Goal: Task Accomplishment & Management: Manage account settings

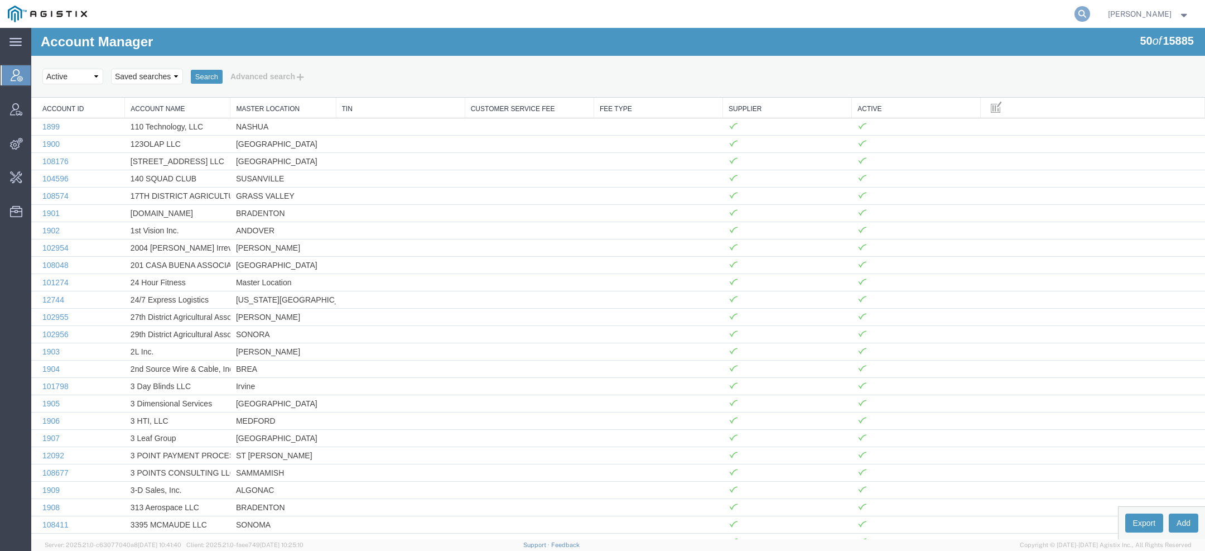
click at [1088, 13] on icon at bounding box center [1082, 14] width 16 height 16
paste input "Matt.Mullin@wwt.com"
type input "Matt.Mullin@wwt.com"
drag, startPoint x: 785, startPoint y: 13, endPoint x: 703, endPoint y: 12, distance: 82.0
click at [703, 13] on div "Matt.Mullin@wwt.com" at bounding box center [593, 14] width 996 height 28
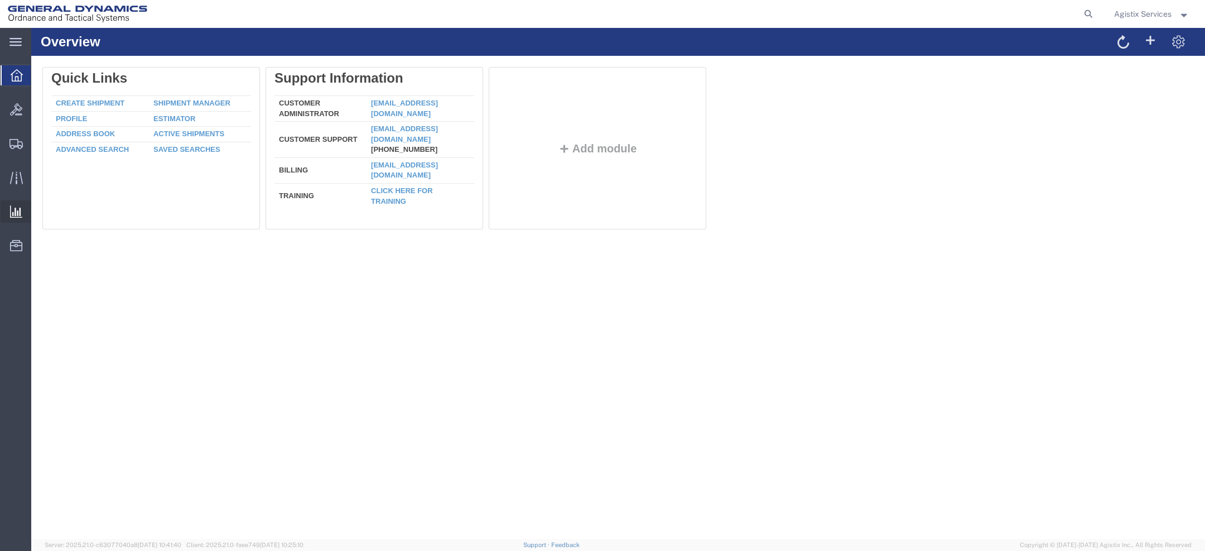
click at [0, 0] on span "Saved Reports" at bounding box center [0, 0] width 0 height 0
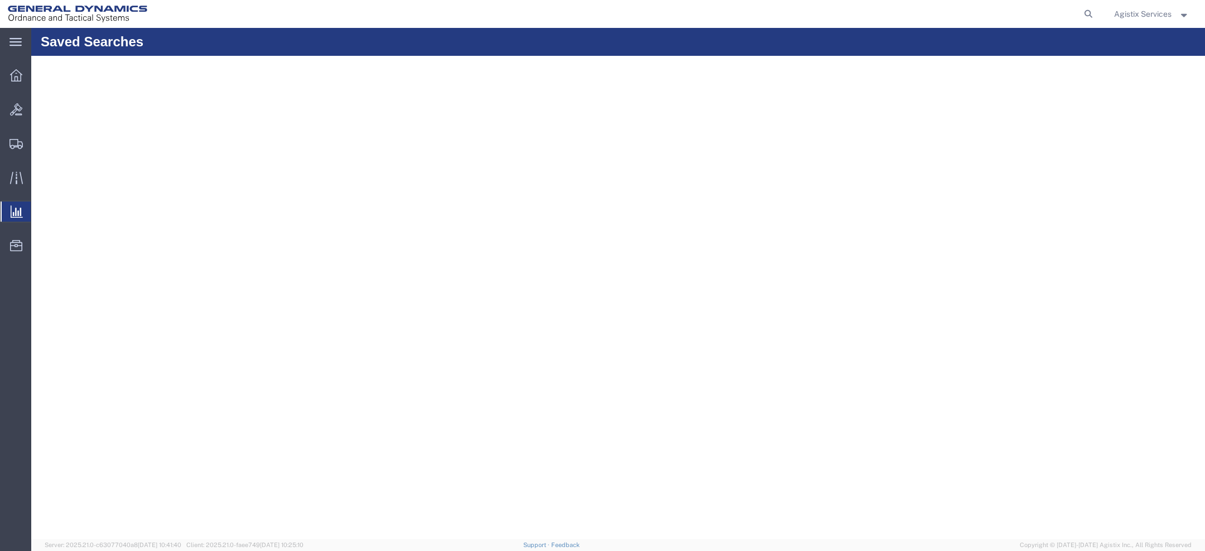
click at [0, 0] on span "Ad Hoc Reports" at bounding box center [0, 0] width 0 height 0
click at [1071, 12] on icon at bounding box center [1089, 14] width 16 height 16
paste input "57125934"
type input "57125934"
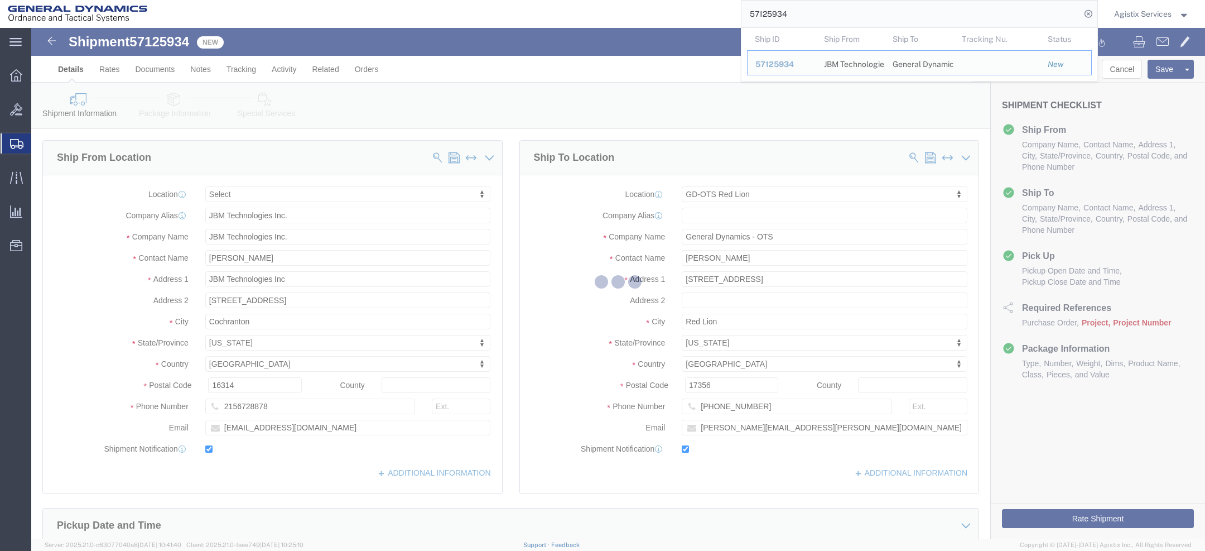
select select
select select "310"
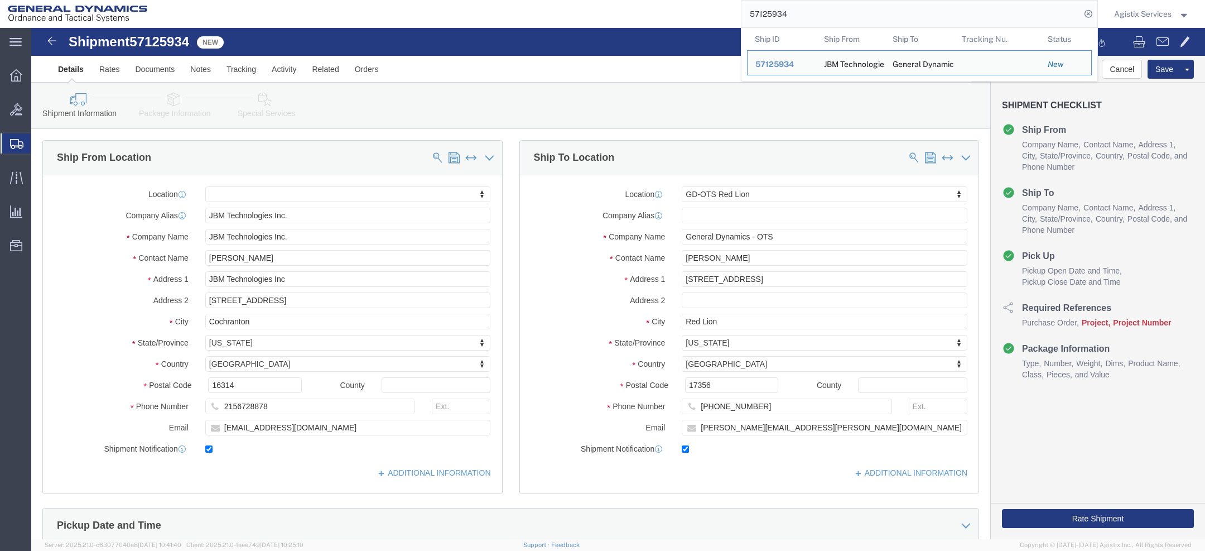
scroll to position [446, 0]
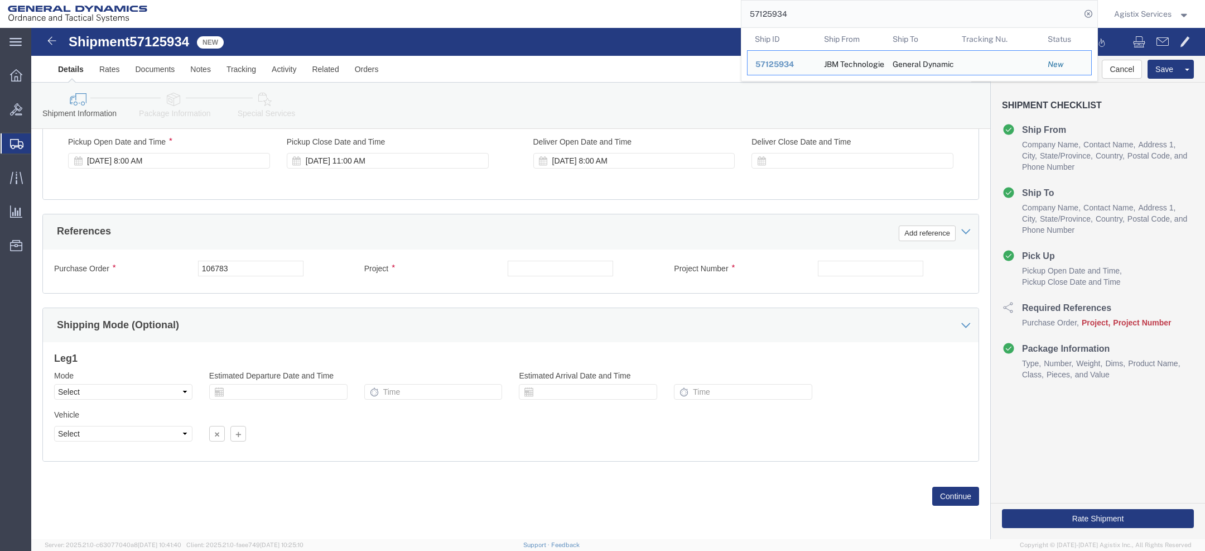
click icon
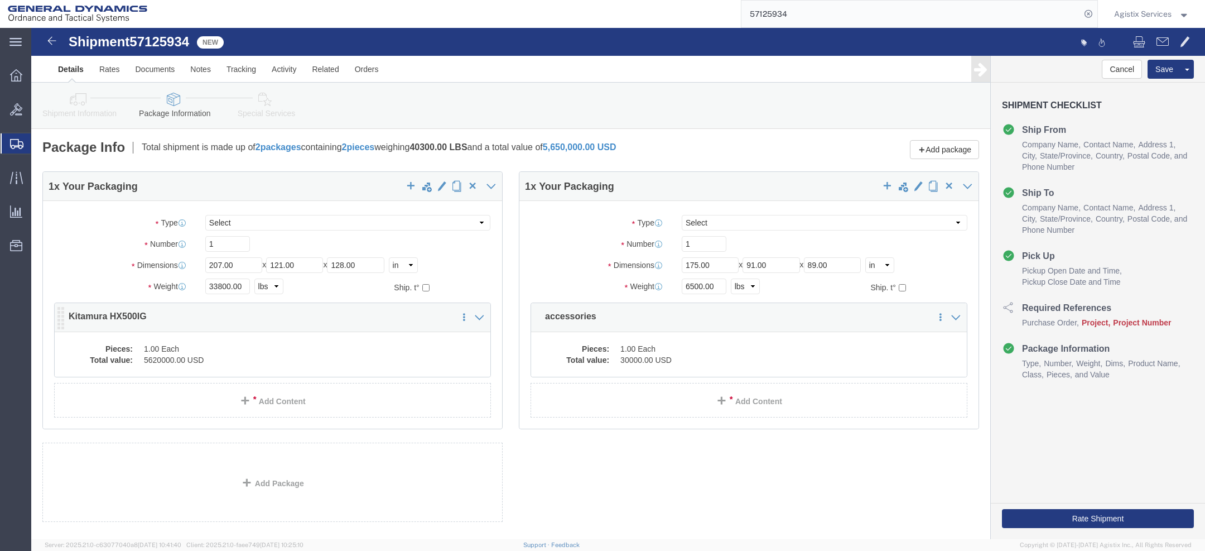
click div "1 x Your Packaging Package Type Select Bale(s) Basket(s) Bolt(s) Bottle(s) Buck…"
click dd "1.00 Each"
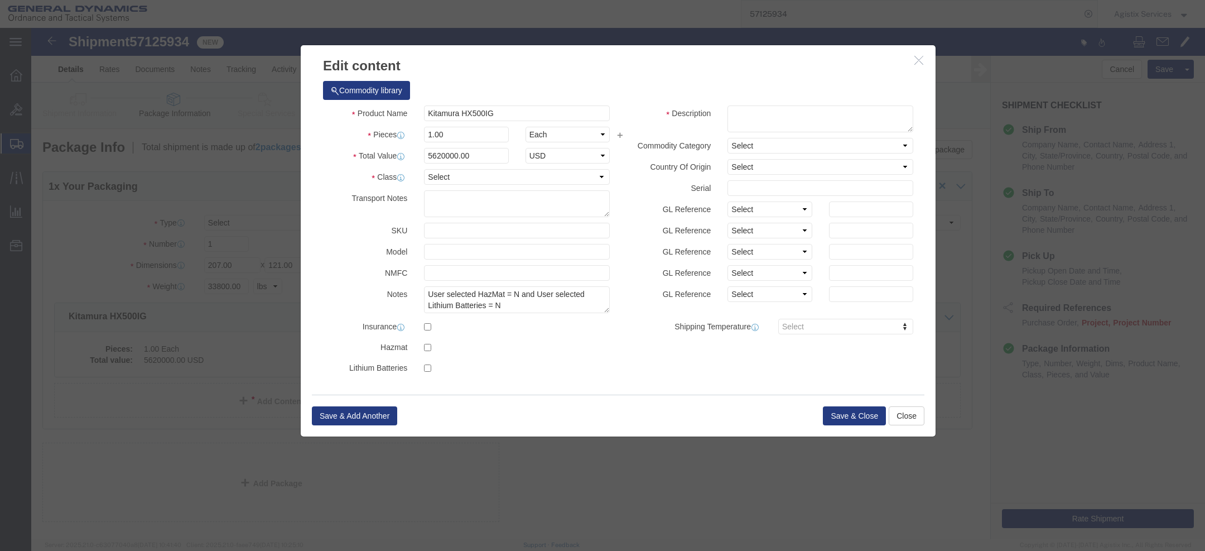
click icon "button"
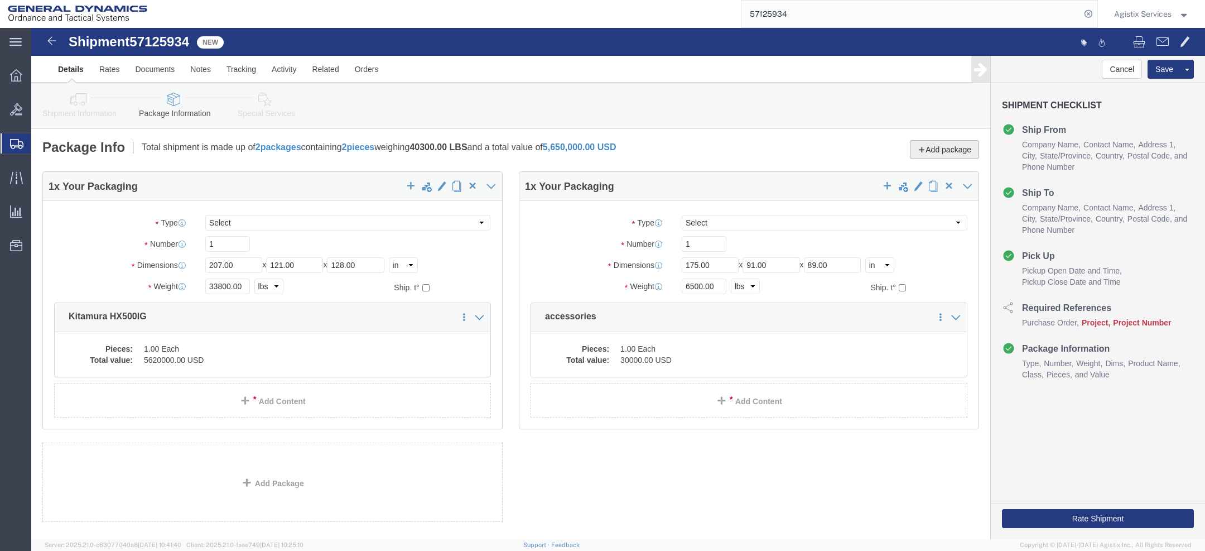
click button "Add package"
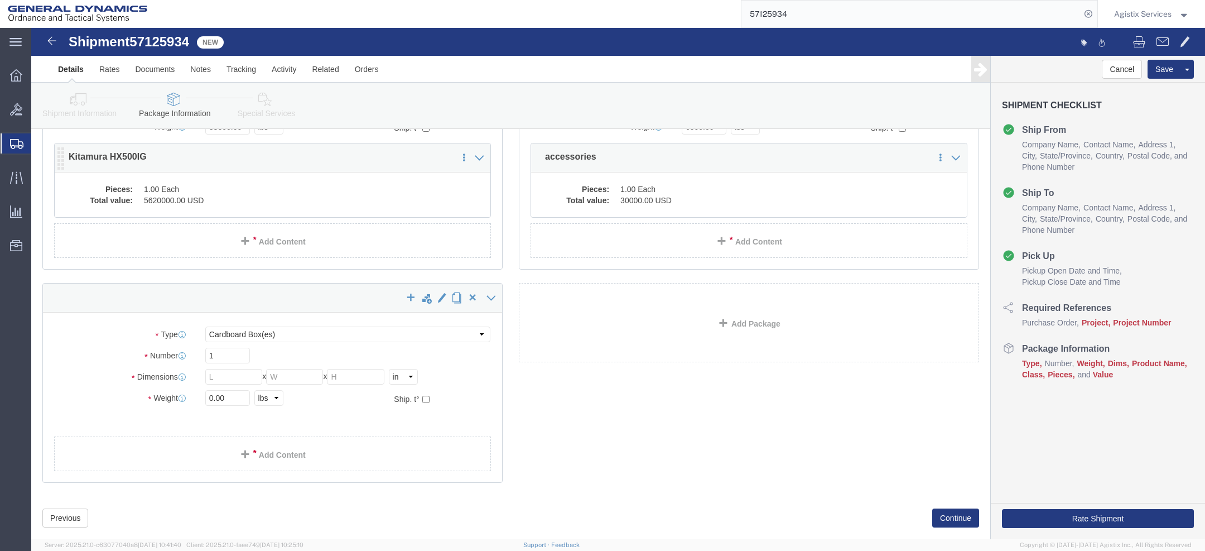
scroll to position [161, 0]
click select "Select Bale(s) Basket(s) Bolt(s) Bottle(s) Buckets Bulk Bundle(s) Can(s) Cardbo…"
select select "CRAT"
click select "Select Bale(s) Basket(s) Bolt(s) Bottle(s) Buckets Bulk Bundle(s) Can(s) Cardbo…"
click input "text"
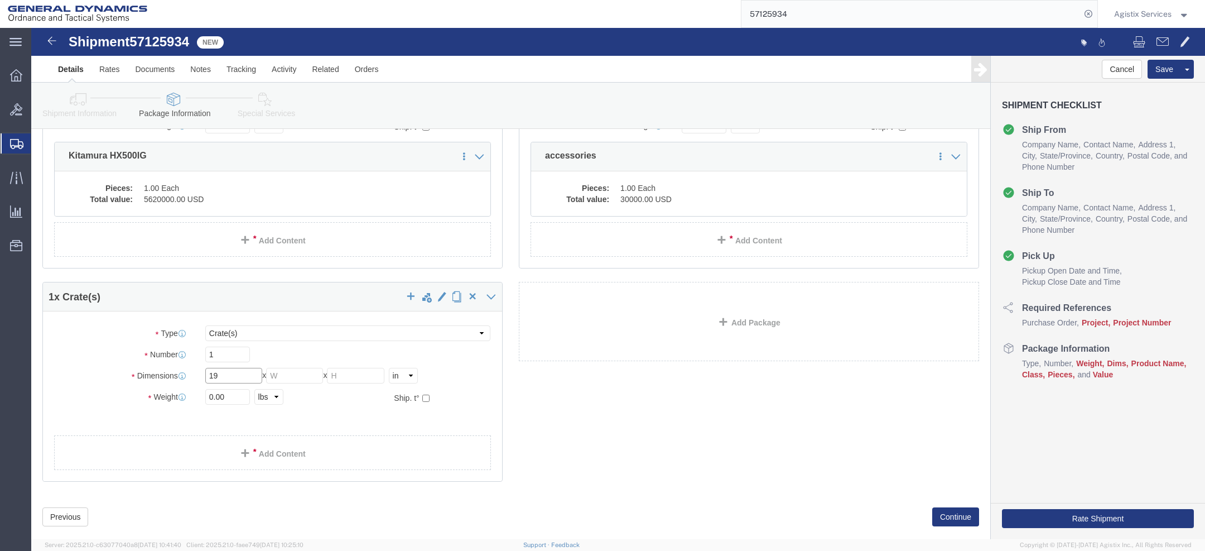
type input "19"
type input "48"
type input "18"
paste input "1400lbs"
type input "1400"
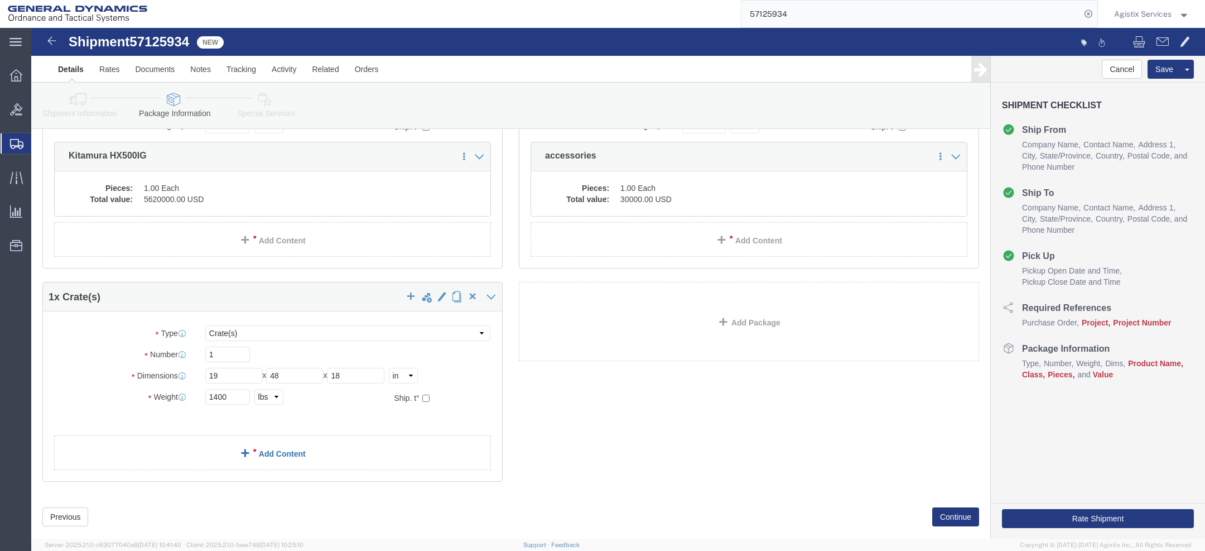
click link "Add Content"
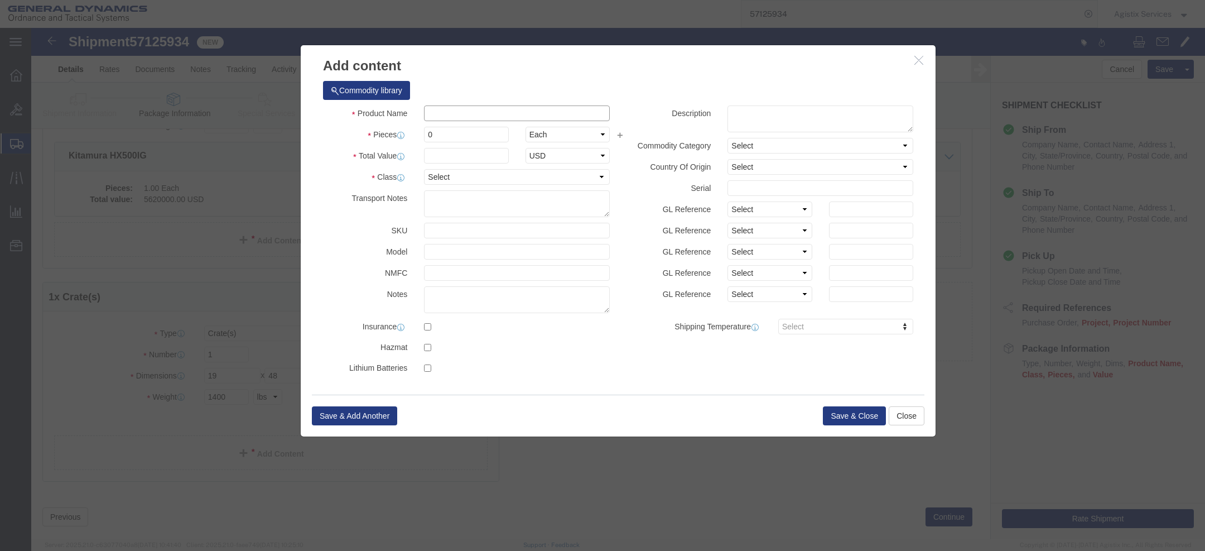
click input "text"
paste input "Mittee Bite clamps"
type input "Mittee Bite clamps"
click input "0"
type input "16"
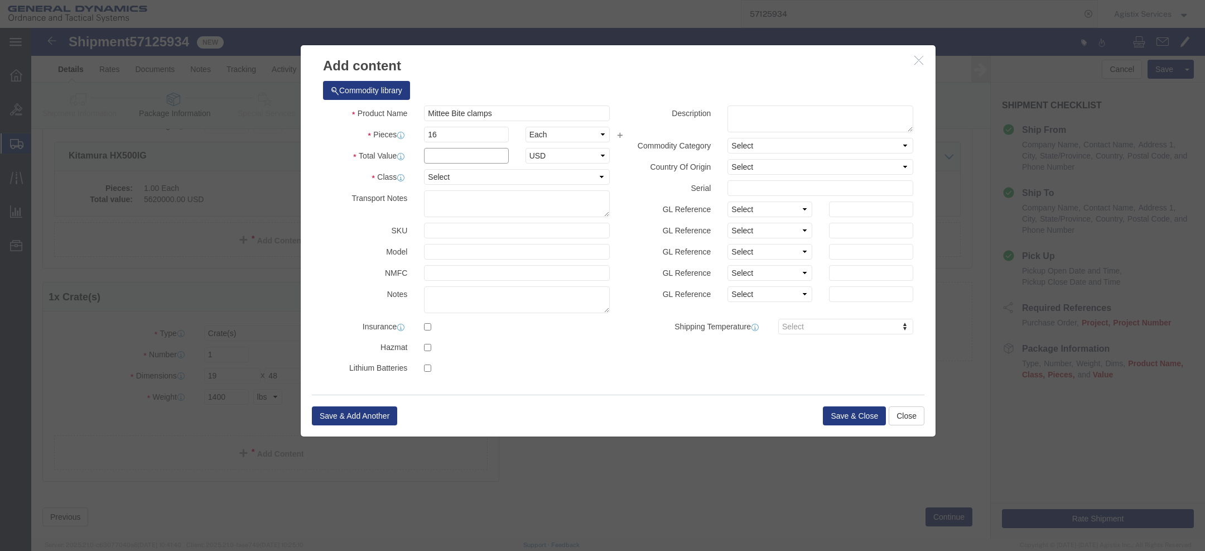
click input "text"
type input "1"
click button "Save & Close"
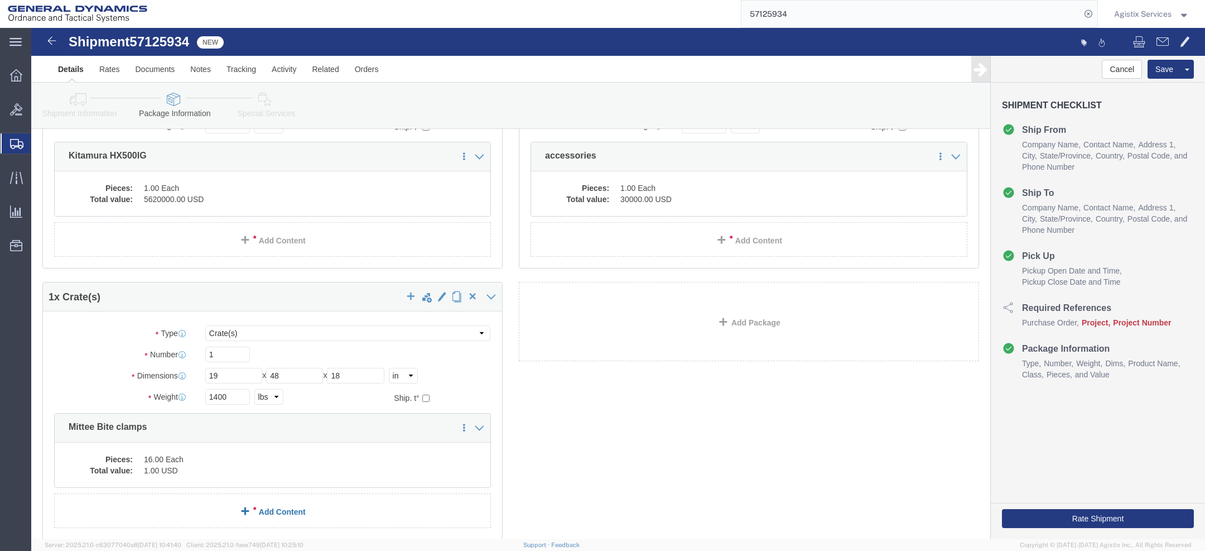
click link "Add Content"
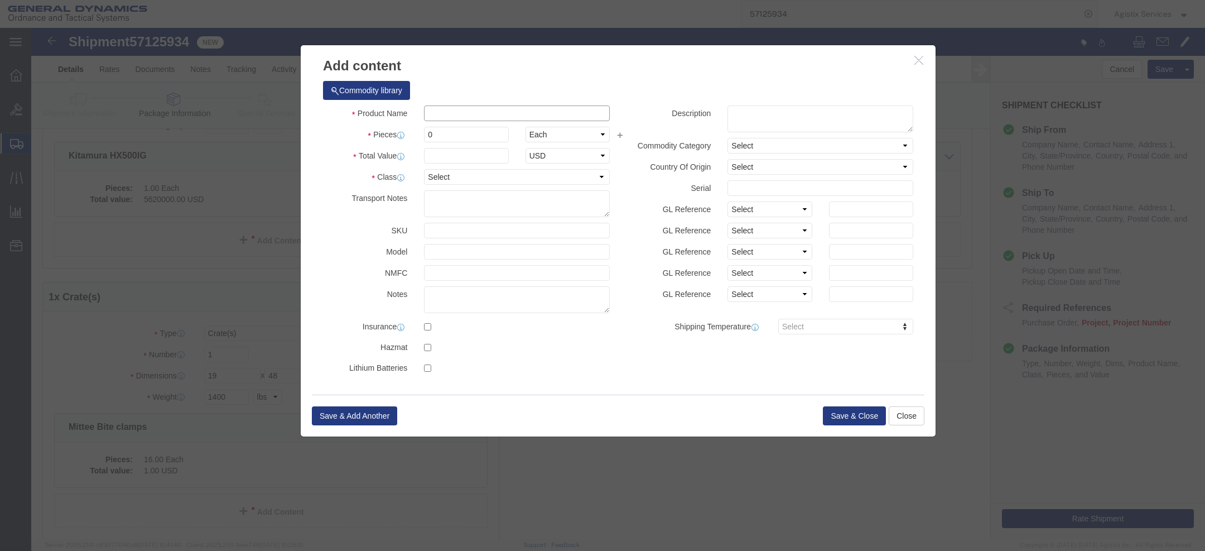
click input "text"
paste input "Ball Locks"
type input "Ball Locks"
click input "0"
type input "16"
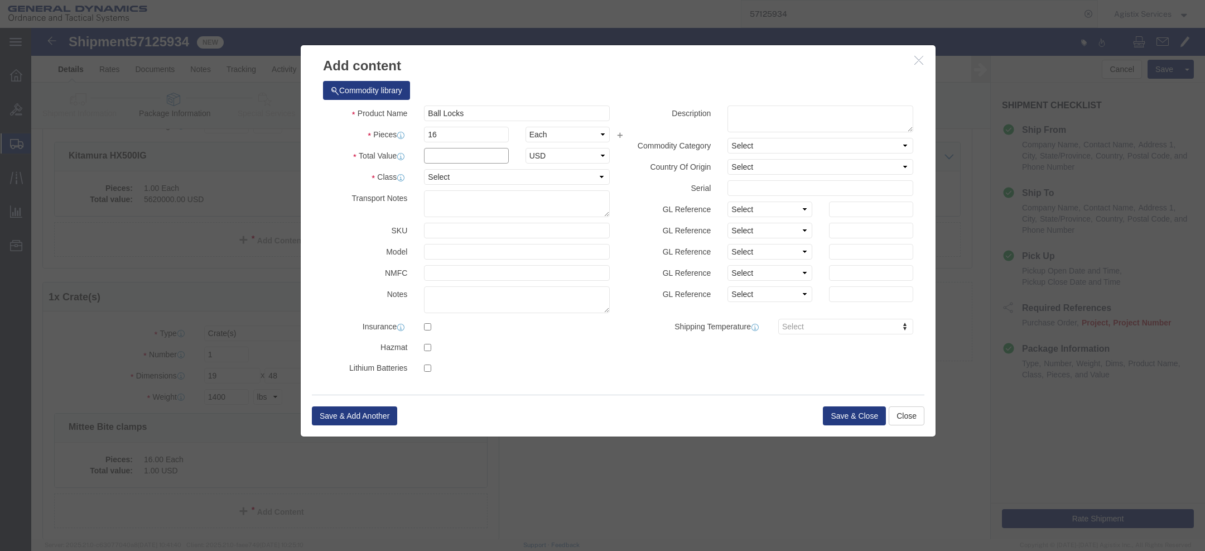
click input "text"
type input "1"
click button "Save & Close"
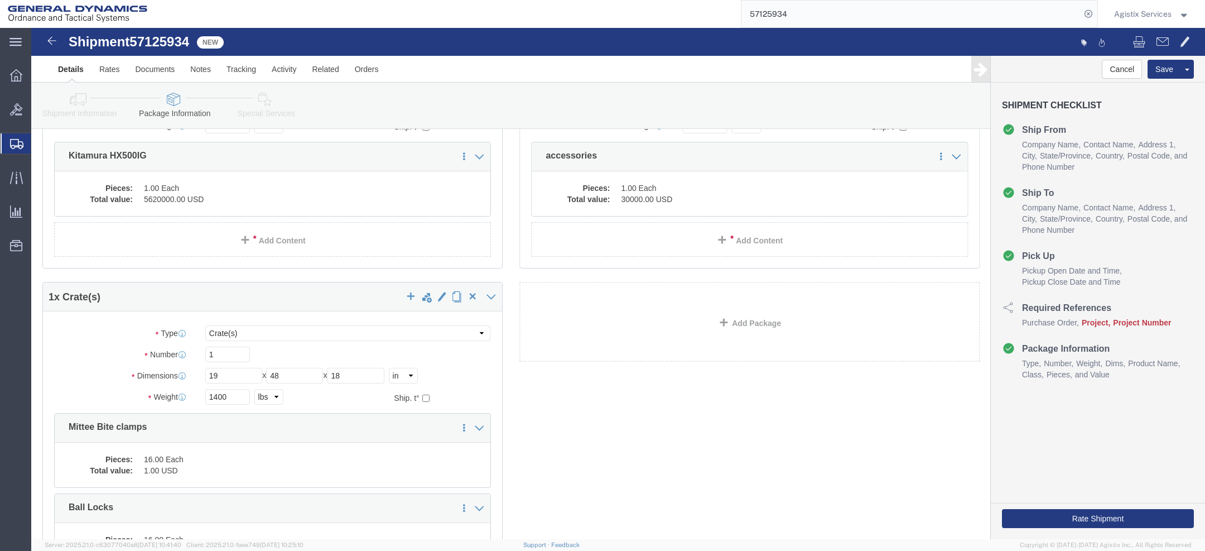
scroll to position [320, 0]
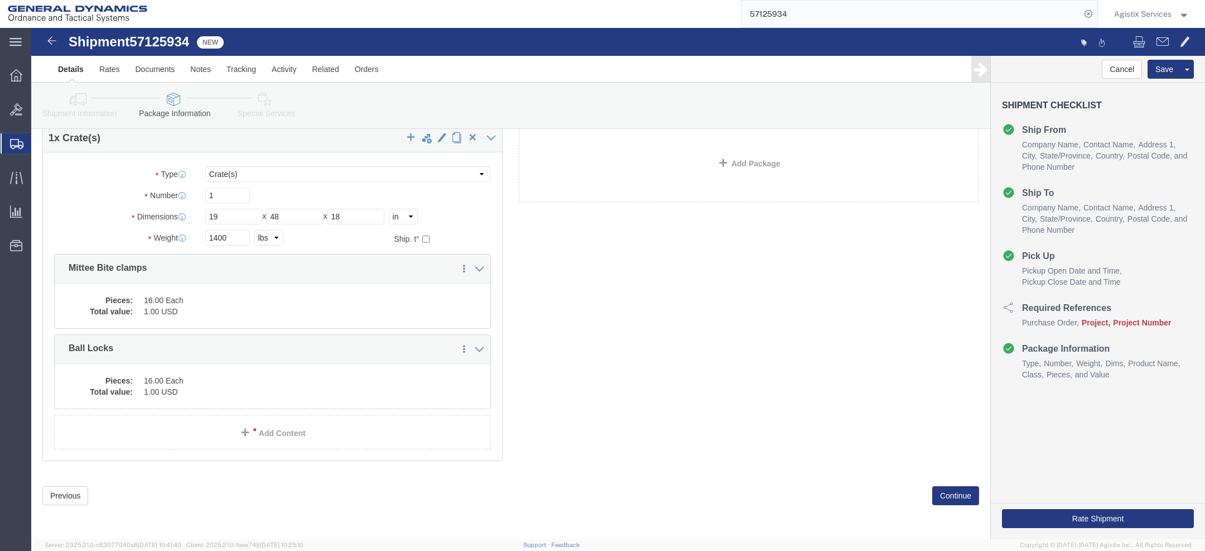
click link "Add Content"
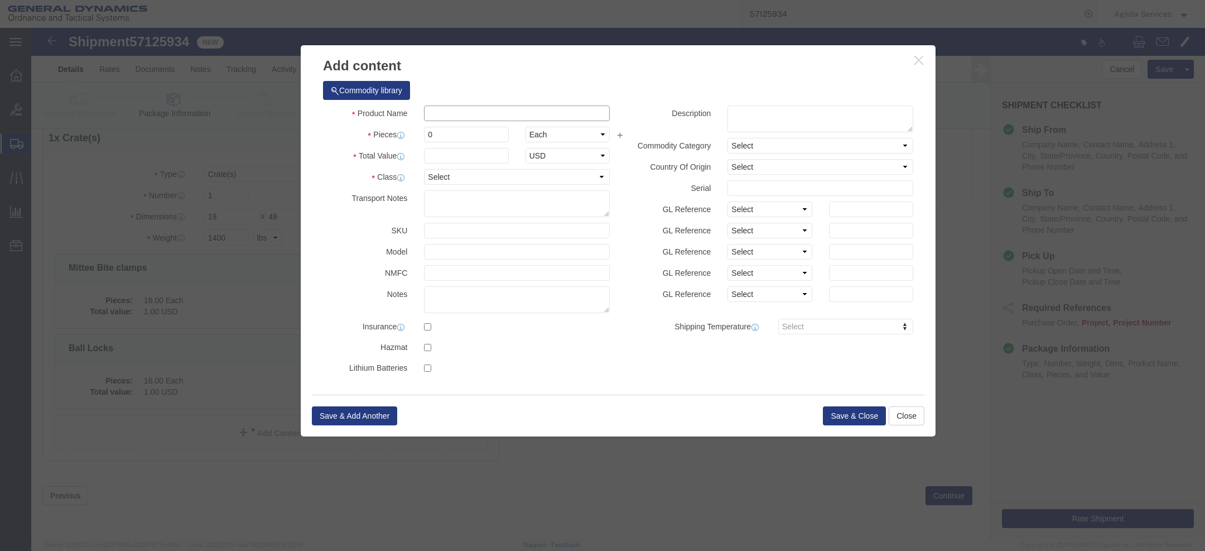
click input "text"
paste input "Mittee Bite rails"
type input "Mittee Bite rails"
click input "0"
type input "16"
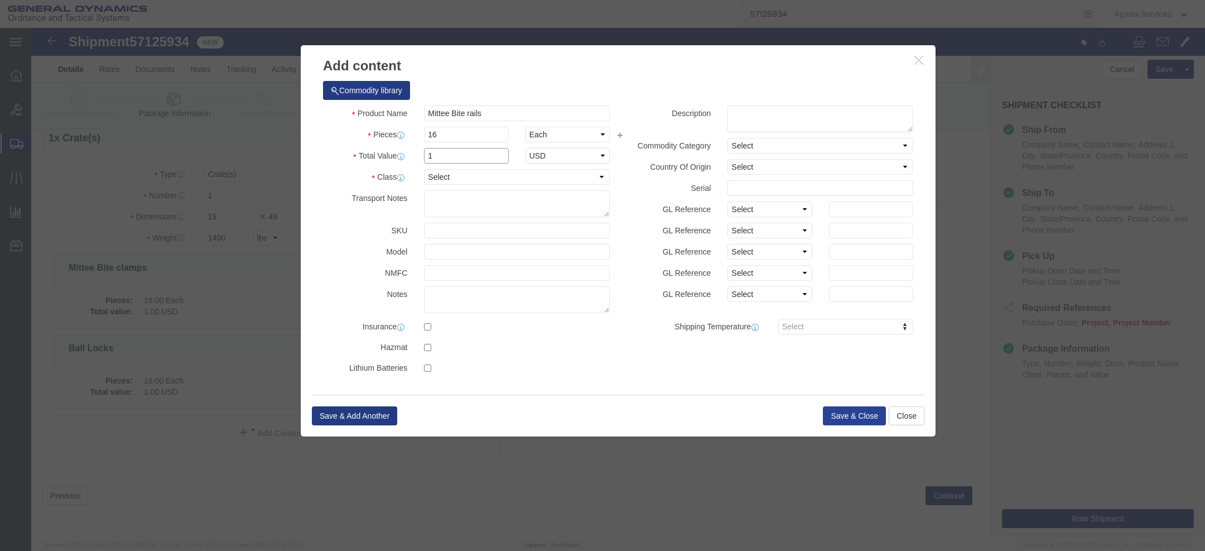
type input "1"
click button "Save & Close"
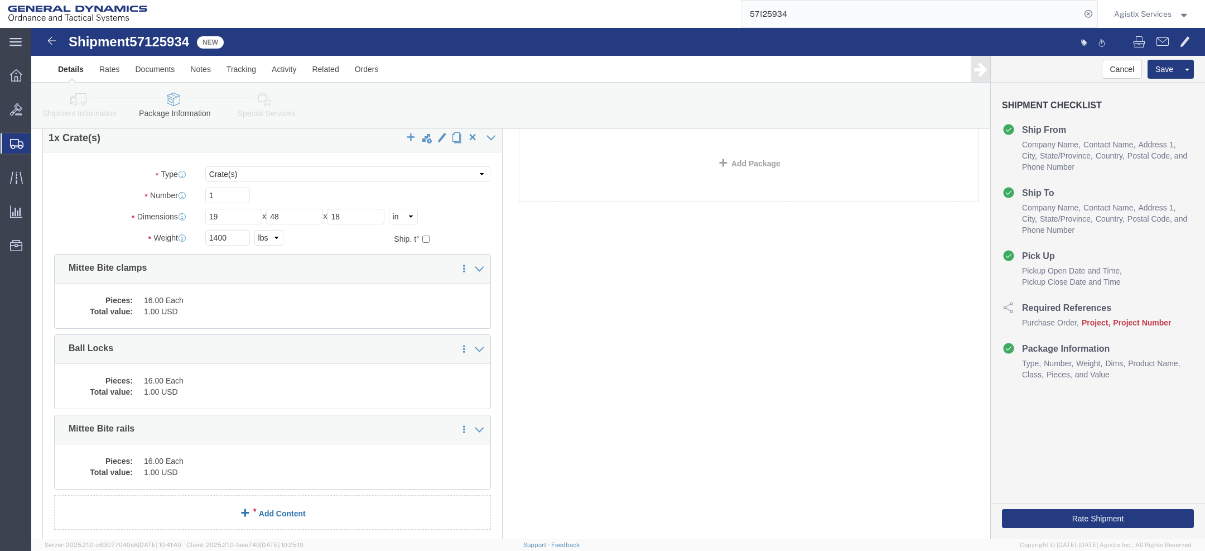
click link "Add Content"
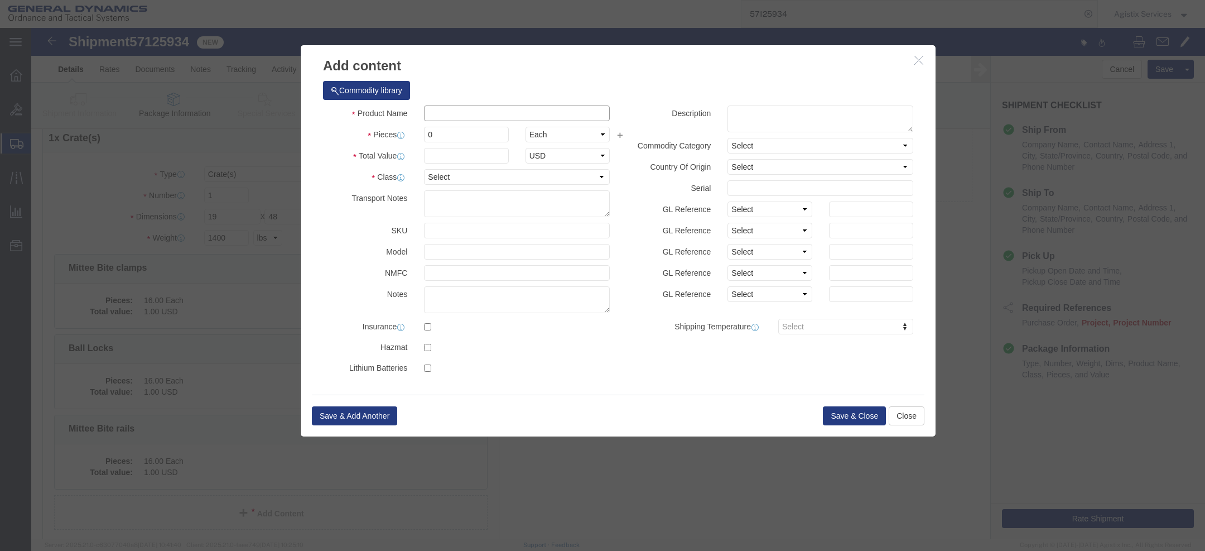
click input "text"
paste input "T-nuts"
type input "T-nuts"
click input "0"
type input "16"
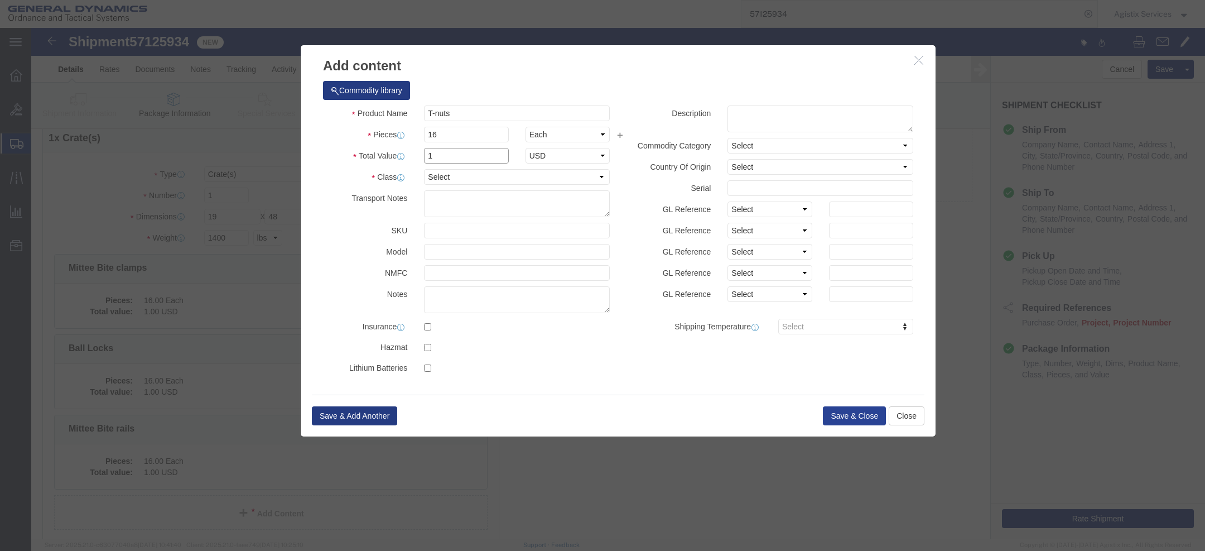
type input "1"
click button "Save & Close"
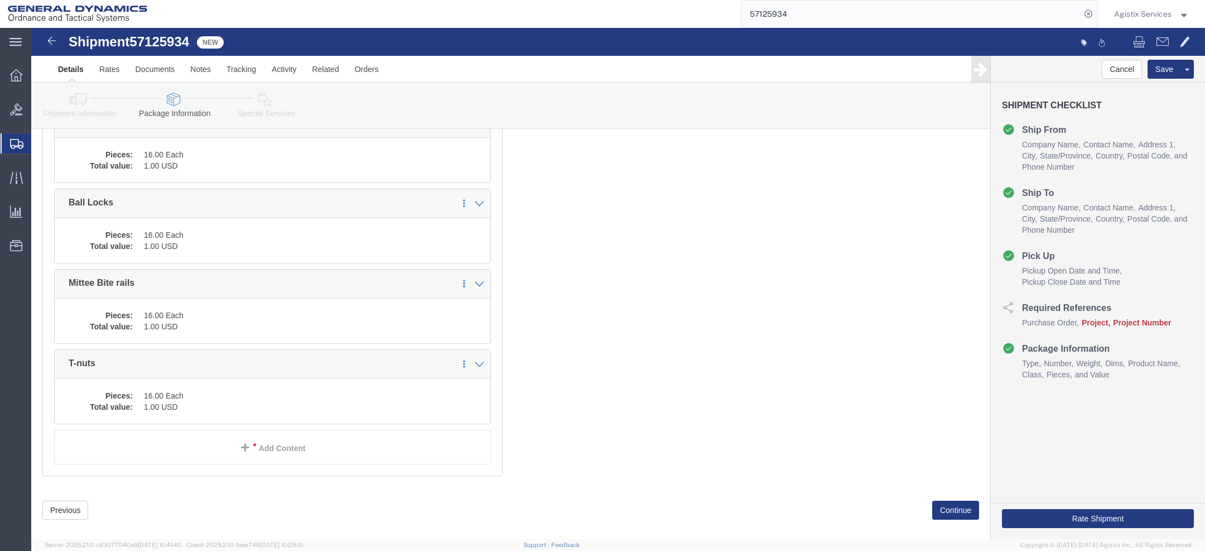
scroll to position [480, 0]
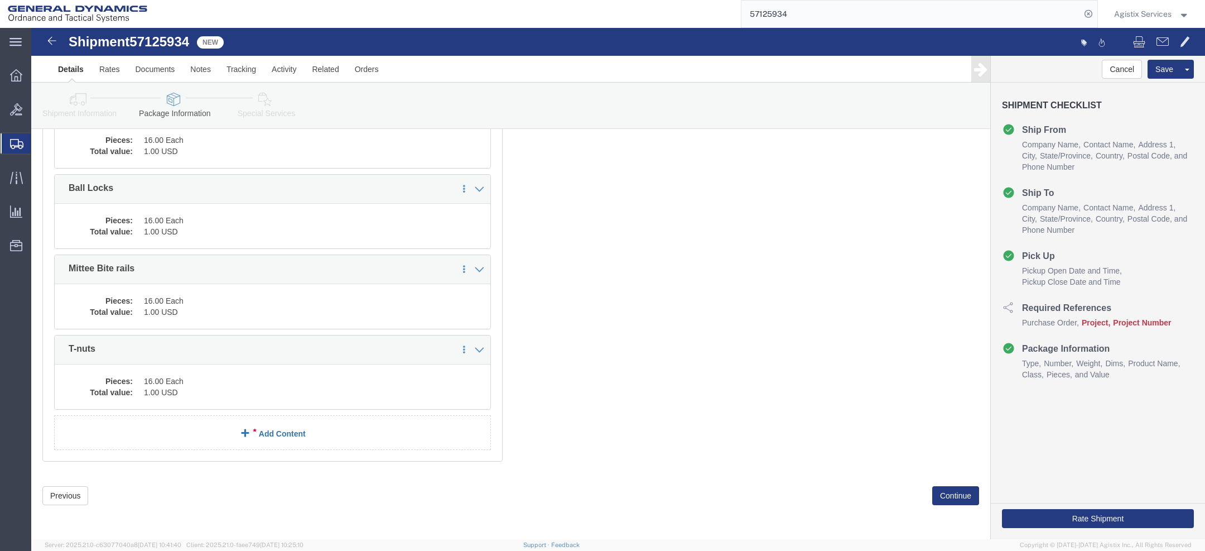
click link "Add Content"
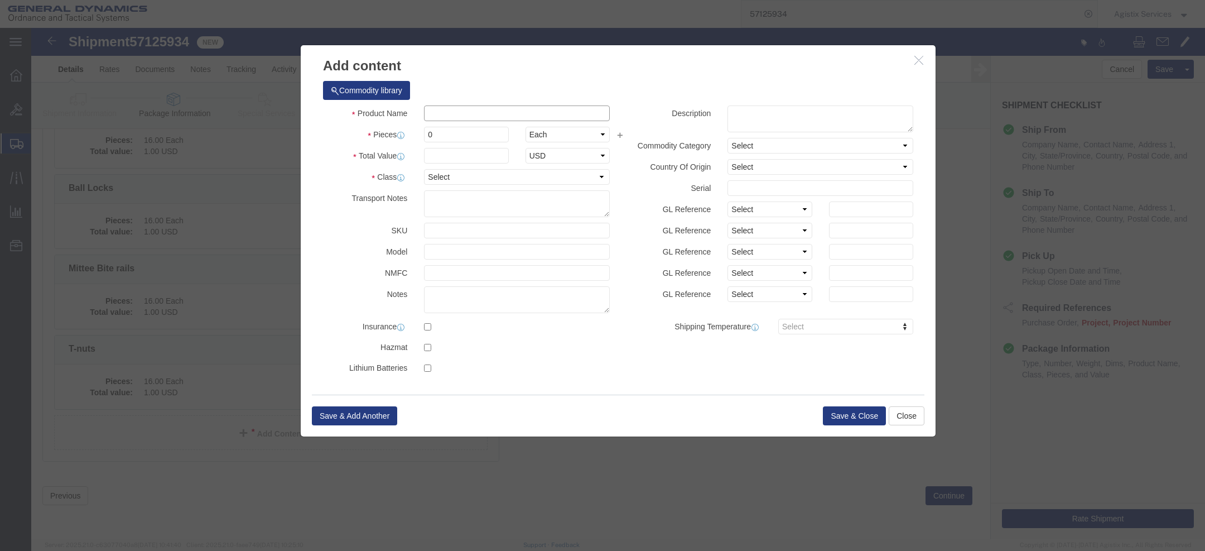
click input "text"
paste input "stamps"
type input "stamps"
click input "0"
type input "1"
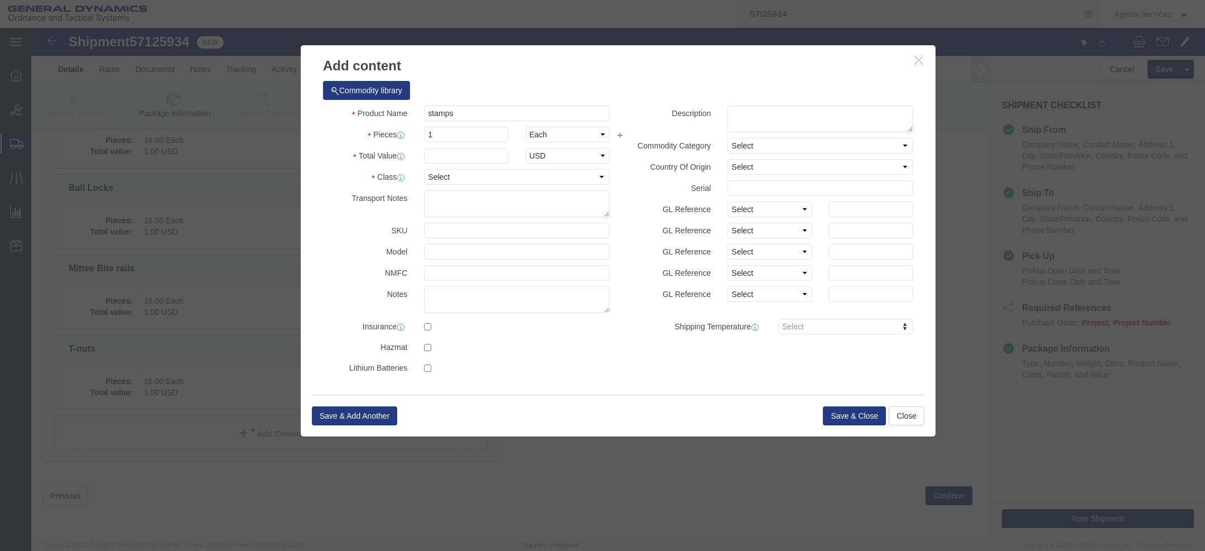
click div "Product Name stamps Pieces 1 Select Bag Barrels 100Board Feet Bottle Box Bliste…"
click input "text"
type input "1"
click button "Save & Close"
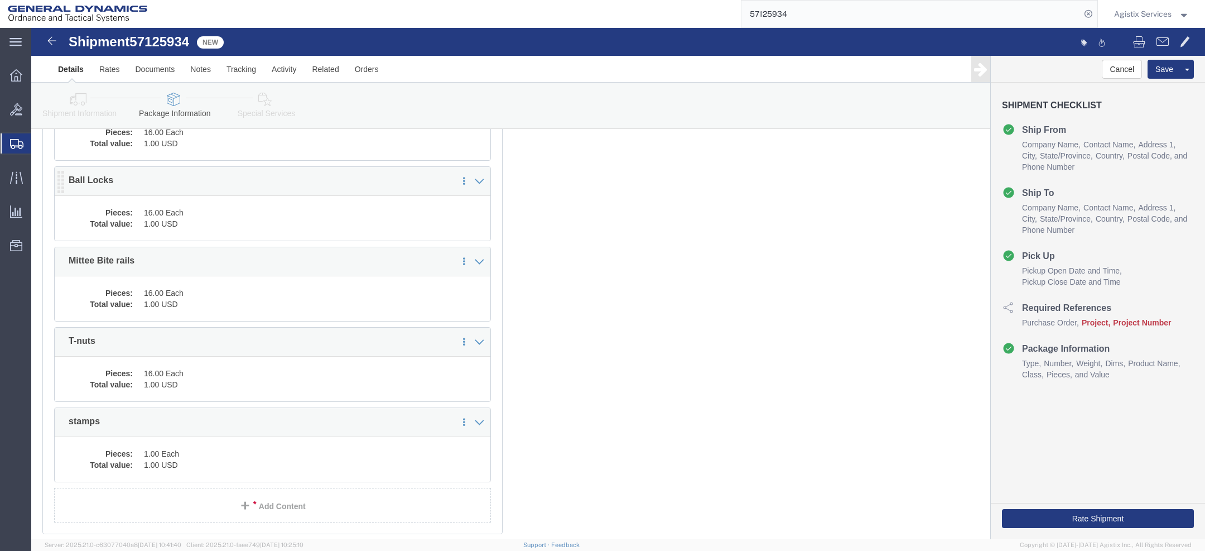
scroll to position [489, 0]
click link "Add Content"
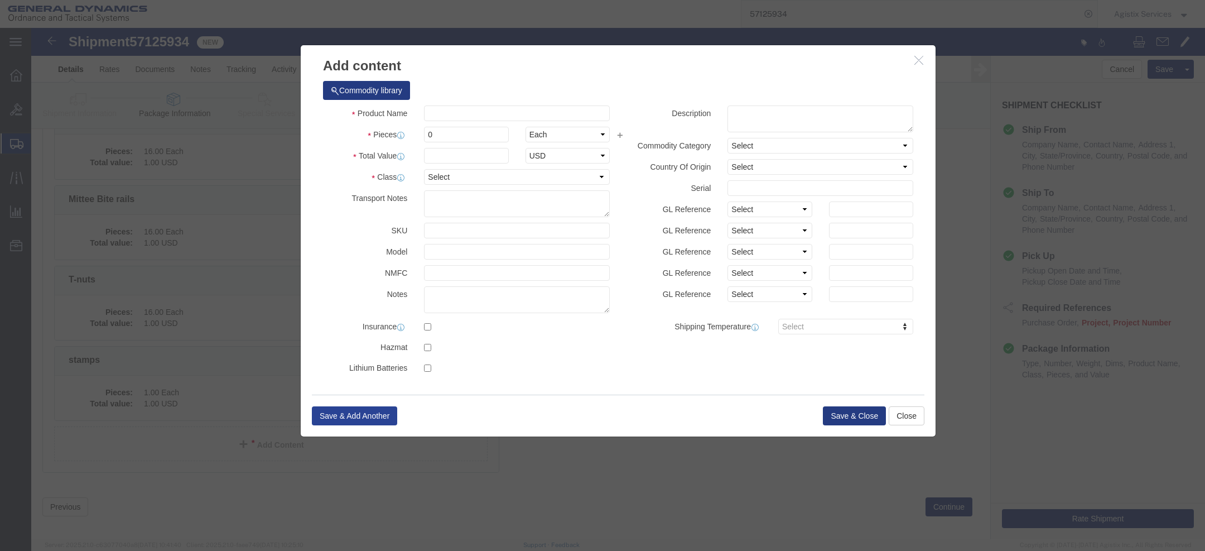
scroll to position [560, 0]
click input "text"
paste input "200 ½ dowel pins, 200 ½-13 socket head cap screws, 200 set screws, 200 3/8-16 s…"
type input "200 ½ dowel pins, 200 ½-13 socket head cap screws, 200 set screws, 200 3/8-16 s…"
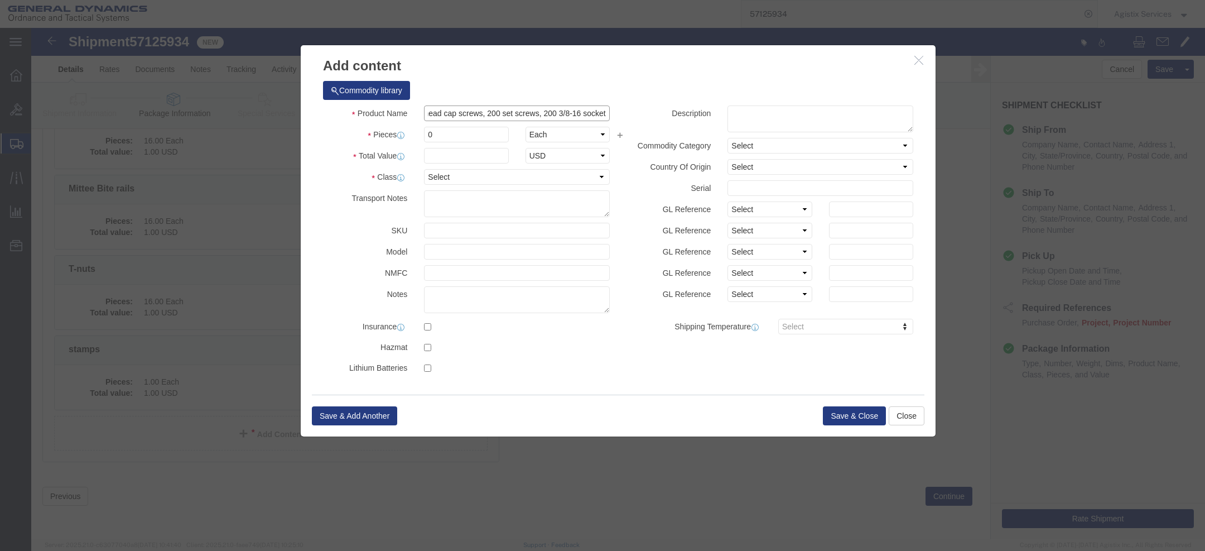
scroll to position [0, 0]
select select "310"
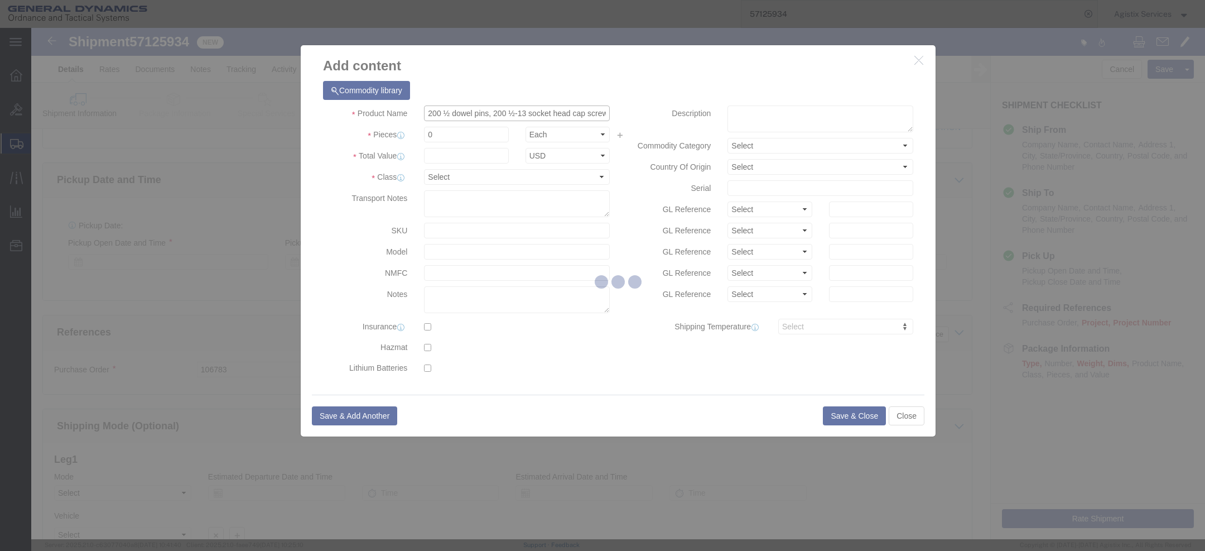
scroll to position [446, 0]
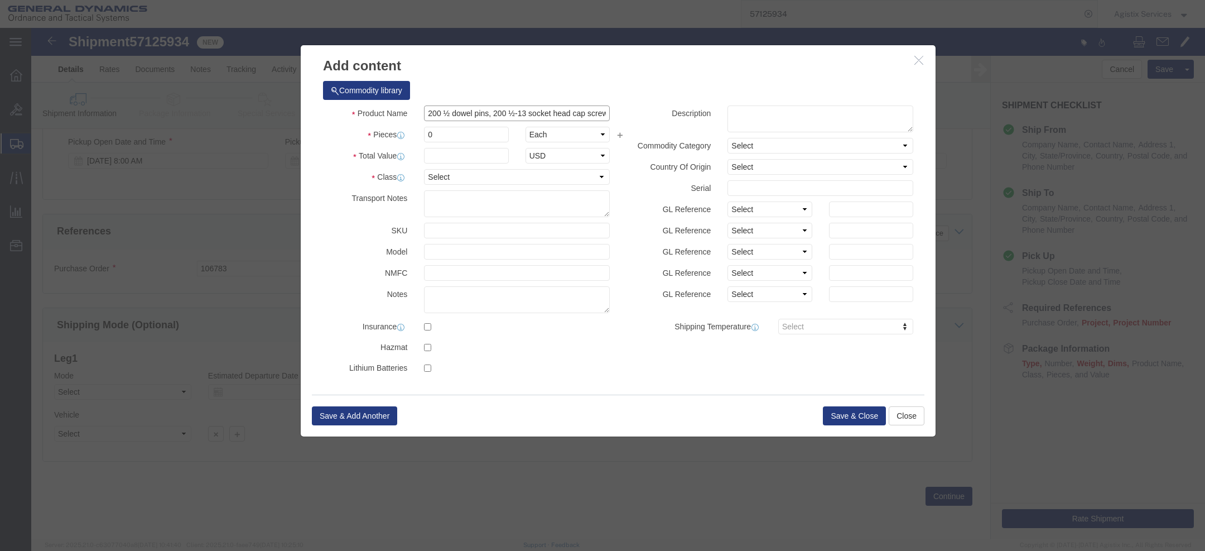
type input "200 ½ dowel pins, 200 ½-13 socket head cap screws, 200 set screws, 200 3/8-16 s…"
click icon "button"
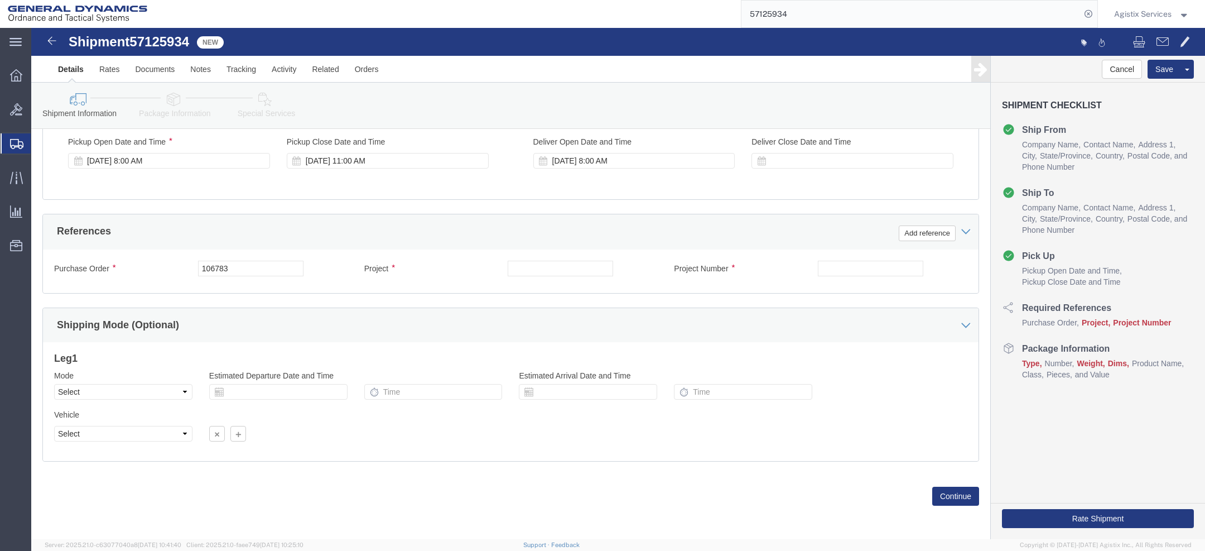
click icon
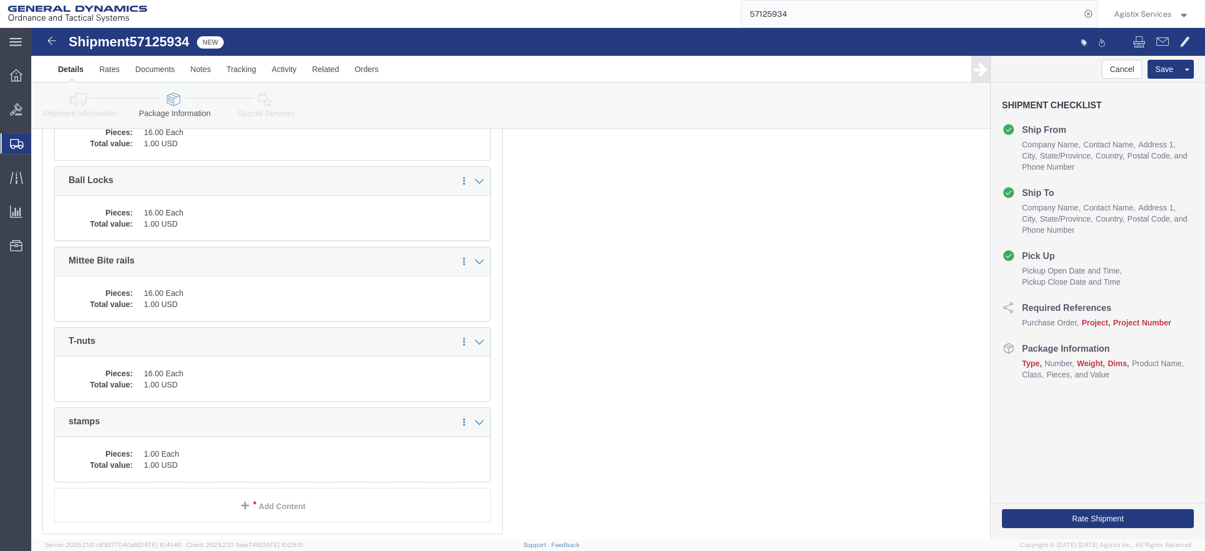
scroll to position [560, 0]
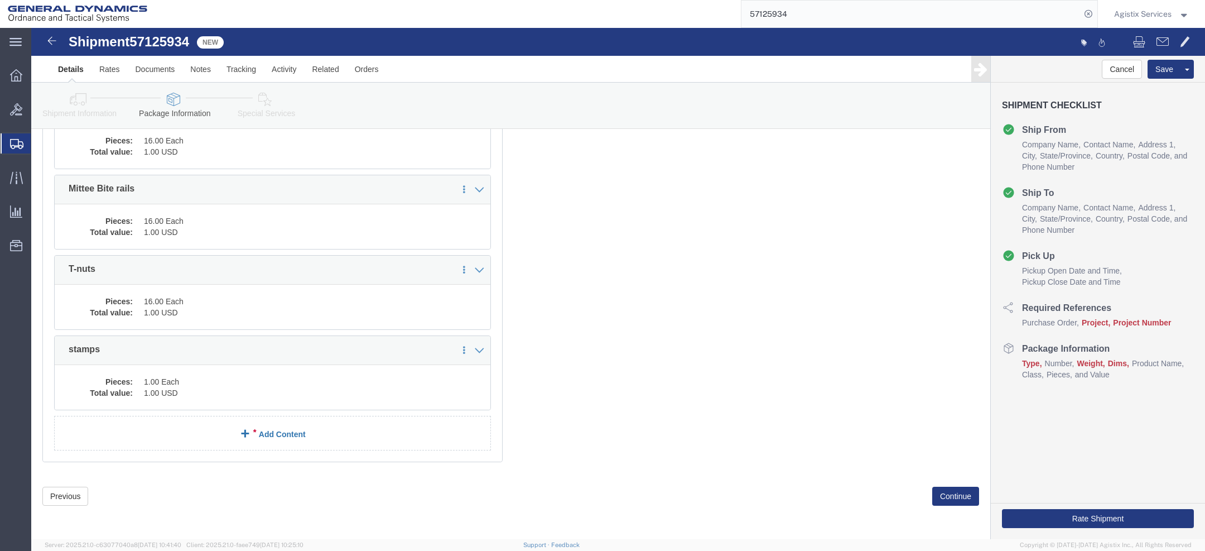
click link "Add Content"
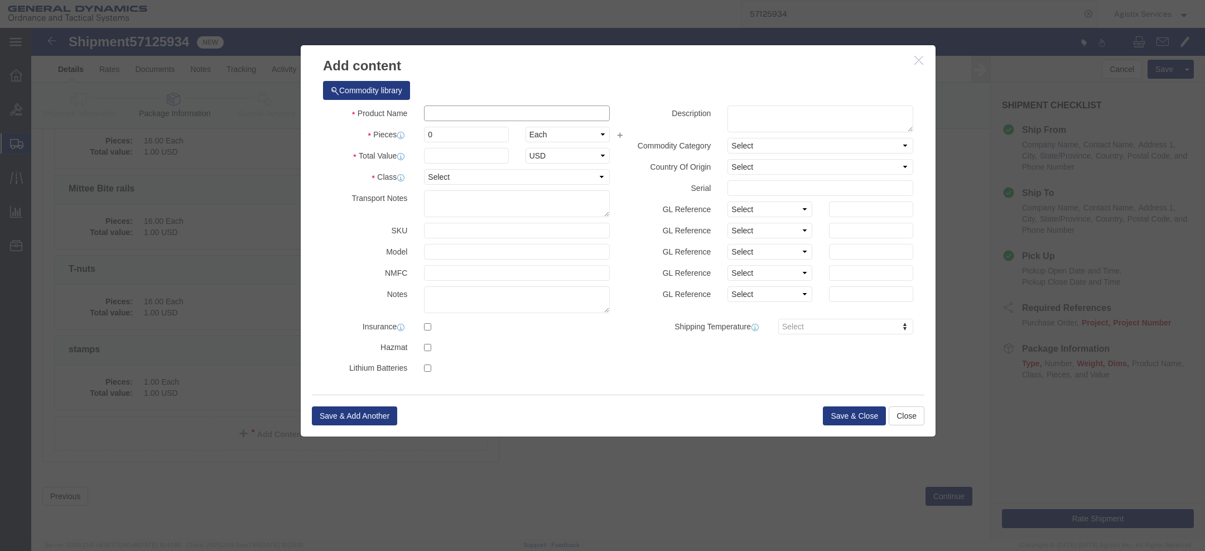
click input "text"
paste input "200 ½ dowel pins, 200 ½-13 socket head cap screws, 200 set screws, 200 3/8-16 s…"
click input "200 ½ dowel pins, 200 ½-13 socket head cap screws, 200 set screws, 200 3/8-16 s…"
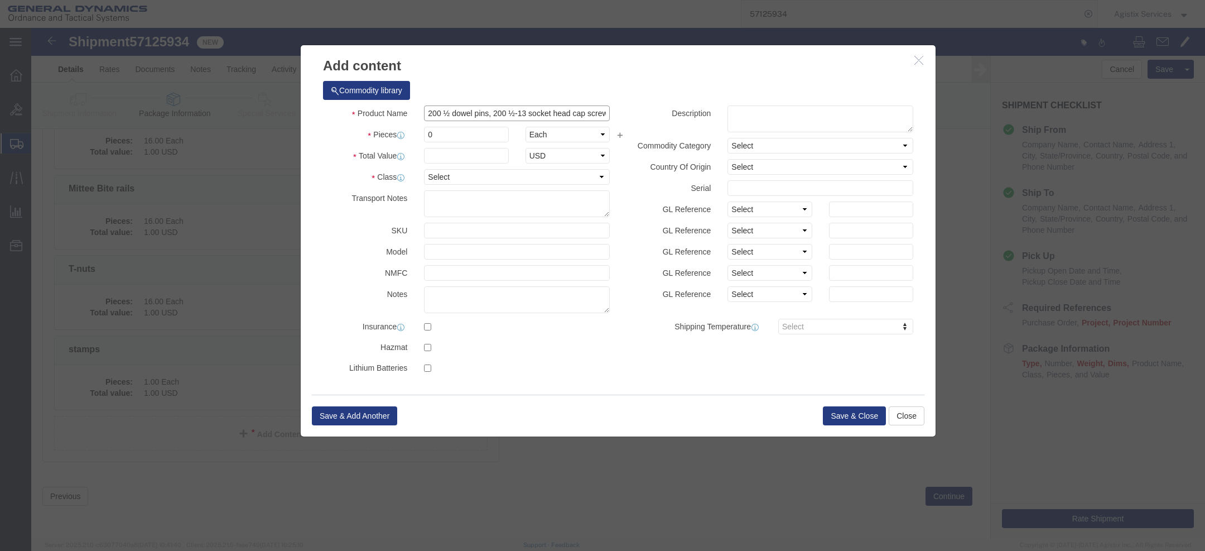
type input "200 ½ dowel pins, 200 ½-13 socket head cap screws, 200 set screws, 200 3/8-16 s…"
click textarea
paste textarea "200"
click input "200 ½ dowel pins, 200 ½-13 socket head cap screws, 200 set screws, 200 3/8-16 s…"
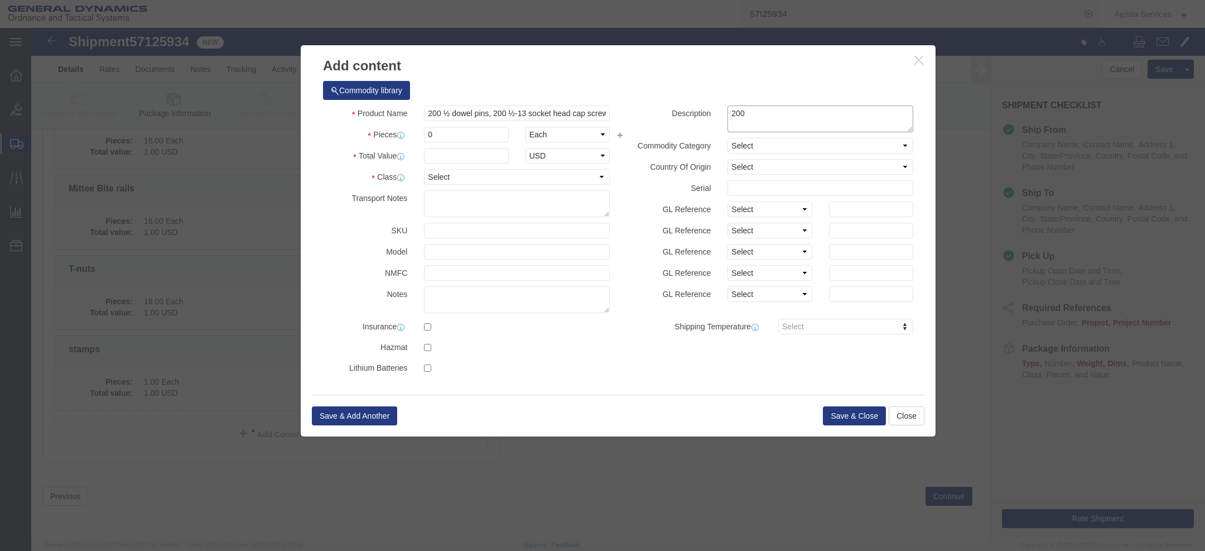
click textarea "200"
paste textarea "200"
type textarea "200 200"
click input "200 ½ dowel pins, 200 ½-13 socket head cap screws, 200 set screws, 200 3/8-16 s…"
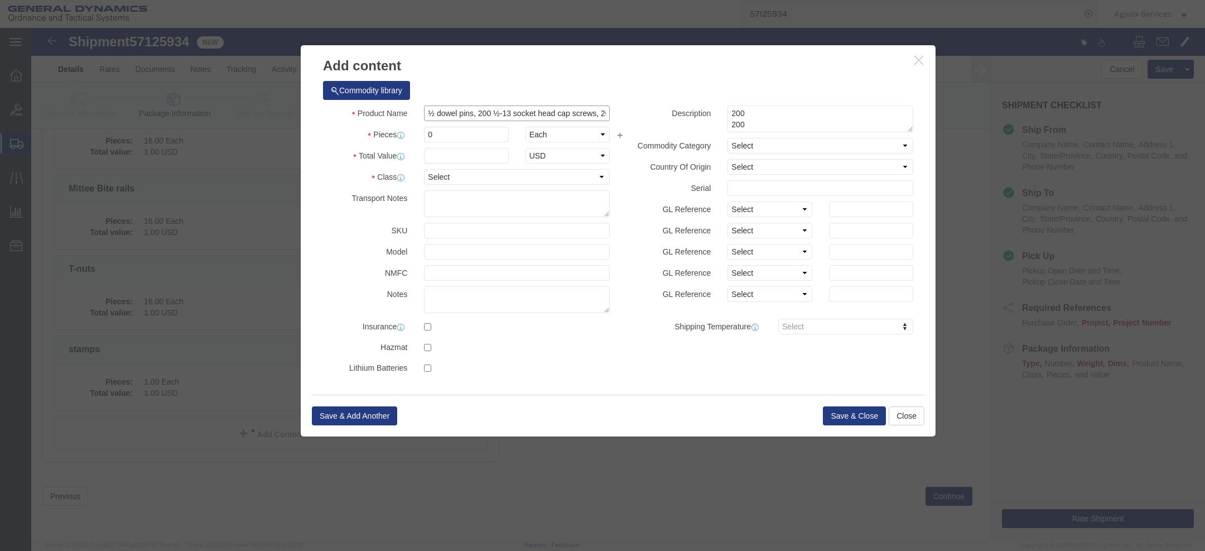
drag, startPoint x: 402, startPoint y: 86, endPoint x: 365, endPoint y: 86, distance: 36.8
click div "Product Name ½ dowel pins, 200 ½-13 socket head cap screws, 200 set screws, 200…"
type input "dowel pins, 200 ½-13 socket head cap screws, 200 set screws, 200 3/8-16 socket …"
click textarea "200 200"
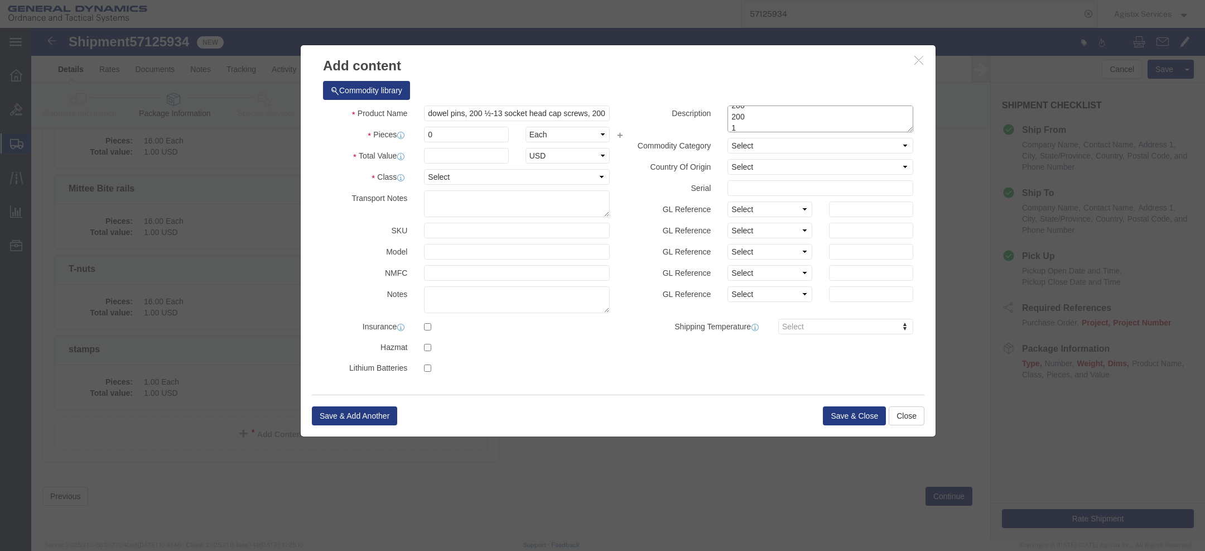
type textarea "200 200 1"
click input "dowel pins, 200 ½-13 socket head cap screws, 200 set screws, 200 3/8-16 socket …"
click input "dowel pins, ½-13 socket head cap screws, 200 set screws, 200 3/8-16 socket head…"
click input "dowel pins, 200 ½-13 socket head cap screws, 200 set screws, 200 3/8-16 socket …"
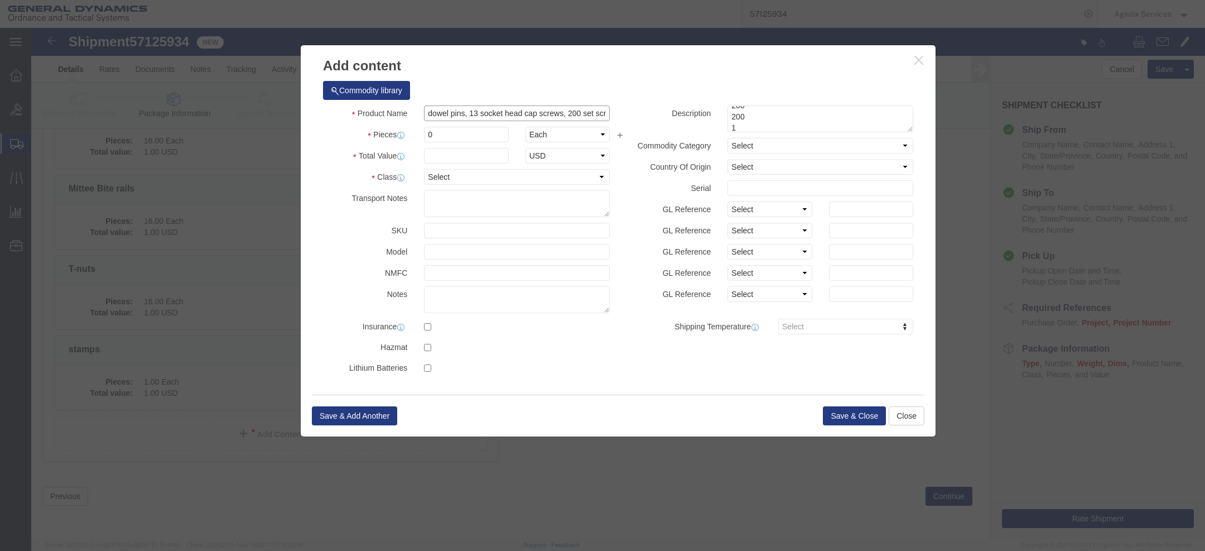
click input "dowel pins, 13 socket head cap screws, 200 set screws, 200 3/8-16 socket head c…"
type input "dowel pins, 13 socket head cap screws, 200 set screws, 200 3/8-16 socket head c…"
click textarea "200 200 1"
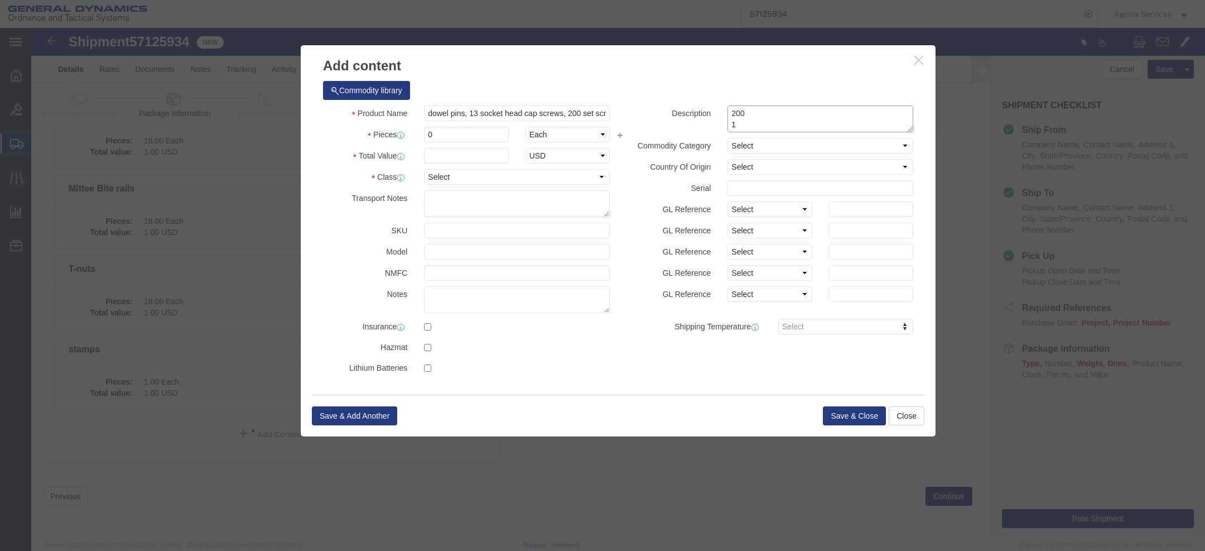
paste textarea "200"
type textarea "200 200 1 200"
click input "dowel pins, 13 socket head cap screws, 200 set screws, 200 3/8-16 socket head c…"
click input "dowel pins, 13 socket head cap screws, set screws, 200 3/8-16 socket head cap s…"
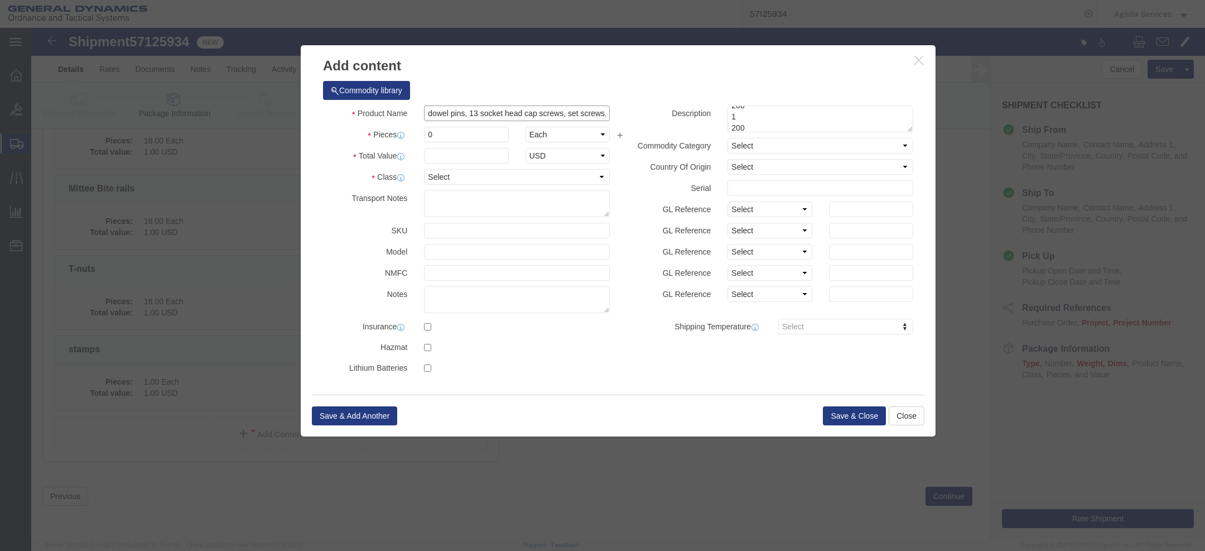
scroll to position [0, 91]
click input "dowel pins, 13 socket head cap screws, set screws, 200 3/8-16 socket head cap s…"
type input "dowel pins, 13 socket head cap screws, set screws, 200 3/8-16 socket head cap s…"
click textarea "200 200 1 200"
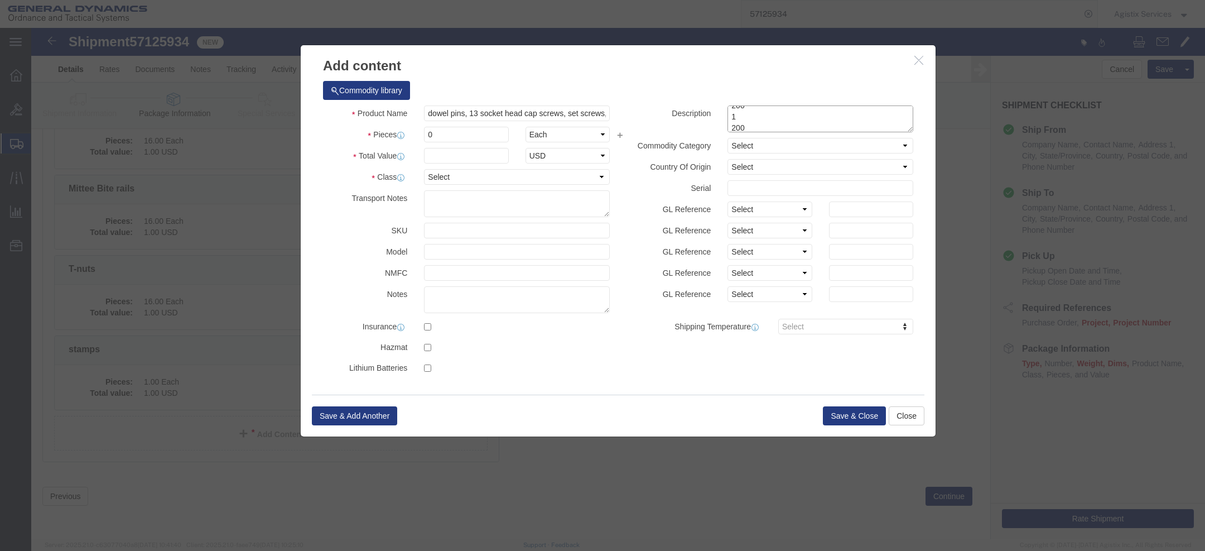
scroll to position [30, 0]
paste textarea "200"
type textarea "200 200 1 200 200"
click input "dowel pins, 13 socket head cap screws, set screws, 200 3/8-16 socket head cap s…"
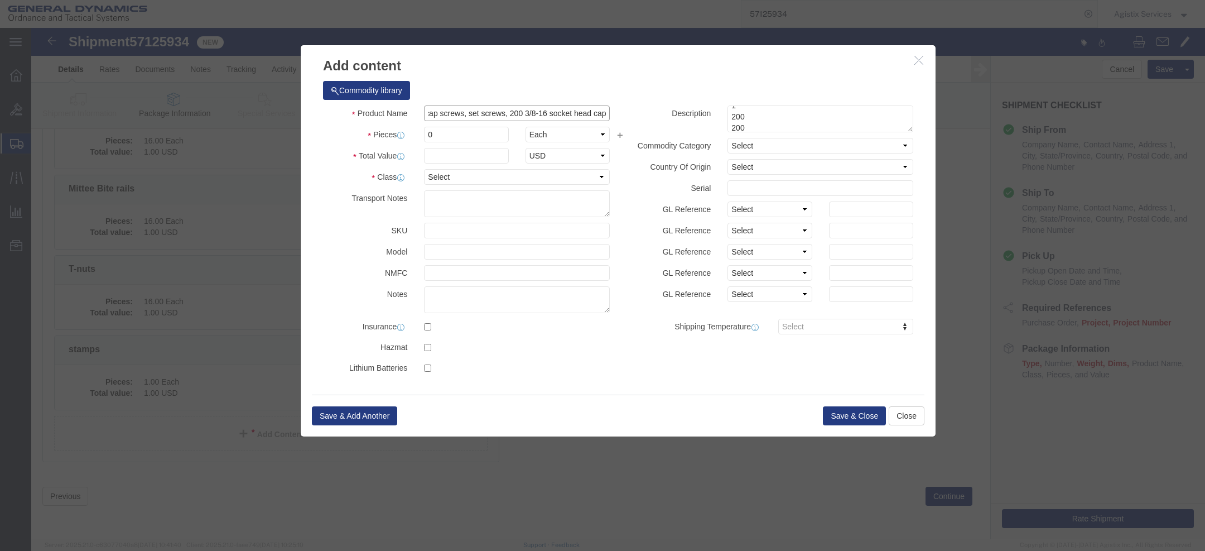
click input "dowel pins, 13 socket head cap screws, set screws, 200 3/8-16 socket head cap s…"
click input "dowel pins, 13 socket head cap screws, set screws, 3/8-16 socket head cap screw…"
type input "dowel pins, 13 socket head cap screws, set screws, 3/8-16 socket head cap screw…"
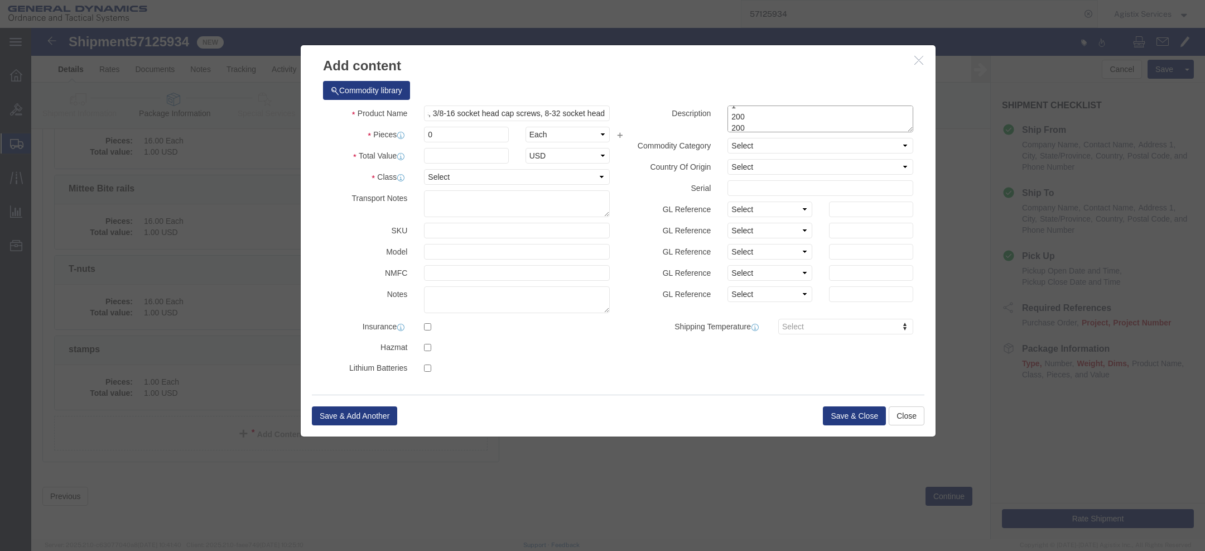
click textarea "200 200 1 200 200"
paste textarea "200"
type textarea "200 200 1 200 200 200"
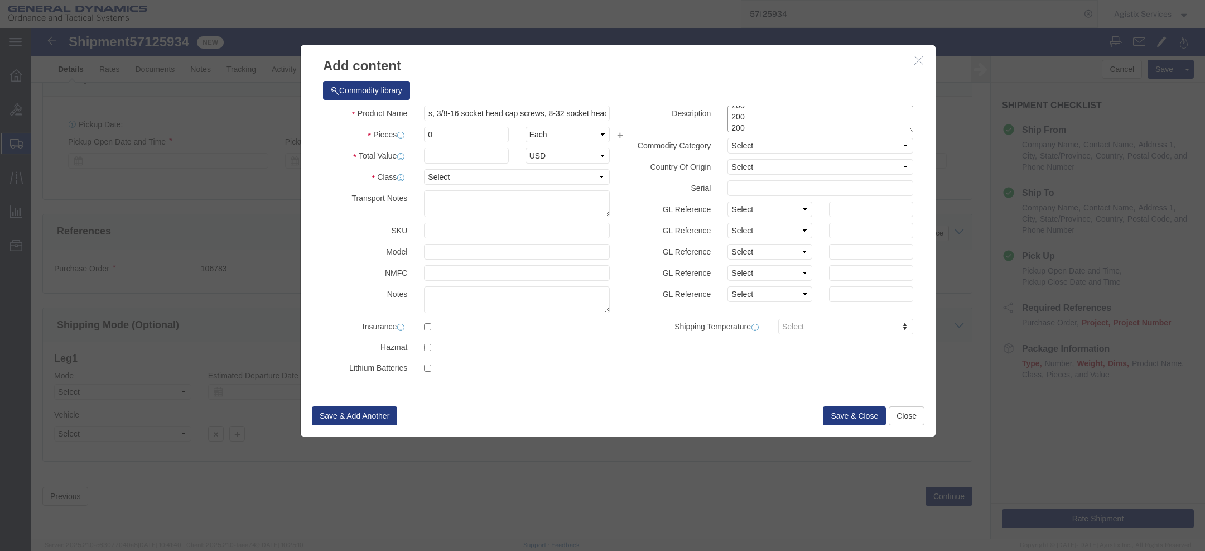
select select "310"
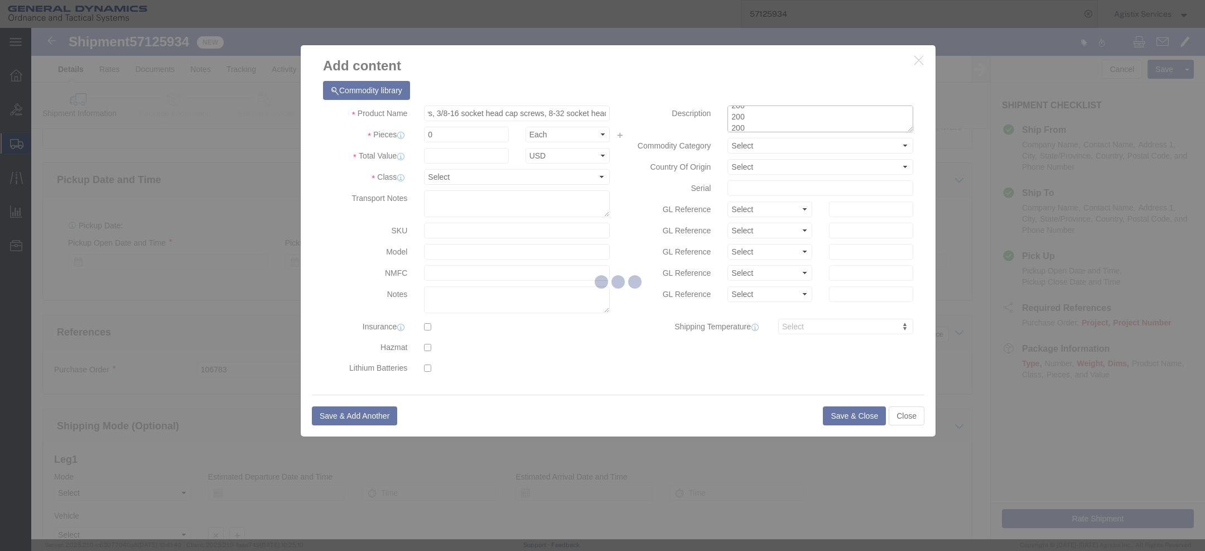
scroll to position [446, 0]
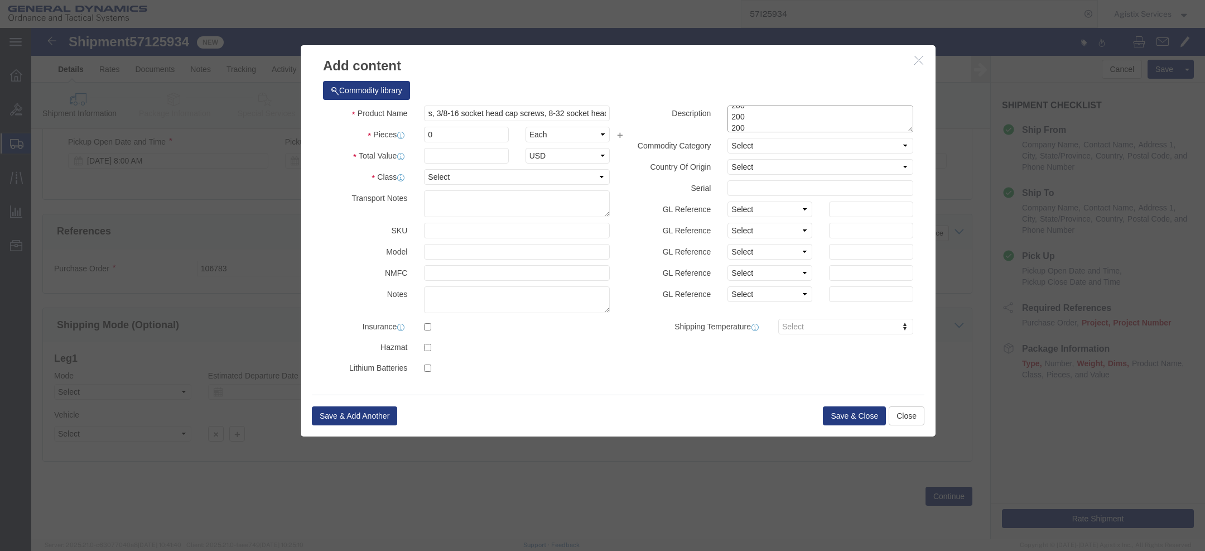
type textarea "200 200 1 200 200 200"
click icon "button"
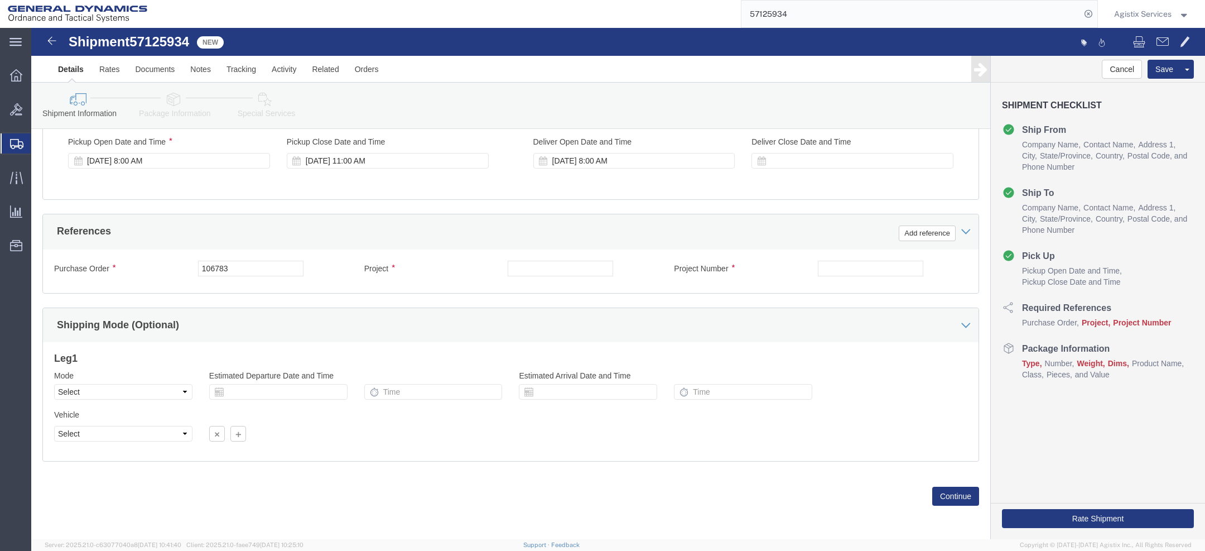
click icon
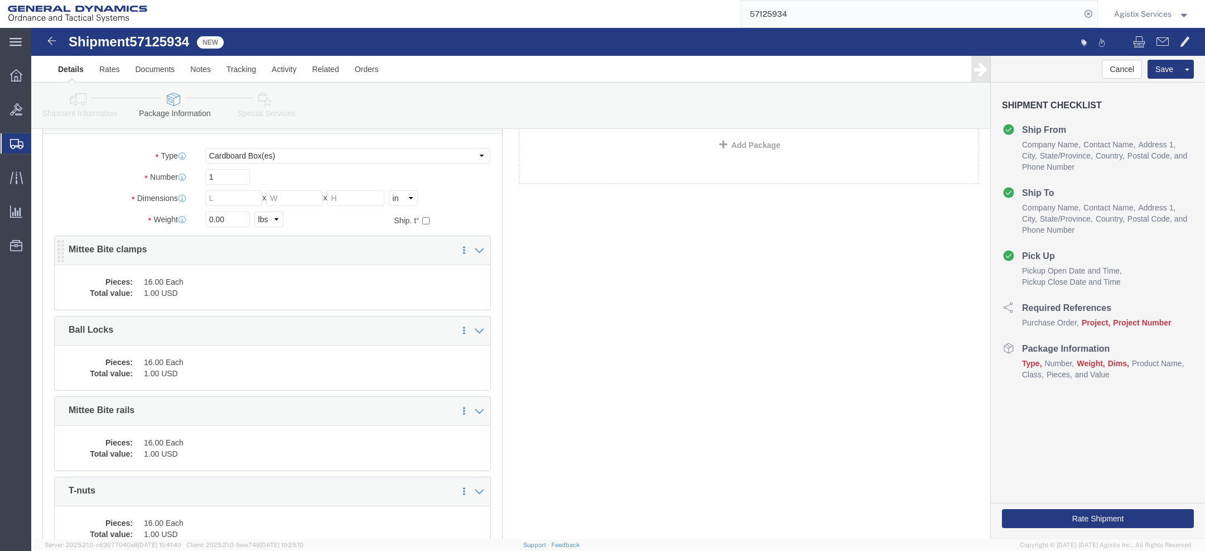
scroll to position [560, 0]
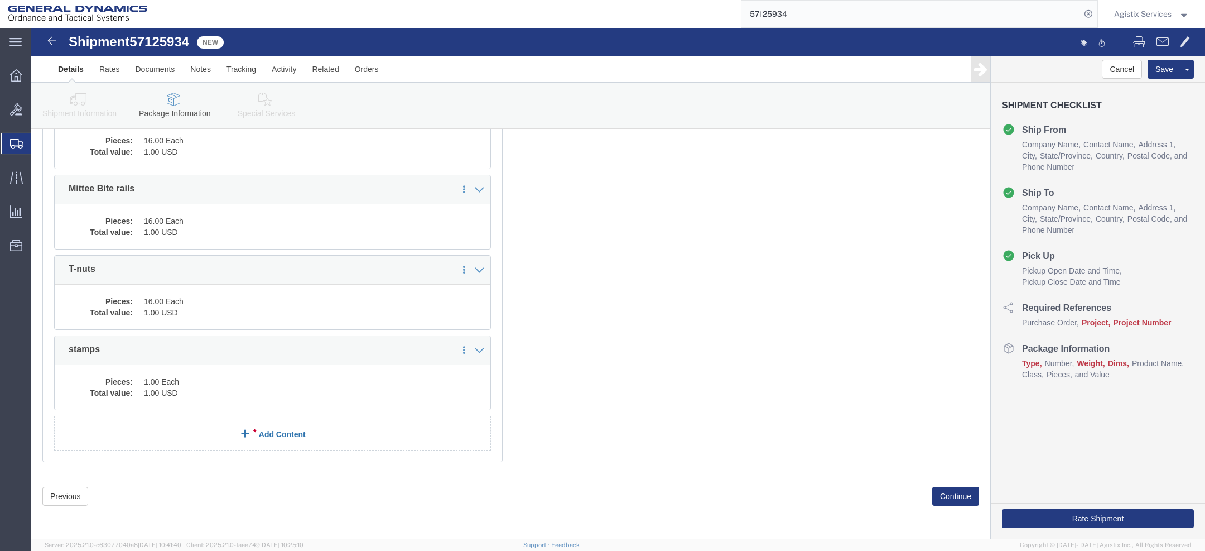
click link "Add Content"
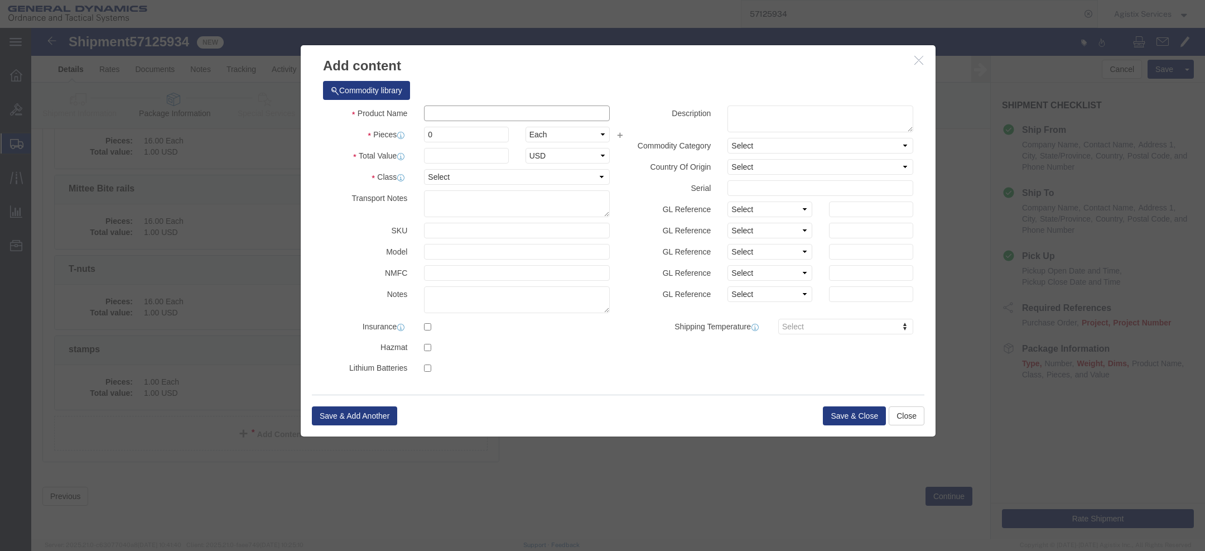
click input "text"
paste input "200 ½ dowel pins, 200 ½-13 socket head cap screws, 200 set screws, 200 3/8-16 s…"
click input "200 ½ dowel pins, 200 ½-13 socket head cap screws, 200 set screws, 200 3/8-16 s…"
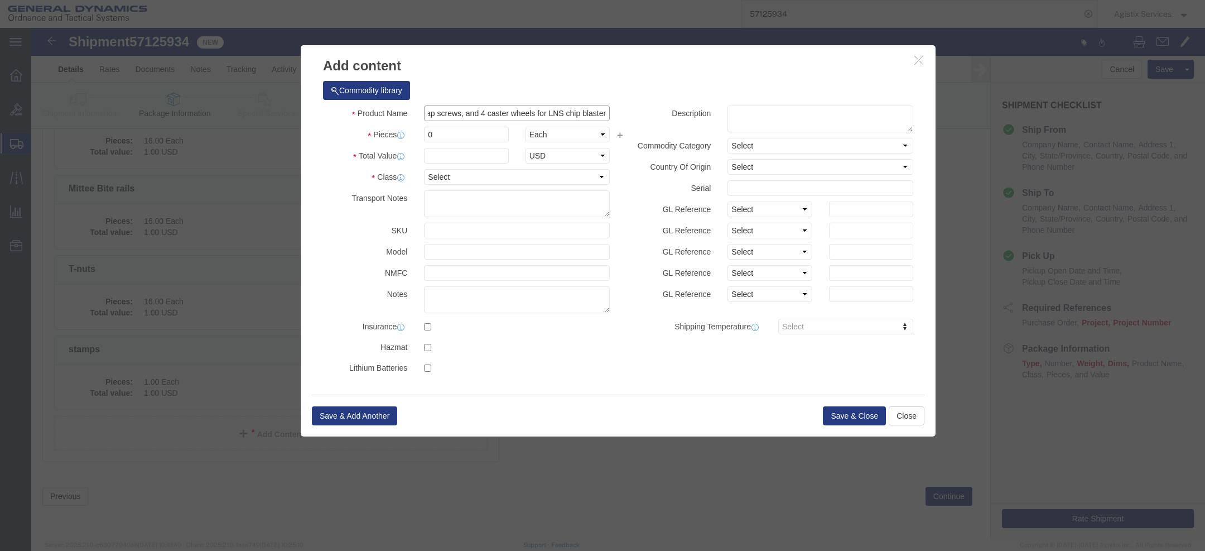
scroll to position [0, 454]
click input "200 ½ dowel pins, 200 ½-13 socket head cap screws, 200 set screws, 200 3/8-16 s…"
type input "200 ½ dowel pins, 200 ½-13 socket head cap screws, 200 set screws, 200 3/8-16 s…"
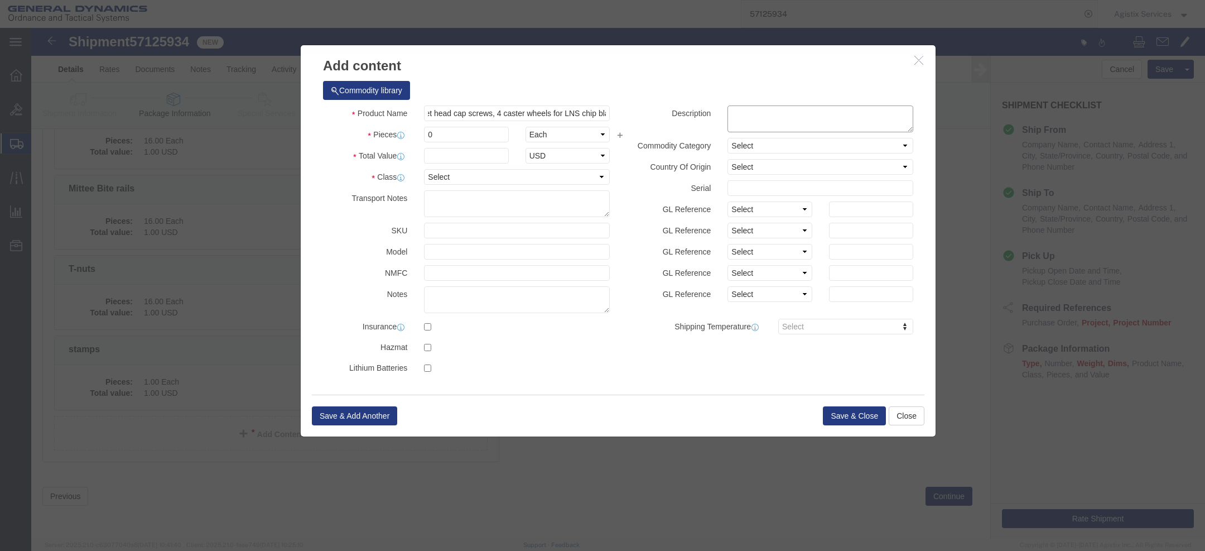
click textarea
type textarea "4,"
click input "200 ½ dowel pins, 200 ½-13 socket head cap screws, 200 set screws, 200 3/8-16 s…"
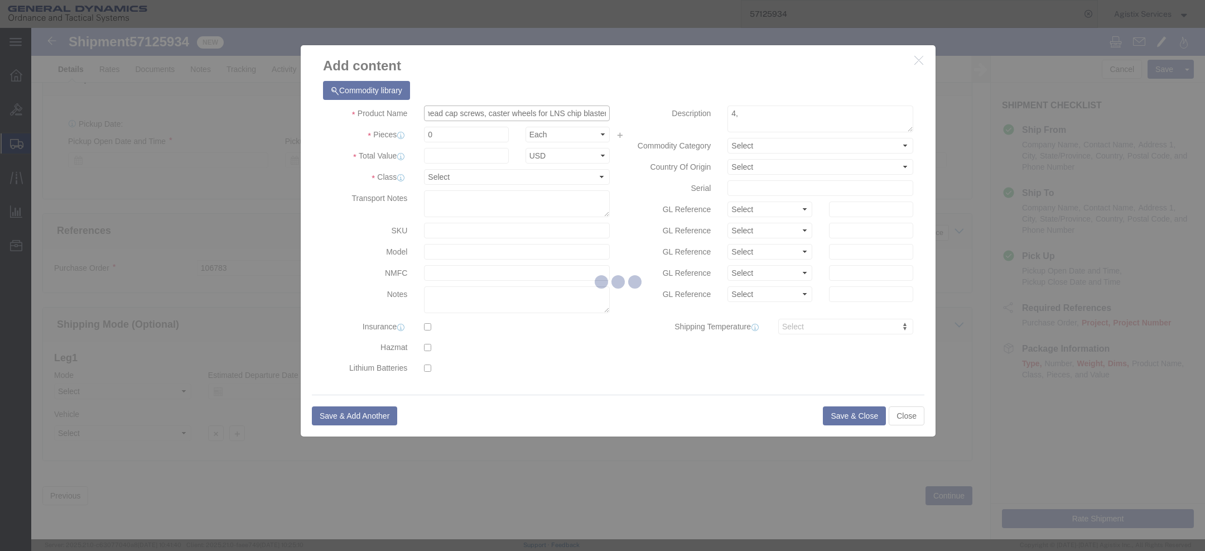
type input "200 ½ dowel pins, 200 ½-13 socket head cap screws, 200 set screws, 200 3/8-16 s…"
select select "310"
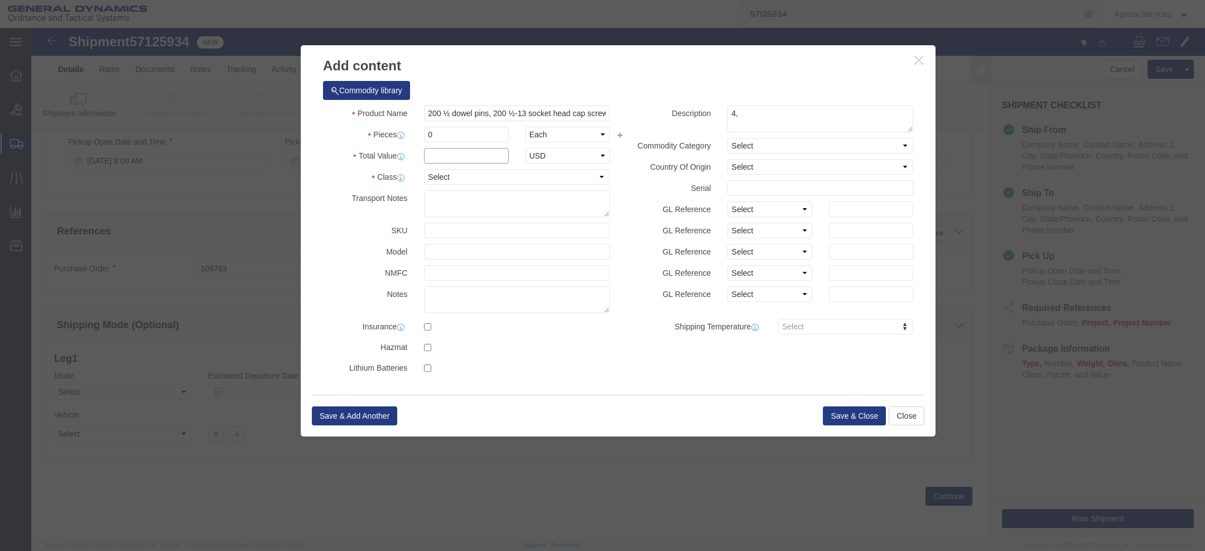
click input "text"
click input "0"
type input "1004"
click icon "button"
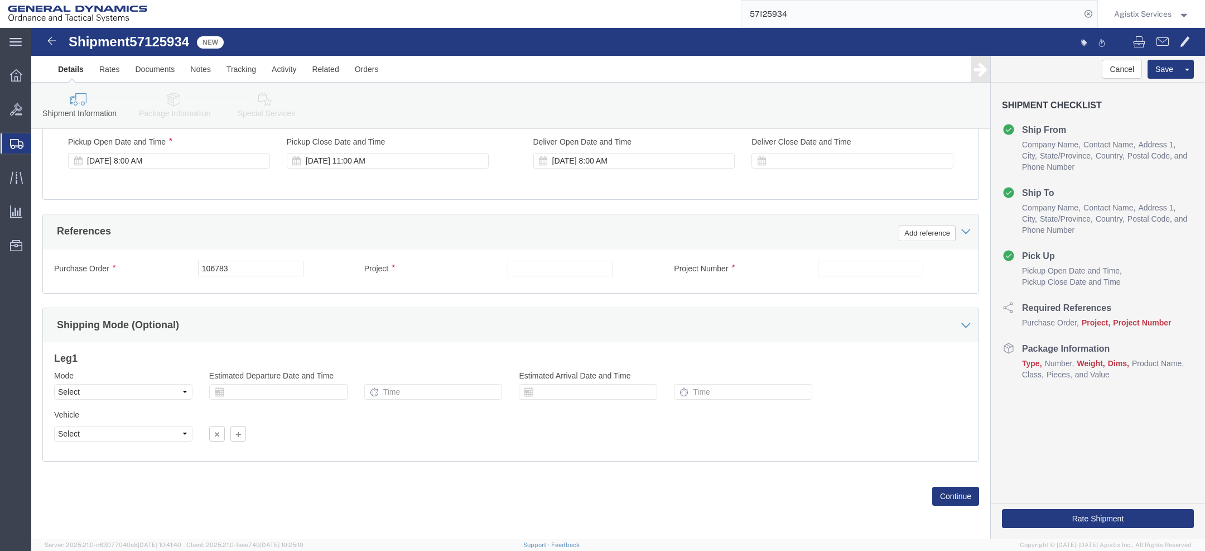
click link "Package Information"
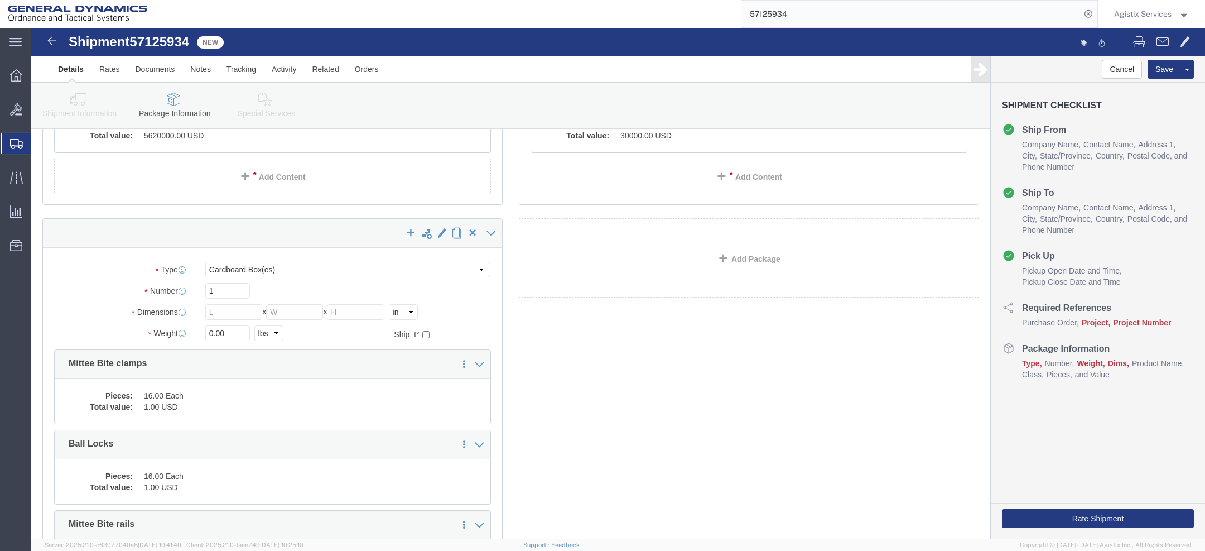
scroll to position [560, 0]
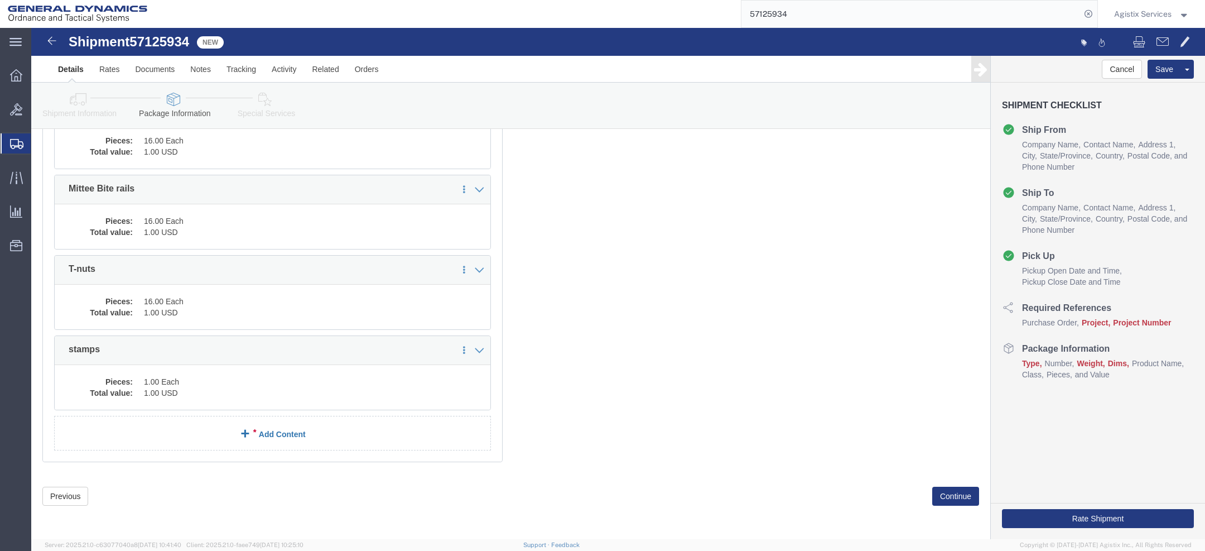
click link "Add Content"
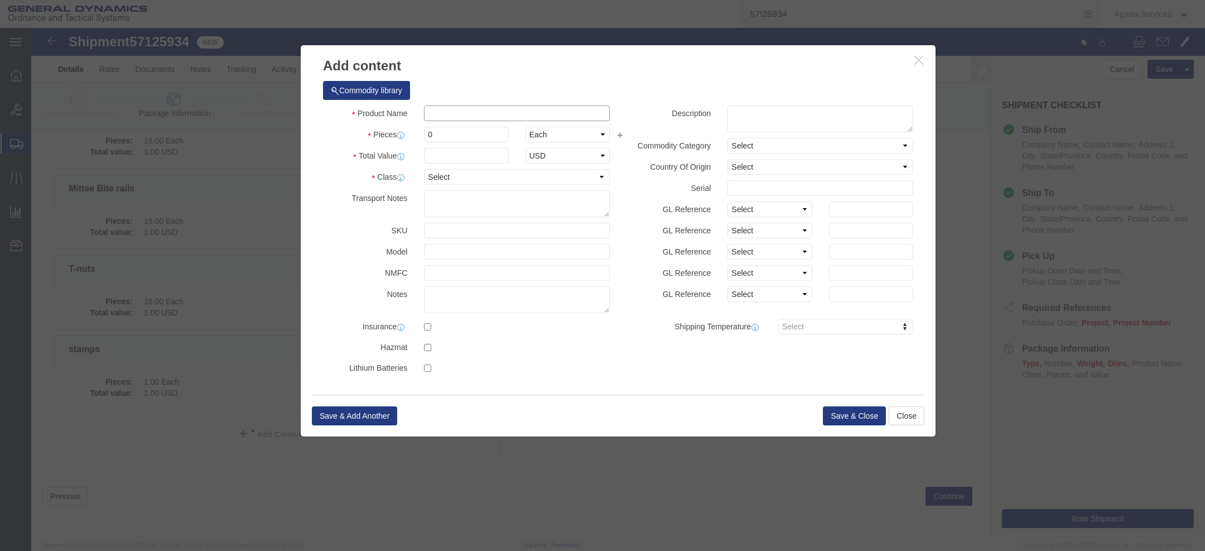
click input "text"
paste input "½ dowel pins, ½-13 socket head cap screws, set screws, 3/8-16 socket head cap s…"
type input "½ dowel pins, ½-13 socket head cap screws, set screws, 3/8-16 socket head cap s…"
click input "0"
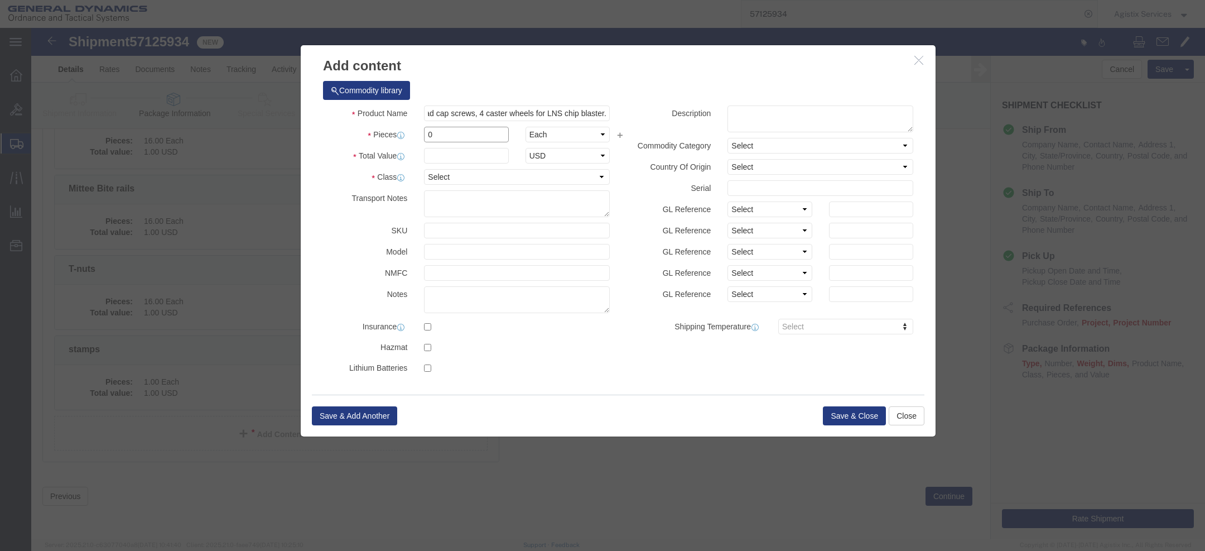
scroll to position [0, 0]
click input "0"
type input "1004"
click input "text"
type input "1"
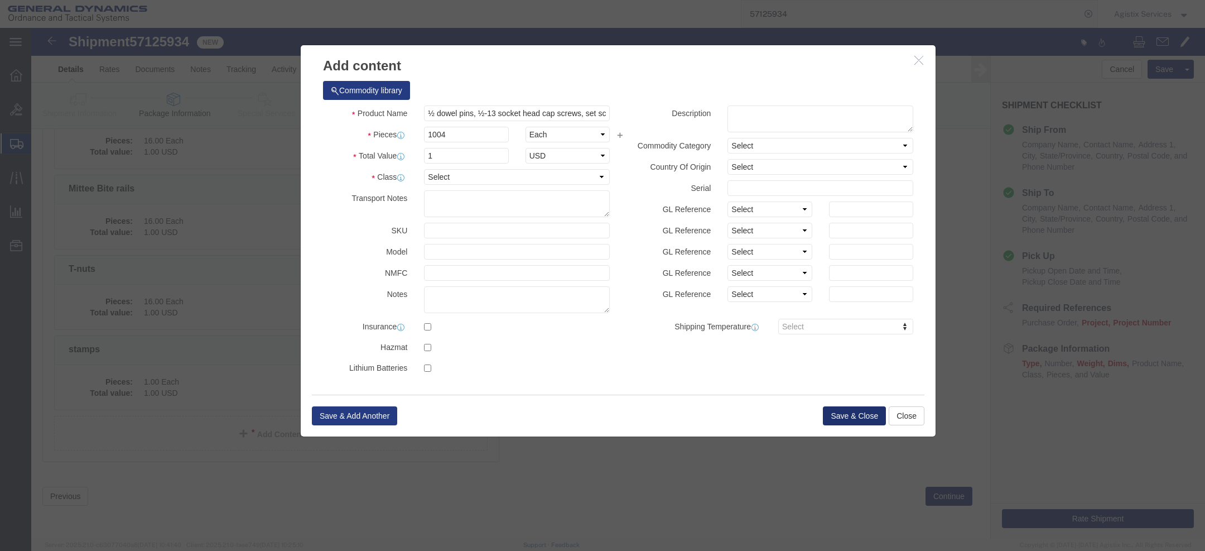
click button "Save & Close"
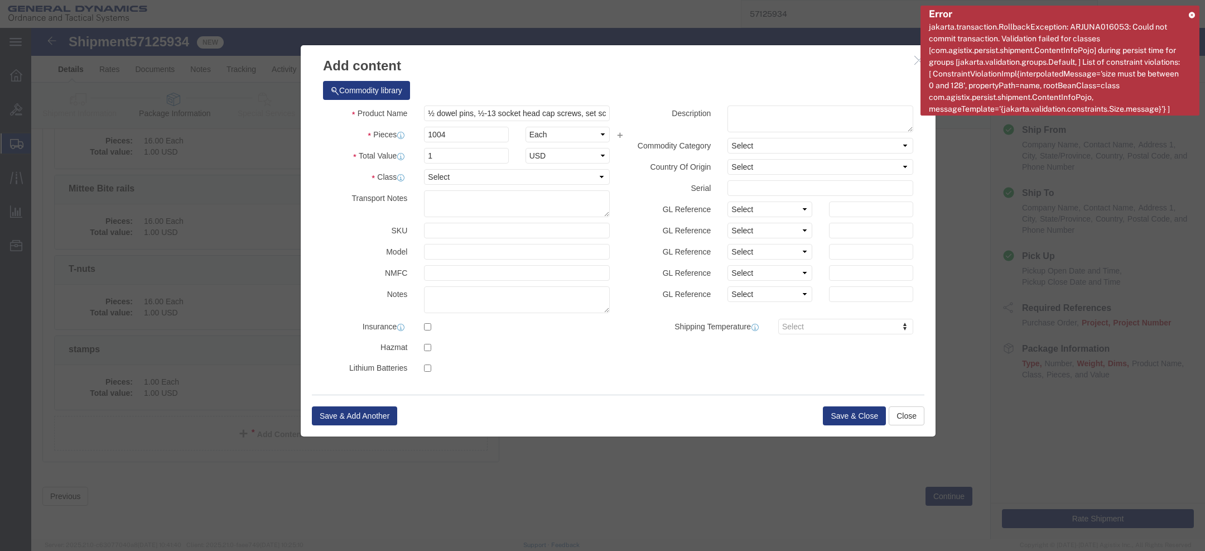
click h3 "Add content"
click icon "button"
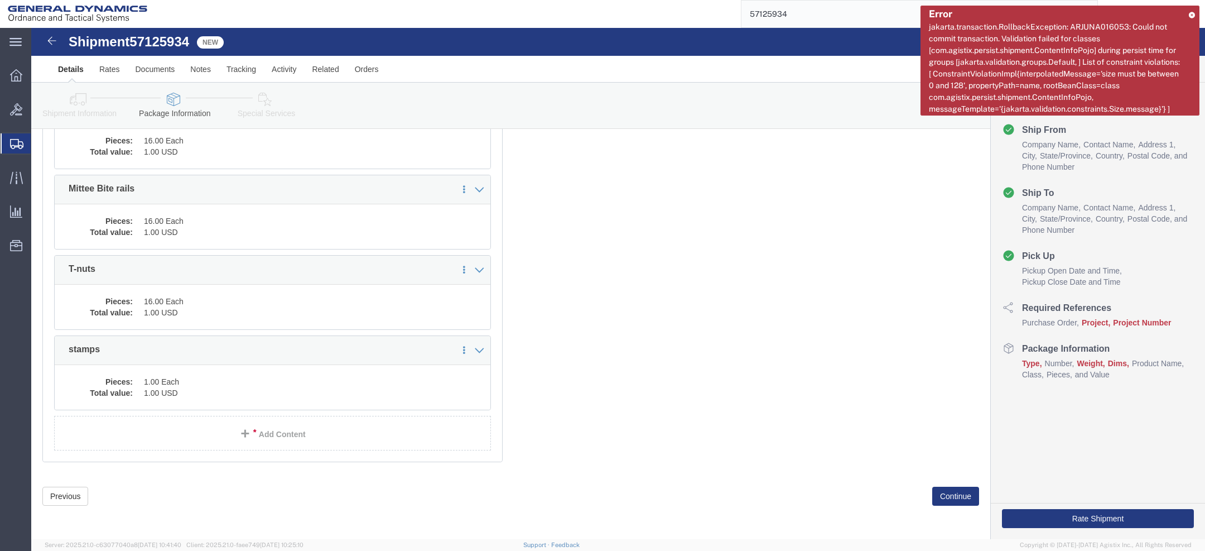
click icon
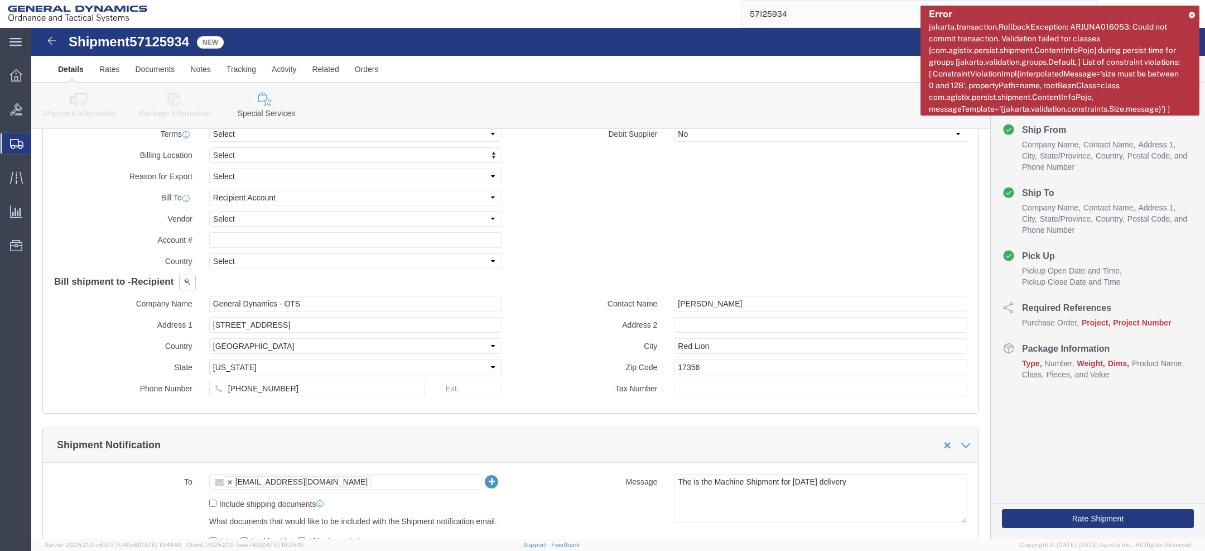
scroll to position [1657, 0]
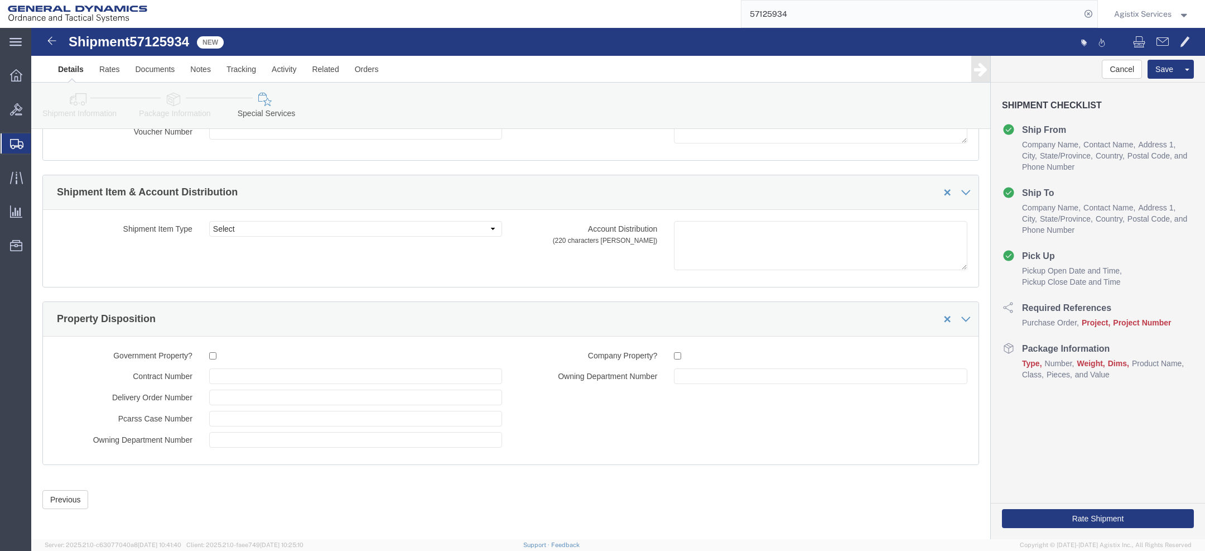
click icon
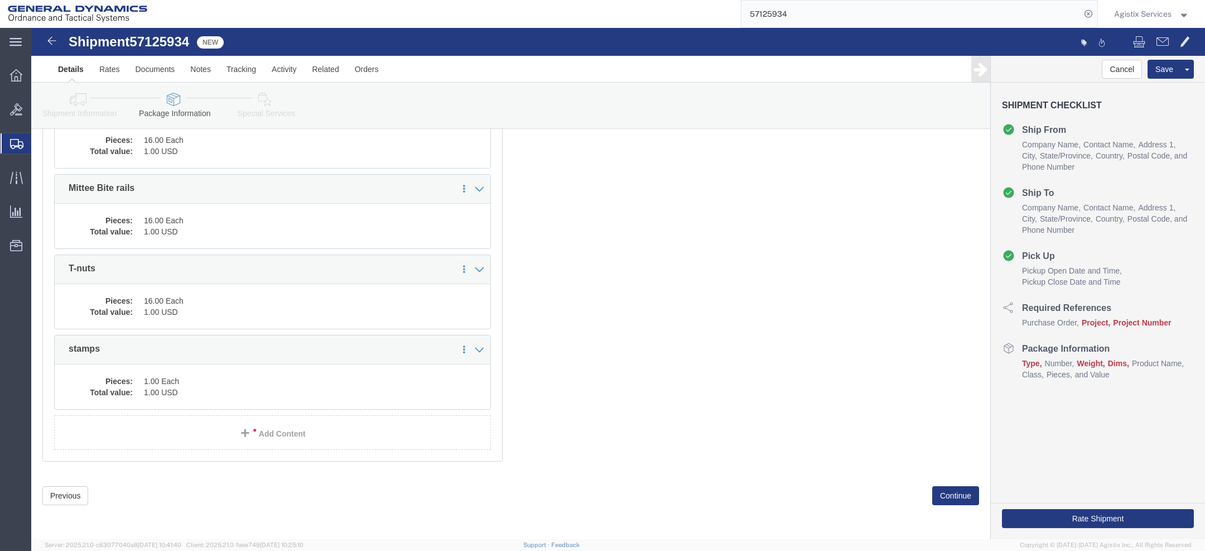
scroll to position [560, 0]
click link "Add Content"
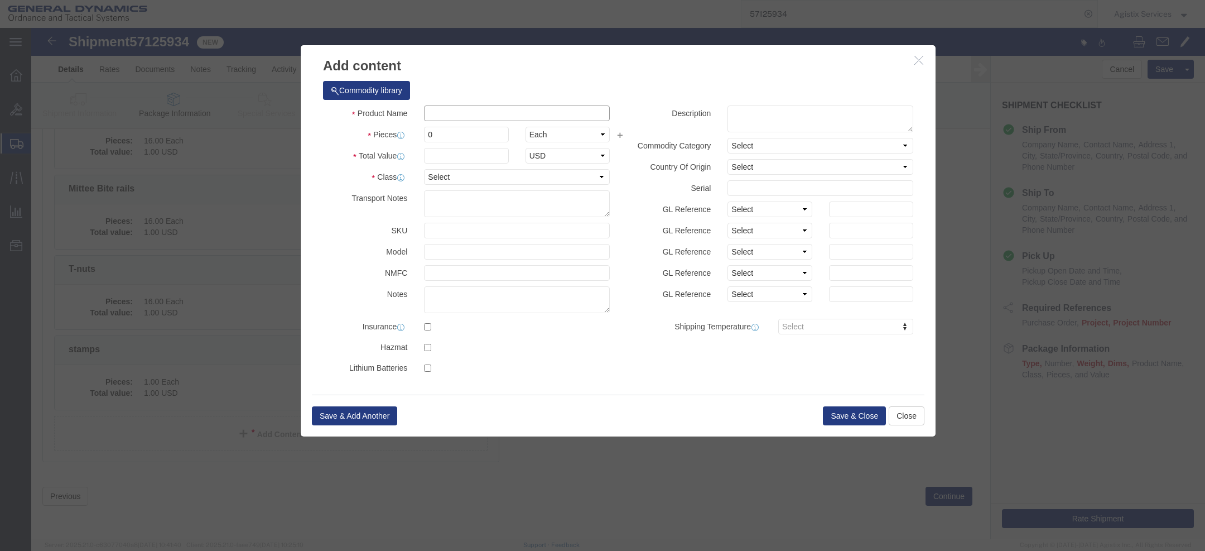
click input "text"
paste input "½ dowel pins, ½-13 socket head cap screws, set screws, 3/8-16 socket head cap s…"
type input "½ dowel pins, ½-13 socket head cap screws, set screws, 3/8-16 socket head cap s…"
click input "0"
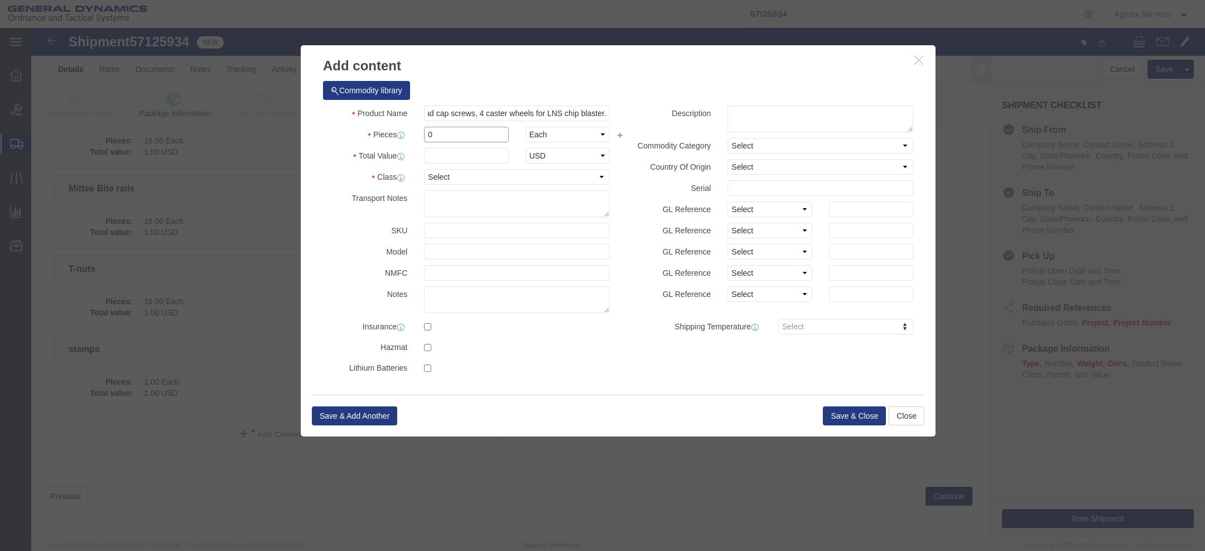
scroll to position [0, 0]
type input "1004"
click input "text"
type input "1"
click button "Save & Close"
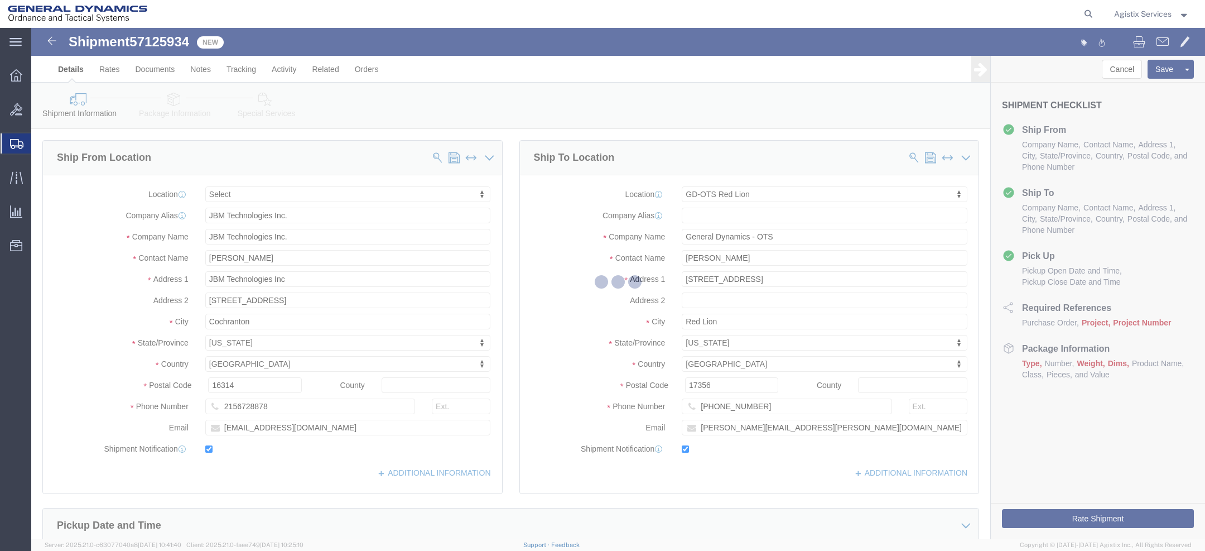
select select
select select "310"
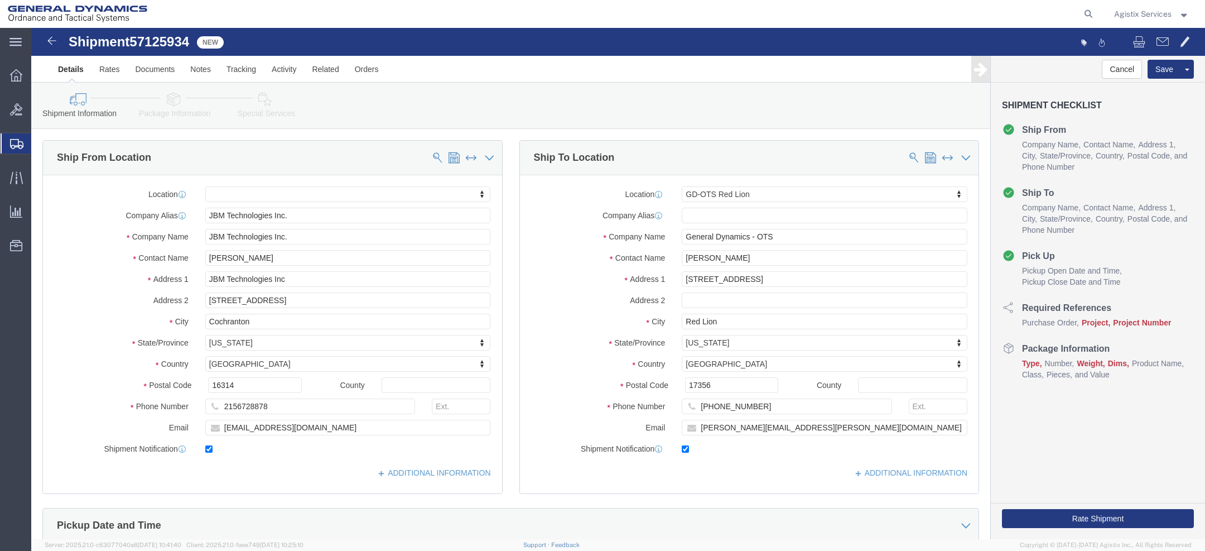
scroll to position [446, 0]
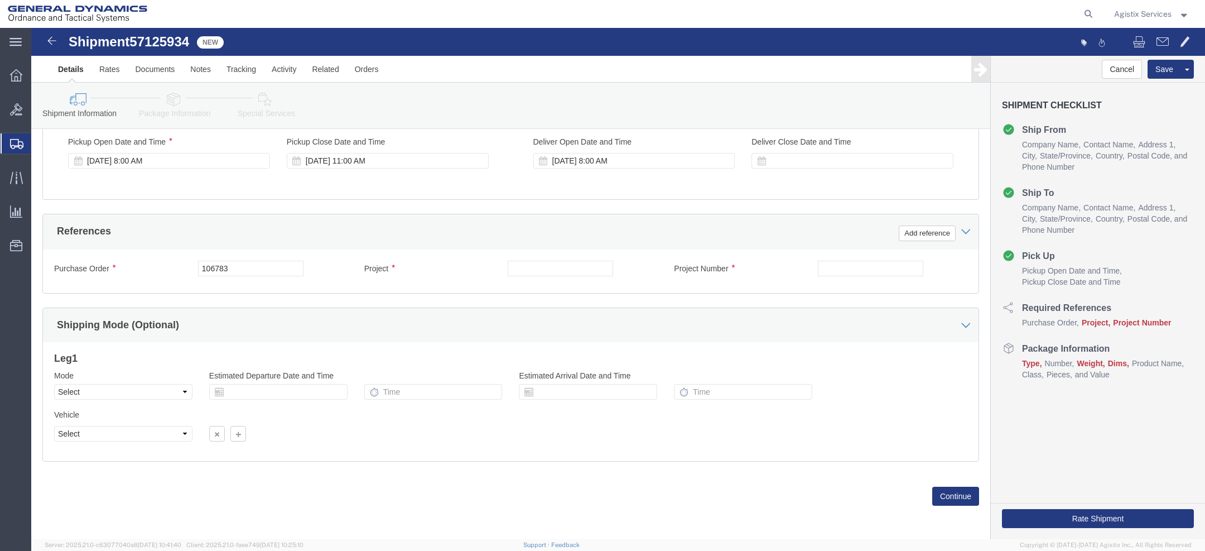
click icon
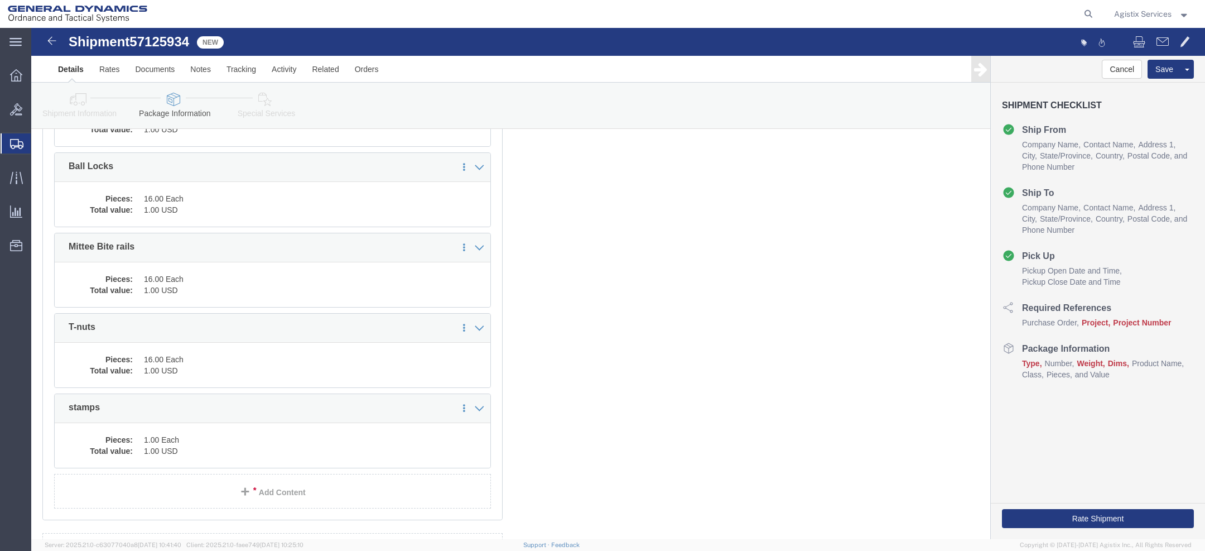
scroll to position [919, 0]
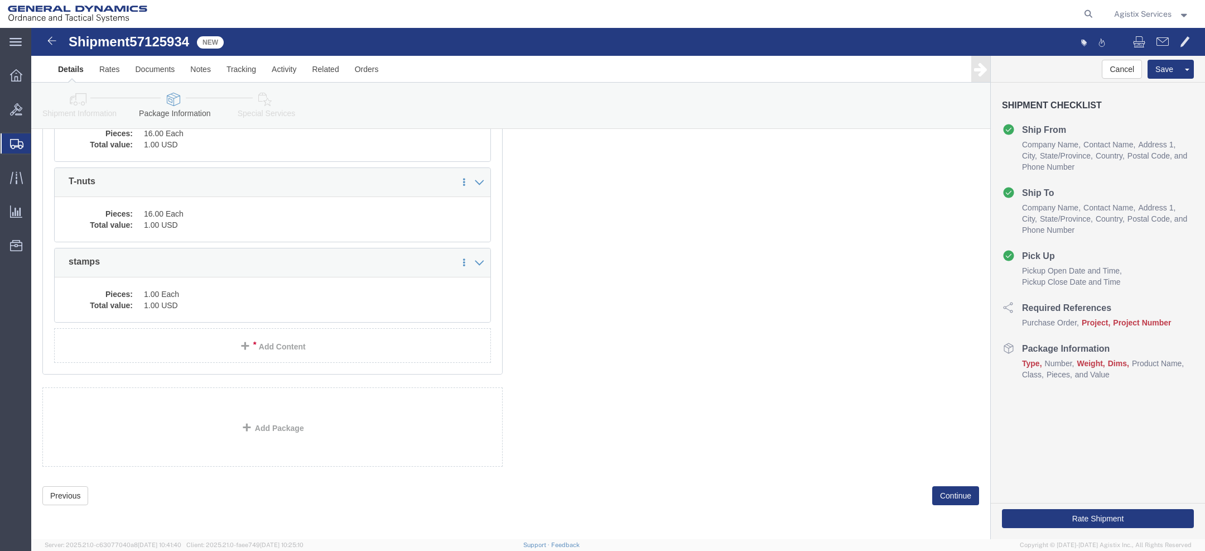
click span
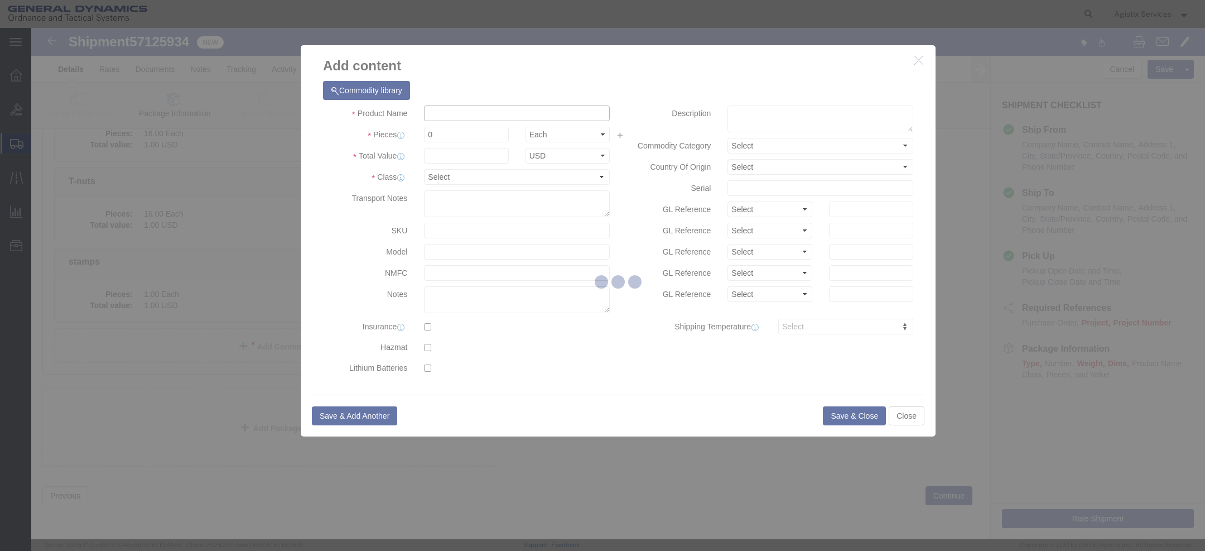
click input "text"
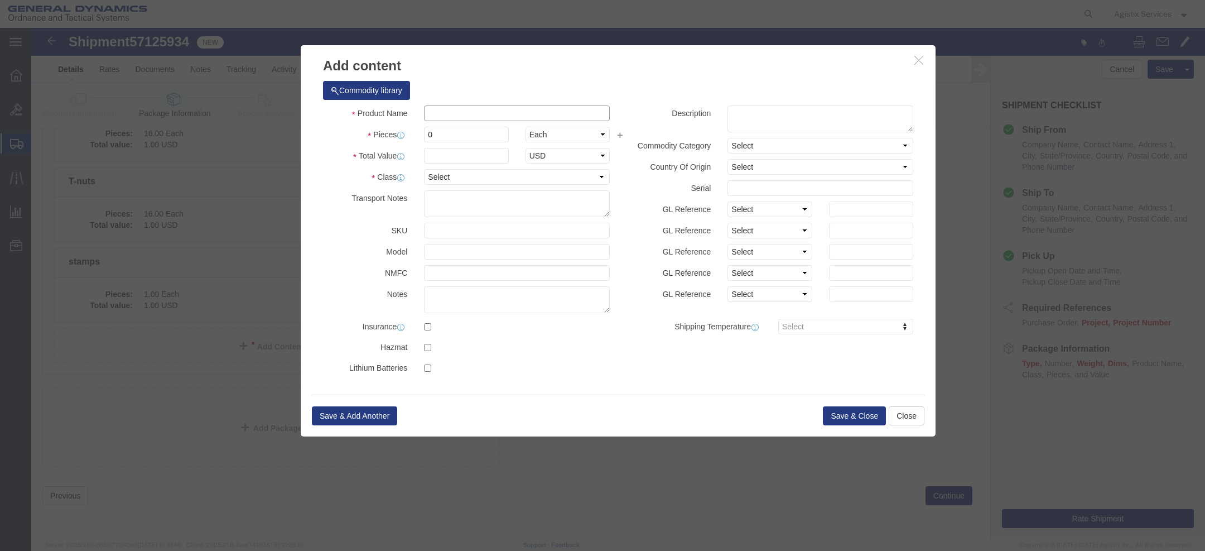
paste input "½ dowel pins, ½-13 socket head cap screws, set screws, 3/8-16 socket head cap s…"
click input "½ dowel pins, ½-13 socket head cap screws, set screws, 3/8-16 socket head cap s…"
type input "½ dowel pins, ½-13 socket head cap screws, set screws, 3/8-16 socket head cap s…"
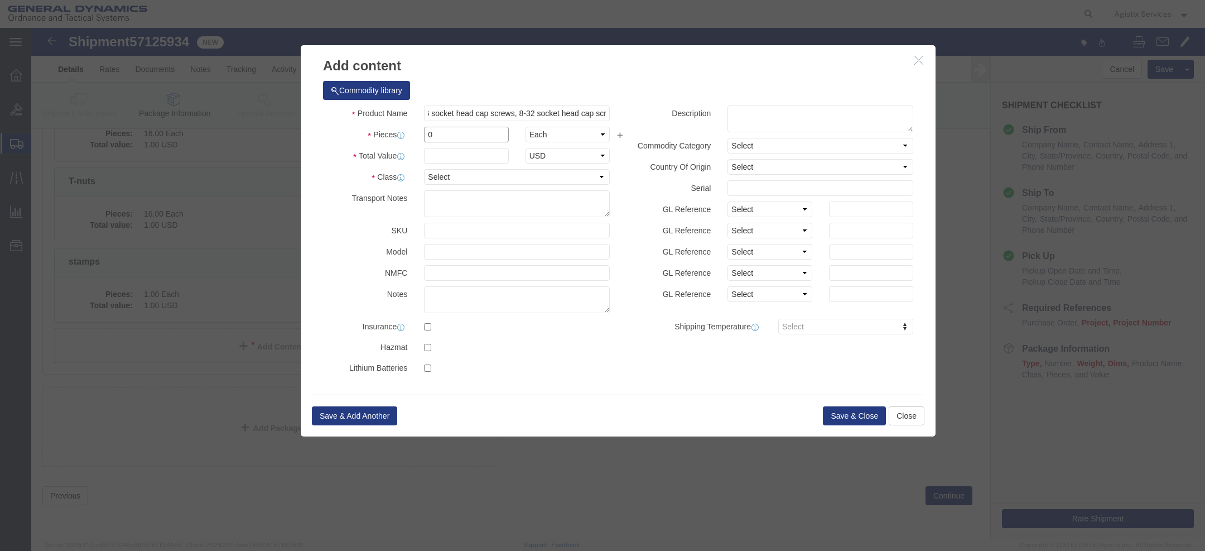
click input "0"
type input "1004"
click input "text"
type input "1"
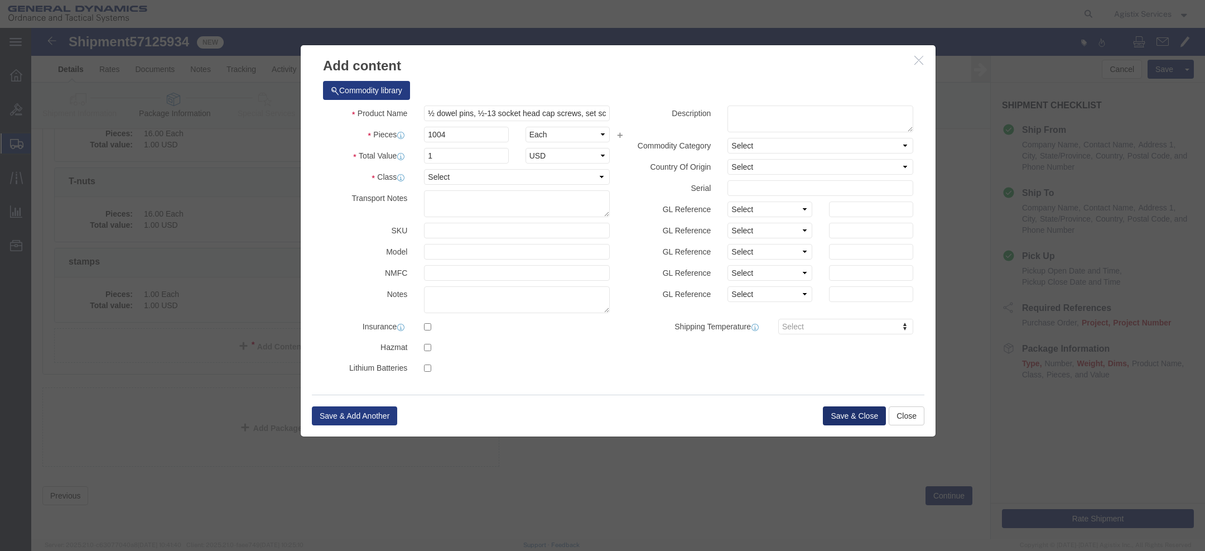
click button "Save & Close"
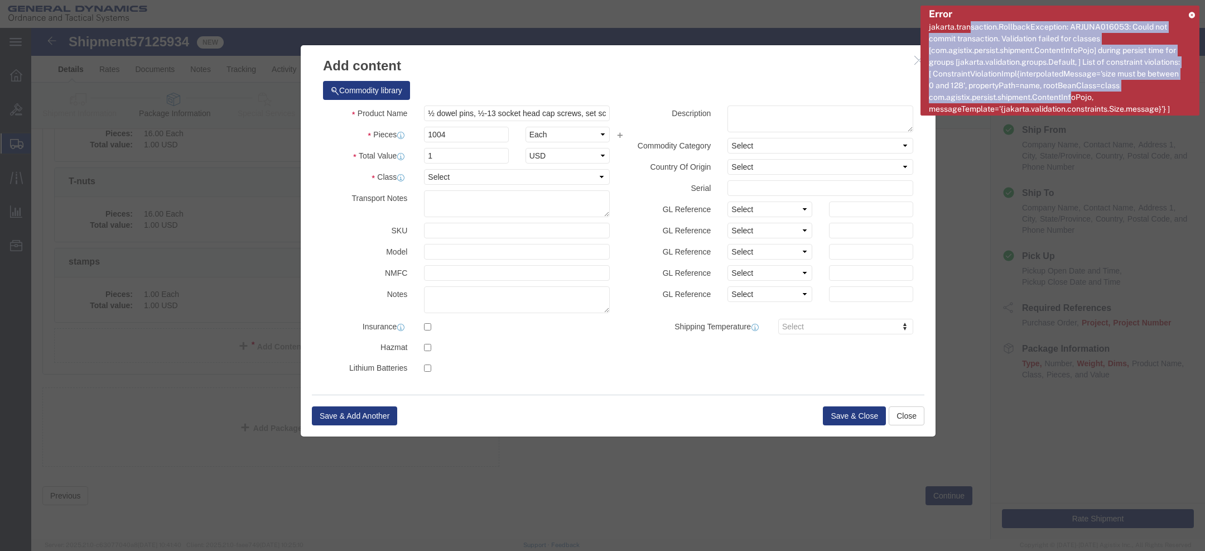
drag, startPoint x: 972, startPoint y: 32, endPoint x: 1070, endPoint y: 97, distance: 116.8
click at [1072, 100] on span "Error jakarta.transaction.RollbackException: ARJUNA016053: Could not commit tra…" at bounding box center [1055, 61] width 252 height 108
click at [1056, 92] on span "jakarta.transaction.RollbackException: ARJUNA016053: Could not commit transacti…" at bounding box center [1054, 67] width 251 height 91
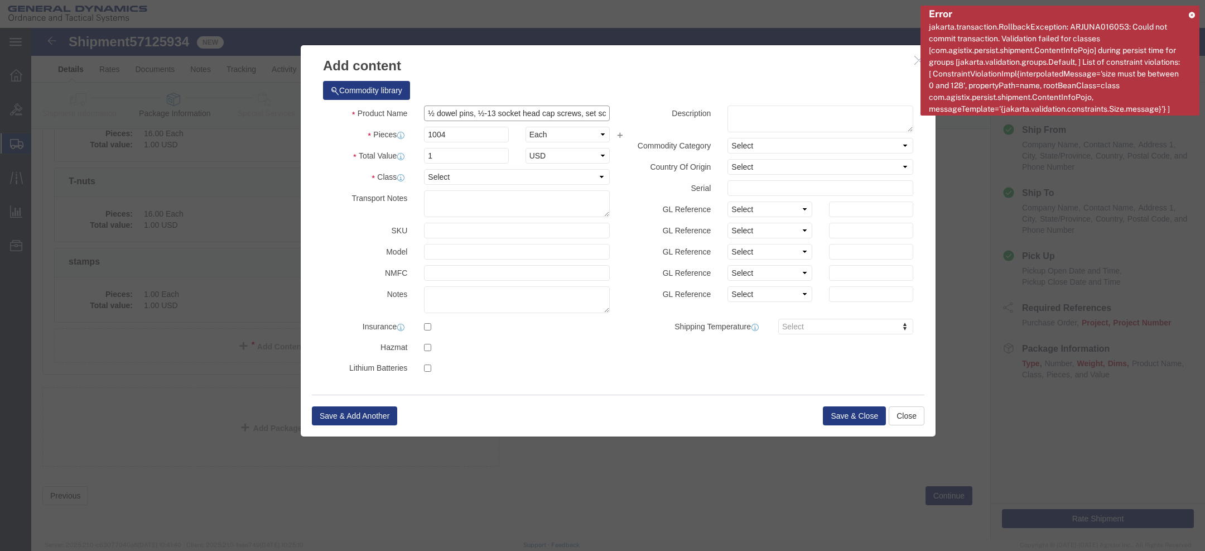
click input "½ dowel pins, ½-13 socket head cap screws, set screws, 3/8-16 socket head cap s…"
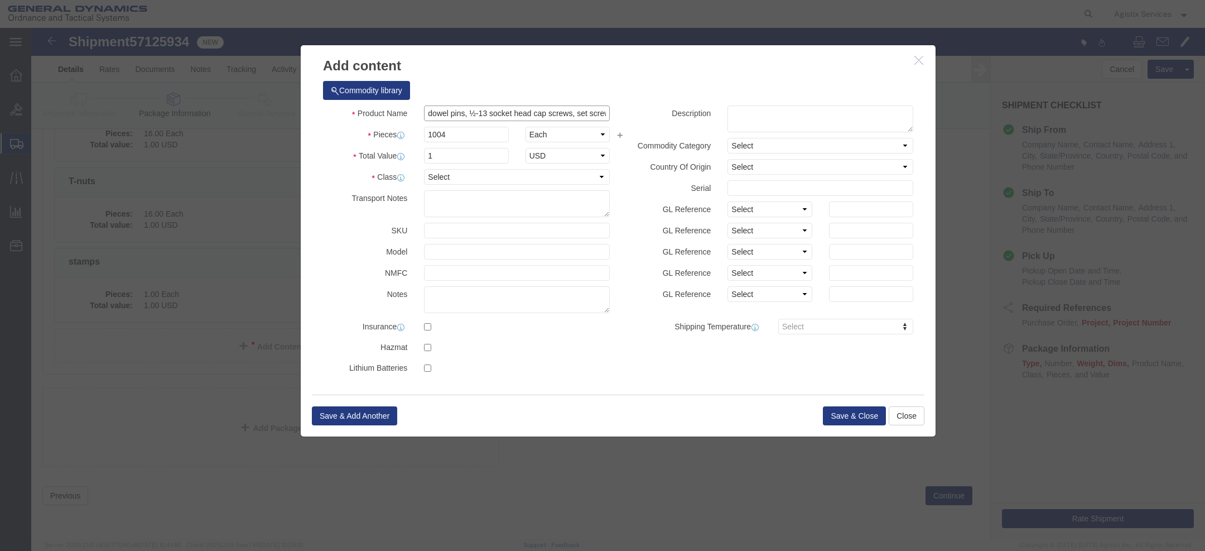
click input "dowel pins, ½-13 socket head cap screws, set screws, 3/8-16 socket head cap scr…"
click input "dowel pins,13 socket head cap screws, set screws, 3/8-16 socket head cap screws…"
type input "dowel pins,13 socket head cap screws, set screws, 3/8-16 socket head cap screws…"
click button "Save & Close"
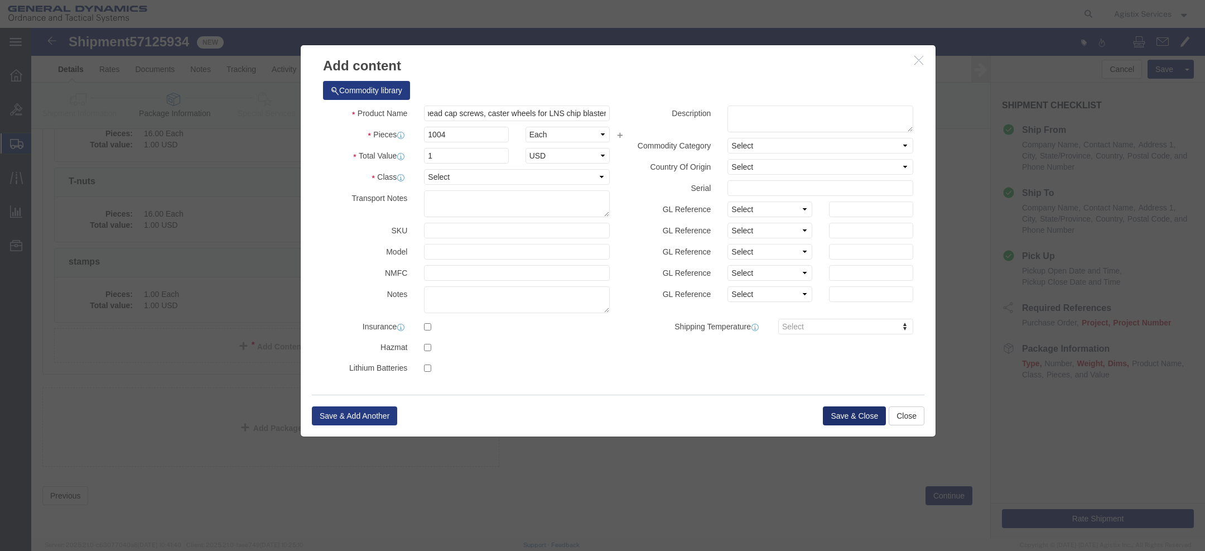
scroll to position [0, 0]
click textarea
paste textarea "200 ½ dowel pins, 200 ½-13 socket head cap screws, 200 set screws, 200 3/8-16 s…"
type textarea "200 ½ dowel pins, 200 ½-13 socket head cap screws, 200 set screws, 200 3/8-16 s…"
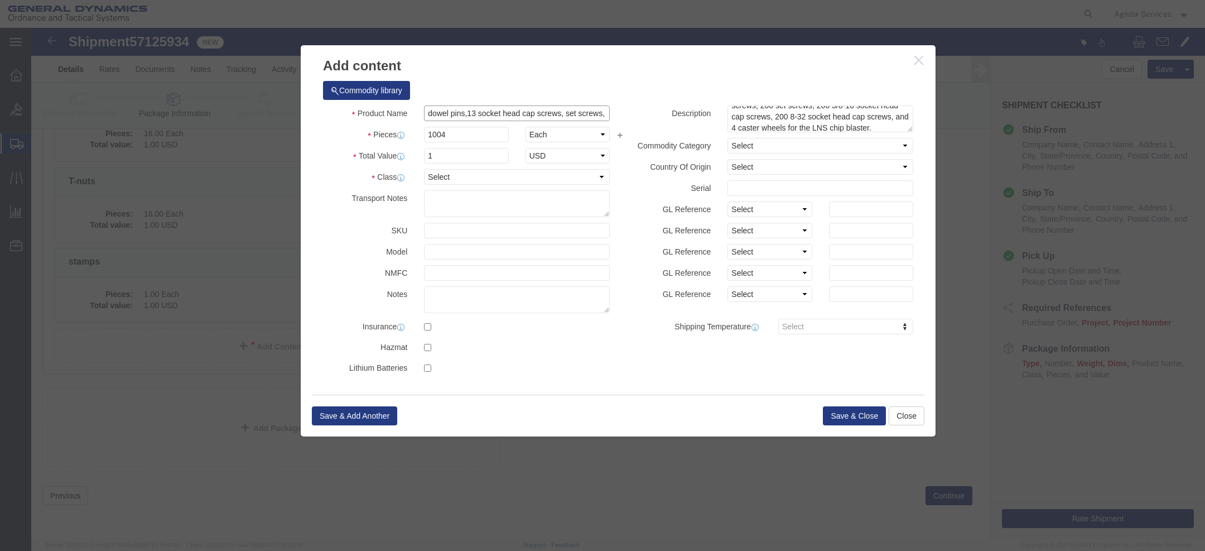
click input "dowel pins,13 socket head cap screws, set screws, 3/8-16 socket head cap screws…"
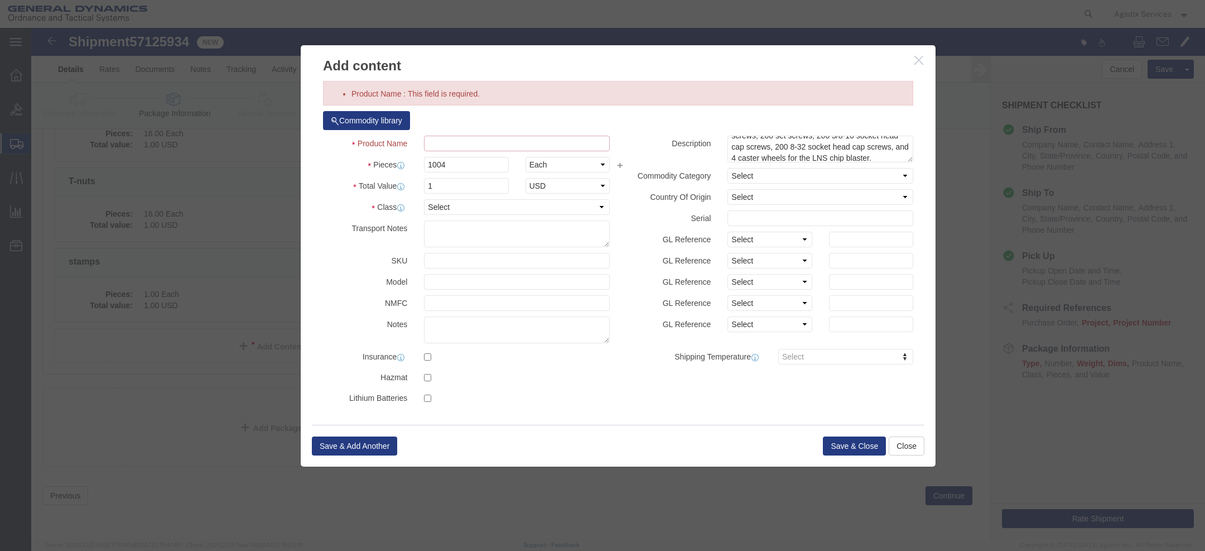
paste input "dowel pins,socket head cap screws, set screws, socket head cap screws, caster w…"
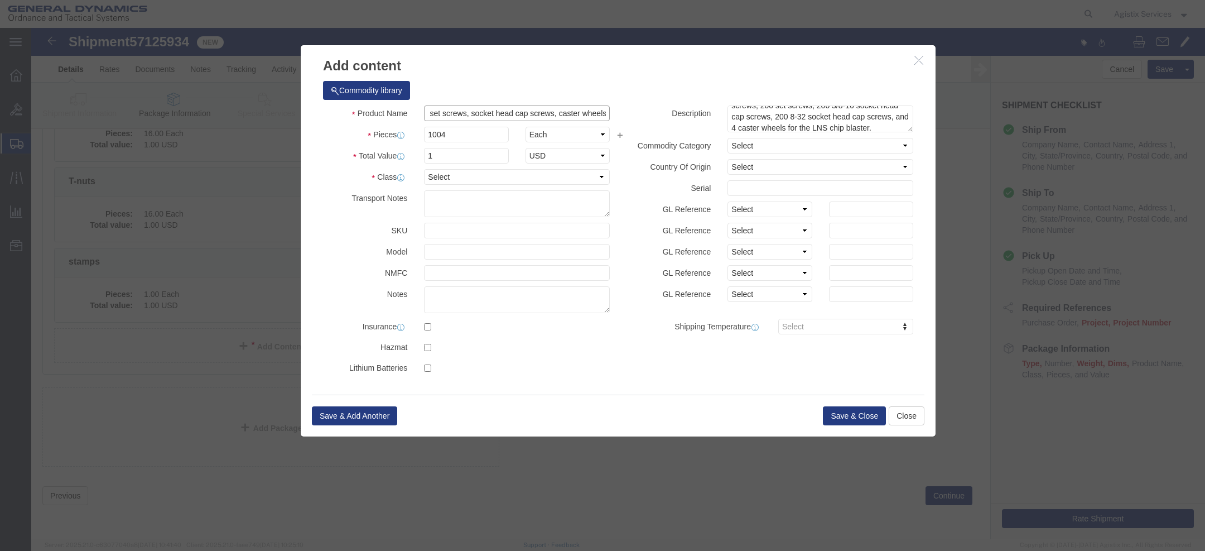
type input "dowel pins,socket head cap screws, set screws, socket head cap screws, caster w…"
click button "Save & Close"
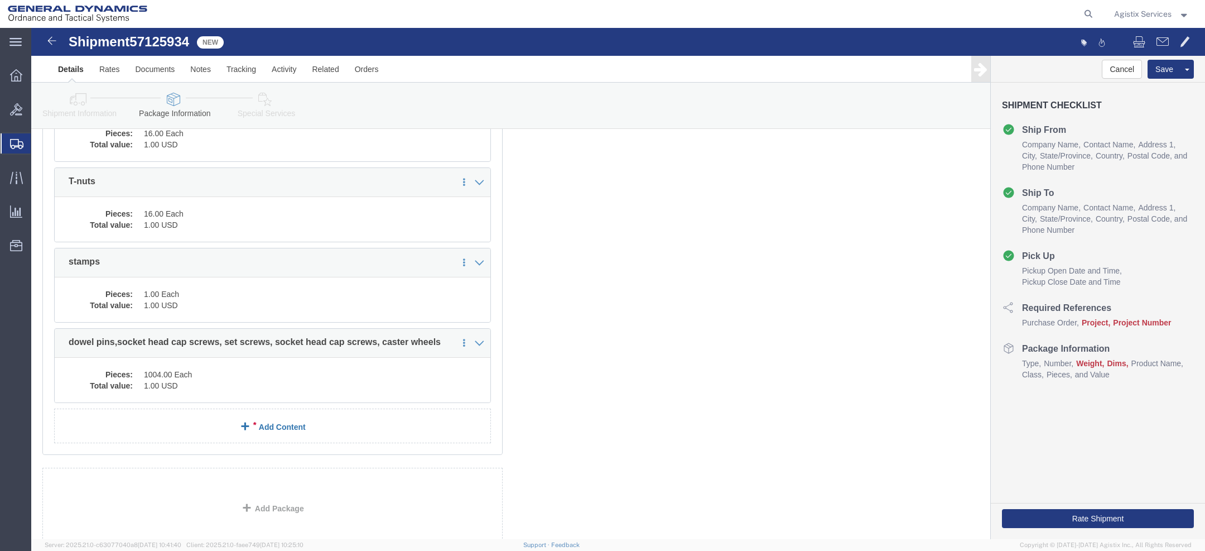
scroll to position [999, 0]
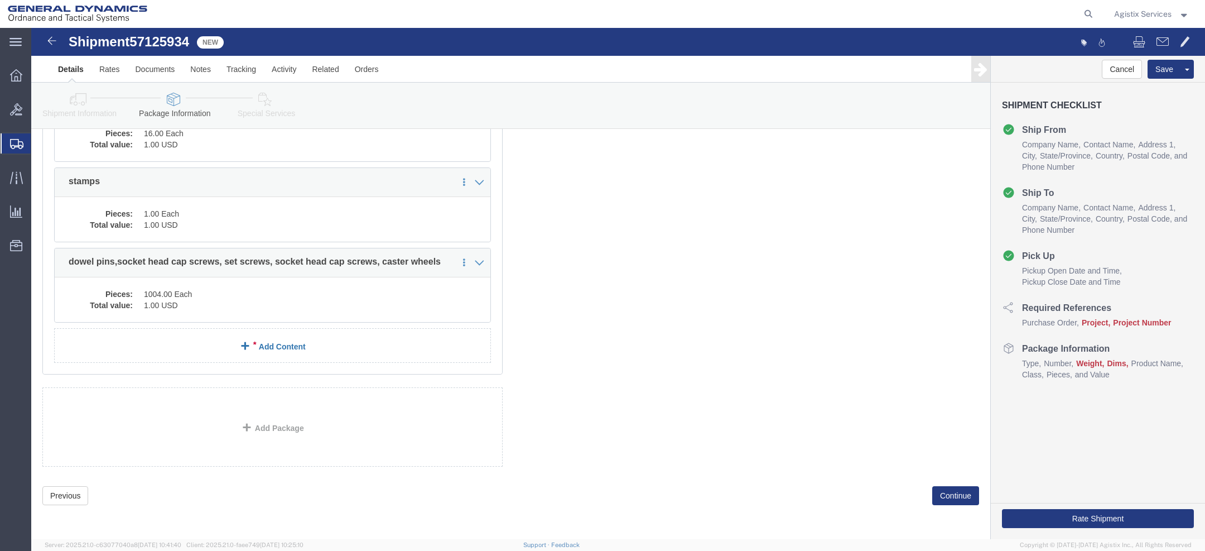
click link "Add Content"
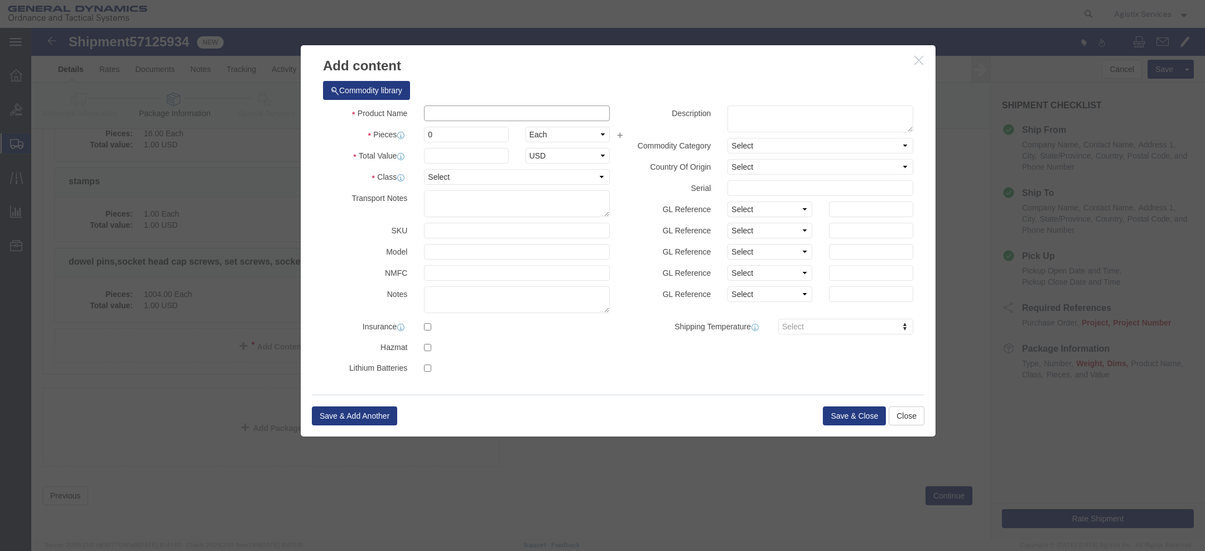
click input "text"
paste input "RMP60 Renishaw probe, and other hardware, manuals, stylish, CD’s etc."
type input "RMP60 Renishaw probe, and other hardware, manuals, stylish, CD’s etc."
click textarea
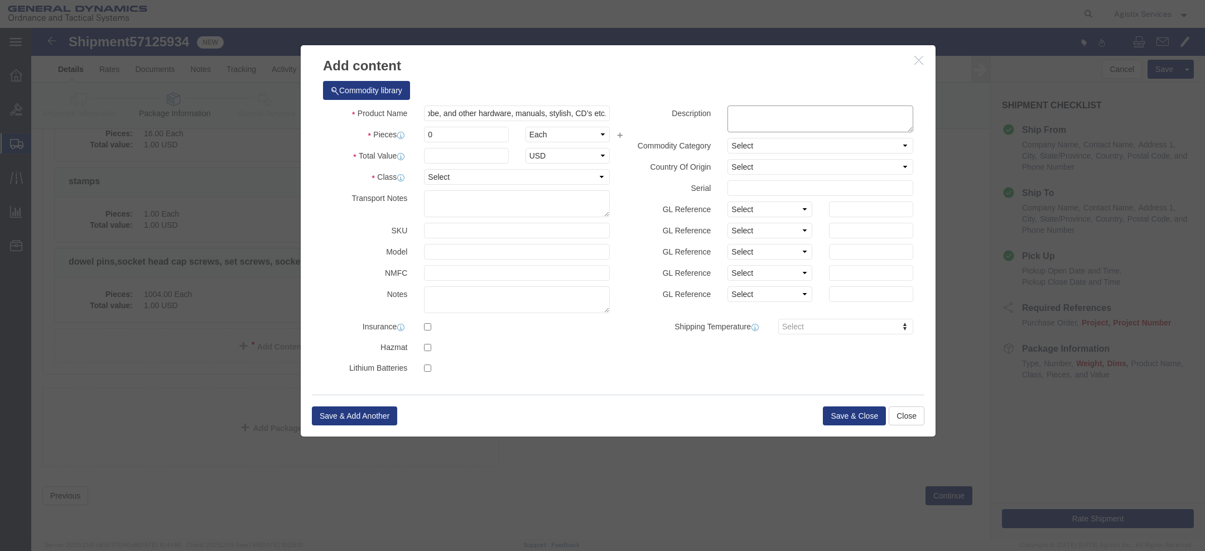
scroll to position [0, 0]
paste textarea "RMP60 Renishaw probe, and other hardware, manuals, stylish, CD’s etc."
type textarea "RMP60 Renishaw probe, and other hardware, manuals, stylish, CD’s etc."
drag, startPoint x: 483, startPoint y: 85, endPoint x: 517, endPoint y: 85, distance: 34.6
click input "RMP60 Renishaw probe, and other hardware, manuals, stylish, CD’s etc."
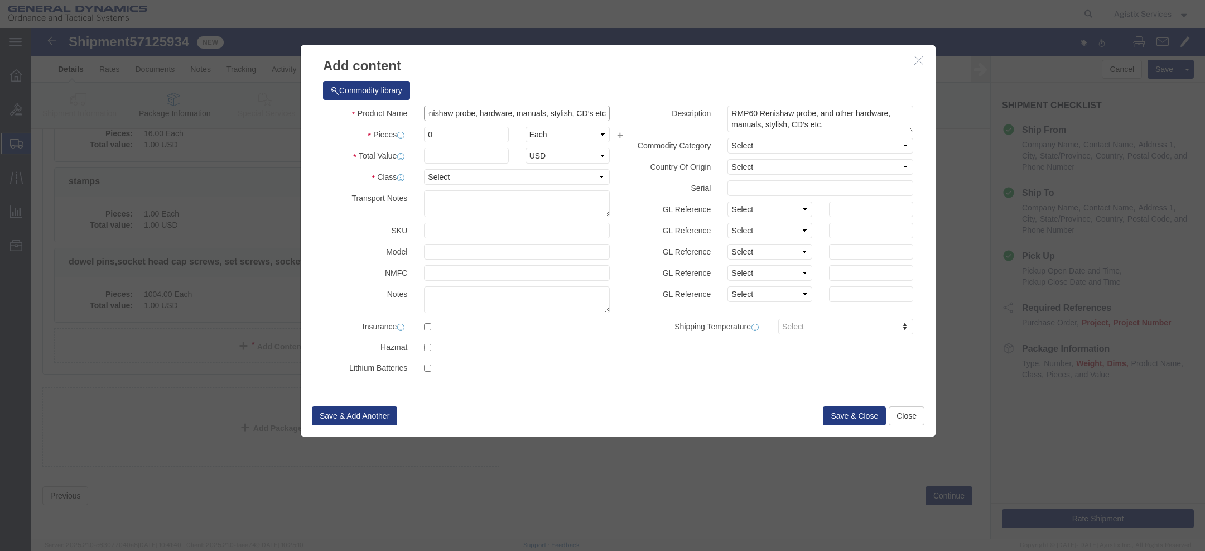
scroll to position [0, 38]
click input "RMP60 Renishaw probe, hardware, manuals, stylish, CD’s etc."
type input "RMP60 Renishaw probe, hardware, manuals, stylish, CDs"
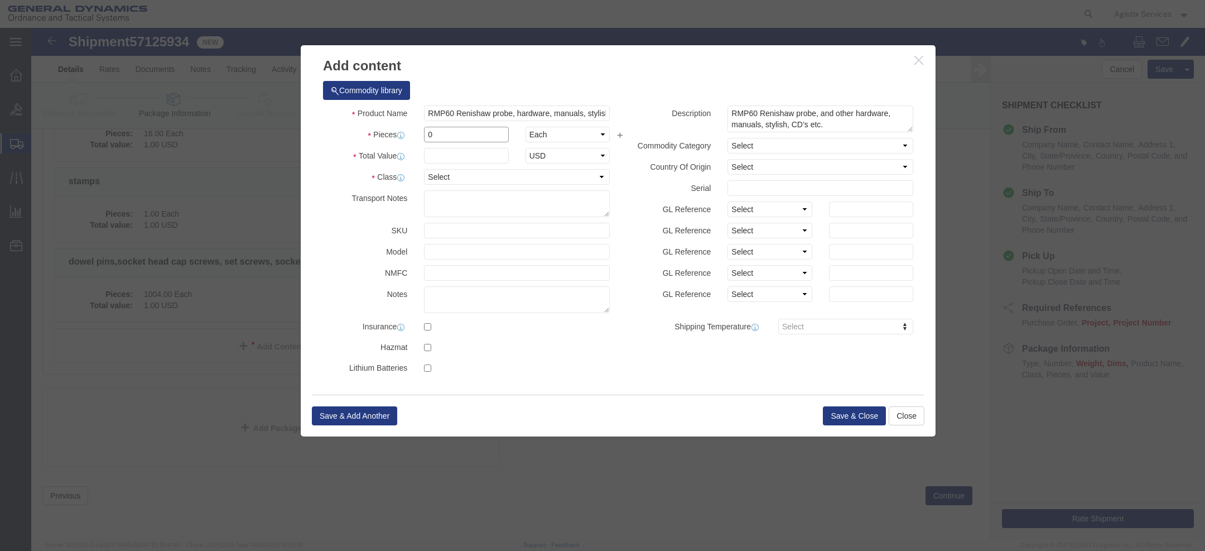
click input "0"
type input "1"
click input "text"
type input "1"
click button "Save & Close"
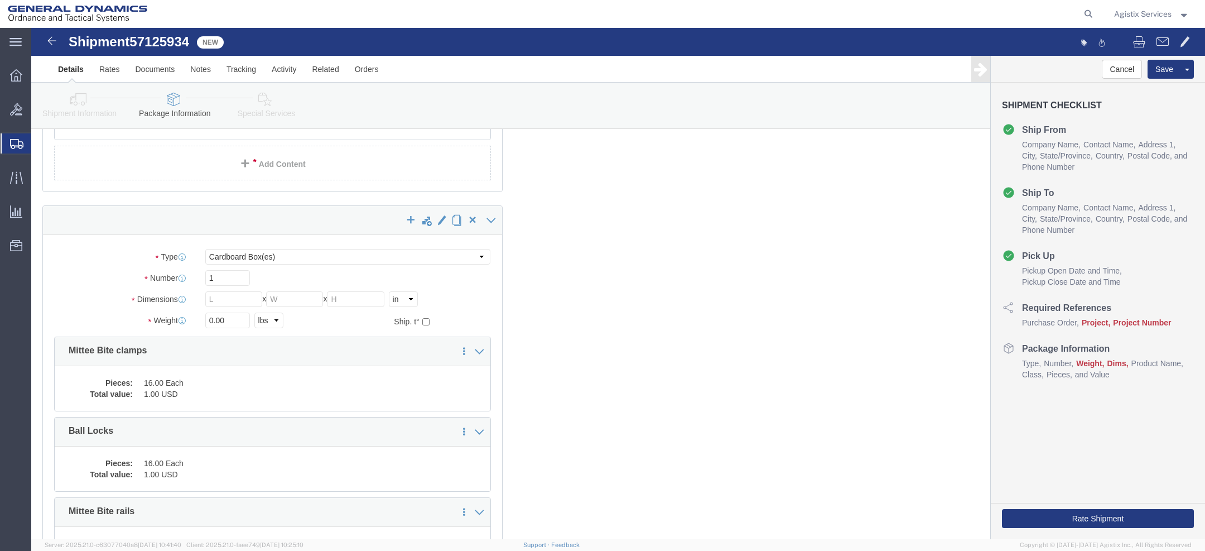
scroll to position [590, 0]
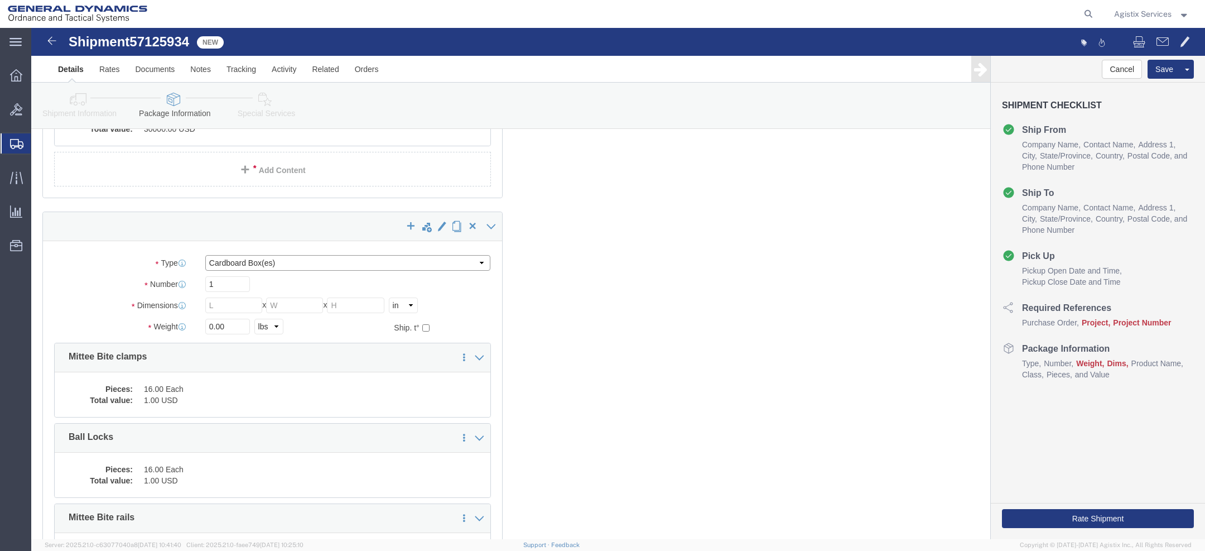
click select "Select Bale(s) Basket(s) Bolt(s) Bottle(s) Buckets Bulk Bundle(s) Can(s) Cardbo…"
select select "CRAT"
click select "Select Bale(s) Basket(s) Bolt(s) Bottle(s) Buckets Bulk Bundle(s) Can(s) Cardbo…"
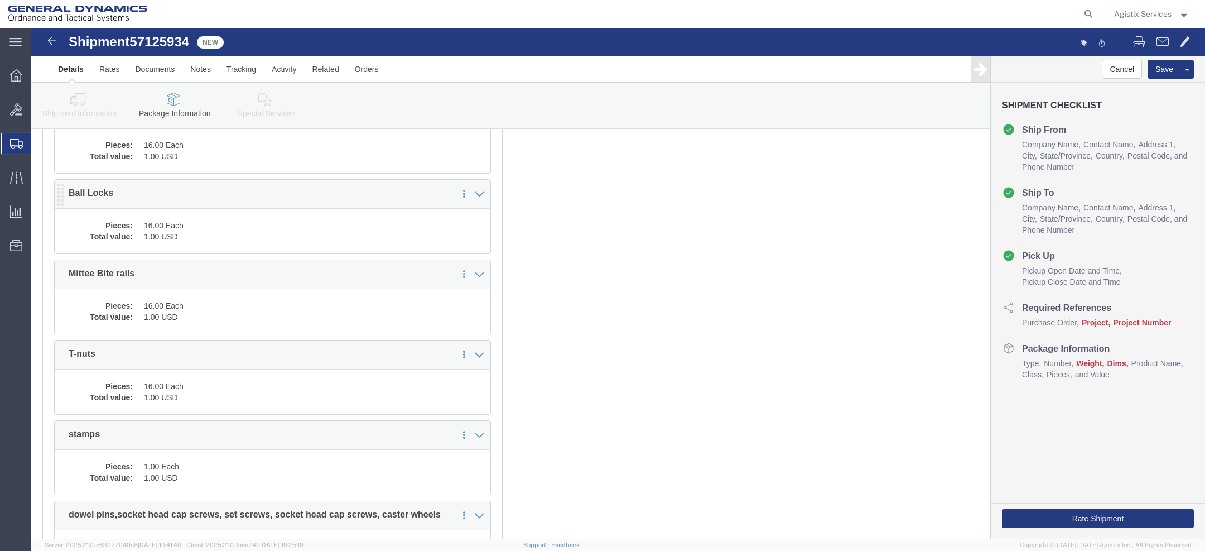
scroll to position [1079, 0]
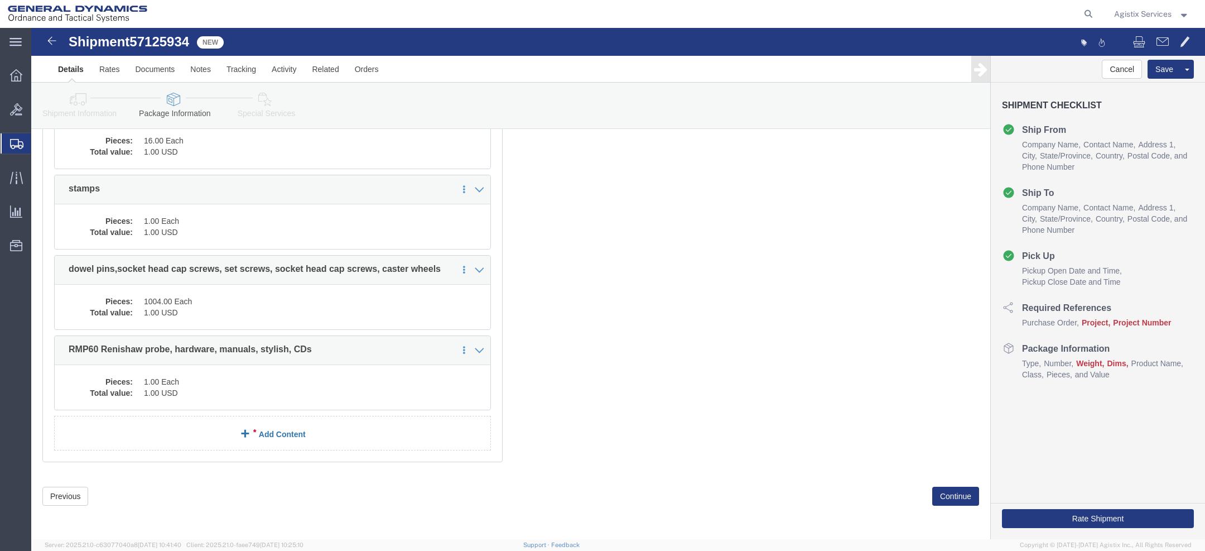
click link "Add Content"
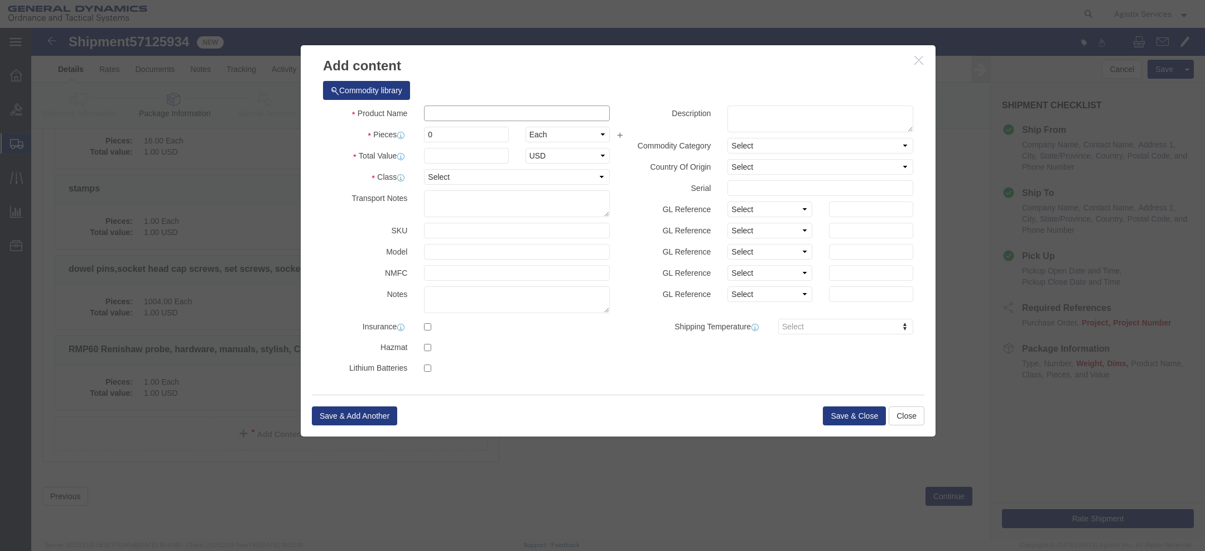
click input "text"
click textarea
paste textarea "CAT-50 tool holders, 7 retention knobs, 2 3inch face mills, 2 packs of inserts,…"
type textarea "CAT-50 tool holders, 7 retention knobs, 2 3inch face mills, 2 packs of inserts,…"
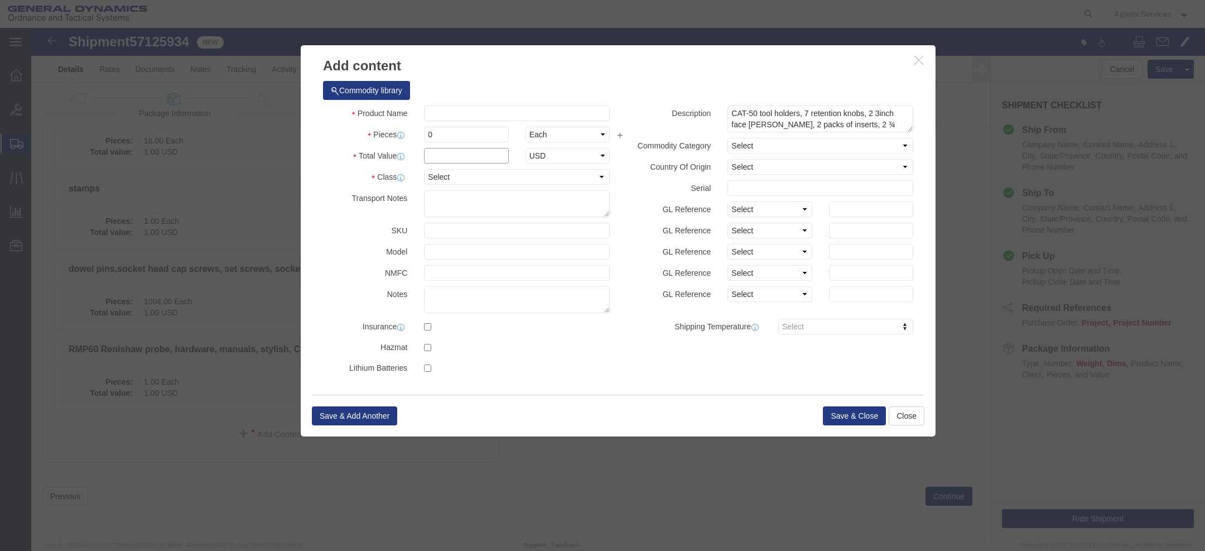
click input "text"
click input "0"
type input "15"
click input "text"
paste input "CAT-50 tool holders, retention knobs, 3in face mills, packs of inserts, Ball mi…"
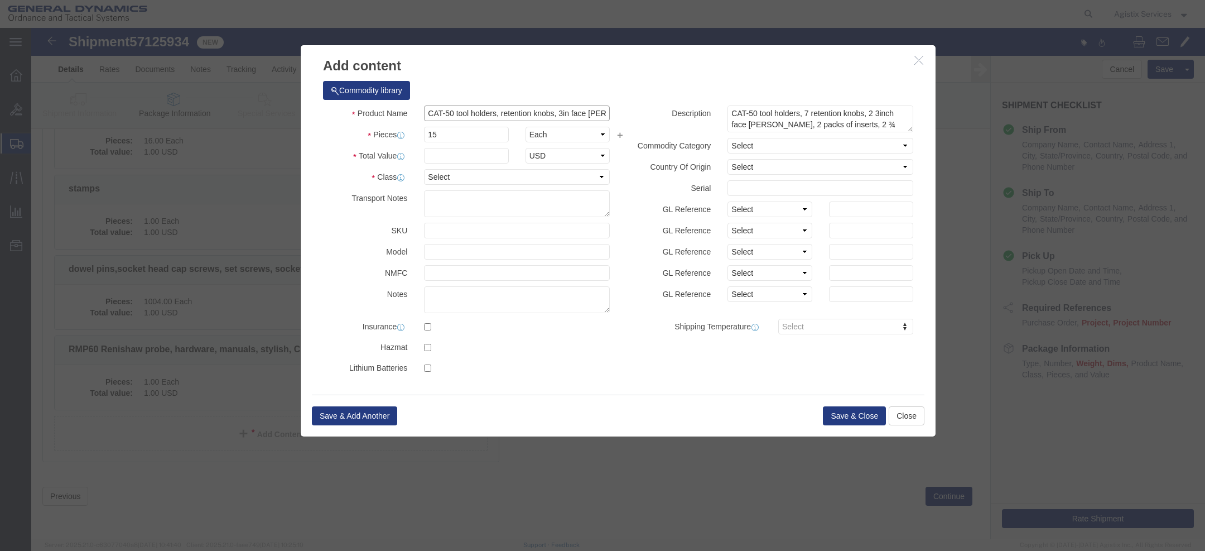
scroll to position [0, 173]
type input "CAT-50 tool holders, retention knobs, 3in face mills, packs of inserts, Ball mi…"
click input "text"
type input "1"
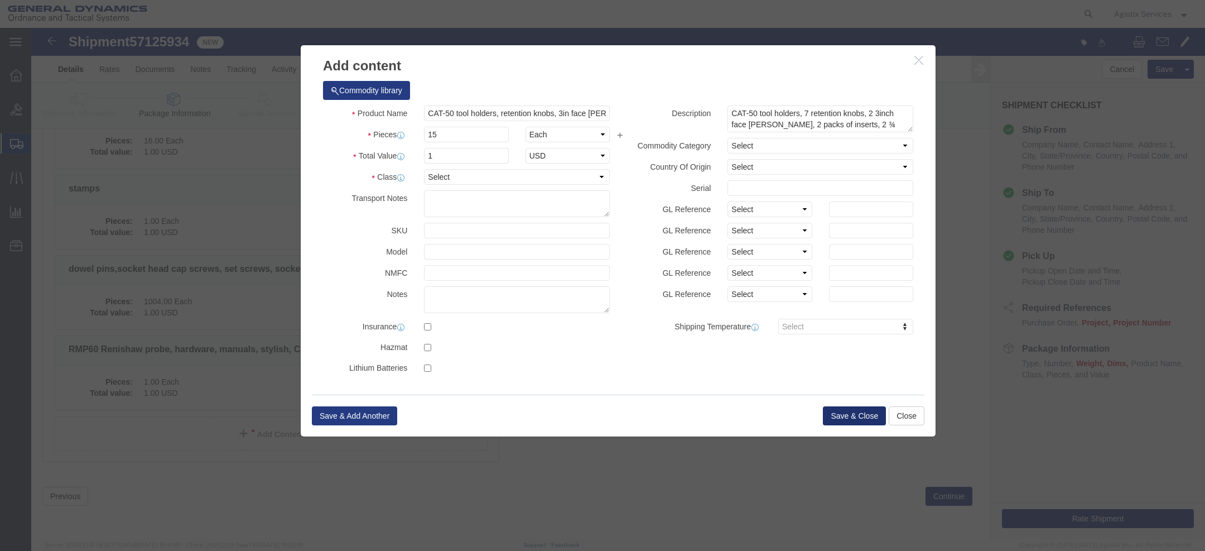
click button "Save & Close"
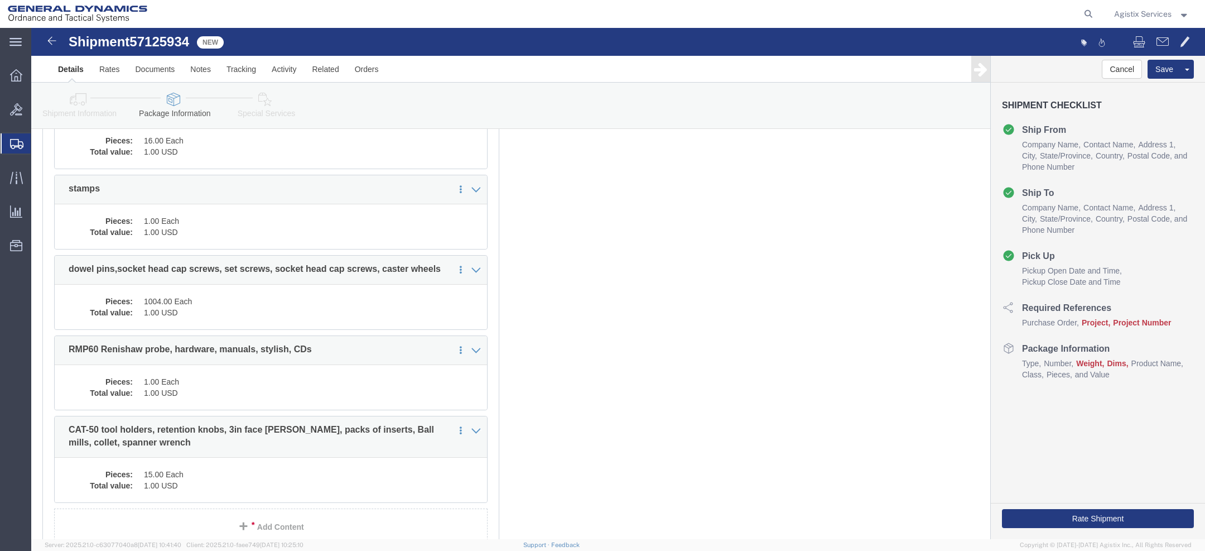
scroll to position [1106, 0]
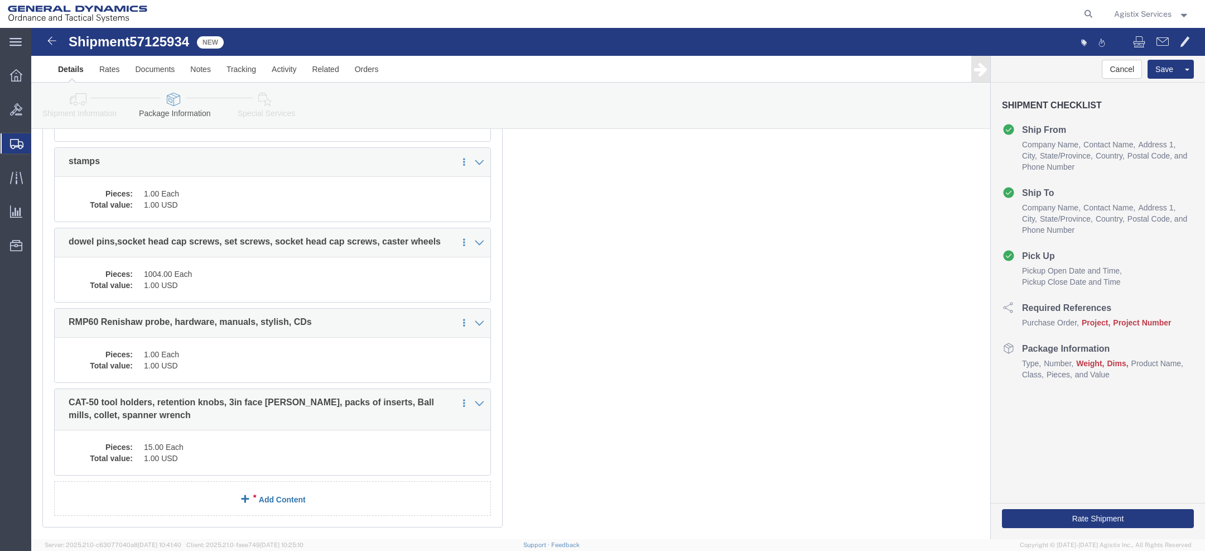
click link "Add Content"
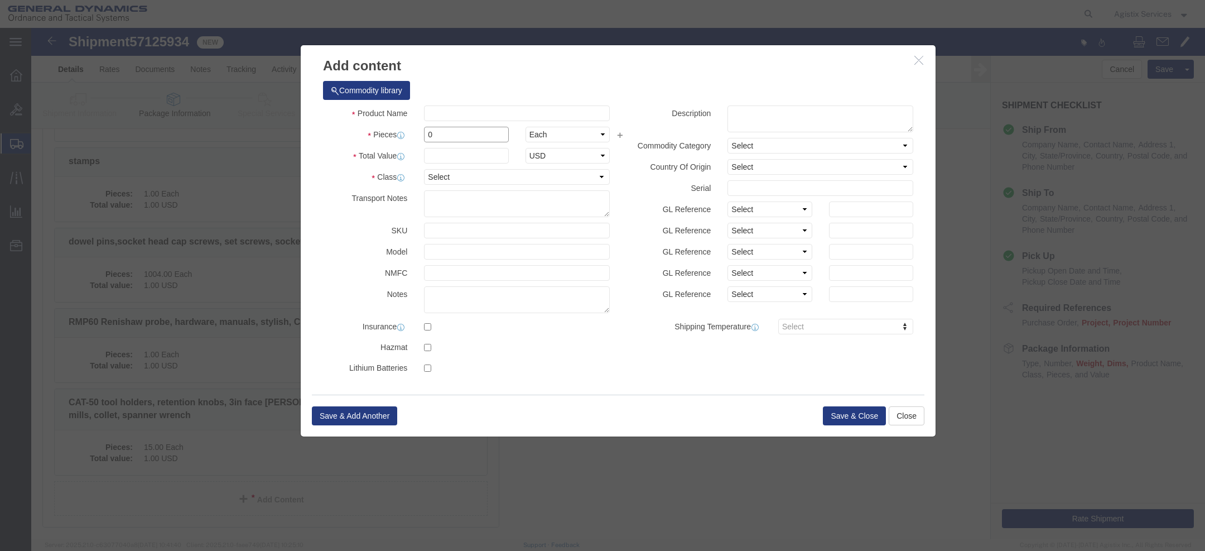
click input "0"
type input "6"
click input "text"
paste input "parts loader, machine oils/paint, brackets, machine light tower, machine manual…"
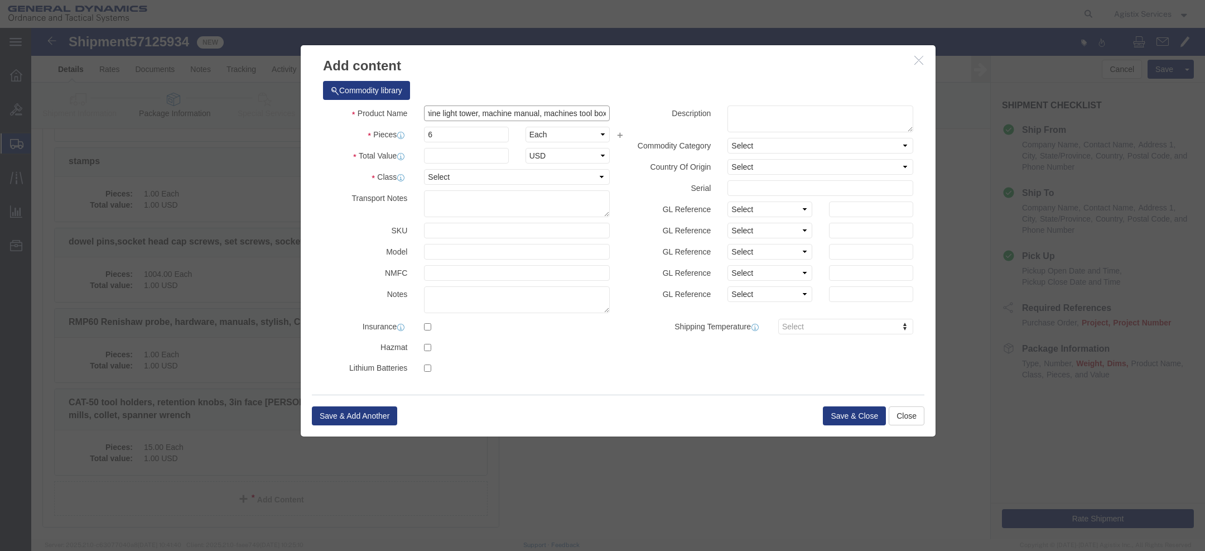
type input "parts loader, machine oils/paint, brackets, machine light tower, machine manual…"
click input "text"
type input "1"
click button "Save & Close"
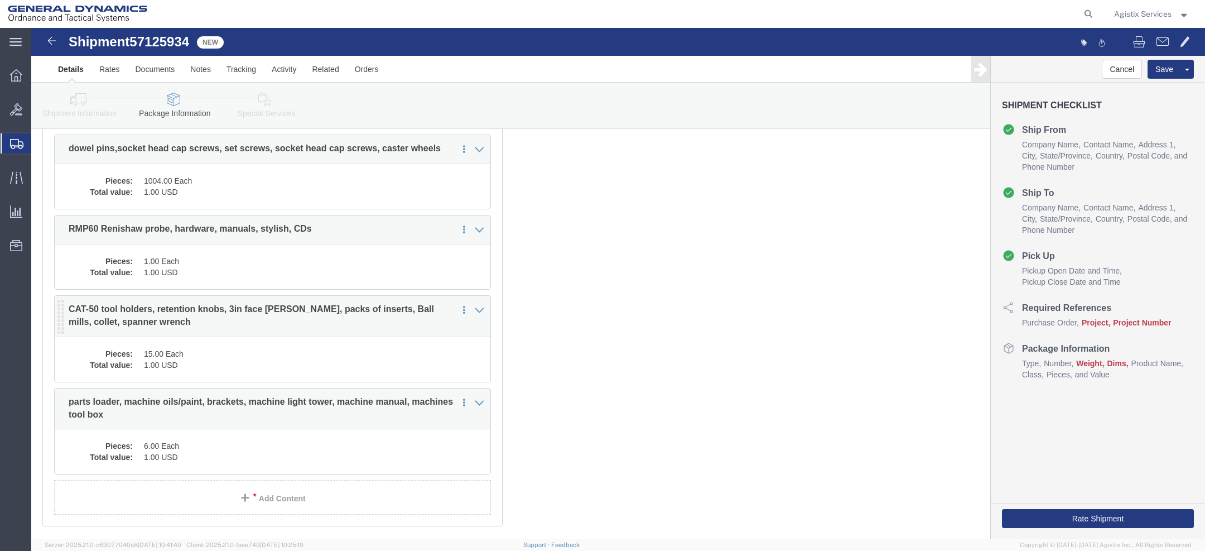
scroll to position [1242, 0]
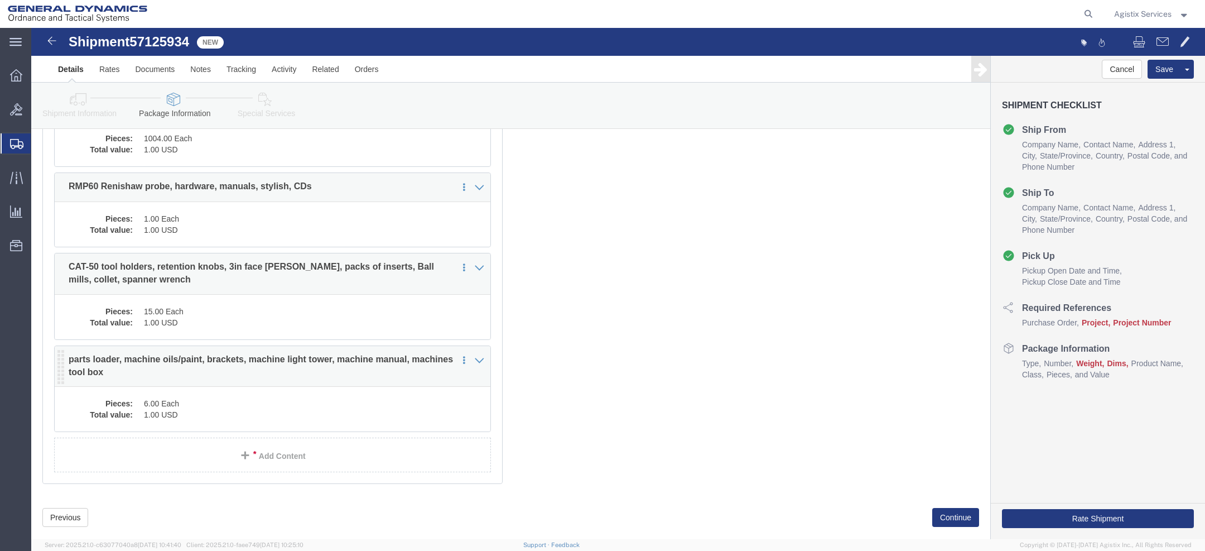
click dd "1.00 USD"
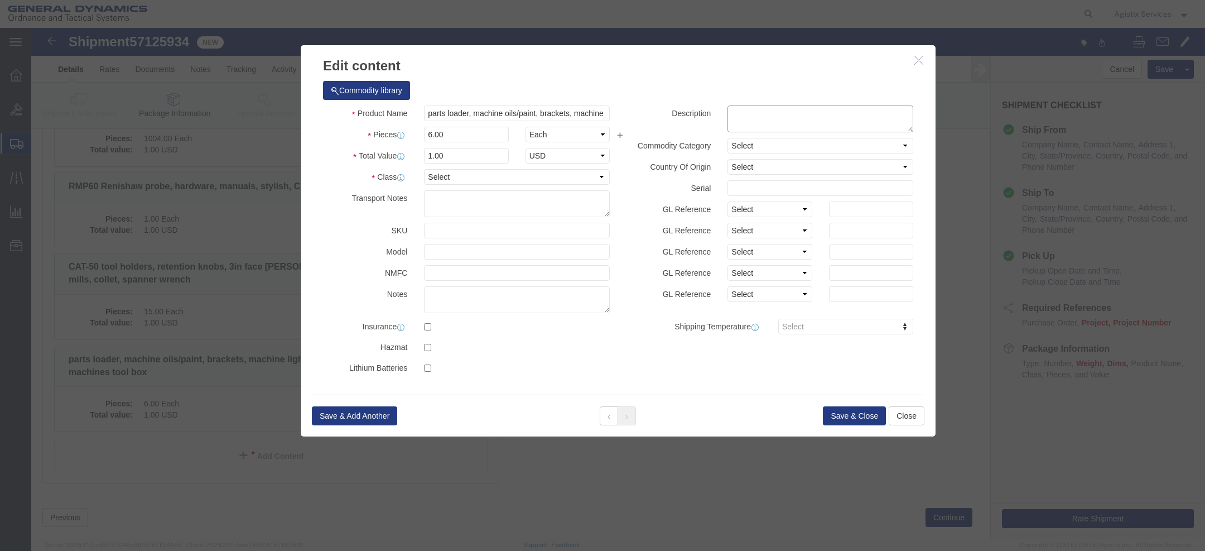
click textarea
paste textarea "one parts loader, machine oils/paint, brackets, machine light tower, machine ma…"
type textarea "one parts loader, machine oils/paint, brackets, machine light tower, machine ma…"
click div
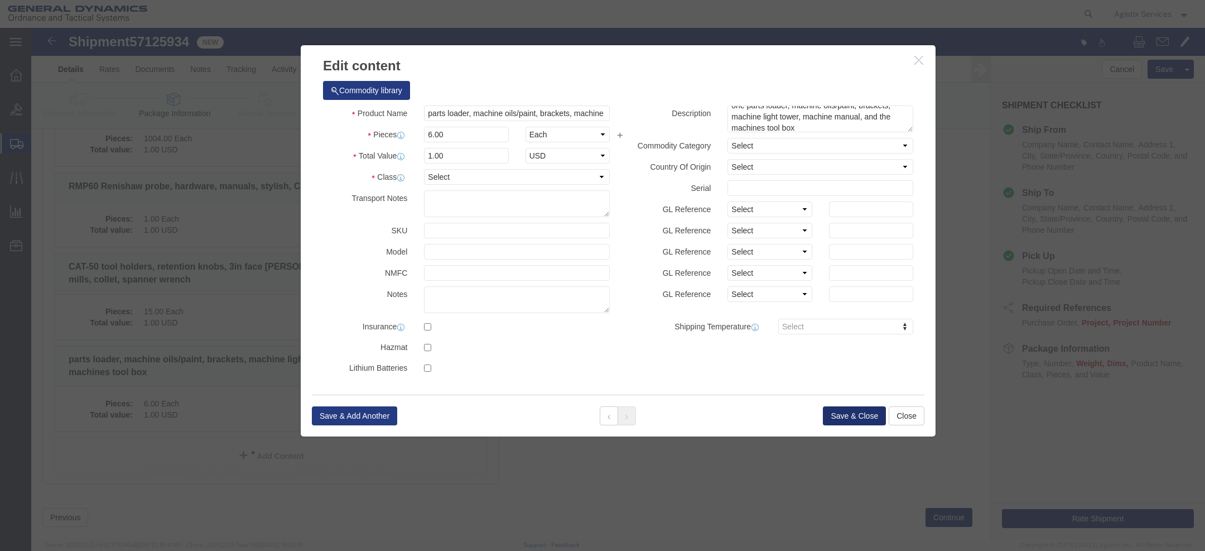
click button "Save & Close"
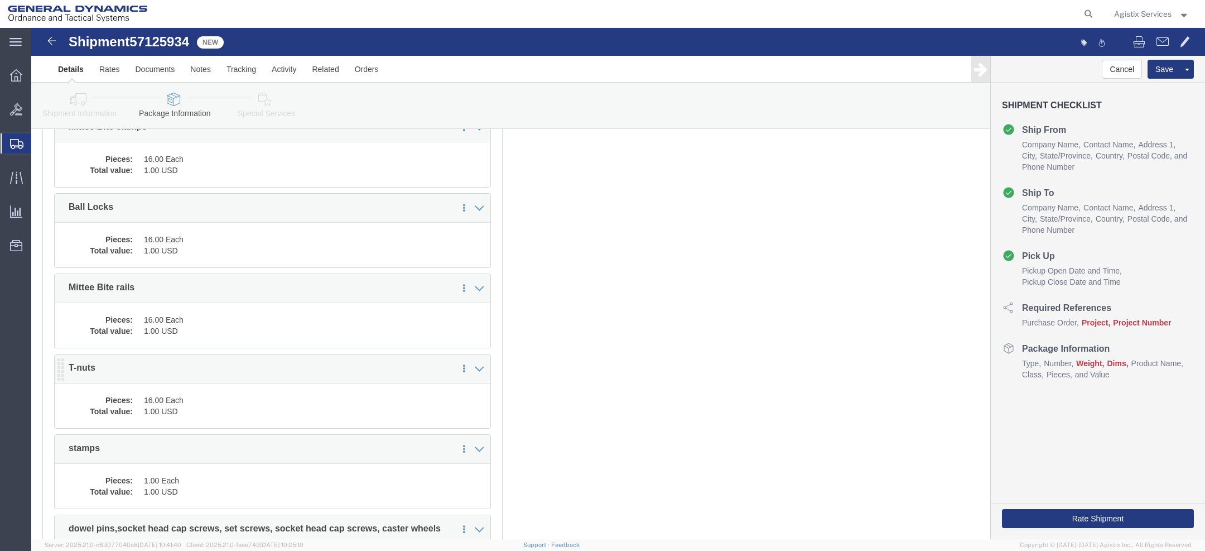
scroll to position [691, 0]
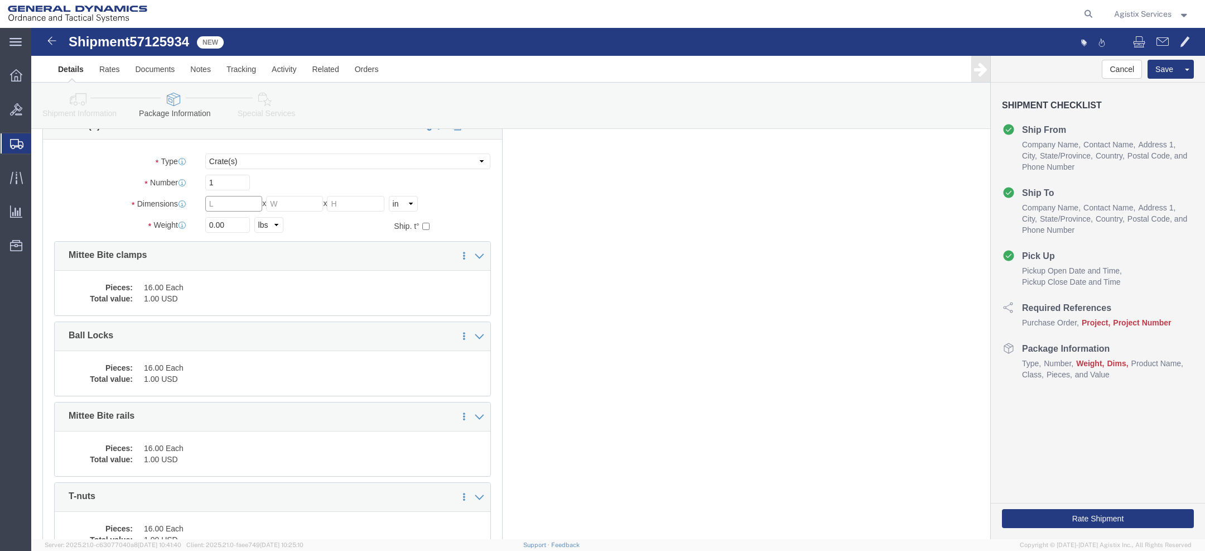
click input "text"
type input "19"
type input "48"
type input "18"
drag, startPoint x: 195, startPoint y: 200, endPoint x: 140, endPoint y: 187, distance: 56.8
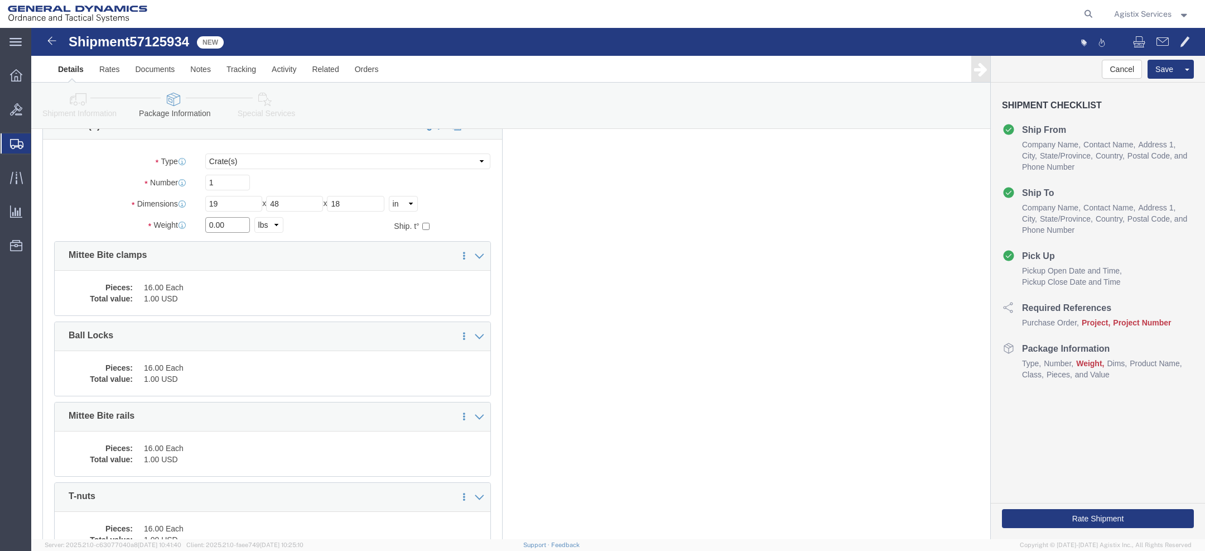
click div "Weight 0.00 Select kgs lbs Ship. t°"
type input "1400"
click link "Special Services"
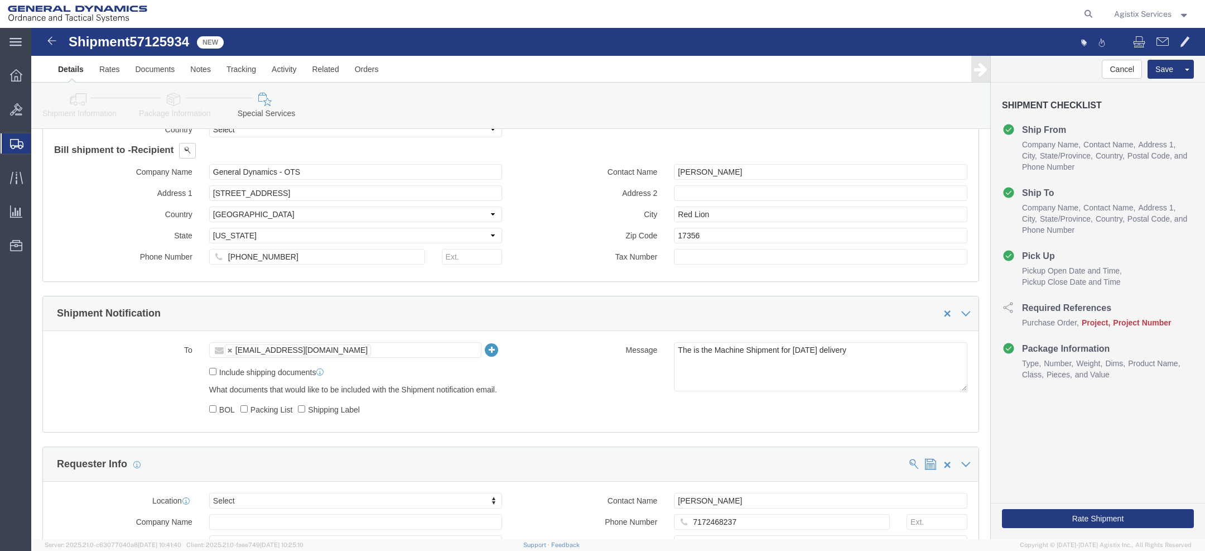
click link "Package Information"
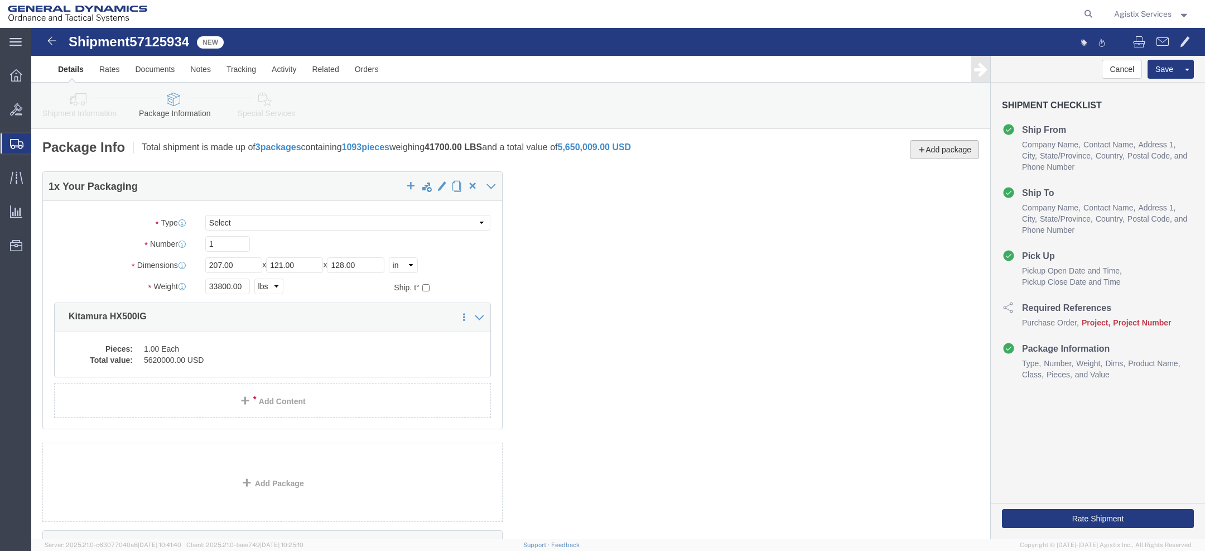
click button "Add package"
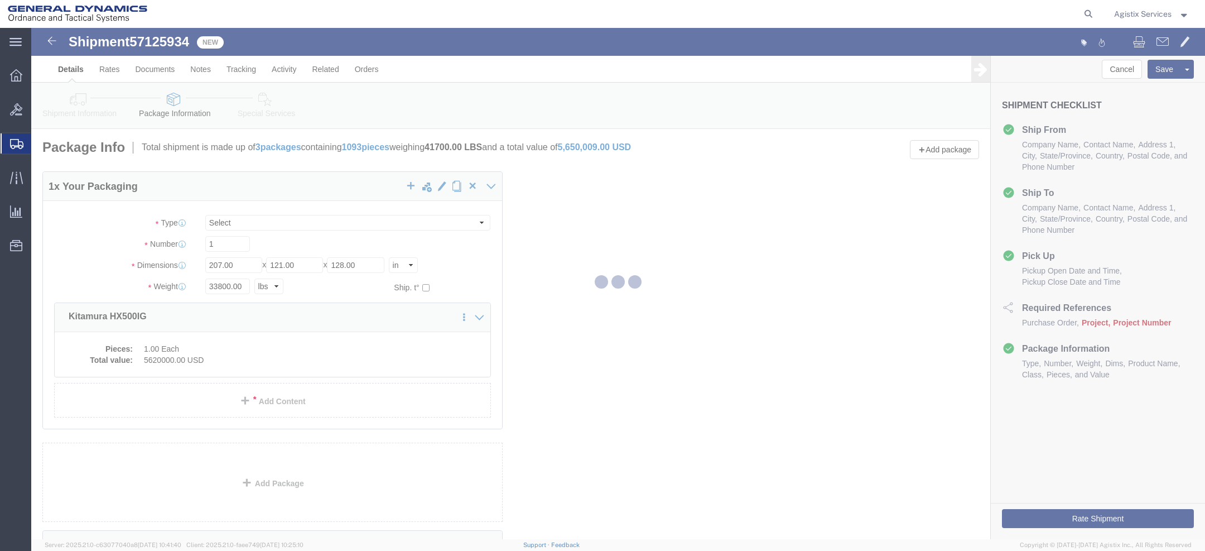
select select "YRPK"
select select "CRAT"
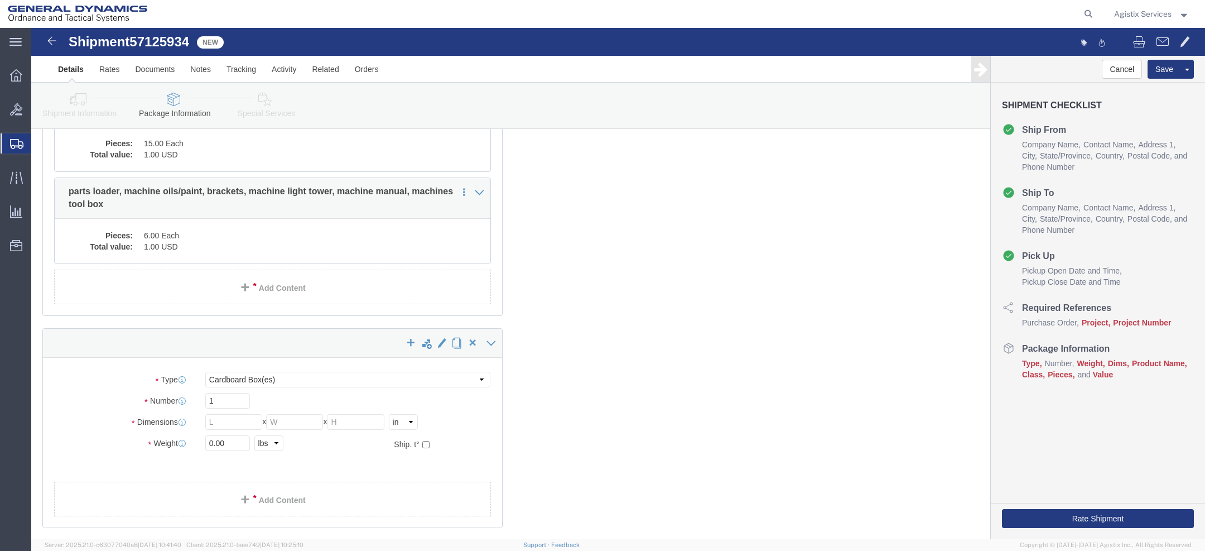
scroll to position [1477, 0]
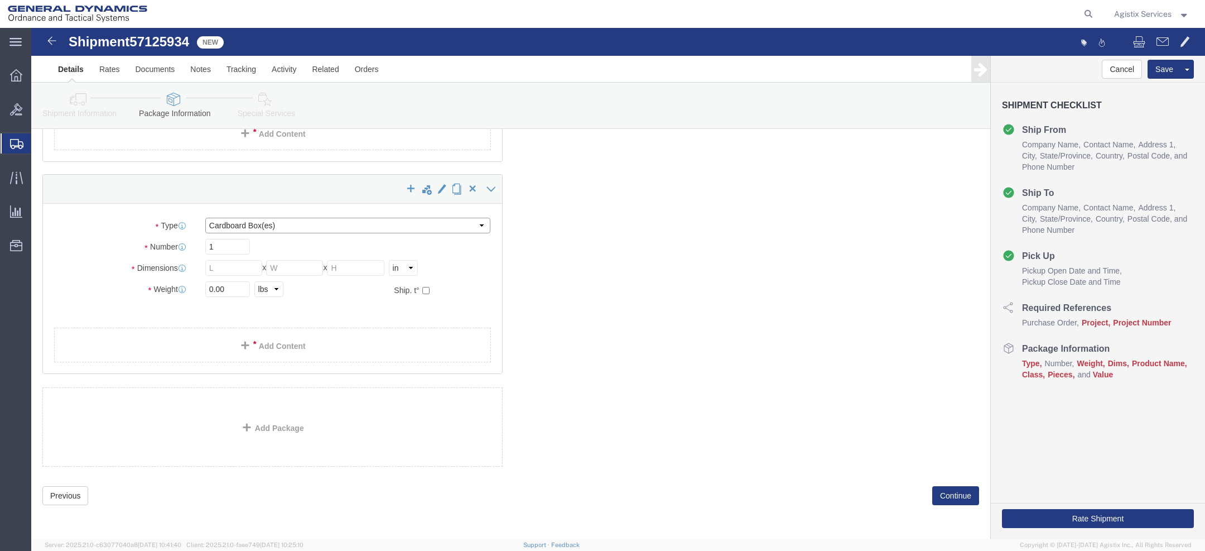
click select "Select Bale(s) Basket(s) Bolt(s) Bottle(s) Buckets Bulk Bundle(s) Can(s) Cardbo…"
select select "PSST"
click select "Select Bale(s) Basket(s) Bolt(s) Bottle(s) Buckets Bulk Bundle(s) Can(s) Cardbo…"
click input "1"
click input "text"
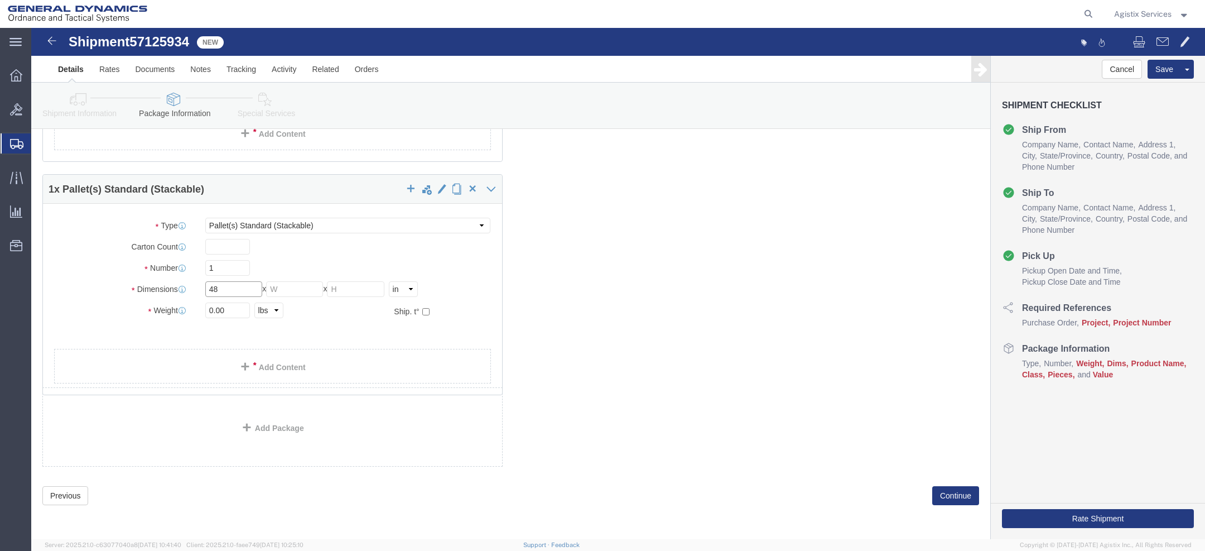
type input "48"
type input "40"
type input "45"
drag, startPoint x: 195, startPoint y: 284, endPoint x: 90, endPoint y: 252, distance: 109.6
click div "Package Type Select Bale(s) Basket(s) Bolt(s) Bottle(s) Buckets Bulk Bundle(s) …"
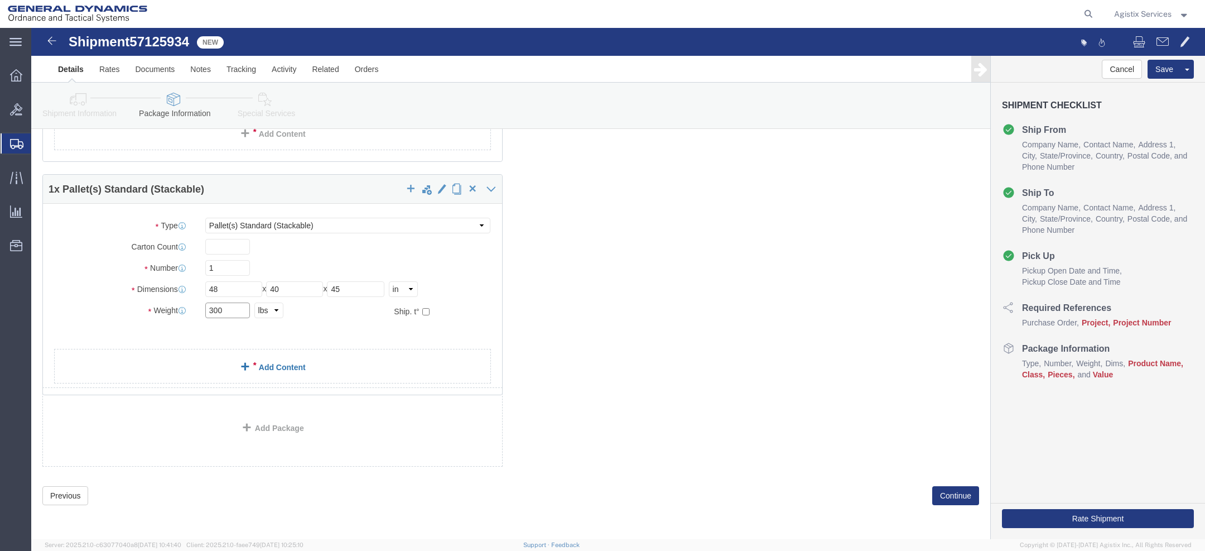
type input "300"
click span
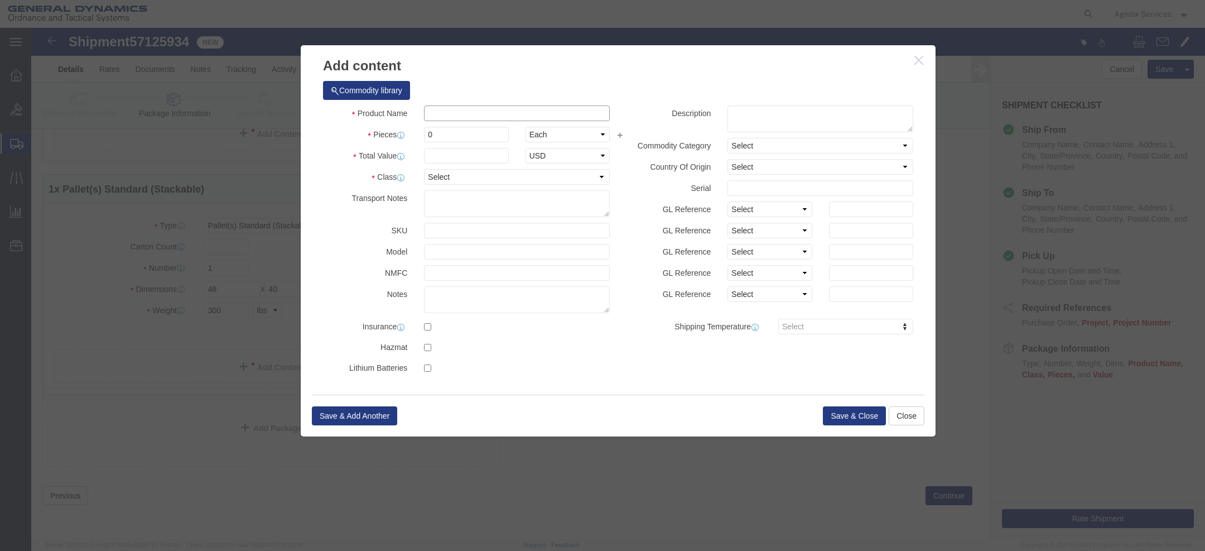
click input "text"
paste input "dual bag filtration system"
type input "dual bag filtration system"
click div "Product Name dual bag filtration system Pieces 0 Select Bag Barrels 100Board Fe…"
click input "0"
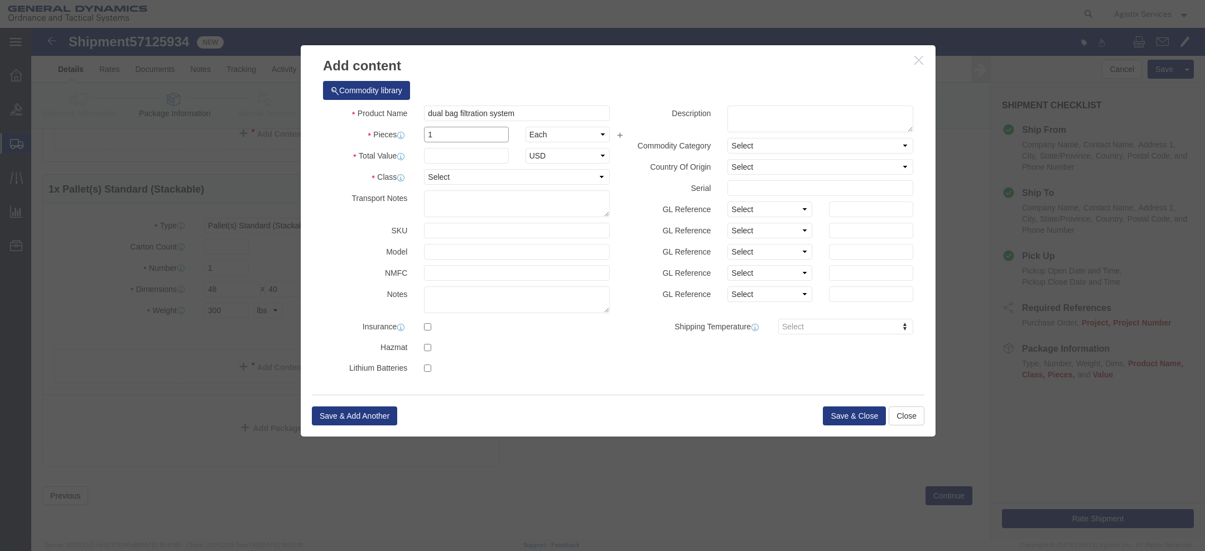
type input "1"
click input "text"
type input "1"
click button "Save & Close"
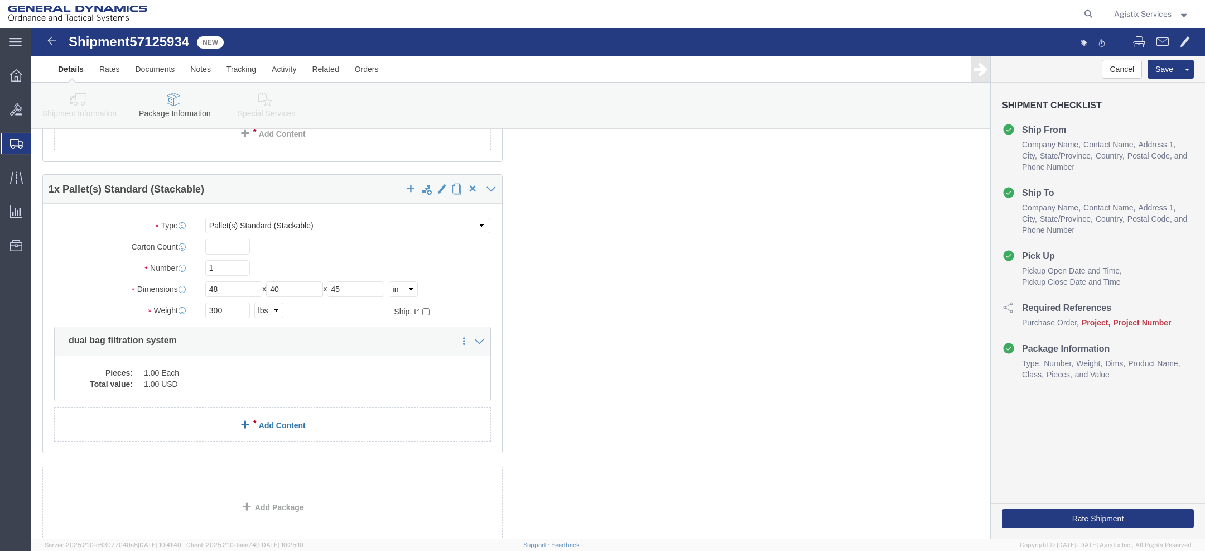
click div "1 x Your Packaging Package Type Select Bale(s) Basket(s) Bolt(s) Bottle(s) Buck…"
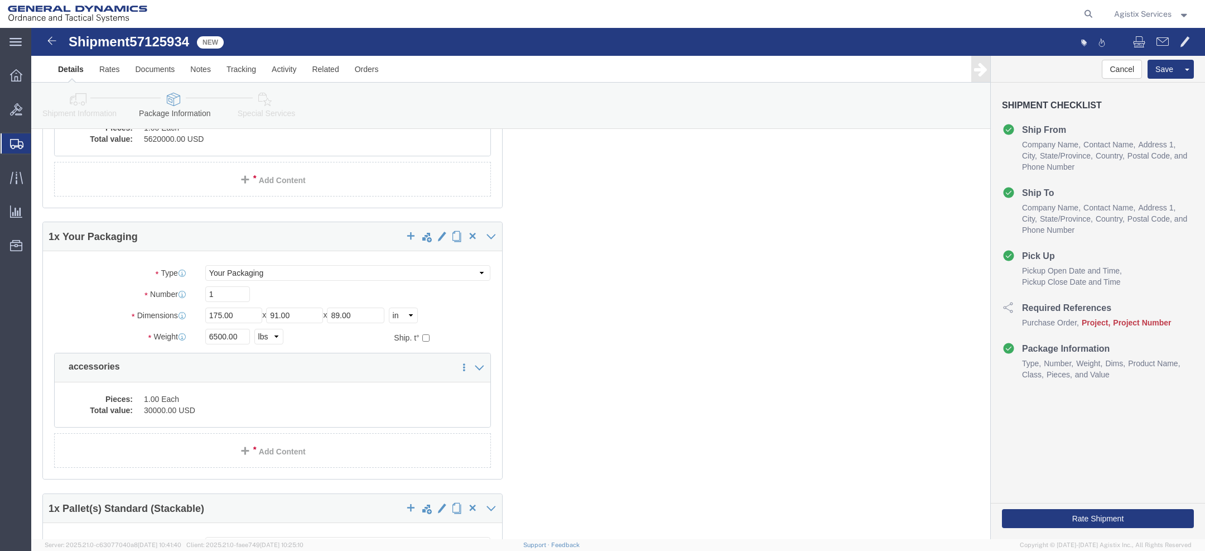
scroll to position [597, 0]
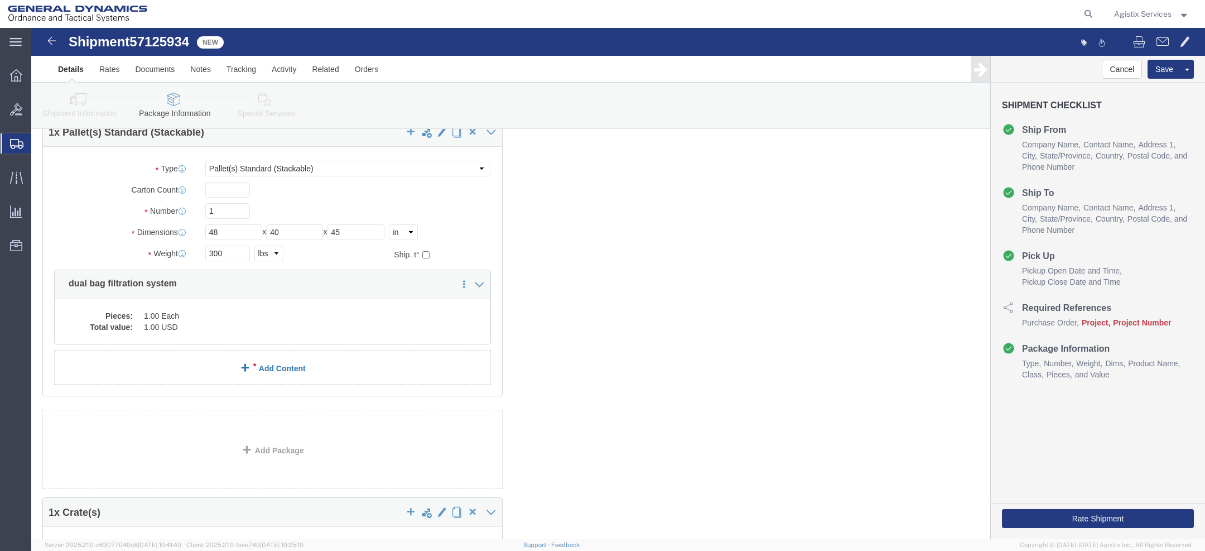
click link "Add Content"
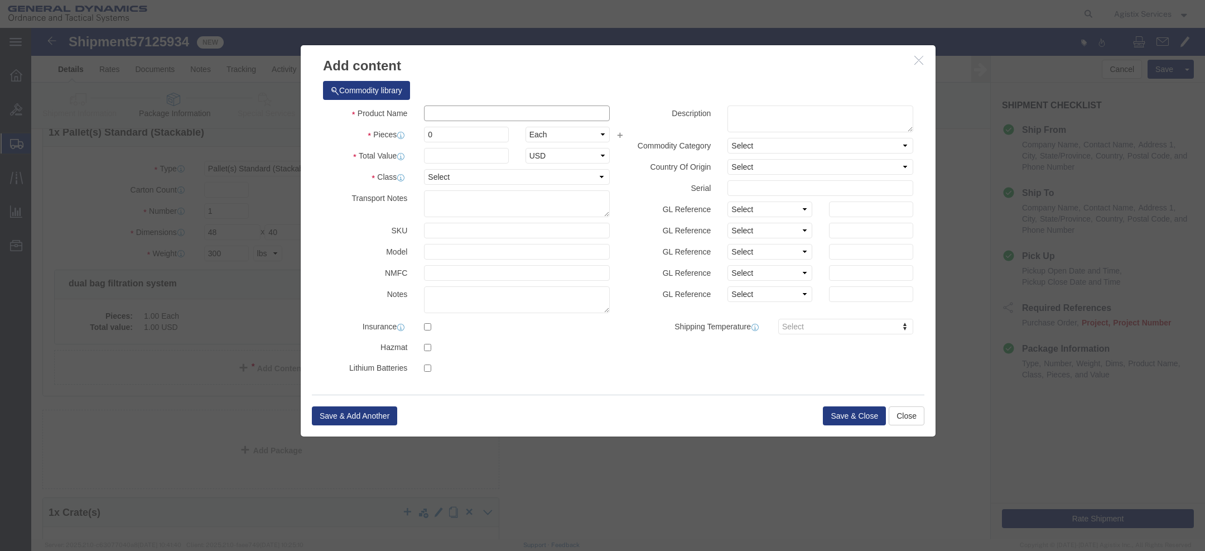
click input "text"
paste input "sock filters"
type input "sock filters"
click input "0"
type input "10"
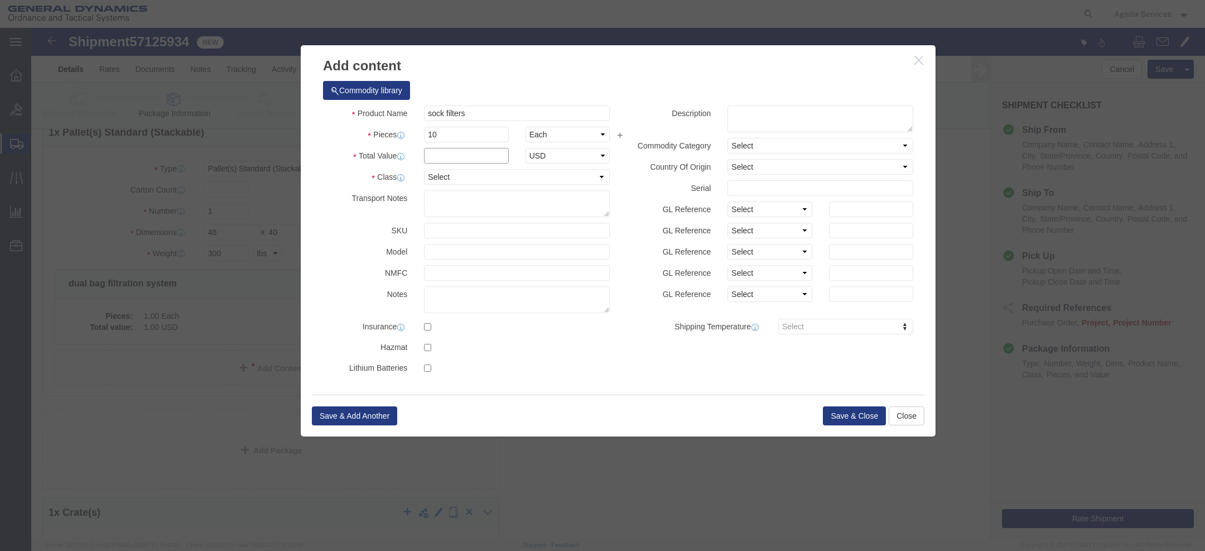
click input "text"
type input "1"
click button "Save & Close"
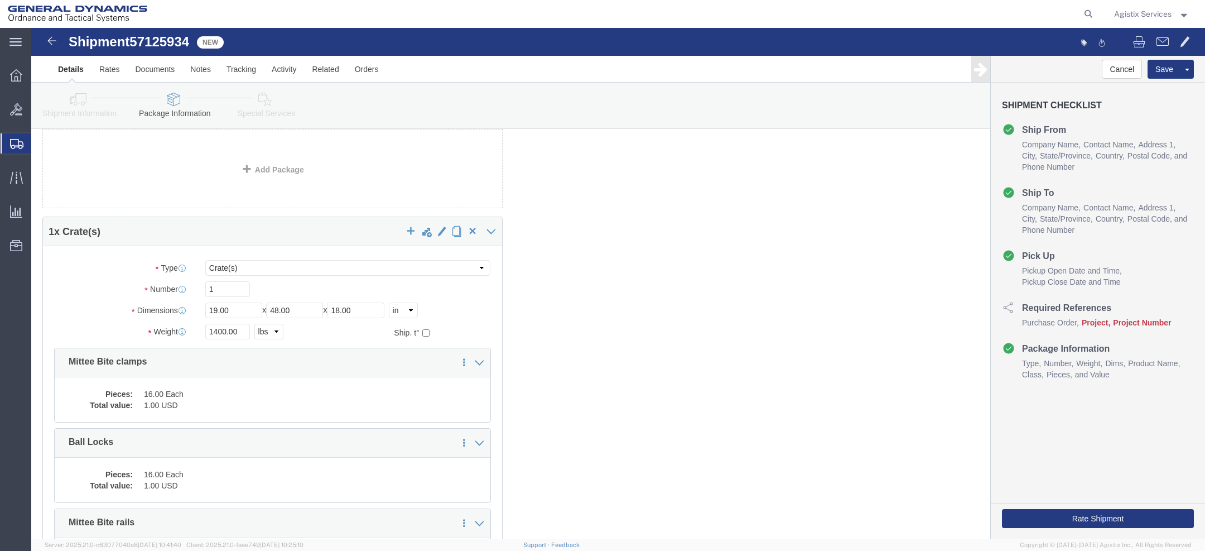
scroll to position [0, 0]
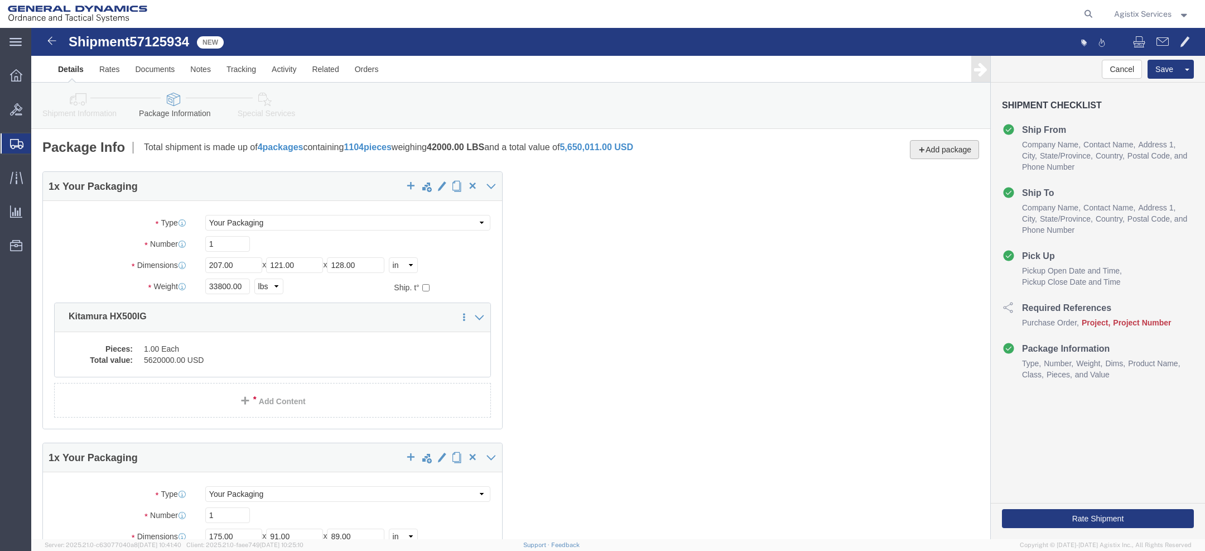
click button "Add package"
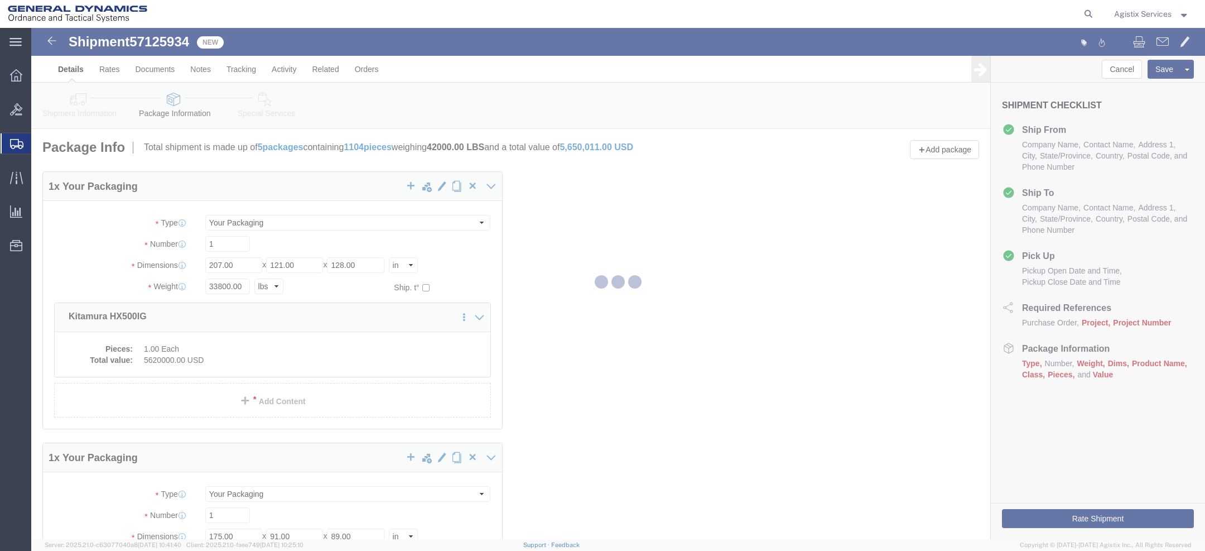
select select "CRAT"
select select "PSST"
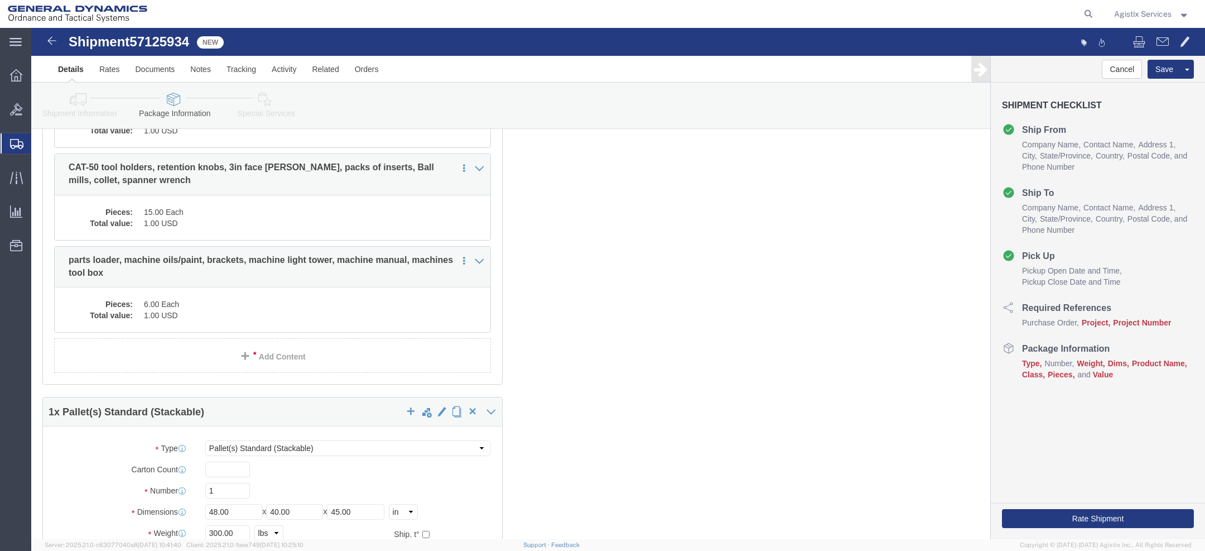
scroll to position [1849, 0]
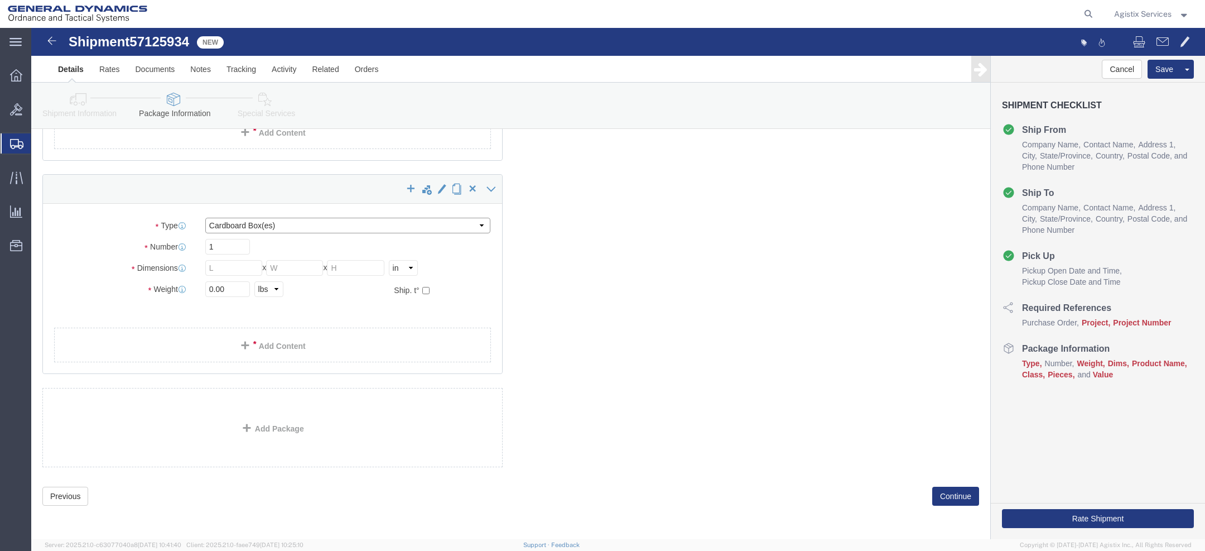
click select "Select Bale(s) Basket(s) Bolt(s) Bottle(s) Buckets Bulk Bundle(s) Can(s) Cardbo…"
select select "PSST"
click select "Select Bale(s) Basket(s) Bolt(s) Bottle(s) Buckets Bulk Bundle(s) Can(s) Cardbo…"
click input "text"
type input "40"
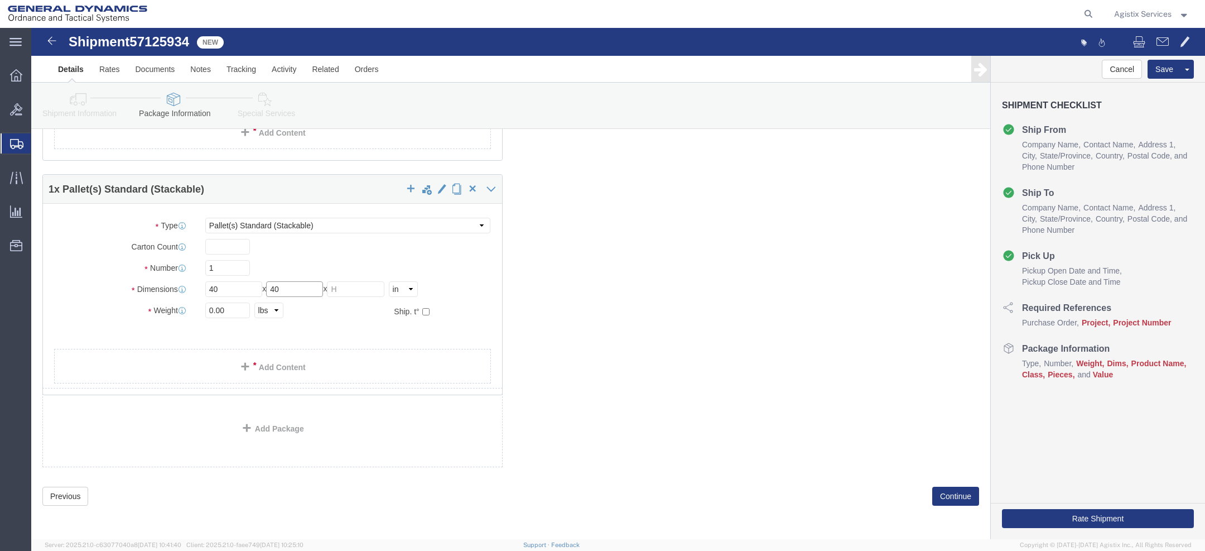
type input "40"
type input "31"
type input "250"
click link "Add Content"
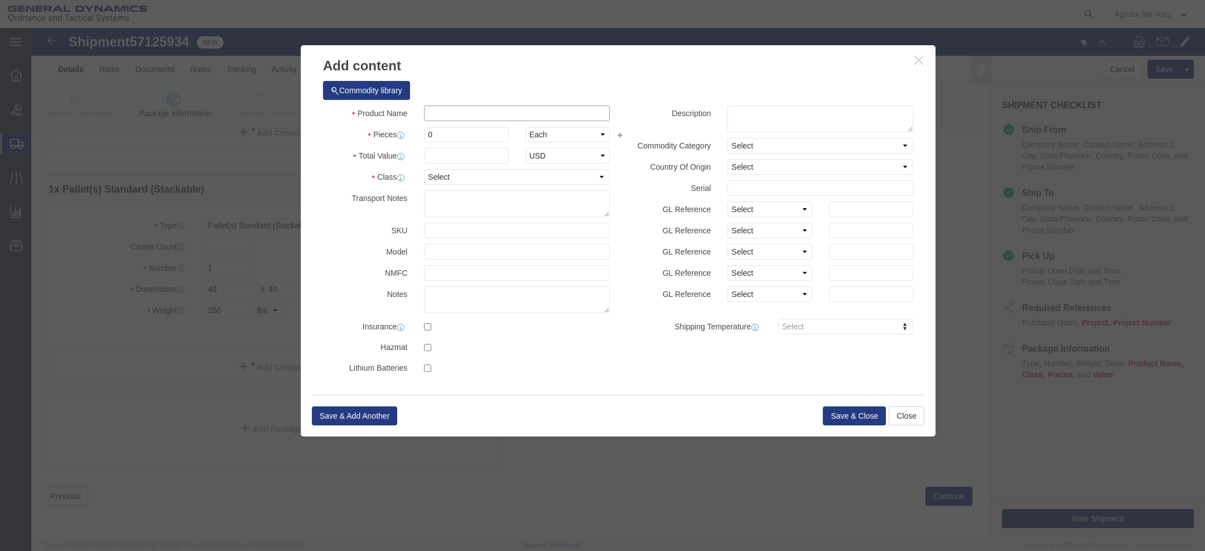
click input "text"
paste input "LNS ChipBlaster hoses"
type input "LNS ChipBlaster hoses"
click input "0"
type input "1"
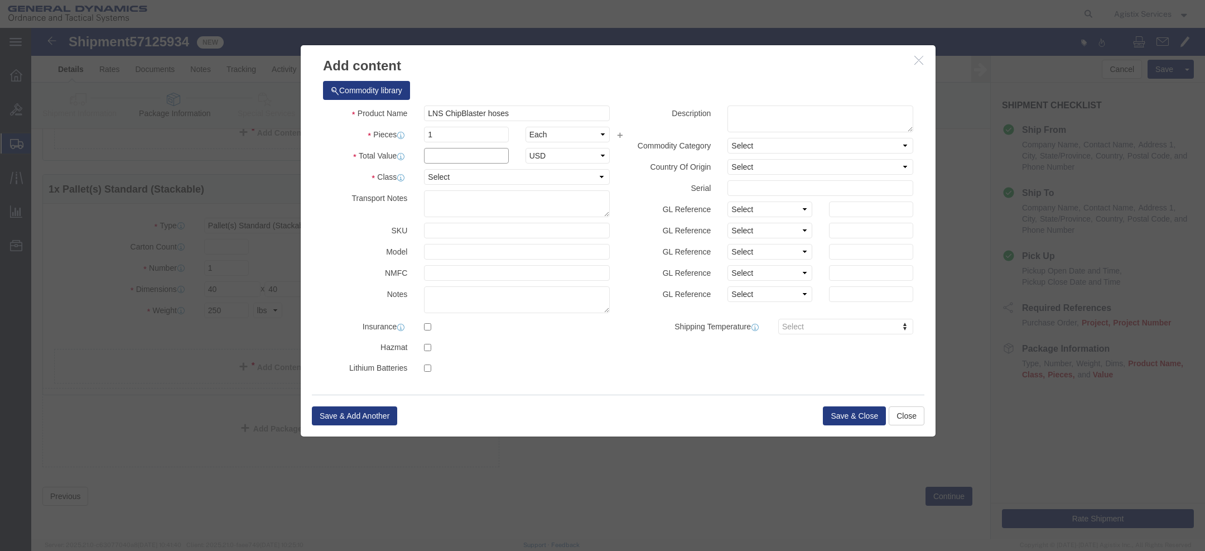
click input "text"
type input "1"
click button "Save & Close"
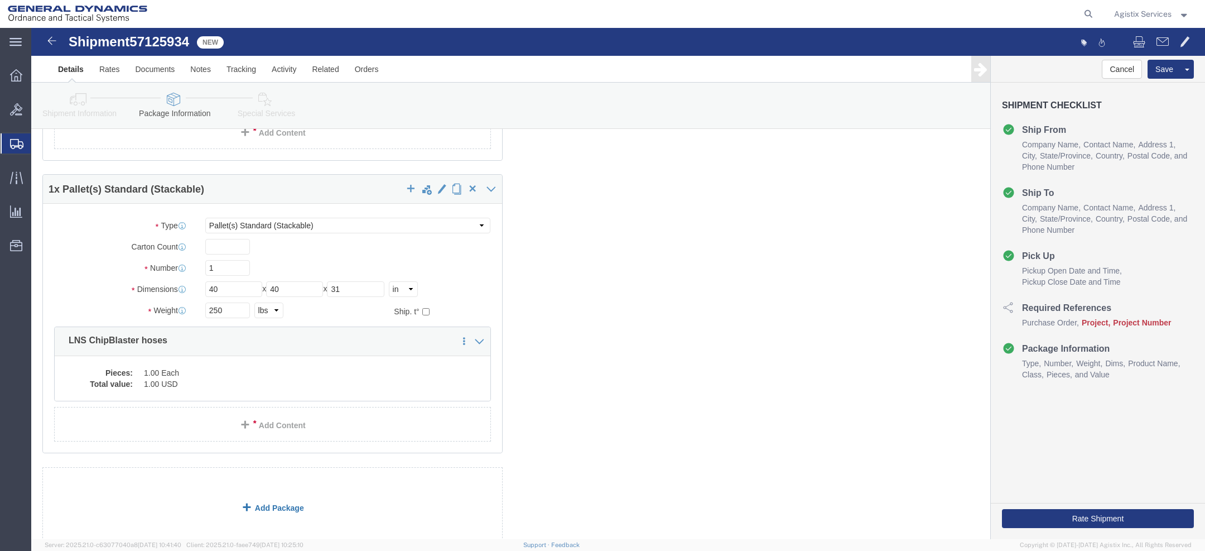
click link "Add Package"
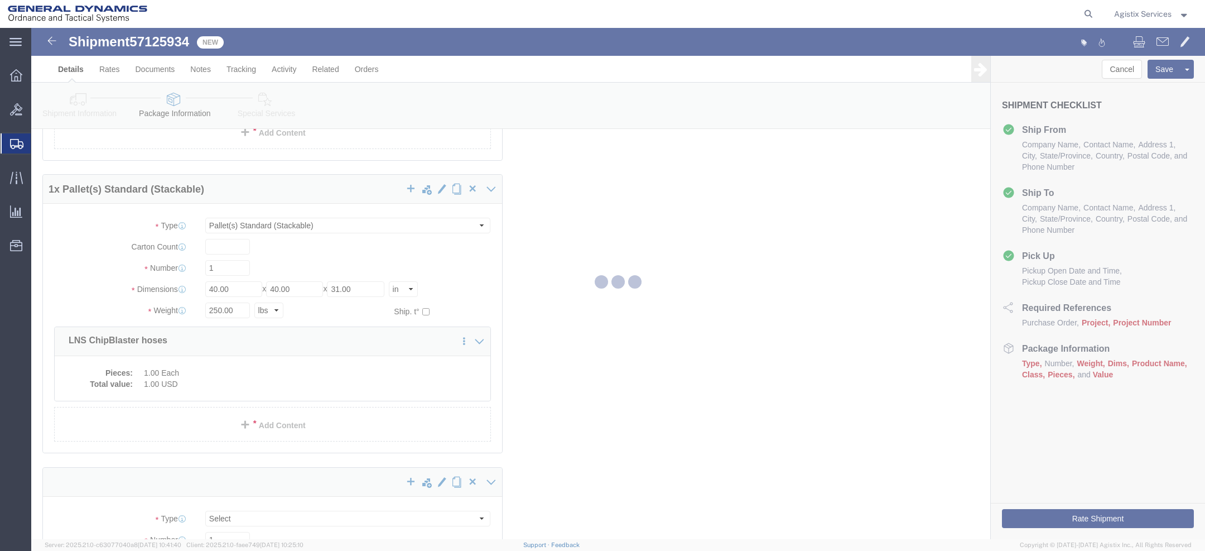
scroll to position [568, 0]
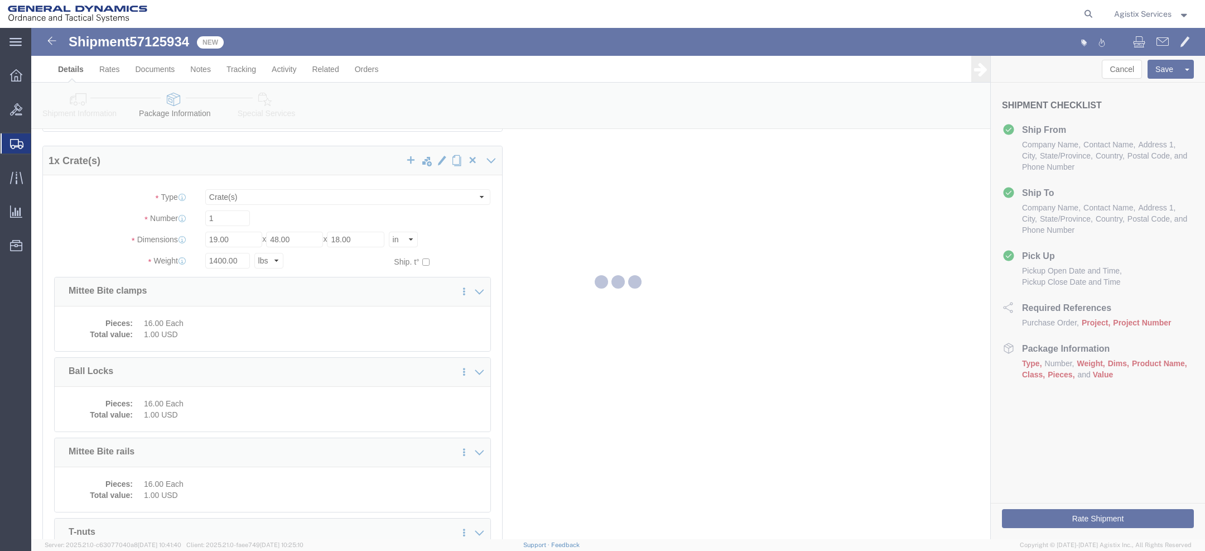
select select "CRAT"
select select "PSST"
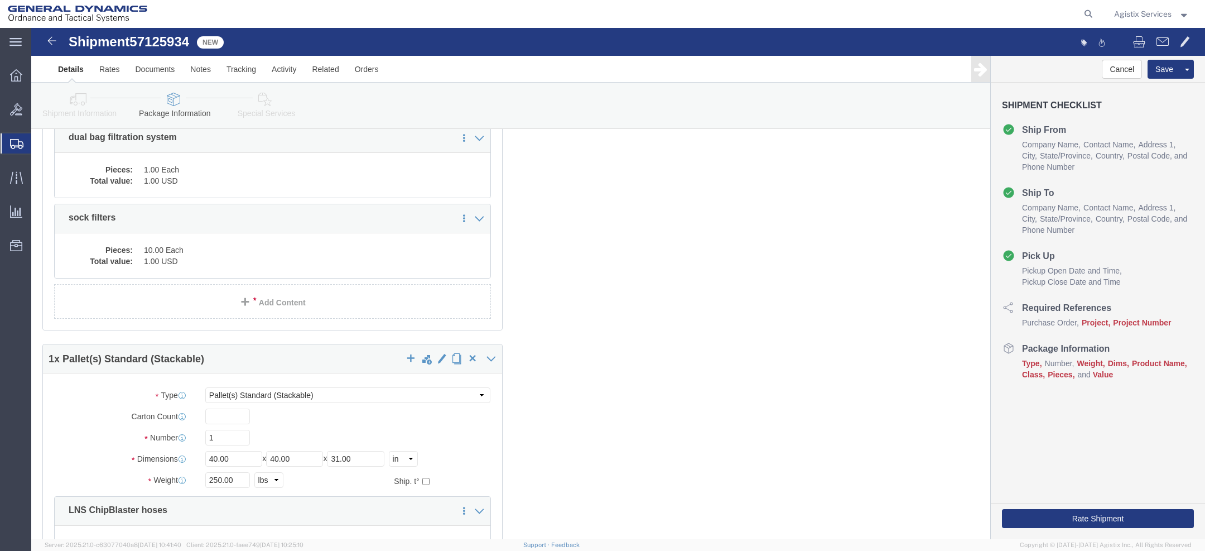
scroll to position [2142, 0]
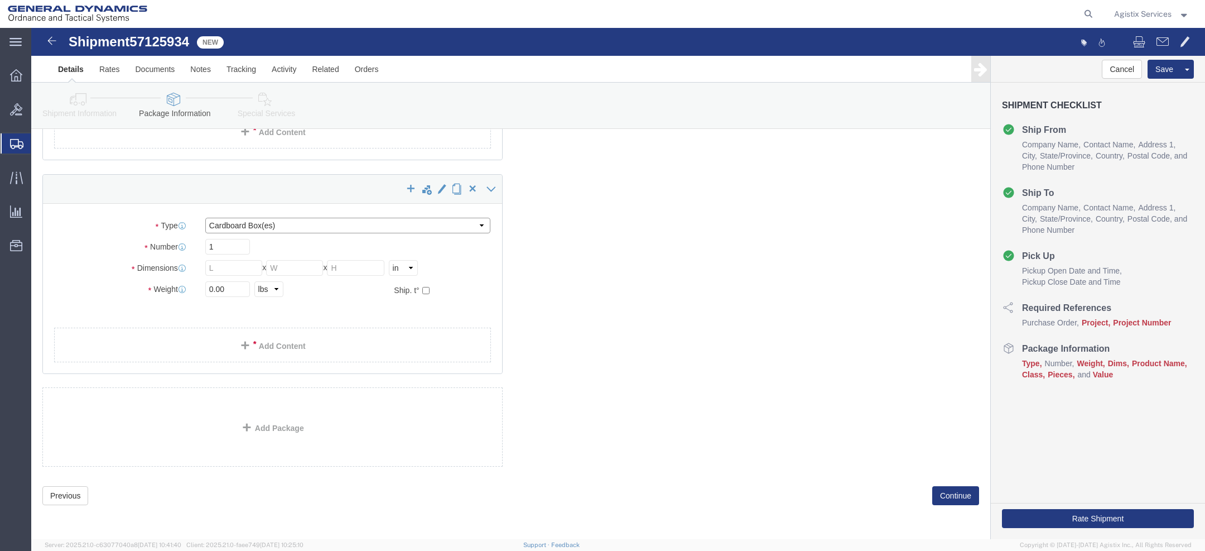
click select "Select Bale(s) Basket(s) Bolt(s) Bottle(s) Buckets Bulk Bundle(s) Can(s) Cardbo…"
select select "PSST"
click select "Select Bale(s) Basket(s) Bolt(s) Bottle(s) Buckets Bulk Bundle(s) Can(s) Cardbo…"
click span
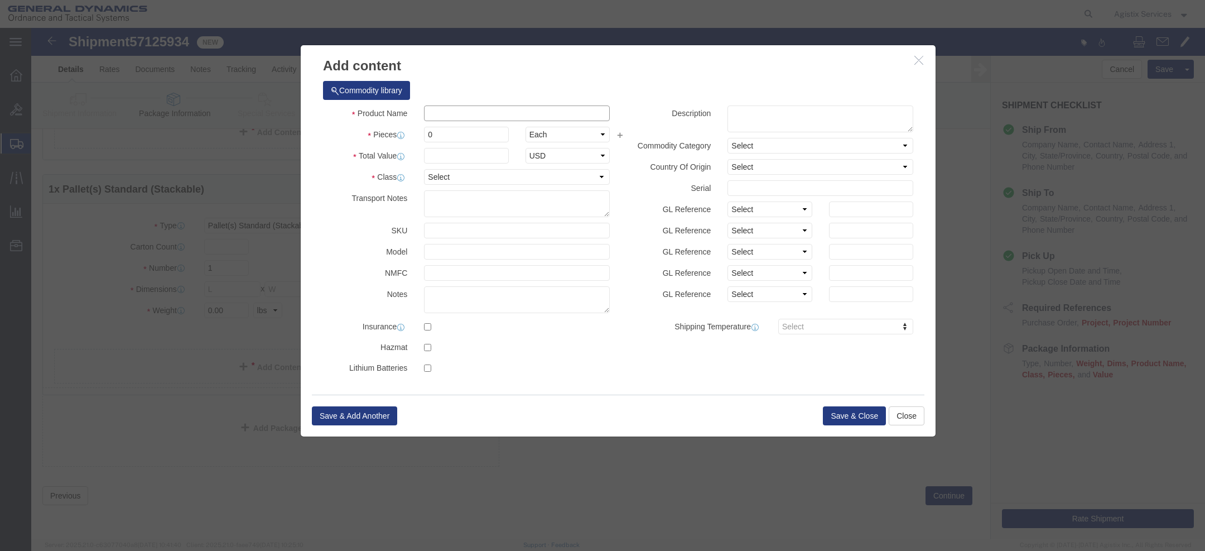
click input "text"
paste input "customer parts not machined"
type input "customer parts not machined"
click input "0"
type input "1"
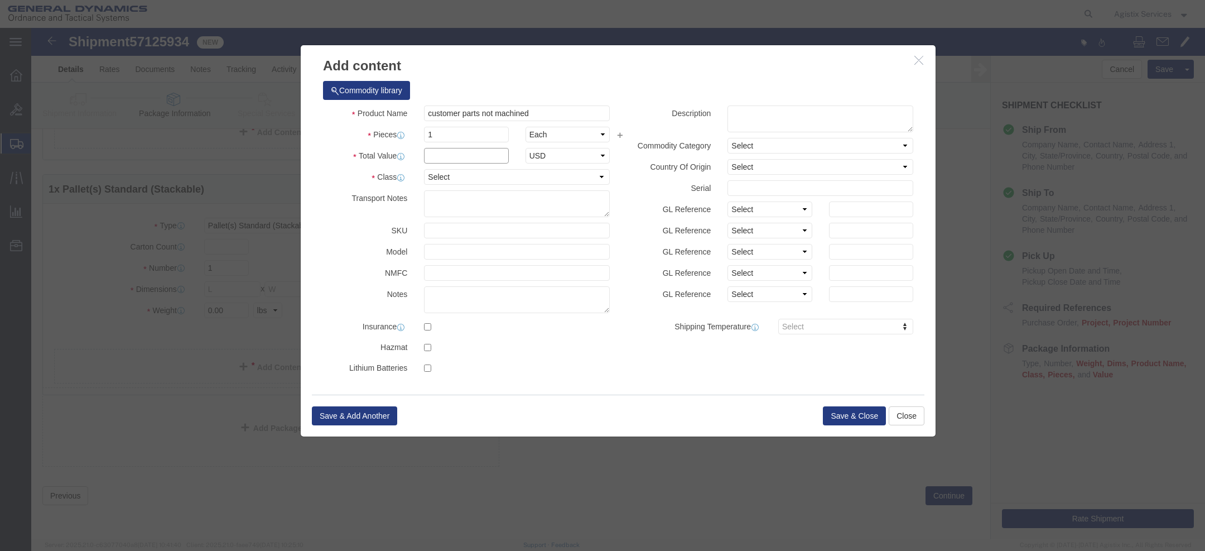
click input "text"
type input "1"
click button "Save & Close"
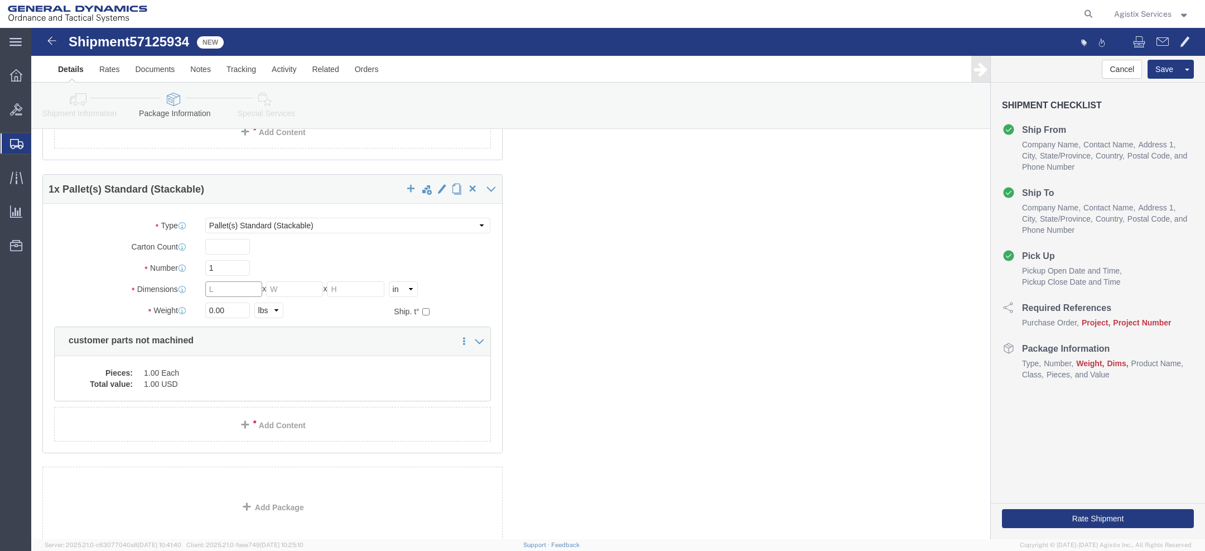
click input "text"
type input "32"
type input "20"
drag, startPoint x: 201, startPoint y: 286, endPoint x: 126, endPoint y: 273, distance: 75.8
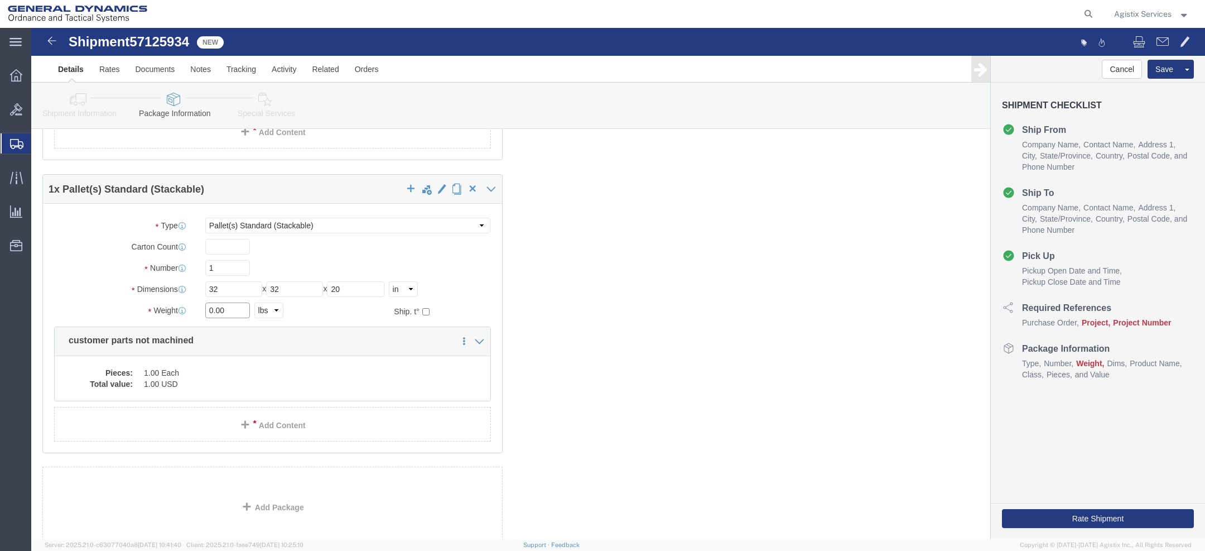
click div "Weight 0.00 Select kgs lbs Ship. t°"
type input "1300"
click link "Add Package"
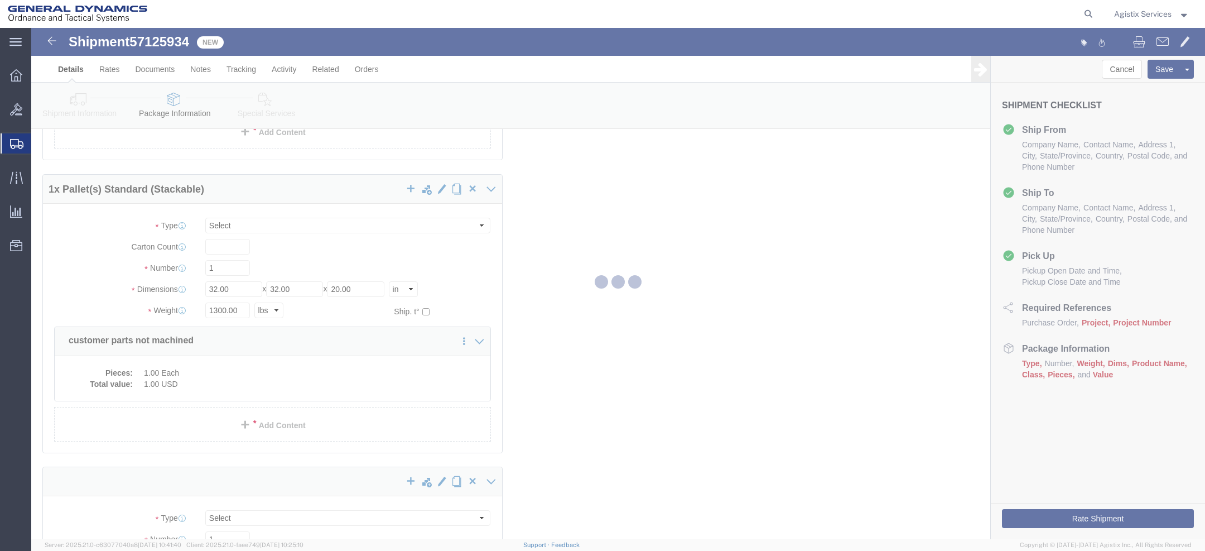
select select "CRAT"
select select "PSST"
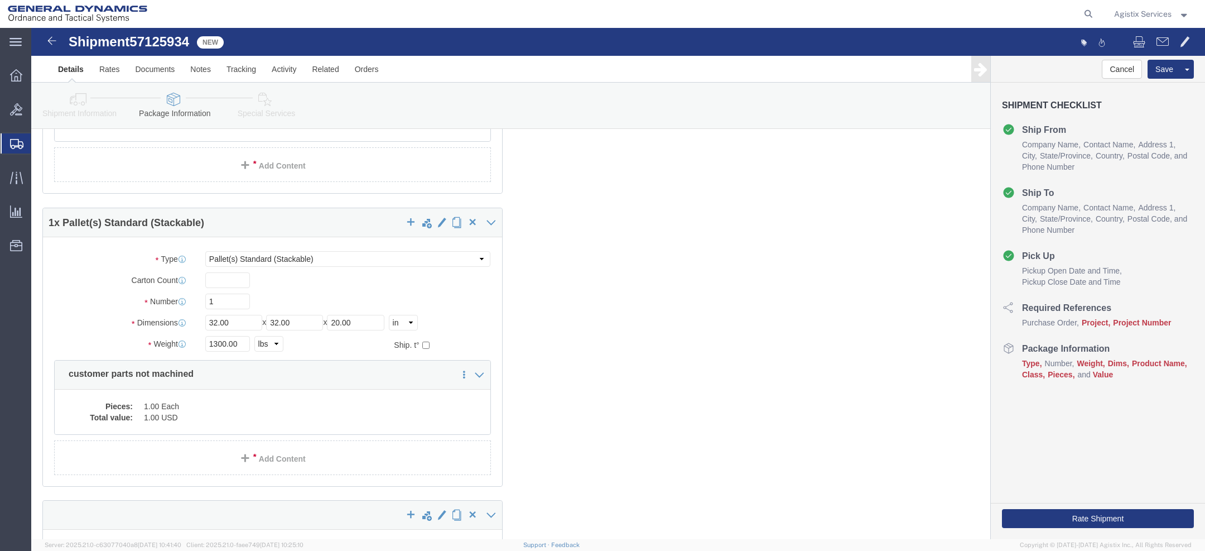
scroll to position [2435, 0]
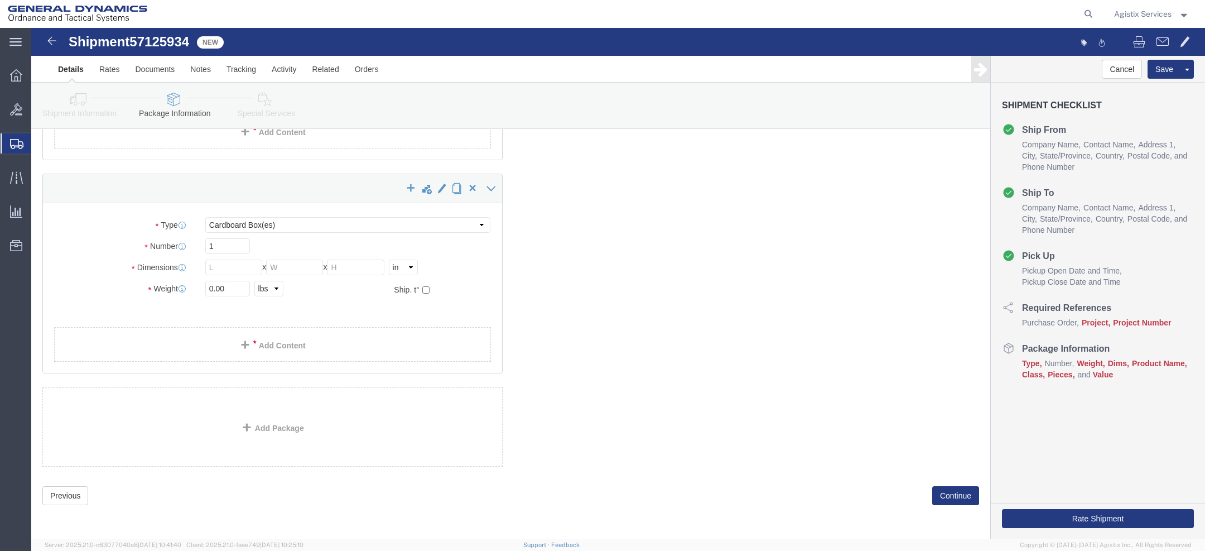
click div "1 x Your Packaging Package Type Select Bale(s) Basket(s) Bolt(s) Bottle(s) Buck…"
click select "Select Bale(s) Basket(s) Bolt(s) Bottle(s) Buckets Bulk Bundle(s) Can(s) Cardbo…"
select select "PSST"
click select "Select Bale(s) Basket(s) Bolt(s) Bottle(s) Buckets Bulk Bundle(s) Can(s) Cardbo…"
click div "Package Type Select Bale(s) Basket(s) Bolt(s) Bottle(s) Buckets Bulk Bundle(s) …"
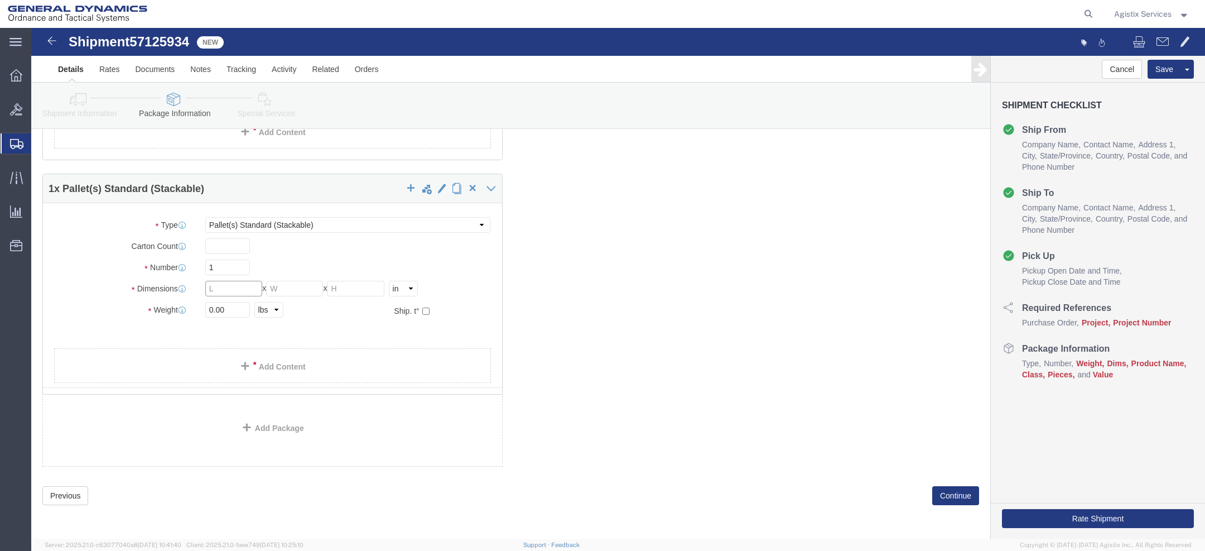
click input "text"
type input "76"
type input "48"
click input "text"
type input "86"
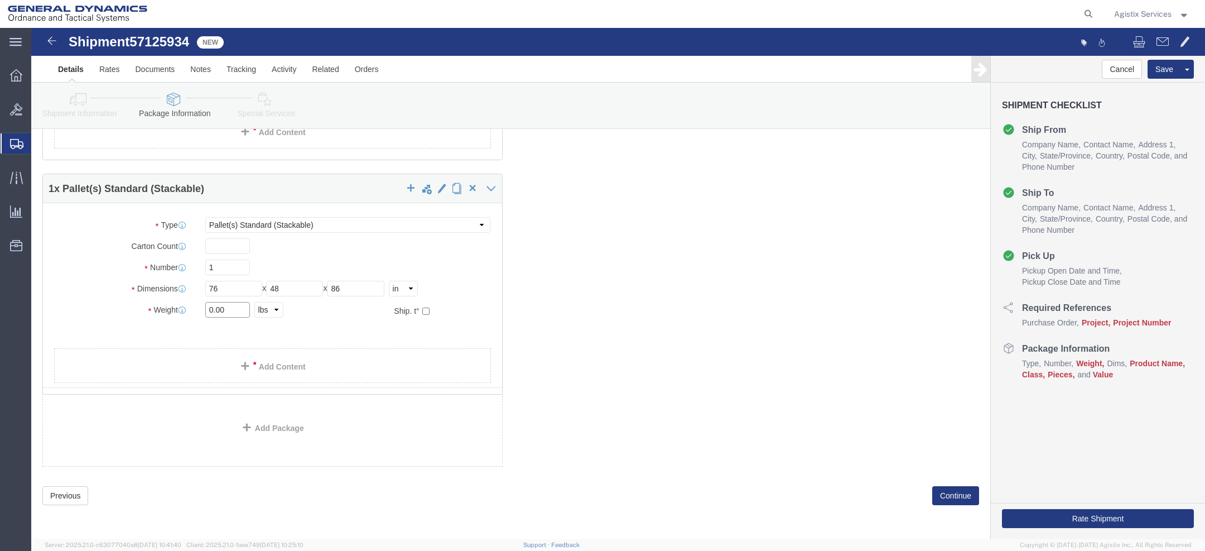
drag, startPoint x: 188, startPoint y: 281, endPoint x: 164, endPoint y: 273, distance: 25.1
click div "0.00 Select kgs lbs"
click input "0.00"
drag, startPoint x: 192, startPoint y: 284, endPoint x: 127, endPoint y: 280, distance: 65.4
click div "Weight 0.00 Select kgs lbs Ship. t°"
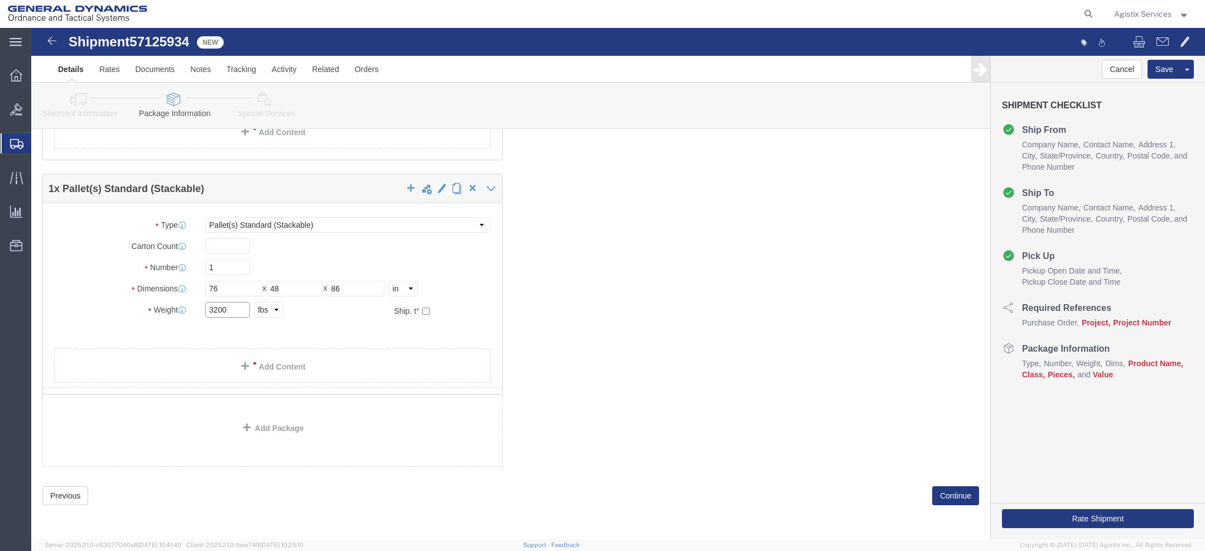
type input "3200"
click link "Add Content"
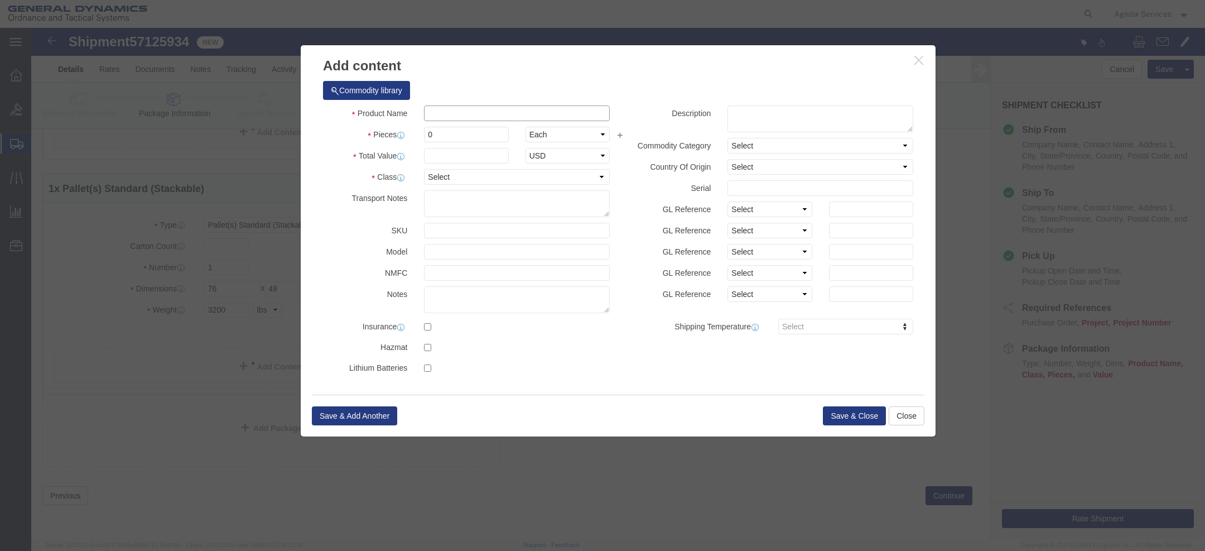
click input "text"
paste input "V-40 LNS ChipBlaster"
type input "V-40 LNS ChipBlaster"
click input "0"
type input "1"
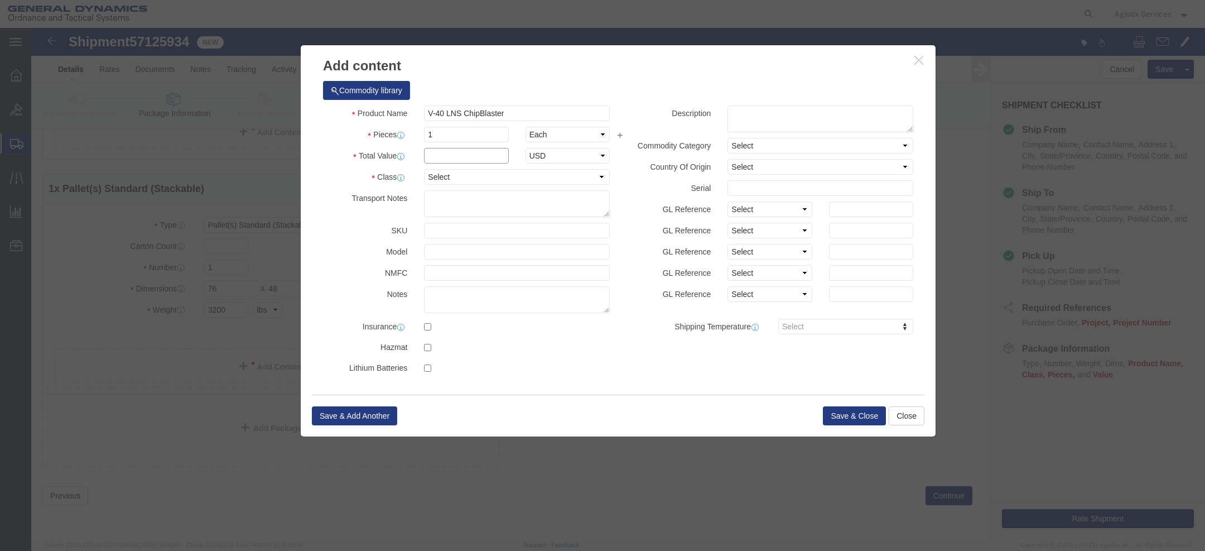
click input "text"
type input "1"
click button "Save & Close"
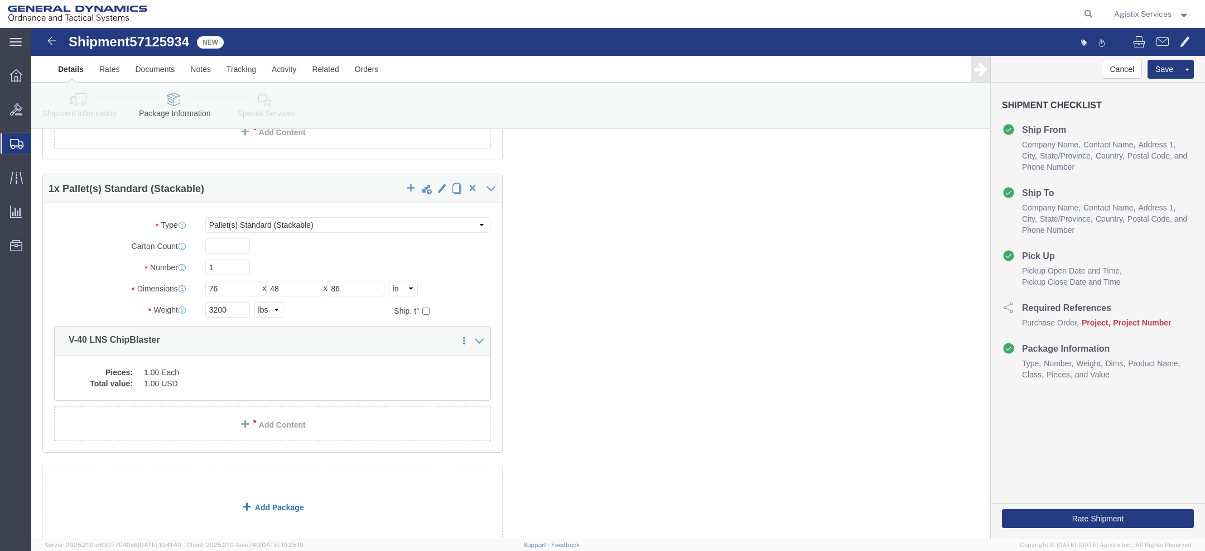
click link "Add Package"
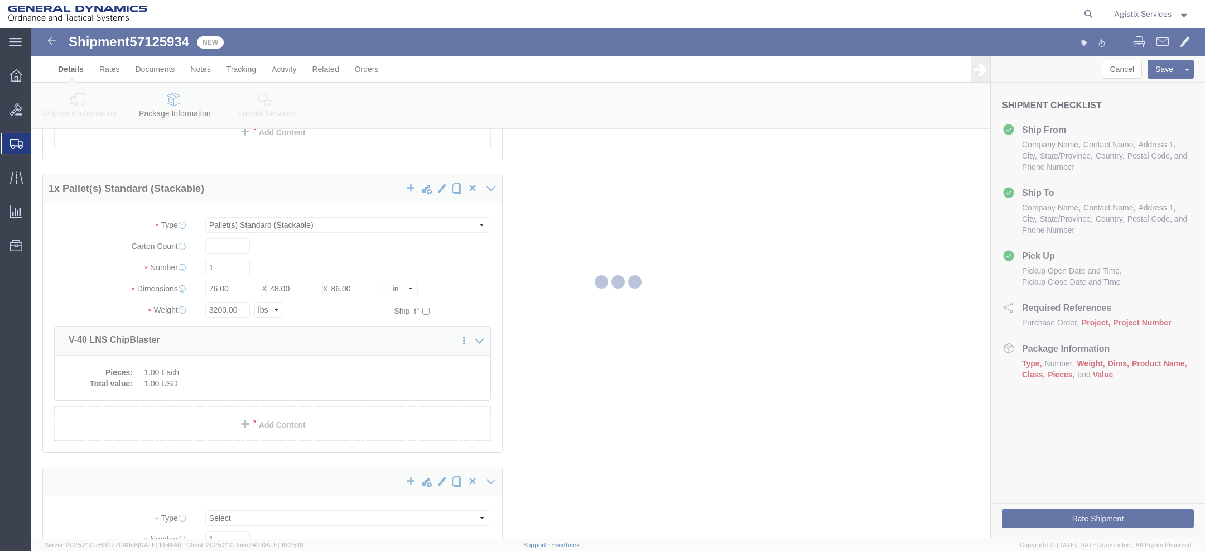
select select "CRAT"
select select "PSST"
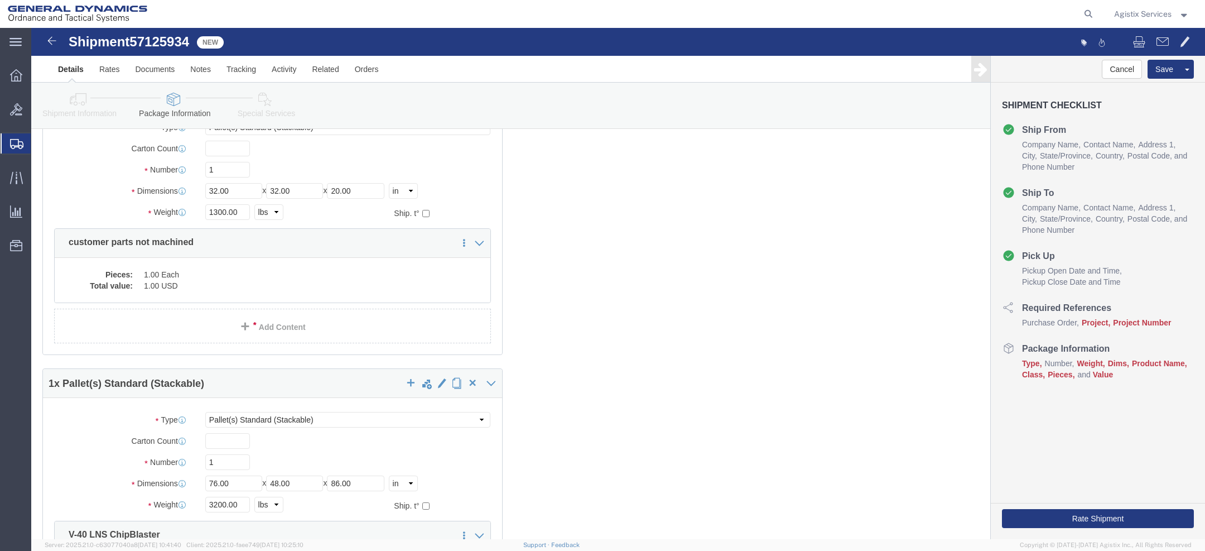
scroll to position [2727, 0]
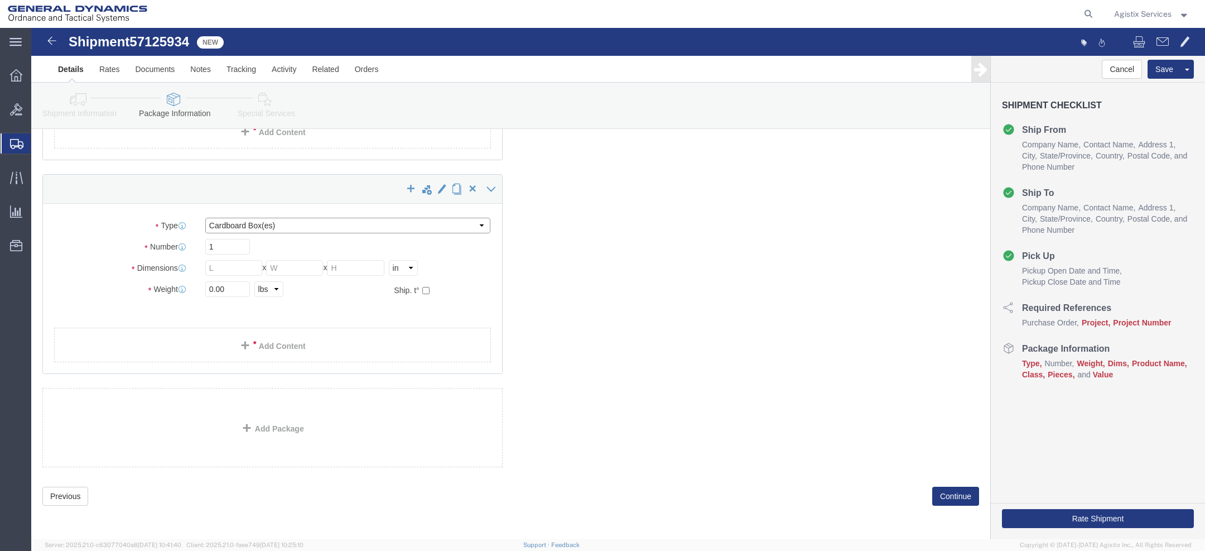
click select "Select Bale(s) Basket(s) Bolt(s) Bottle(s) Buckets Bulk Bundle(s) Can(s) Cardbo…"
select select "SKID"
click select "Select Bale(s) Basket(s) Bolt(s) Bottle(s) Buckets Bulk Bundle(s) Can(s) Cardbo…"
click input "text"
type input "92"
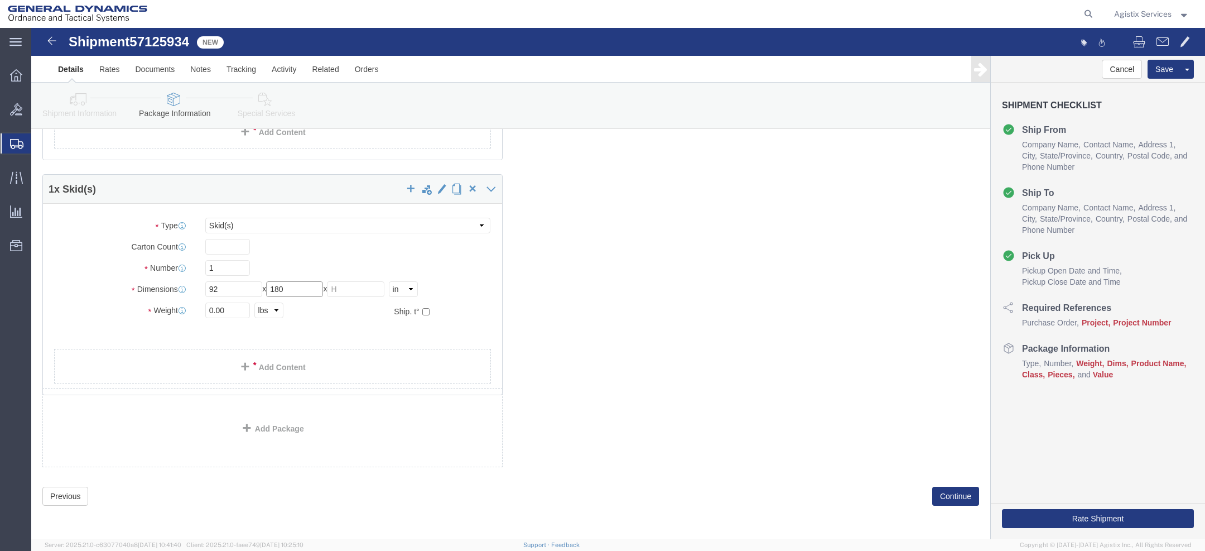
type input "180"
type input "70"
drag, startPoint x: 196, startPoint y: 284, endPoint x: 109, endPoint y: 282, distance: 87.6
click div "Weight 0.00 Select kgs lbs Ship. t°"
type input "7800"
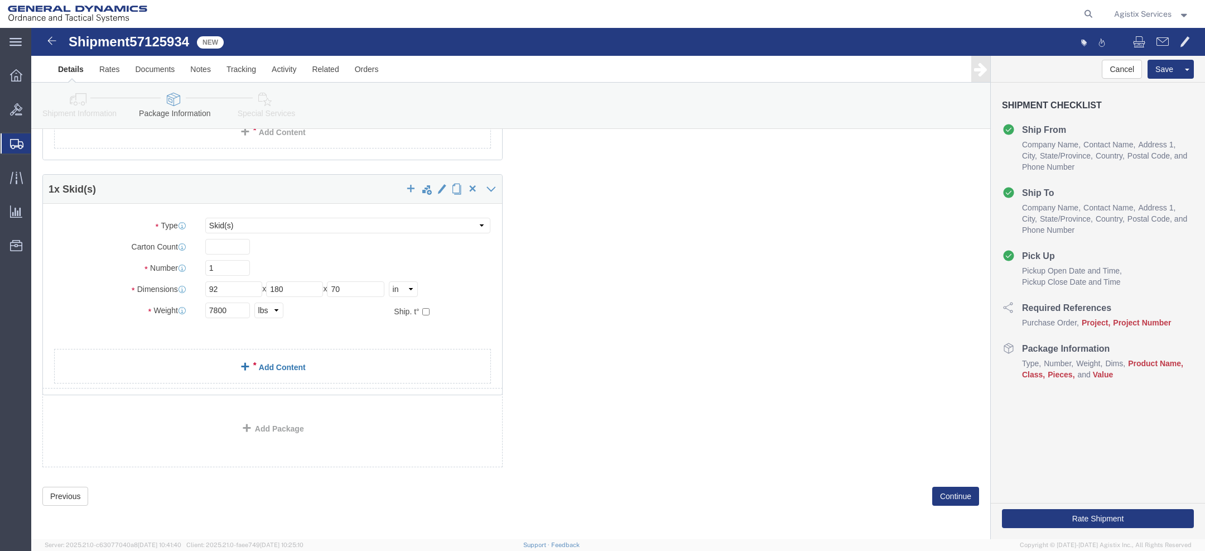
click span
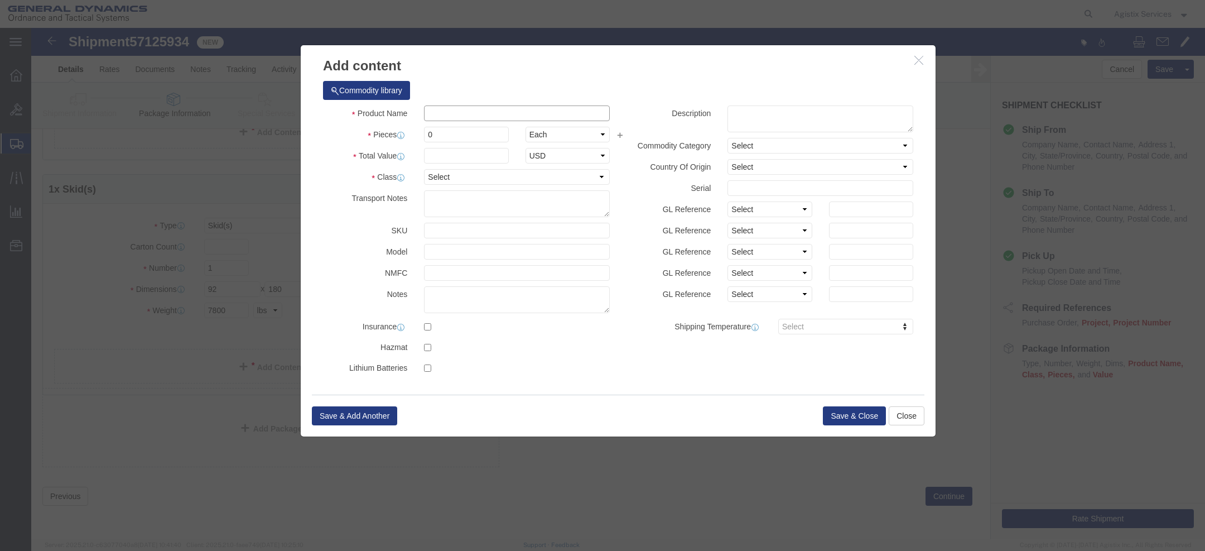
click input "text"
paste input "sheet metal for the machine"
click div
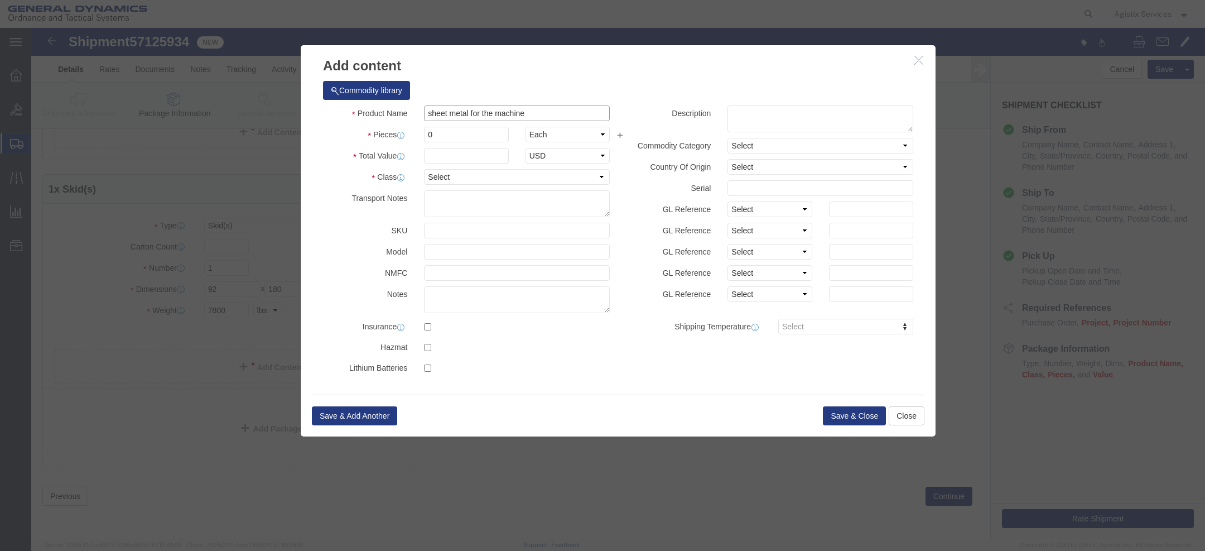
click input "sheet metal for the machine"
type input "sheet metal for machine"
click textarea
paste textarea "sheet metal for the machine"
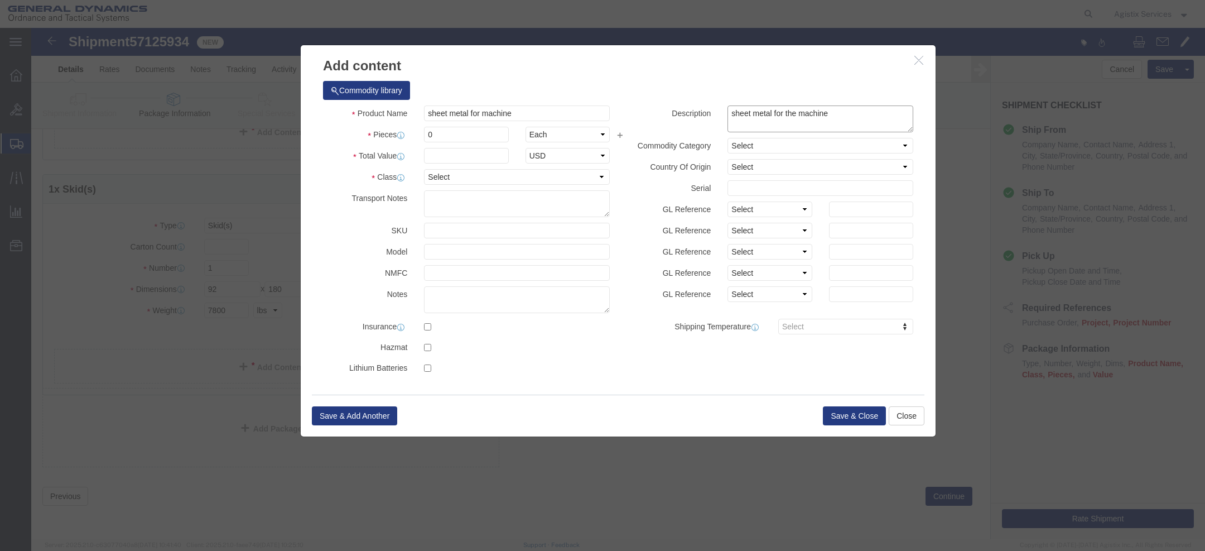
type textarea "sheet metal for the machine"
click input "0"
type input "1"
click input "text"
type input "1"
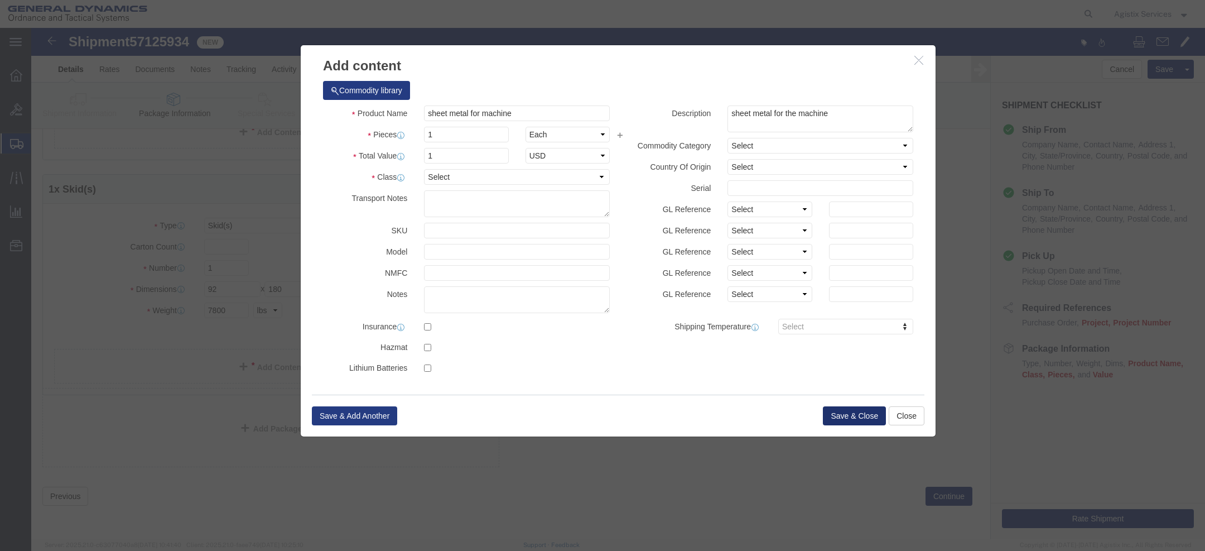
click button "Save & Close"
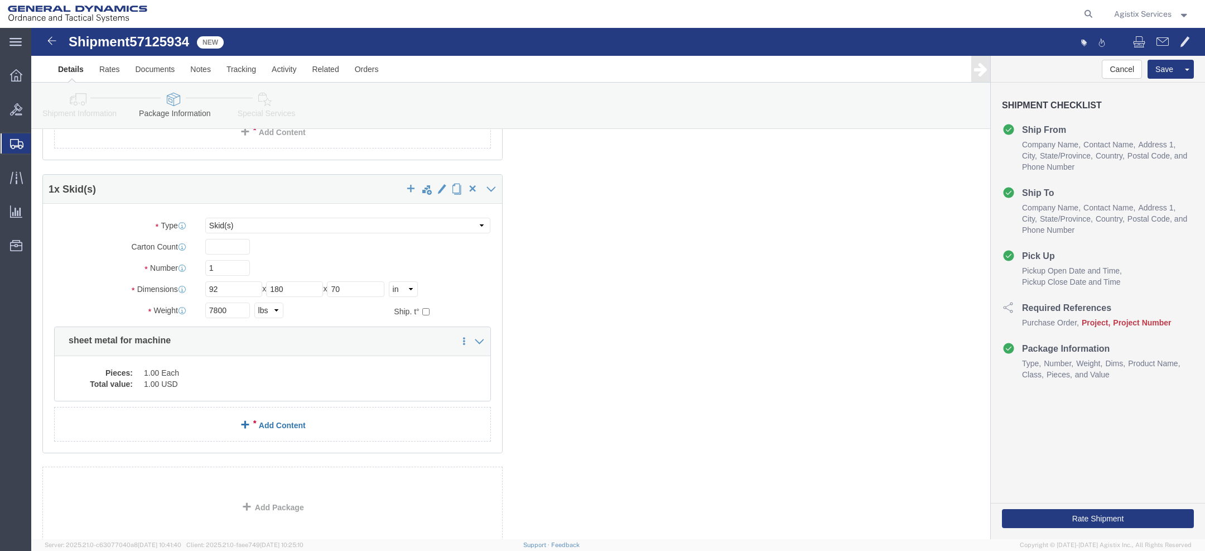
click span
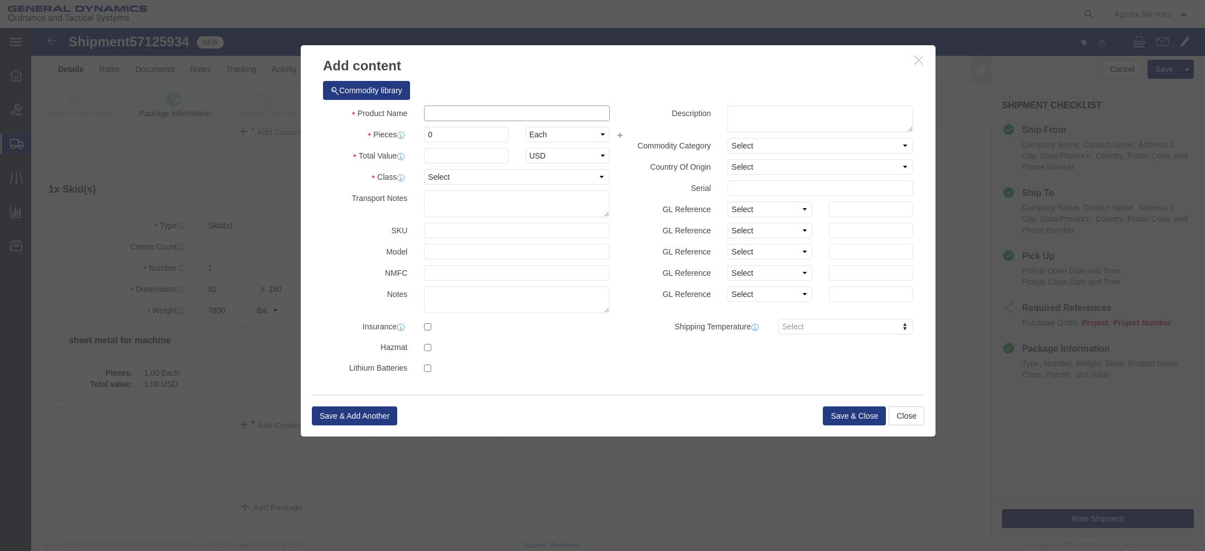
click input "text"
paste input "fixture assemblies"
type input "fixture assemblies"
click input "0"
type input "1"
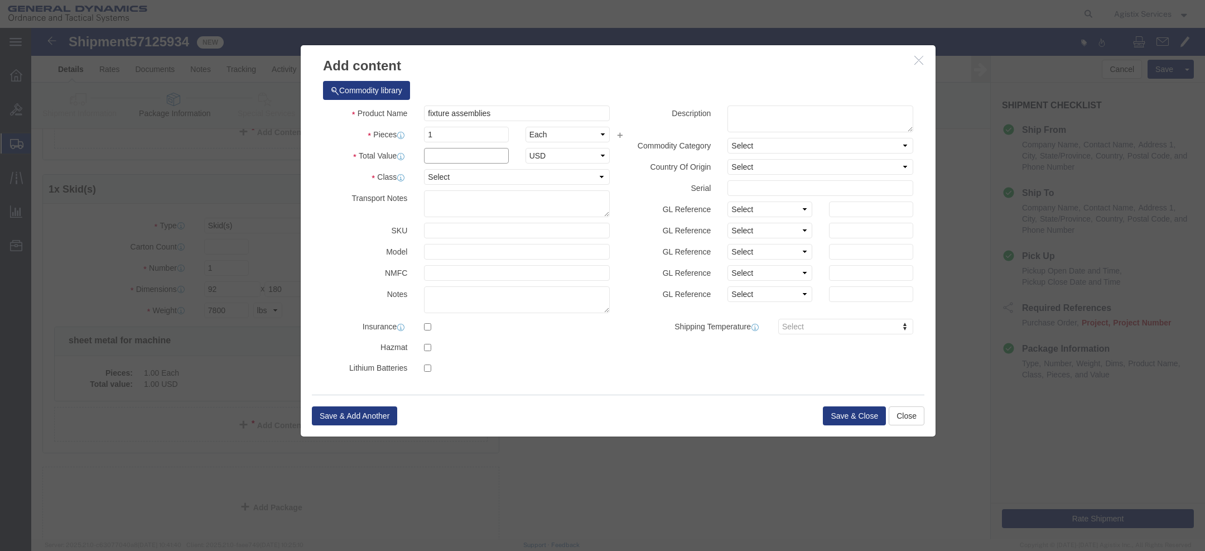
click input "text"
type input "1"
click input "1"
type input "8"
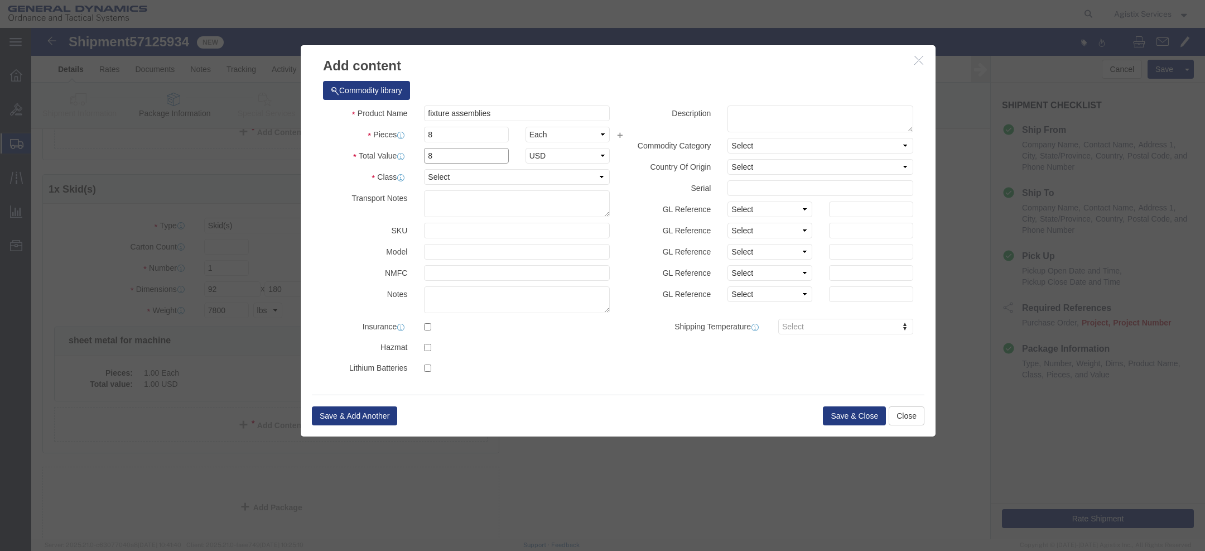
click input "8"
type input "1"
click button "Save & Close"
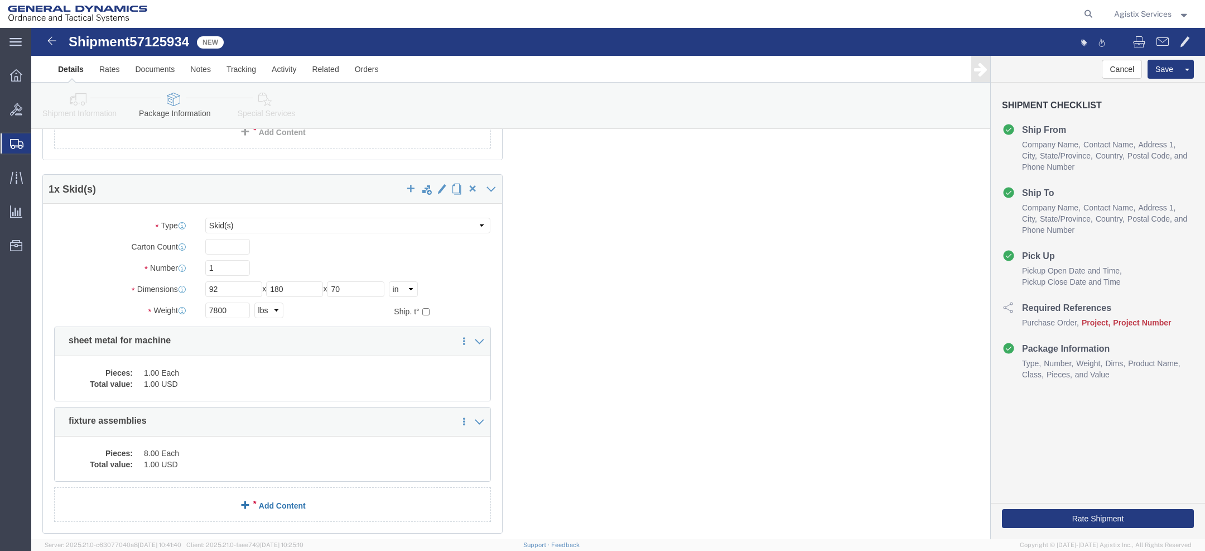
click link "Add Content"
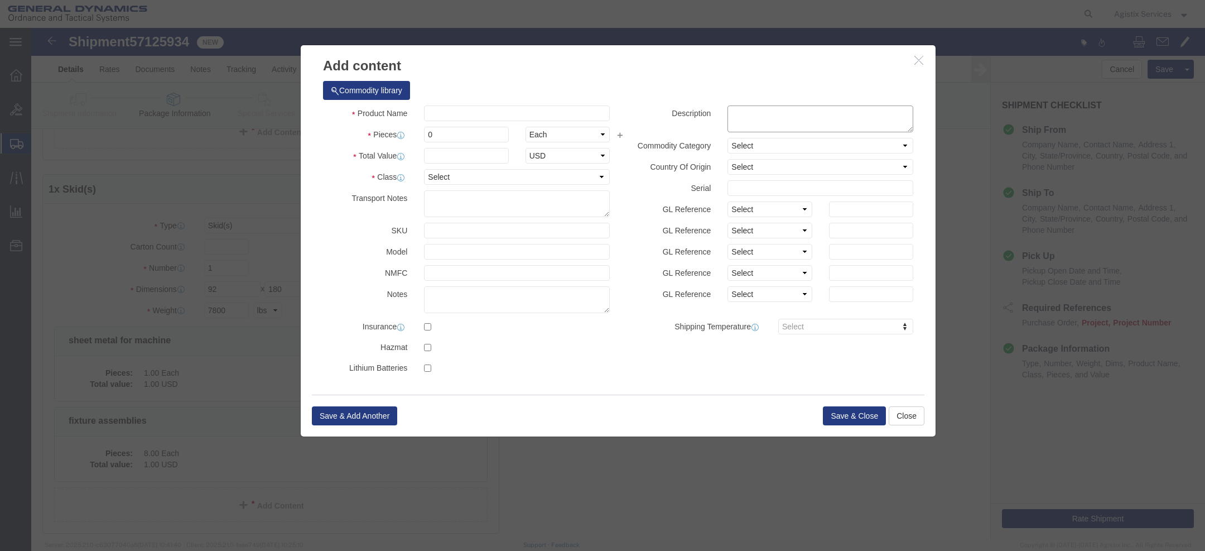
click textarea
paste textarea "tool changer E-Stop, hydraulic lines, hoses and other sheet metal."
click textarea "tool changer E-Stop, hydraulic lines, hoses and other sheet metal"
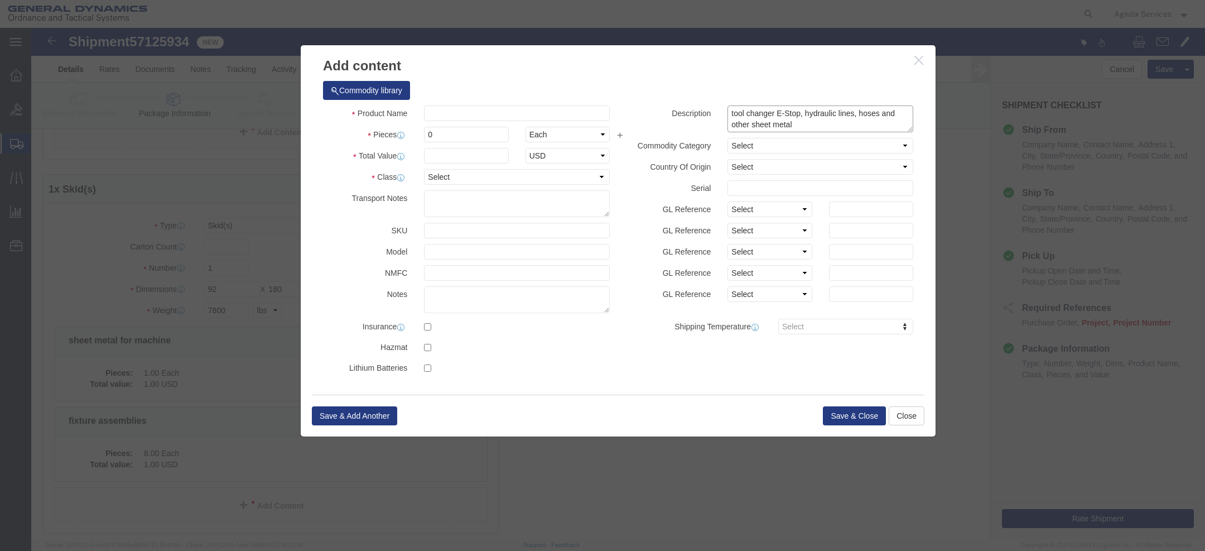
drag, startPoint x: 766, startPoint y: 98, endPoint x: 673, endPoint y: 80, distance: 95.0
click div "Description tool changer E-Stop, hydraulic lines, hoses and other sheet metal"
type textarea "tool changer E-Stop, hydraulic lines, hoses and other sheet metal"
click input "text"
paste input "tool changer E-Stop, hydraulic lines, hoses and other sheet metal"
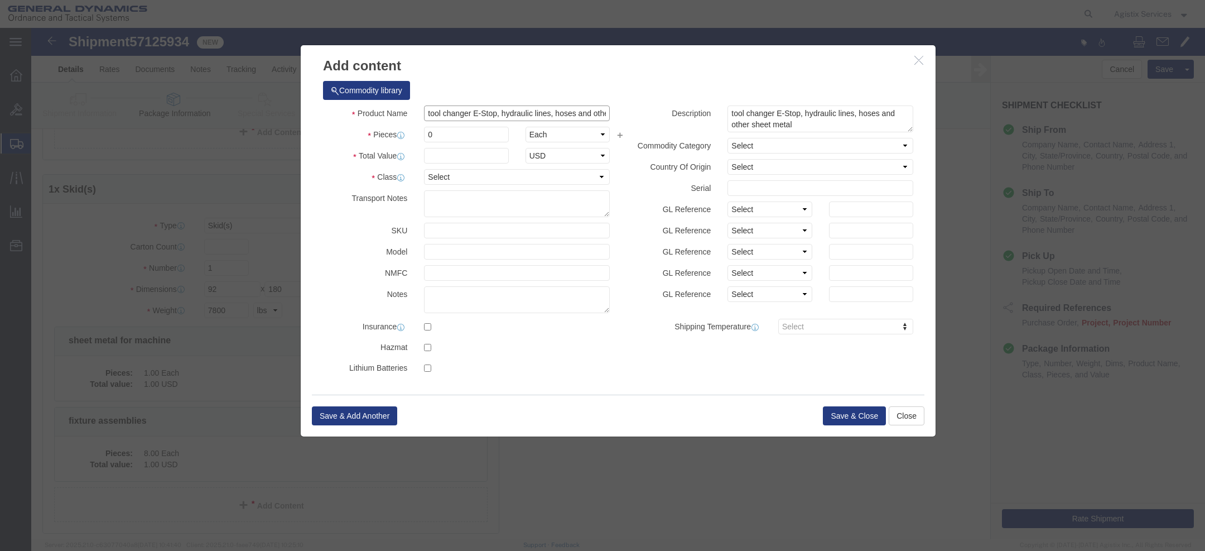
scroll to position [0, 47]
click input "tool changer E-Stop, hydraulic lines, hoses and other sheet metal"
click input "tool changer E-Stop, hydraulic lines, hoses,sheet metal"
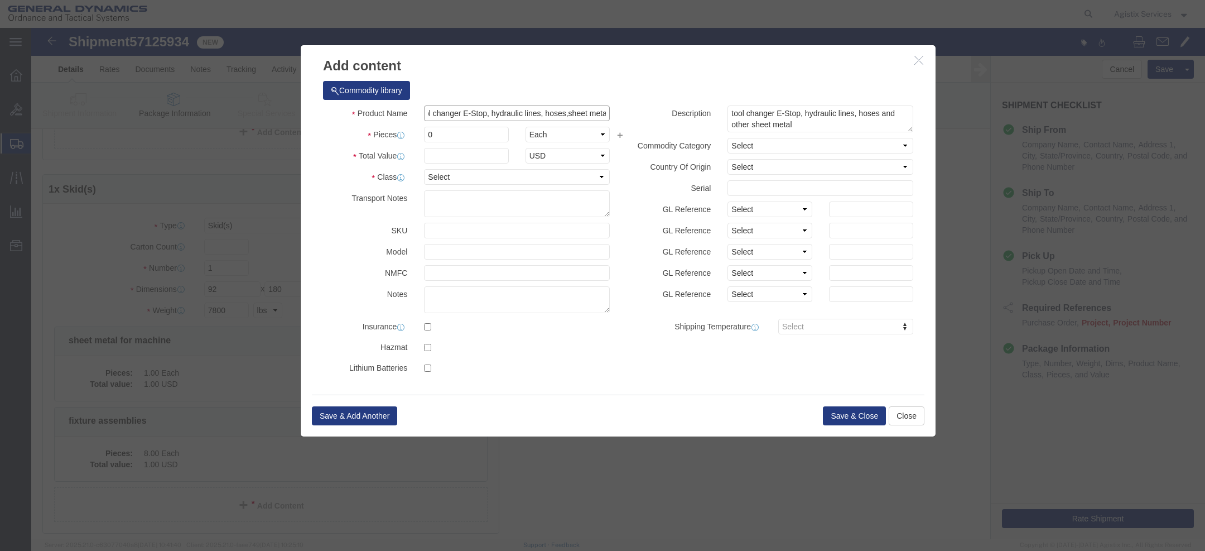
scroll to position [0, 0]
type input "tool changer E-Stop, hydraulic lines, hoses,sheet metal"
click input "0"
type input "1"
click div "Product Name tool changer E-Stop, hydraulic lines, hoses,sheet metal Pieces 1 S…"
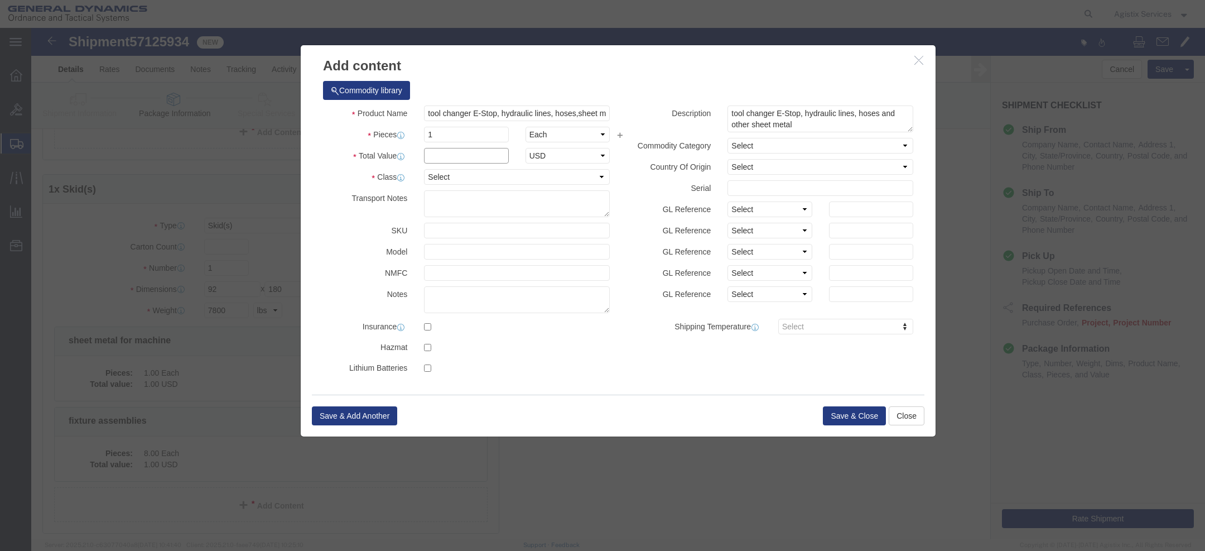
click input "text"
type input "1"
click button "Save & Close"
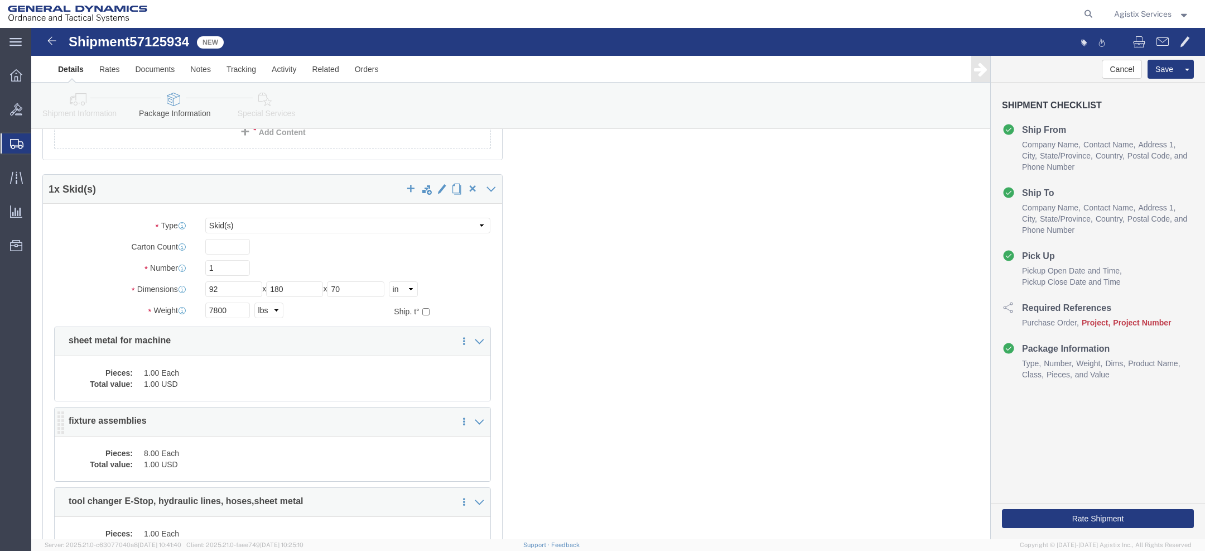
scroll to position [2967, 0]
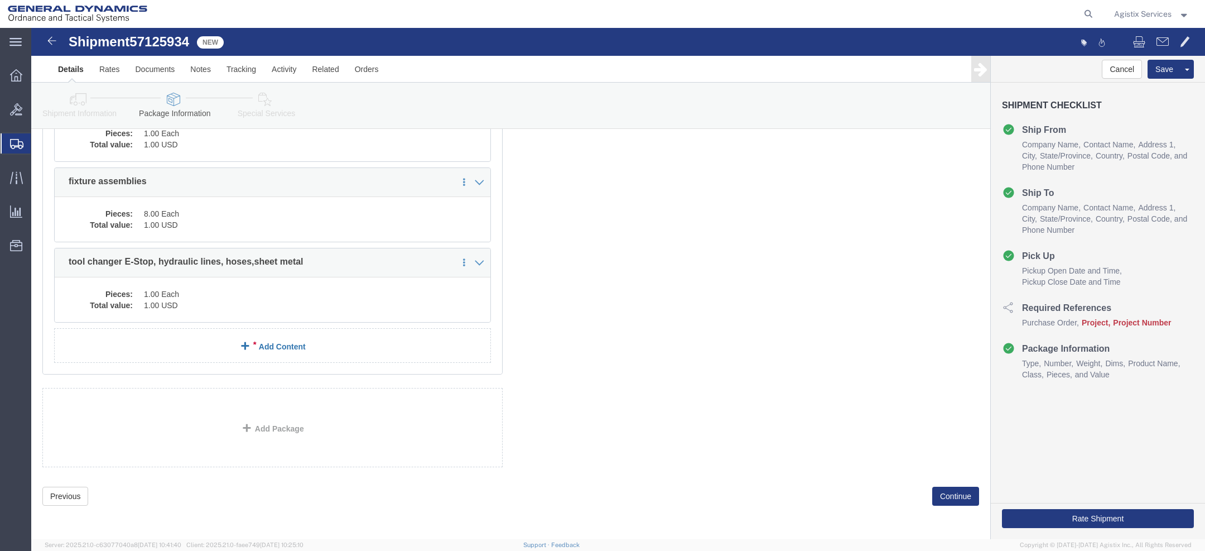
click link "Add Content"
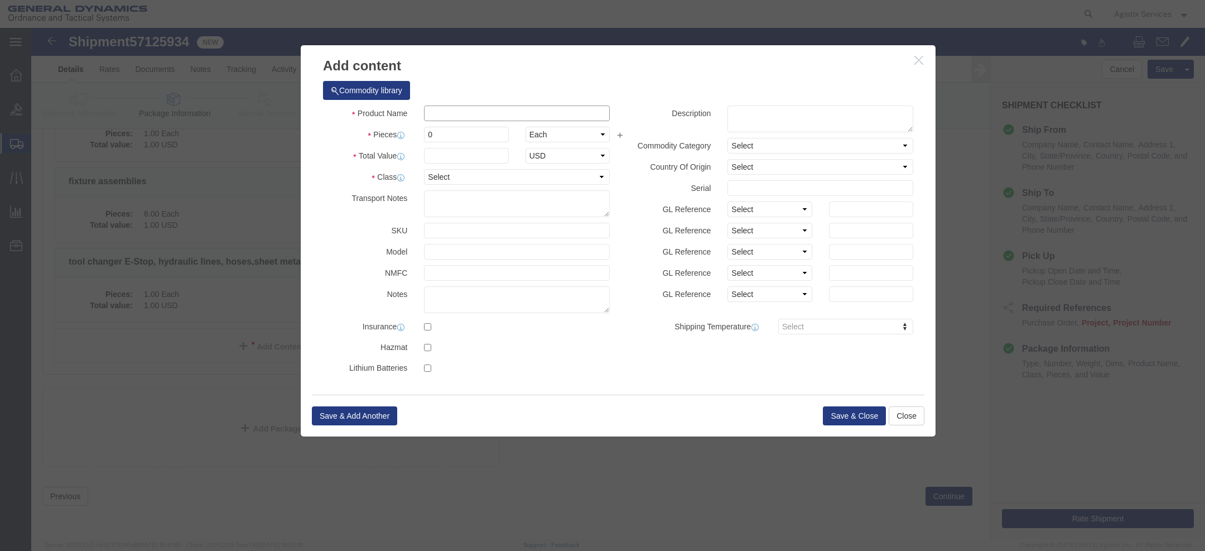
click input "text"
paste input "machines tool changer"
type input "machines tool changer"
click input "0"
type input "1"
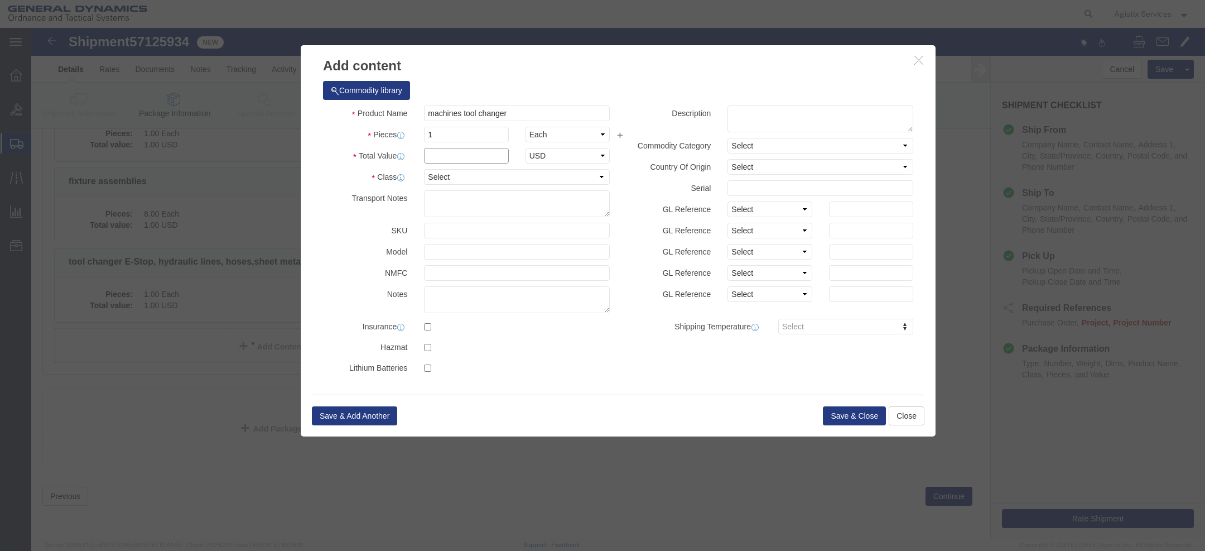
click input "text"
type input "1"
click button "Save & Close"
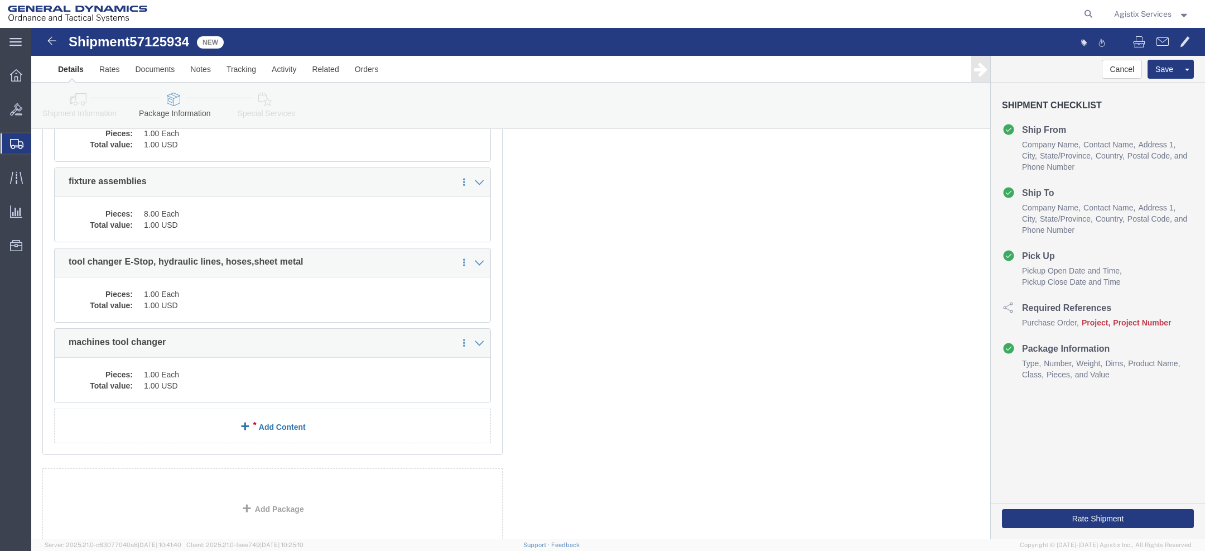
click link "Add Content"
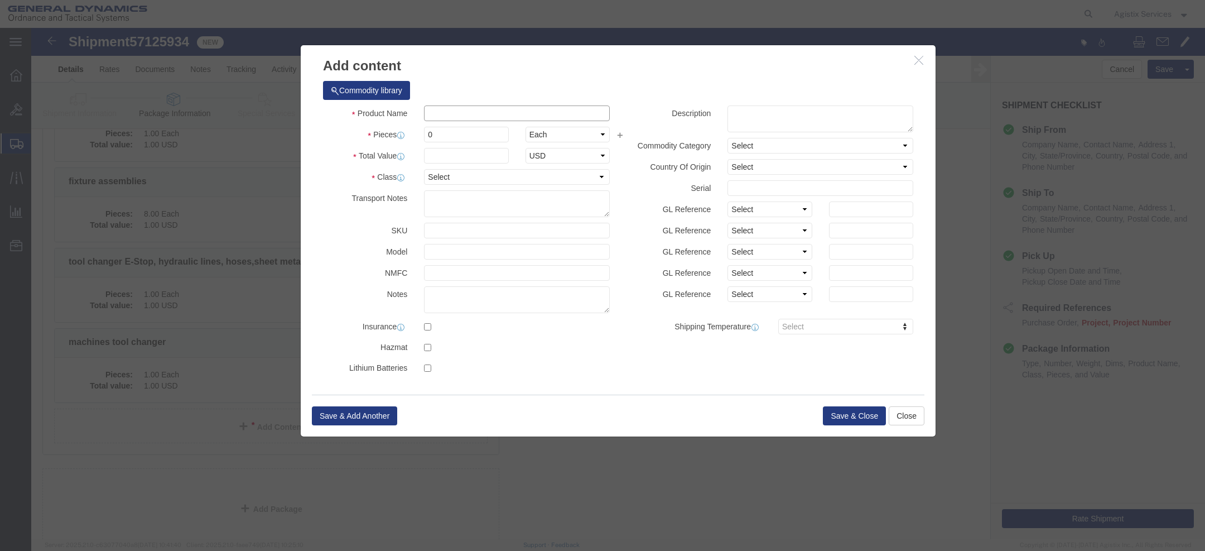
click input "text"
paste input "machines conveyor"
type input "machines conveyor"
click div "Product Name machines conveyor Pieces 0 Select Bag Barrels 100Board Feet Bottle…"
click input "0"
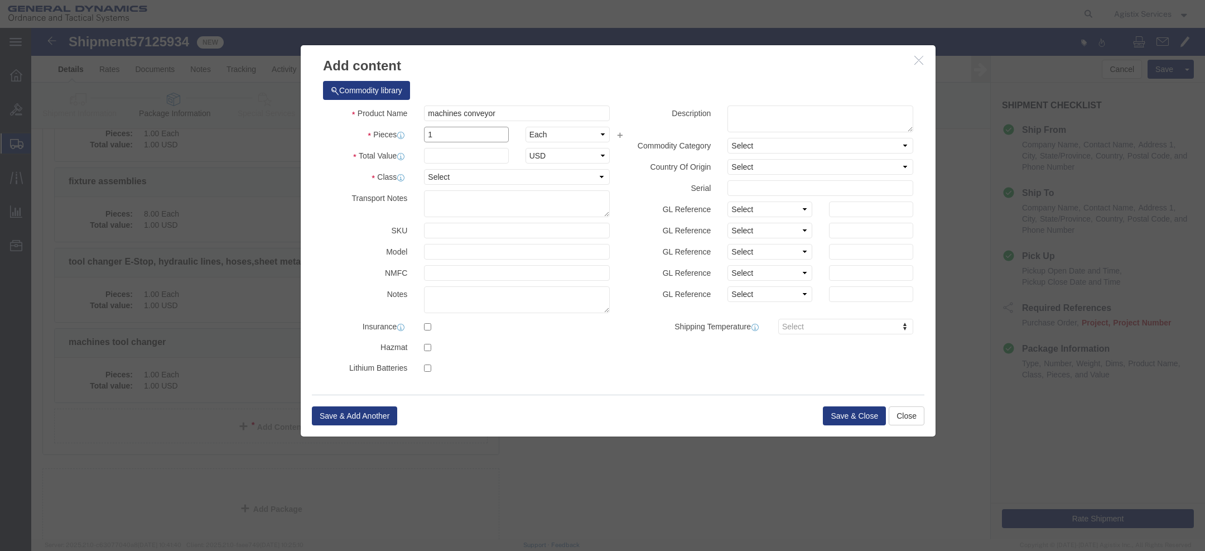
type input "1"
click input "text"
type input "1"
click button "Save & Close"
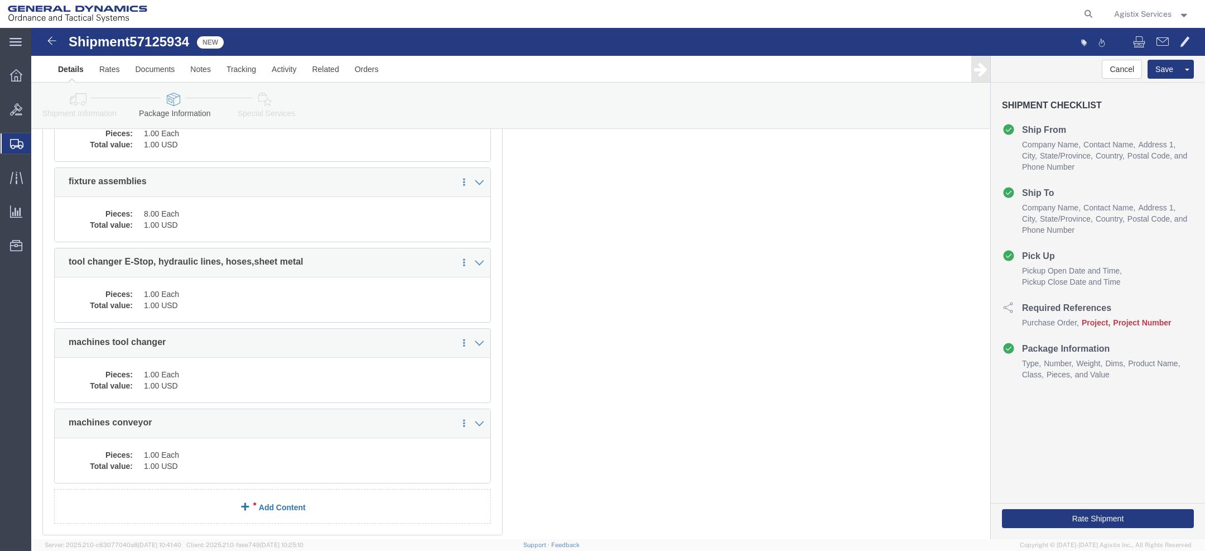
click link "Add Content"
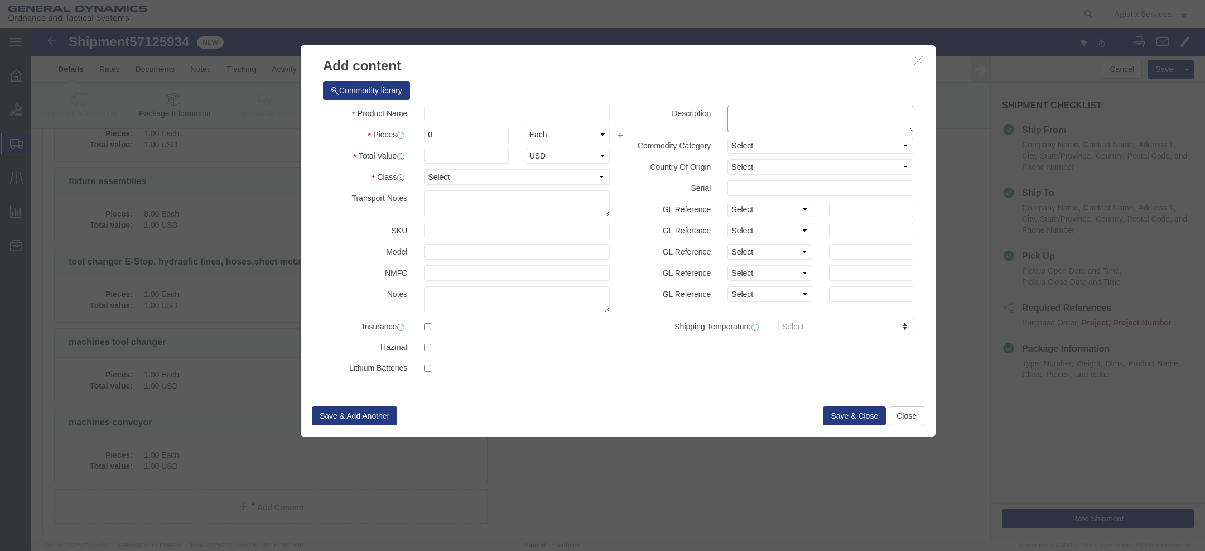
click textarea
paste textarea "one tombstone, one machine pallet, a box of hoses and electrical plugs, and one…"
type textarea "one tombstone, one machine pallet, a box of hoses and electrical plugs, and one…"
click input "text"
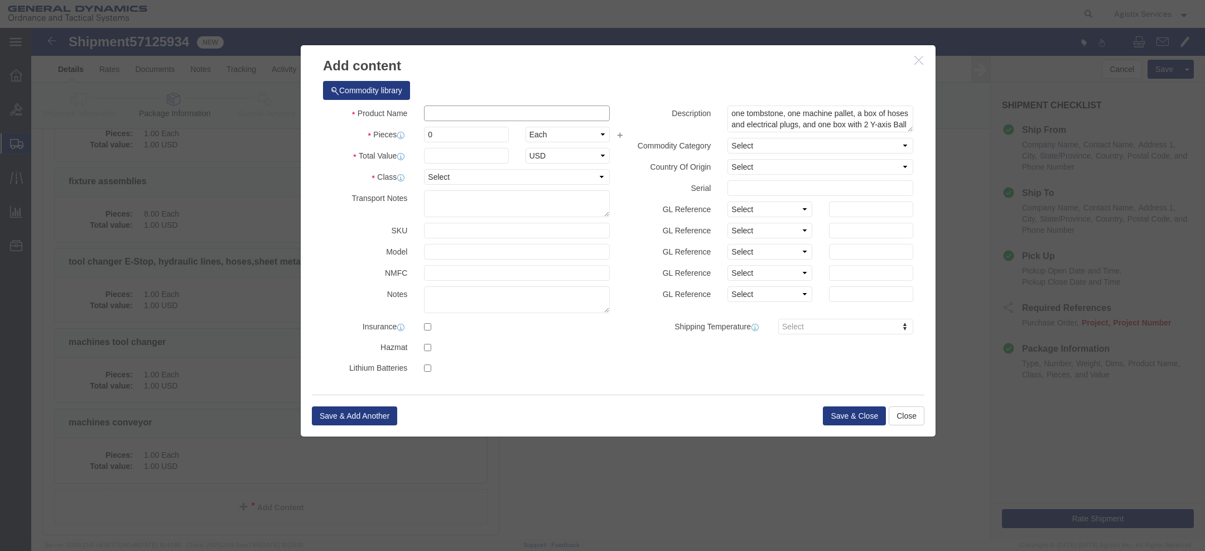
paste input "tombstone, machine pallet, hoses and electrical plugs, Y-axis Ball screw motors"
type input "tombstone, machine pallet, hoses and electrical plugs, Y-axis Ball screw motors"
click input "0"
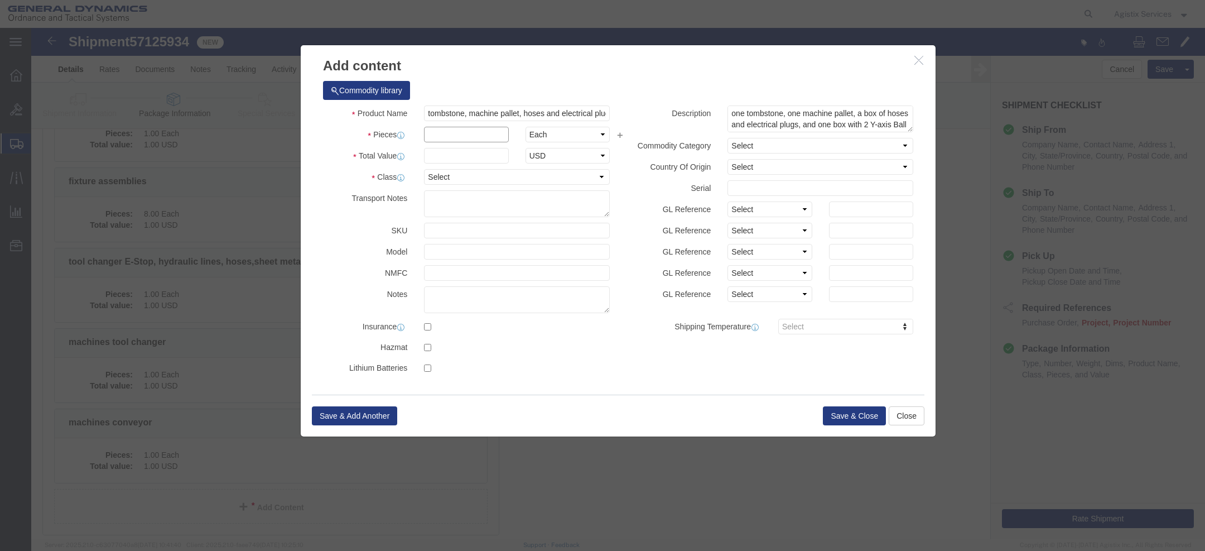
type input "1"
type input "4"
click input "text"
type input "1"
click button "Save & Close"
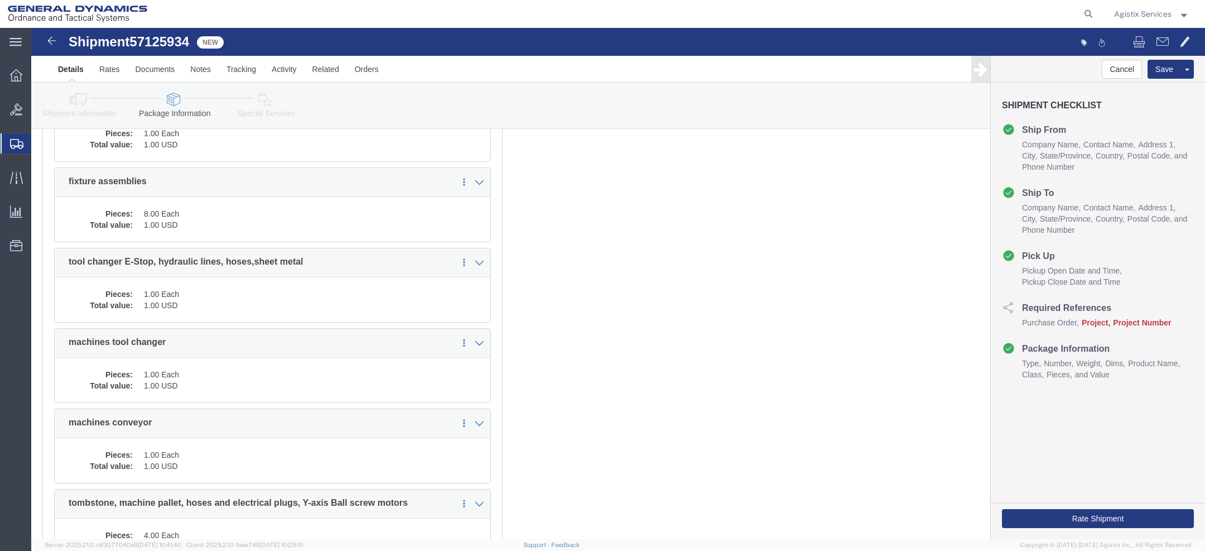
click link "Special Services"
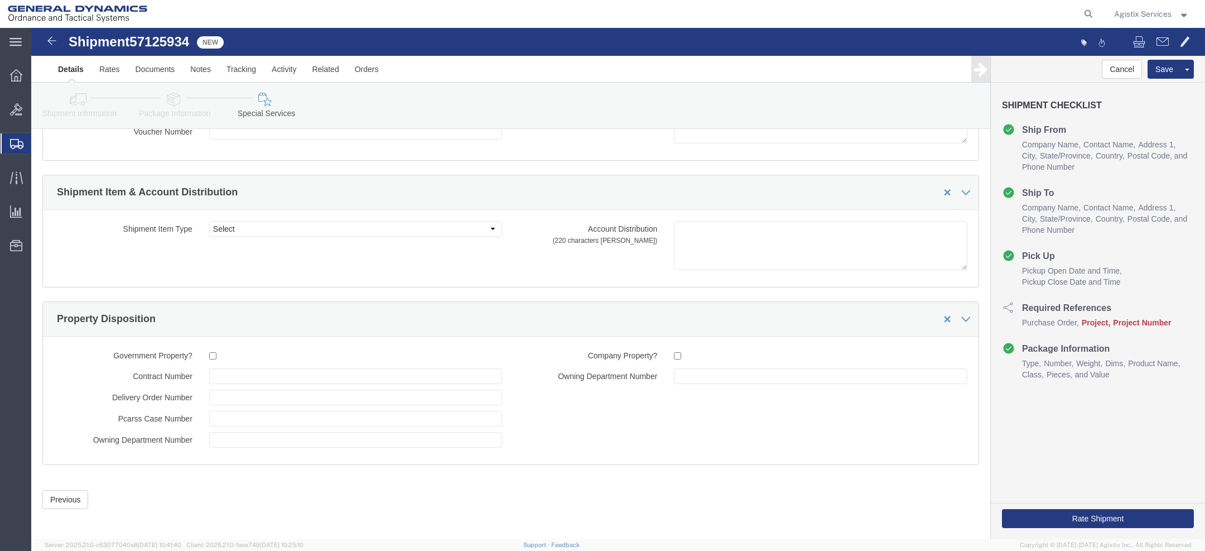
click link "Package Information"
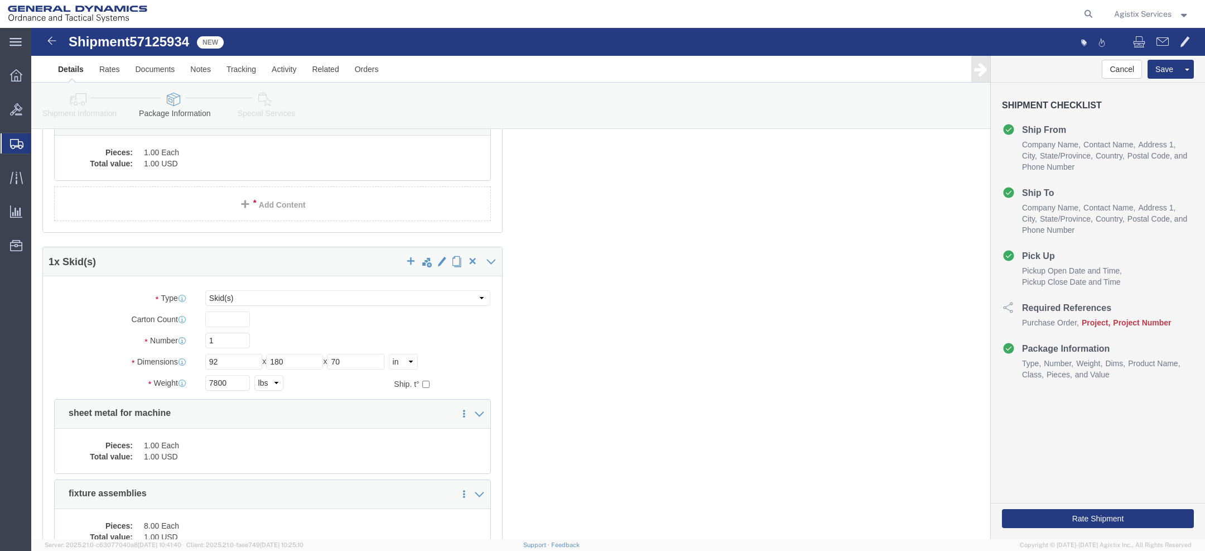
scroll to position [3207, 0]
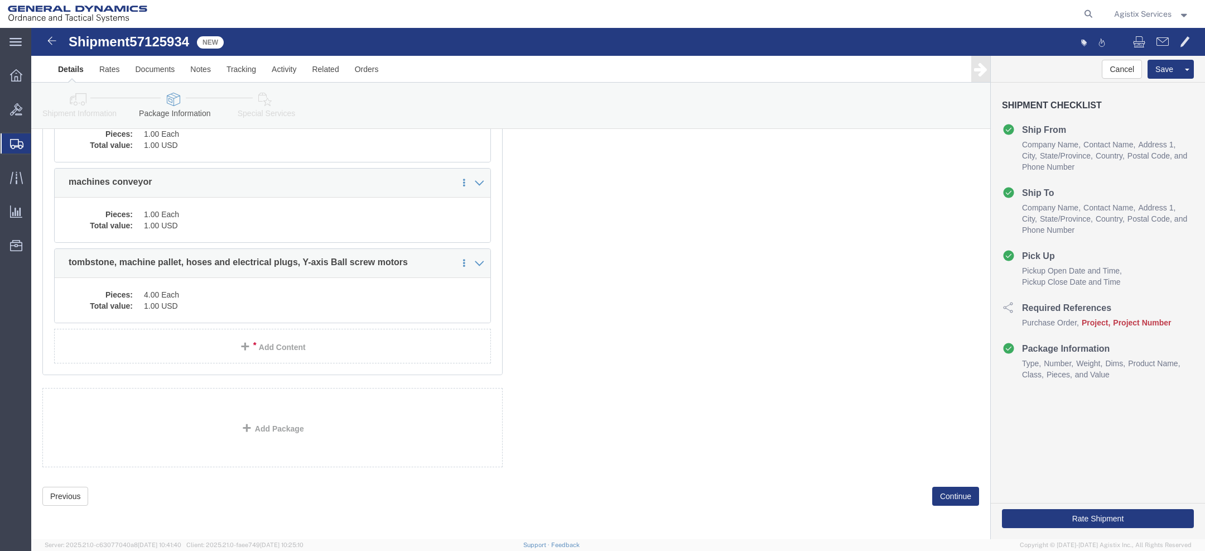
click icon
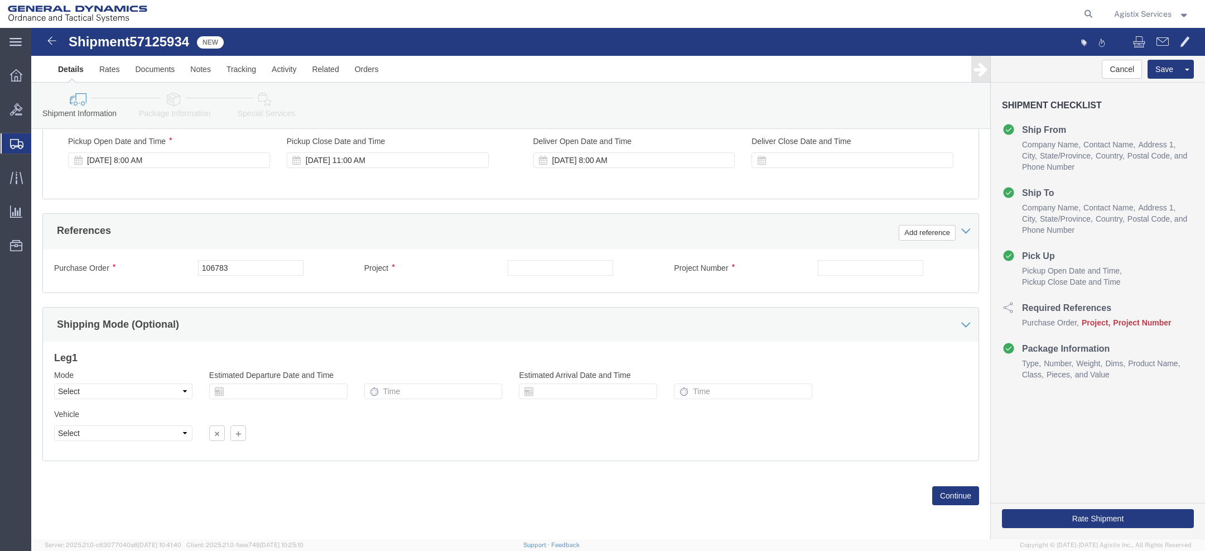
scroll to position [446, 0]
click select "Select Air Less than Truckload Multi-Leg Ocean Freight Rail Small Parcel Truckl…"
select select "TL"
click select "Select Air Less than Truckload Multi-Leg Ocean Freight Rail Small Parcel Truckl…"
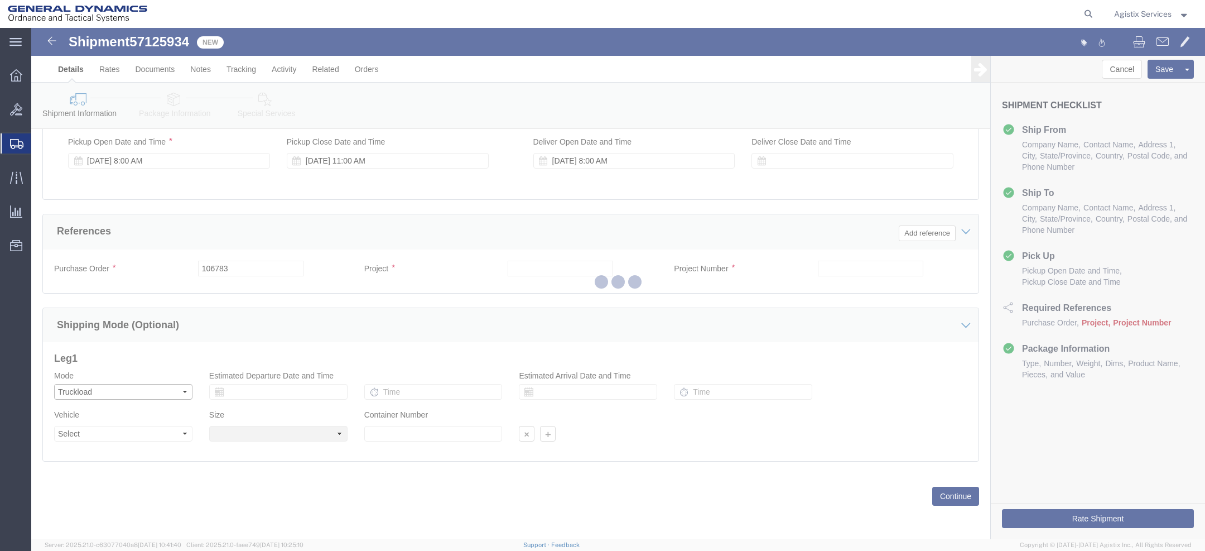
select select
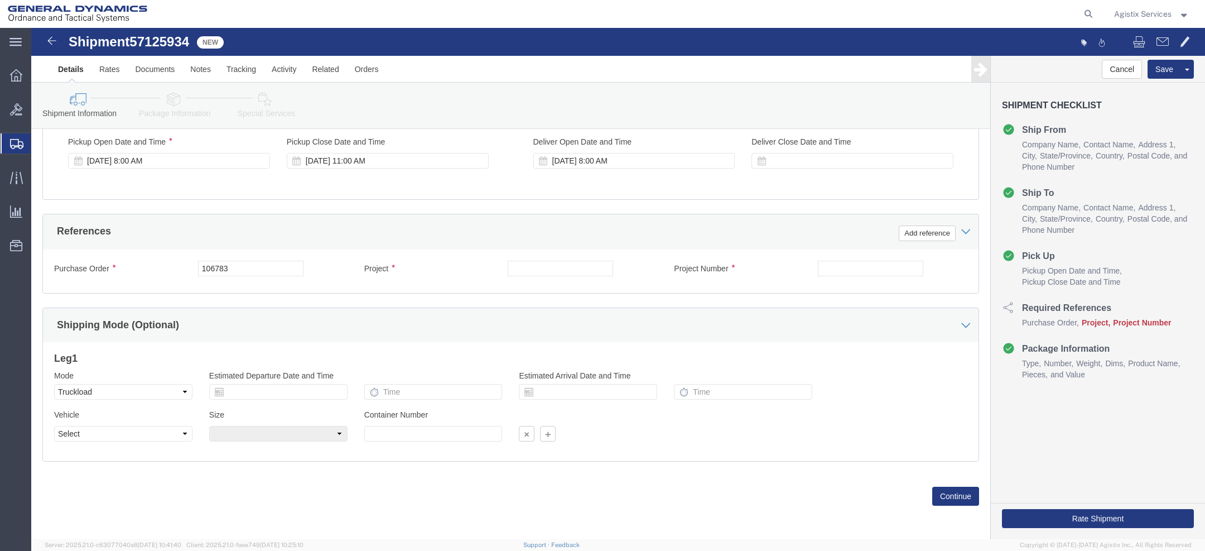
click link "Package Information"
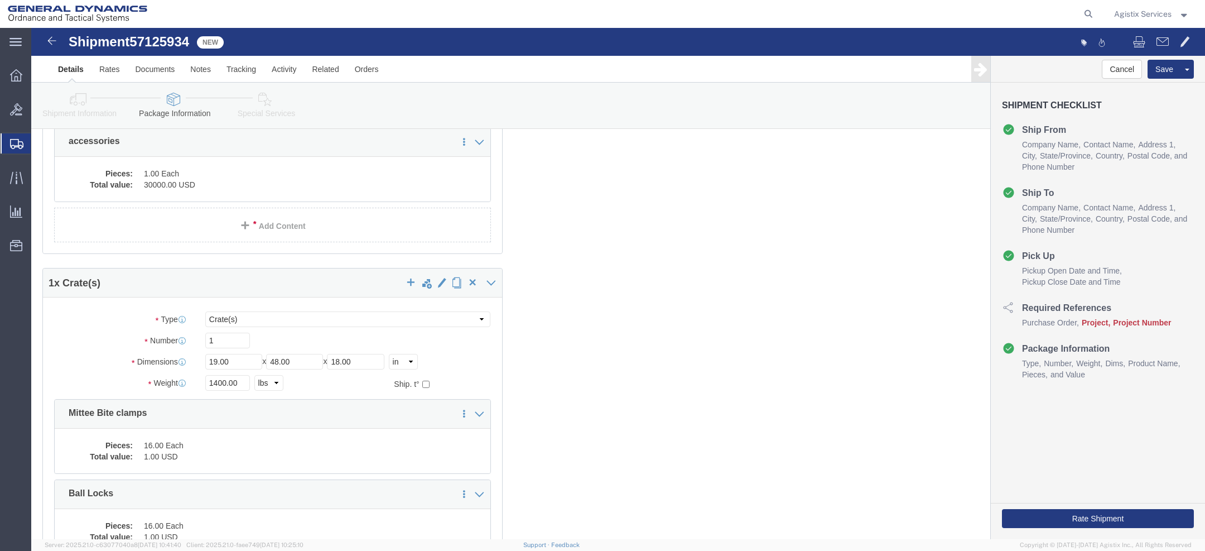
scroll to position [3207, 0]
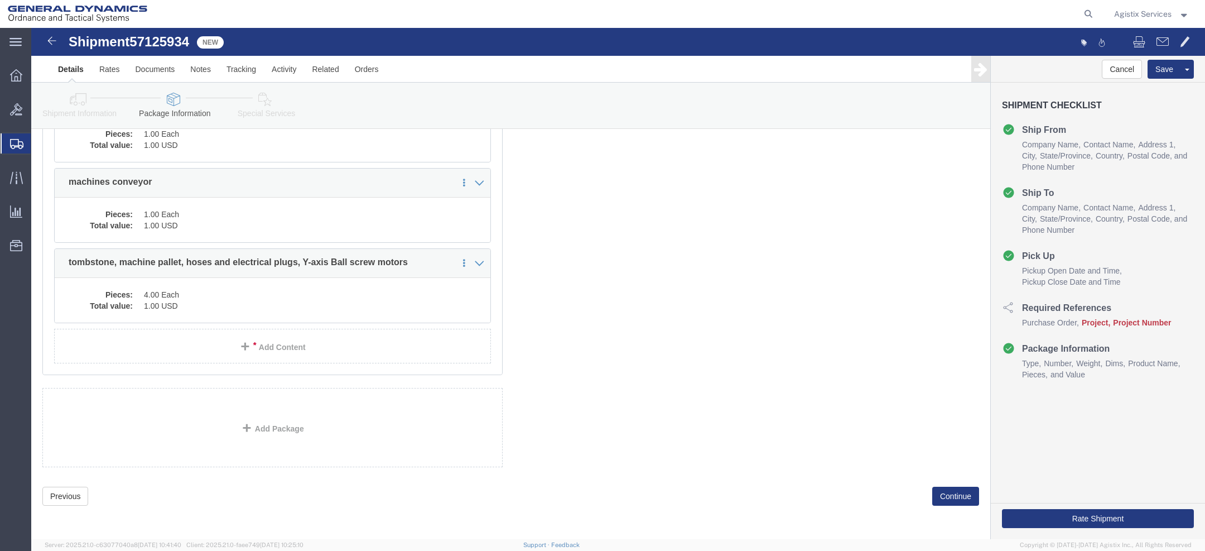
click at [1153, 12] on span "Agistix Services" at bounding box center [1142, 14] width 57 height 12
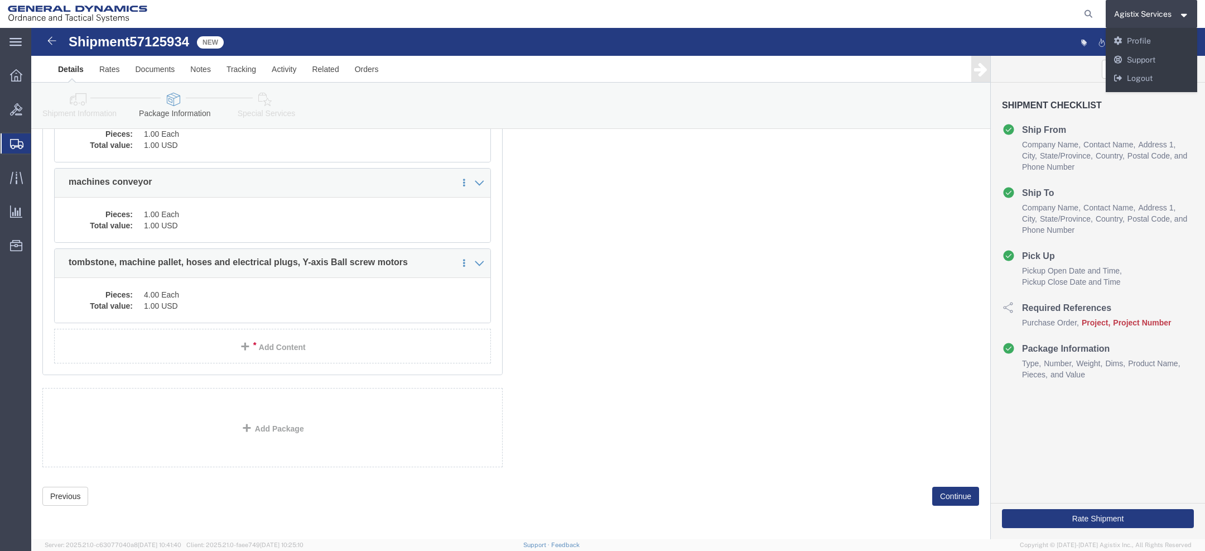
click icon
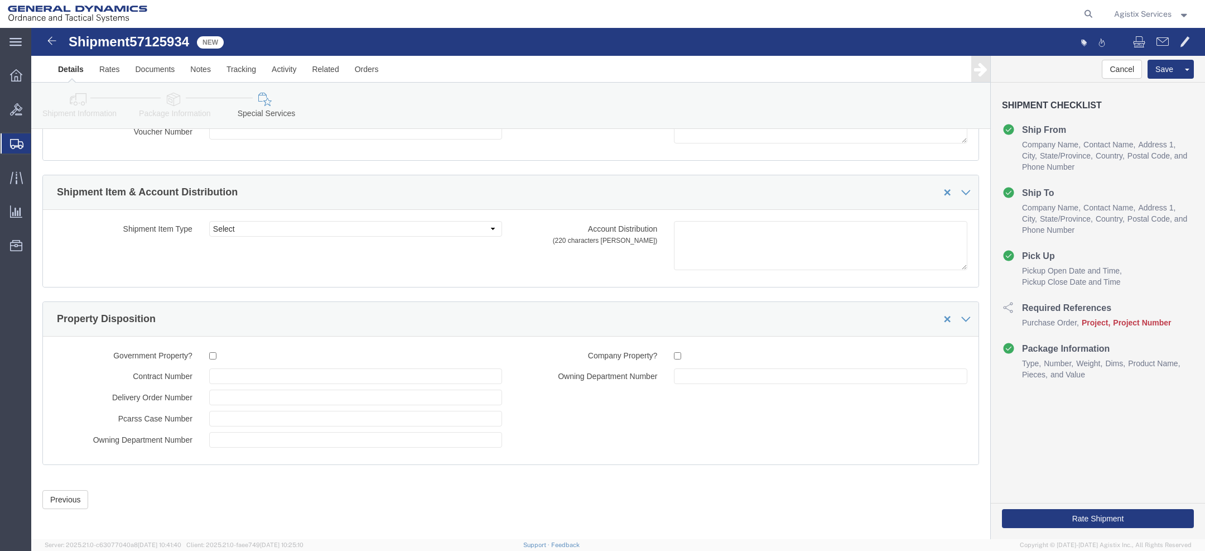
click at [1143, 12] on span "Agistix Services" at bounding box center [1142, 14] width 57 height 12
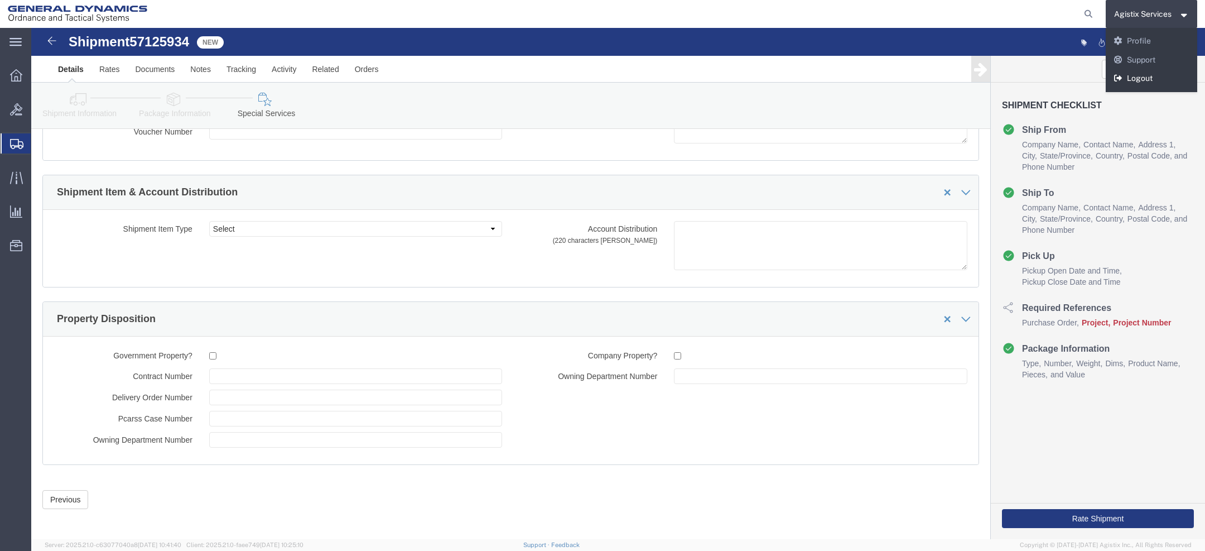
click at [1144, 82] on link "Logout" at bounding box center [1152, 78] width 92 height 19
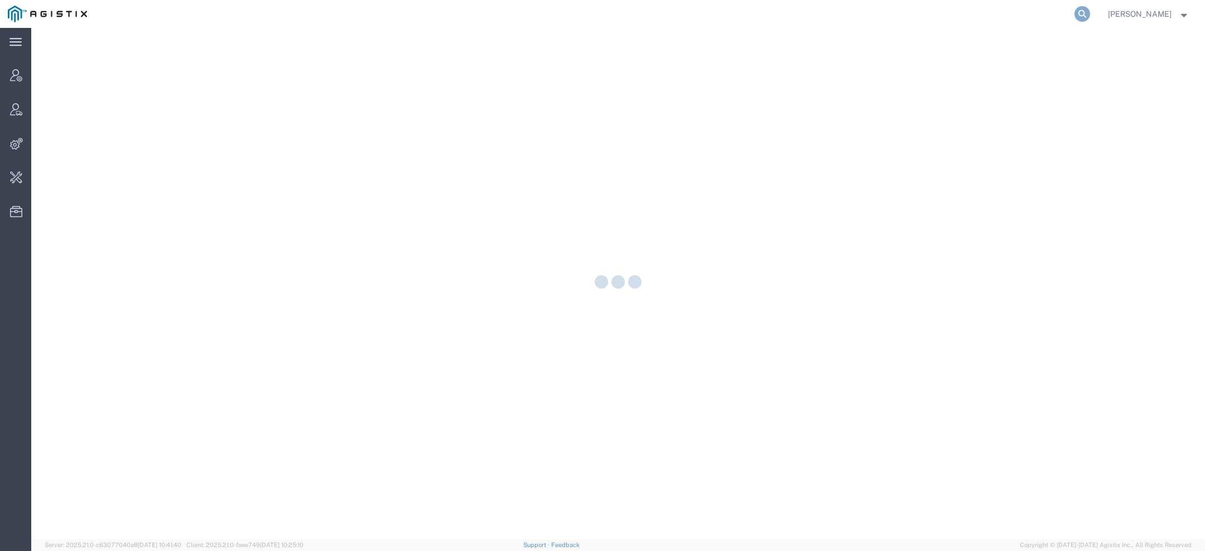
click at [1086, 12] on icon at bounding box center [1082, 14] width 16 height 16
type input "pg&e"
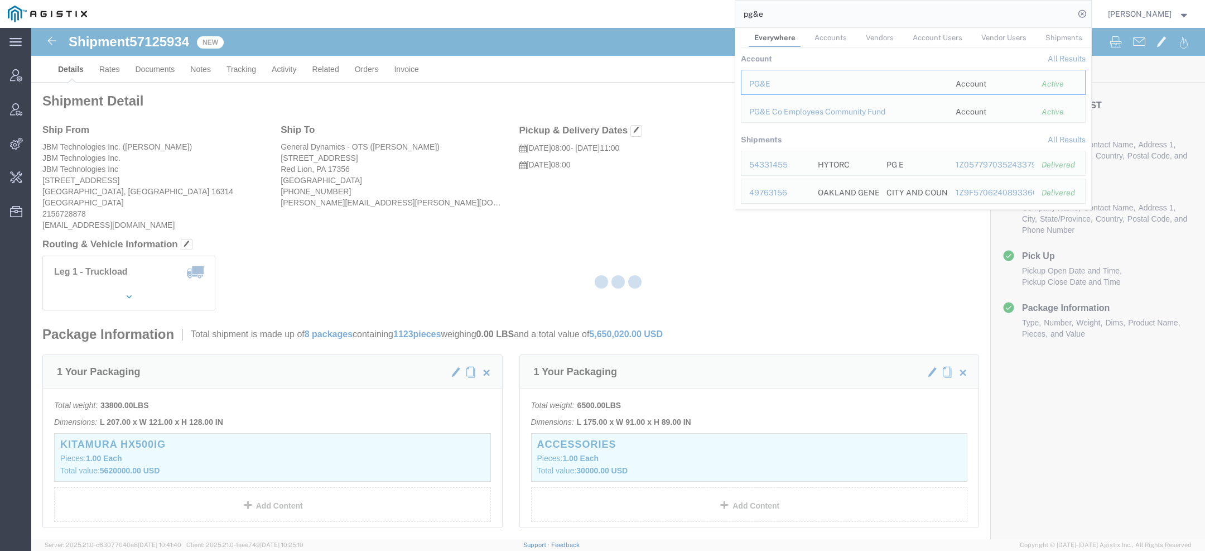
click at [779, 91] on div at bounding box center [618, 283] width 1174 height 511
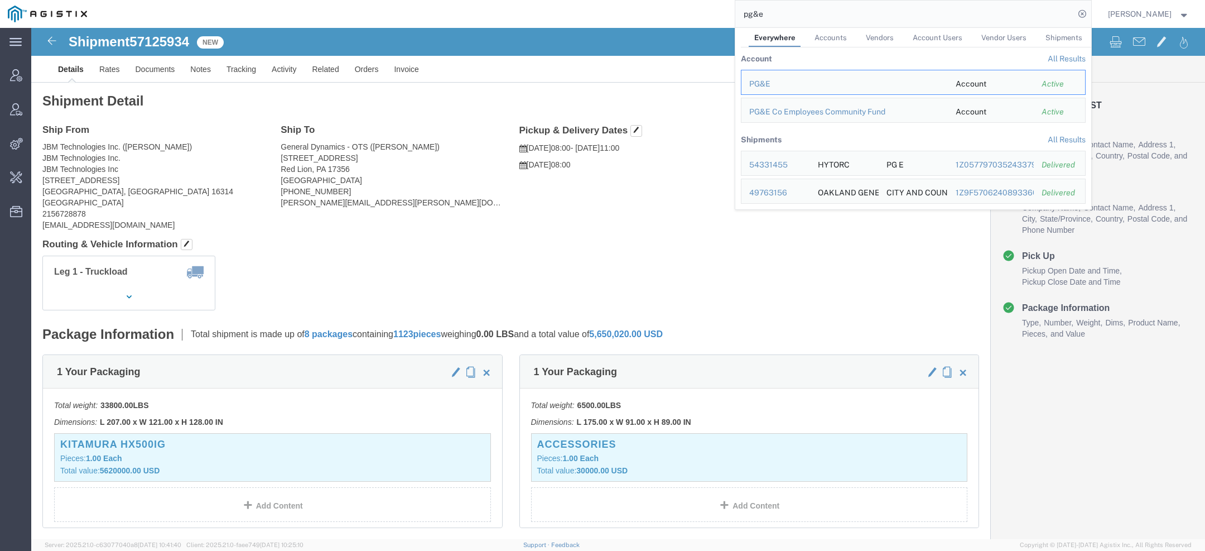
click at [787, 18] on input "pg&e" at bounding box center [904, 14] width 339 height 27
click at [765, 81] on div "PG&E" at bounding box center [844, 84] width 191 height 12
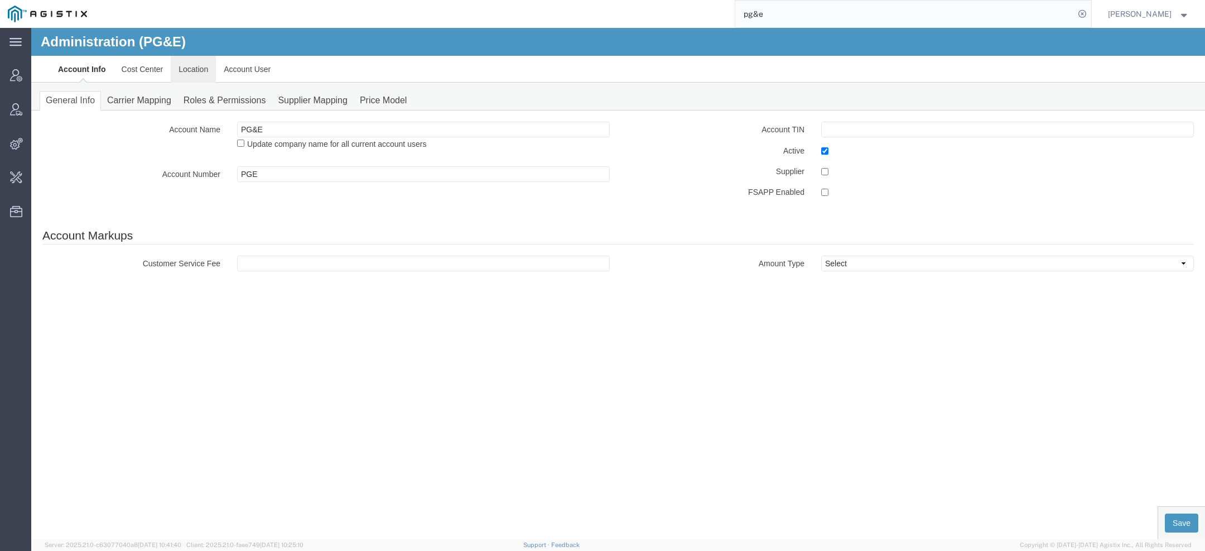
click at [190, 76] on link "Location" at bounding box center [193, 69] width 45 height 27
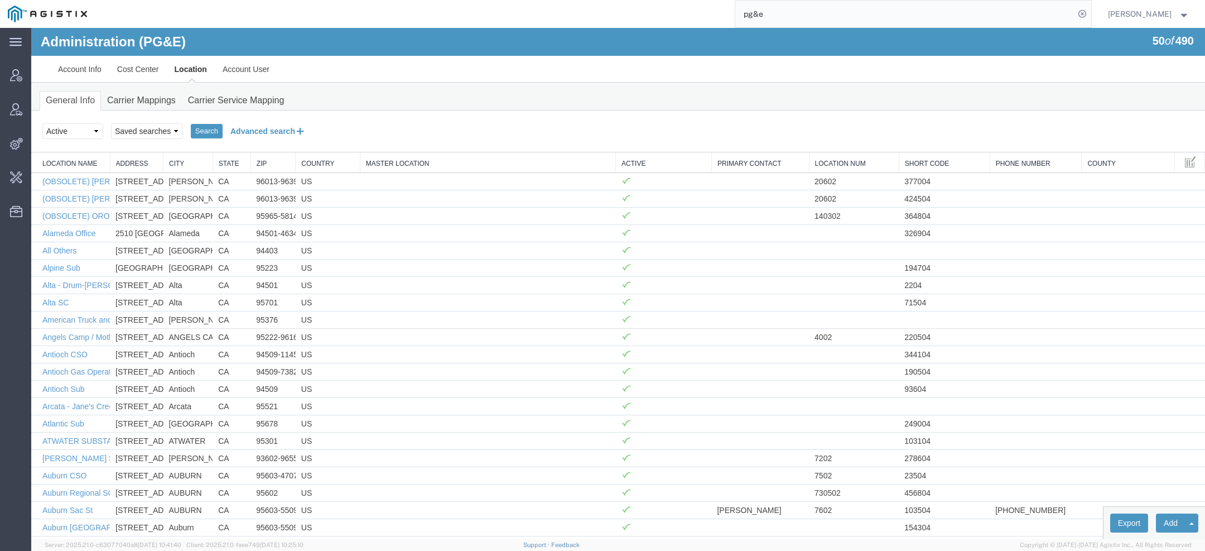
click at [300, 130] on icon at bounding box center [300, 131] width 11 height 12
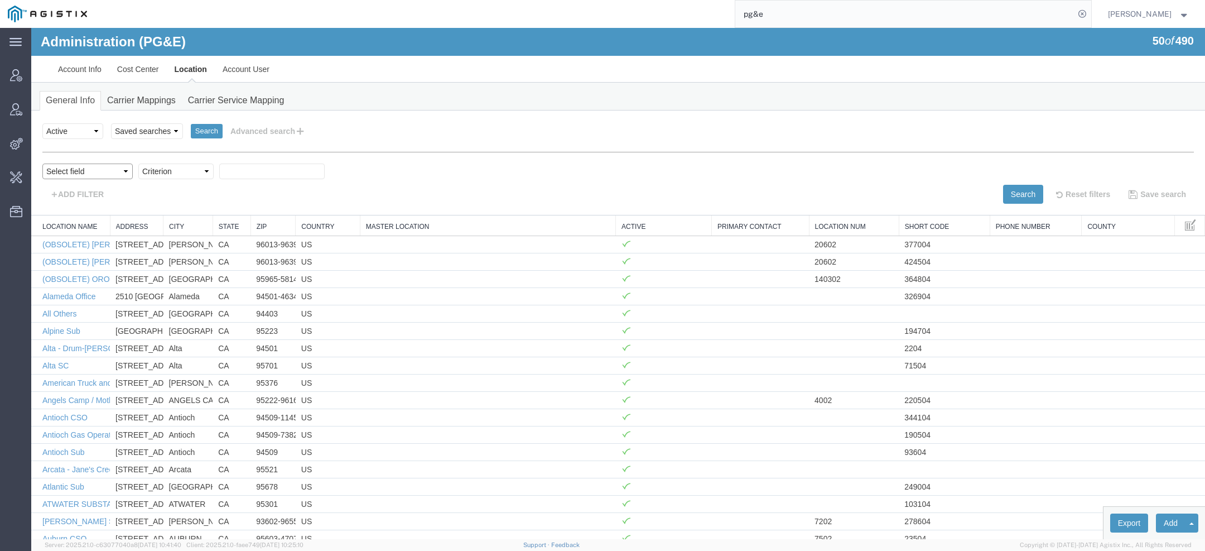
click at [81, 172] on select "Select field Address City Country County Location Name Location Num Master Loca…" at bounding box center [87, 171] width 90 height 16
select select "city"
click at [42, 163] on select "Select field Address City Country County Location Name Location Num Master Loca…" at bounding box center [87, 171] width 90 height 16
select select "contains"
click at [138, 163] on select "Criterion contains does not contain is is blank is not blank starts with" at bounding box center [175, 171] width 75 height 16
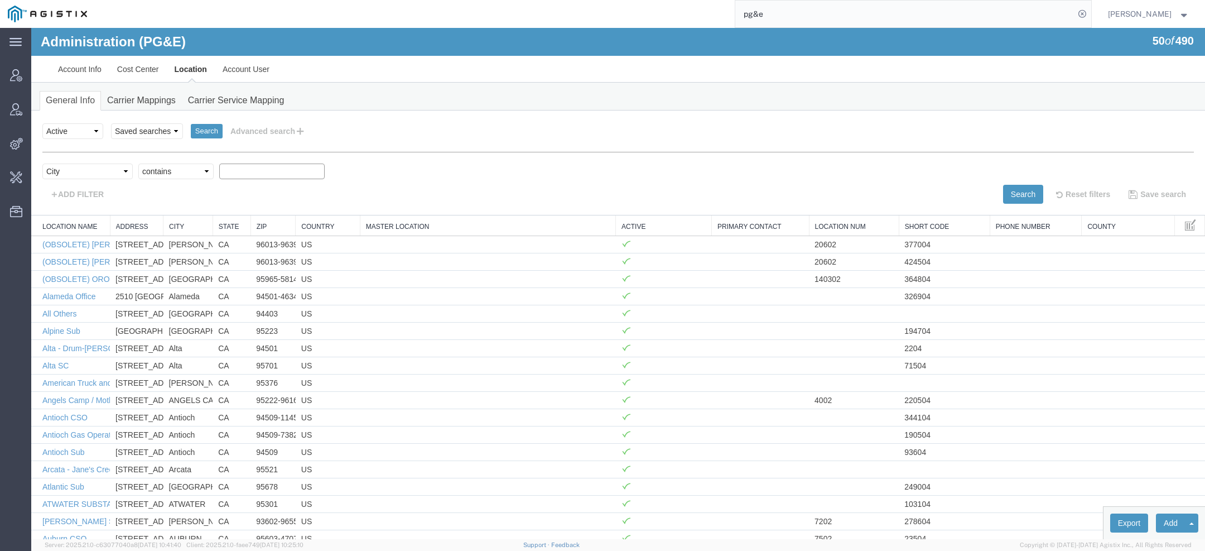
click at [242, 166] on input "text" at bounding box center [271, 171] width 105 height 16
paste input "189433"
click at [244, 173] on input "189433" at bounding box center [271, 171] width 105 height 16
click at [243, 173] on input "189433" at bounding box center [271, 171] width 105 height 16
paste input "WOODLAND"
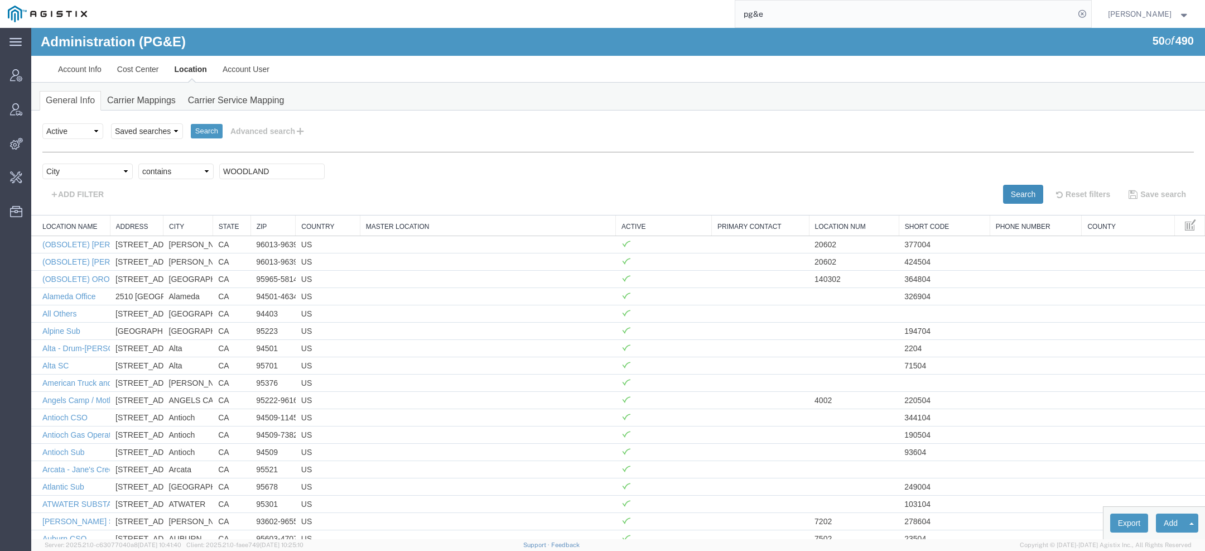
click at [1011, 189] on button "Search" at bounding box center [1023, 194] width 40 height 19
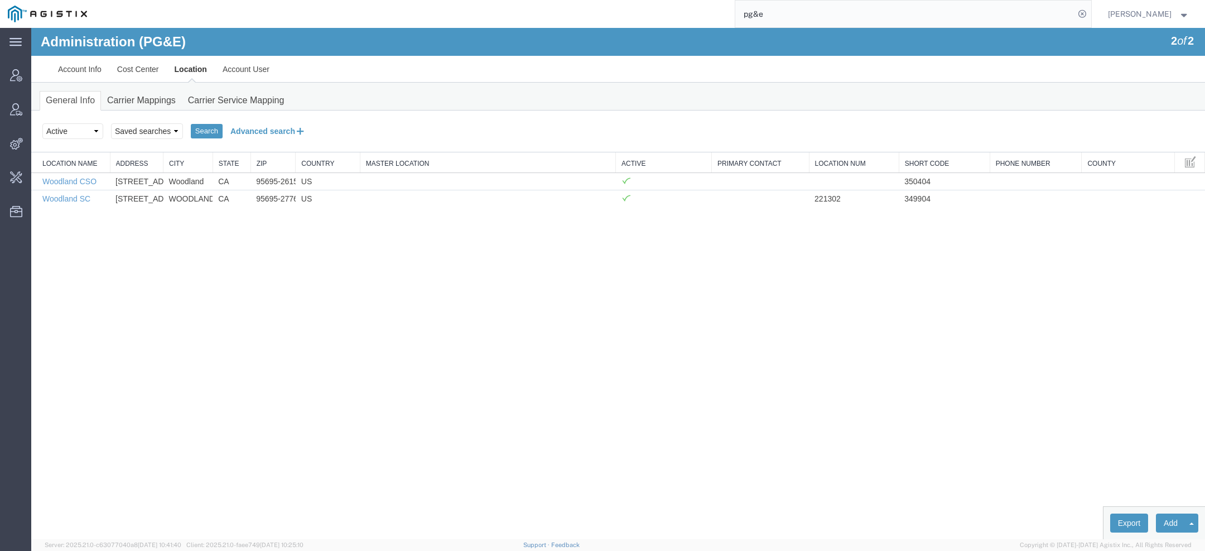
click at [291, 122] on button "Advanced search" at bounding box center [268, 131] width 91 height 19
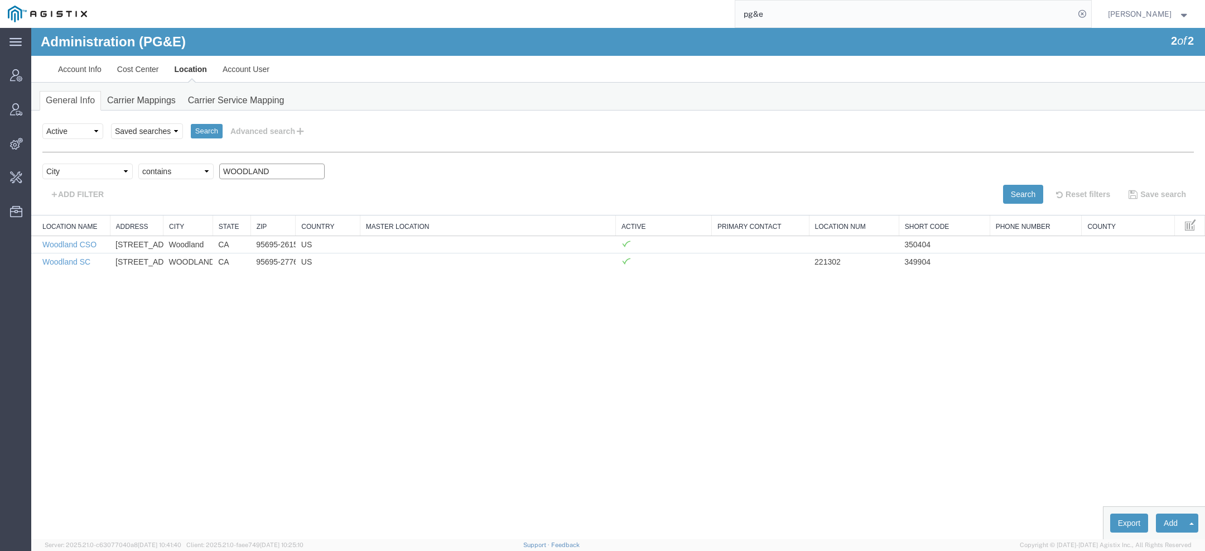
click at [252, 166] on input "WOODLAND" at bounding box center [271, 171] width 105 height 16
click at [251, 166] on input "WOODLAND" at bounding box center [271, 171] width 105 height 16
paste input "Caruthers"
click at [1018, 191] on button "Search" at bounding box center [1023, 194] width 40 height 19
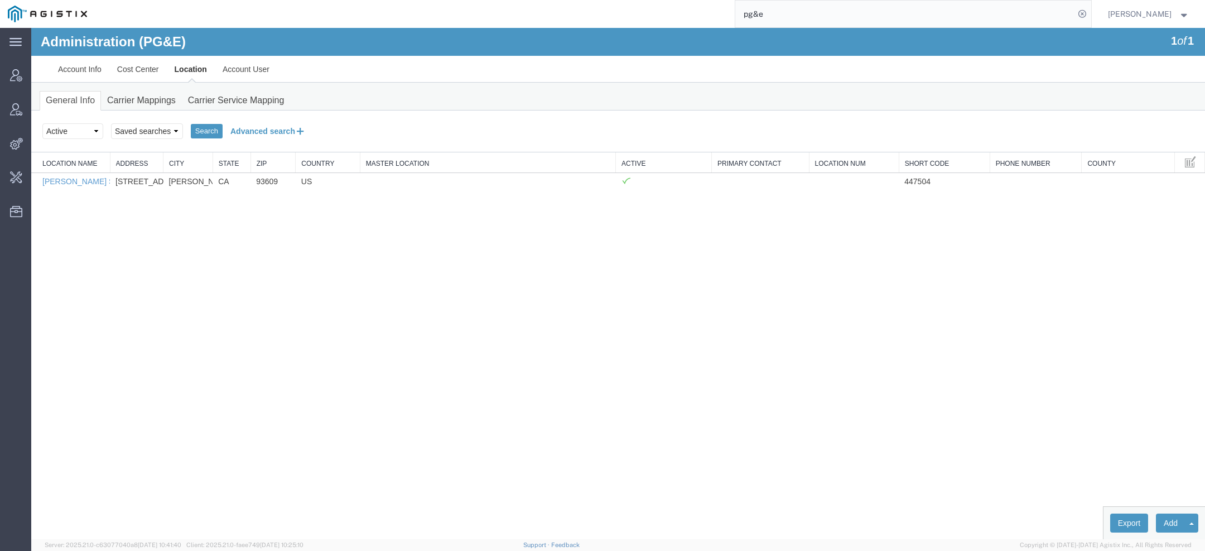
click at [299, 127] on icon at bounding box center [300, 131] width 11 height 12
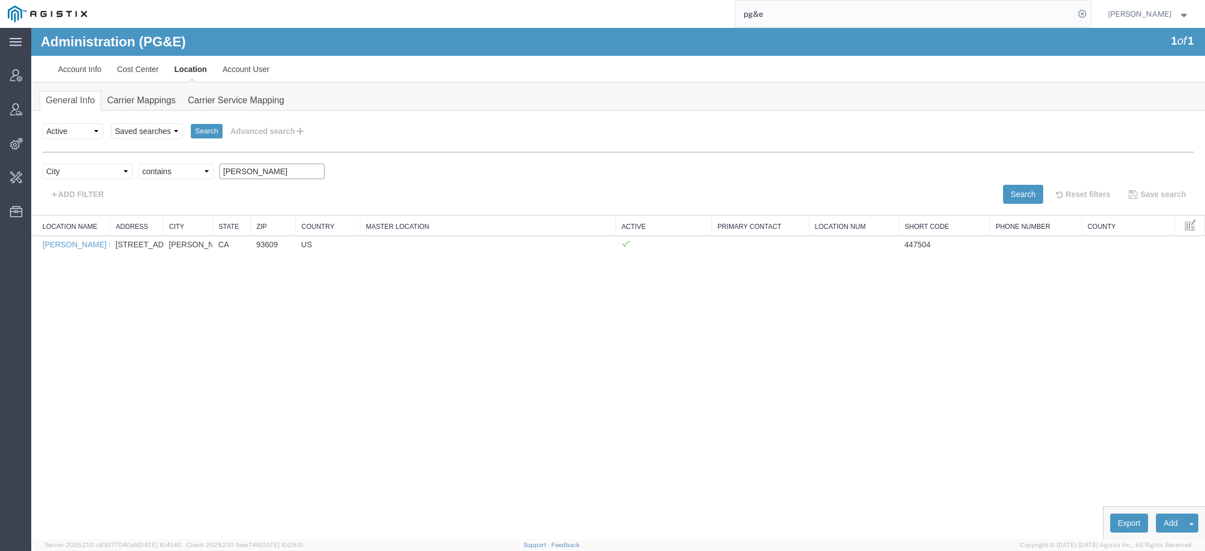
drag, startPoint x: 271, startPoint y: 169, endPoint x: 103, endPoint y: 173, distance: 167.4
click at [123, 170] on div "Select field Address City Country County Location Name Location Num Master Loca…" at bounding box center [617, 173] width 1151 height 21
paste input "SELMA"
type input "SELMA"
click at [1016, 188] on button "Search" at bounding box center [1023, 194] width 40 height 19
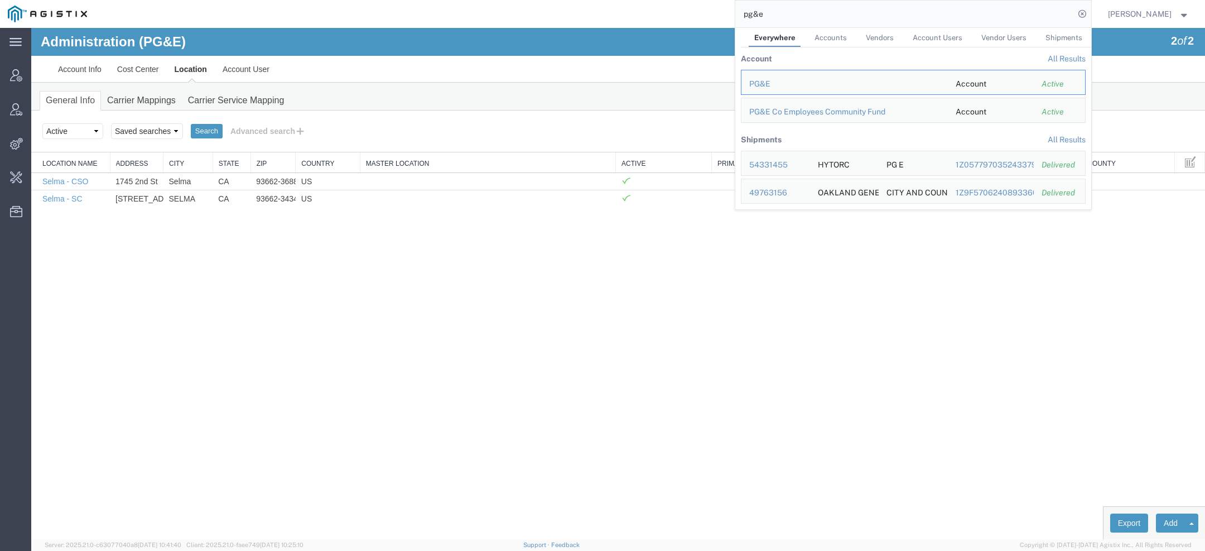
drag, startPoint x: 778, startPoint y: 8, endPoint x: 503, endPoint y: 8, distance: 275.6
click at [508, 8] on div "pg&e Everywhere Accounts Vendors Account Users Vendor Users Shipments Account A…" at bounding box center [593, 14] width 996 height 28
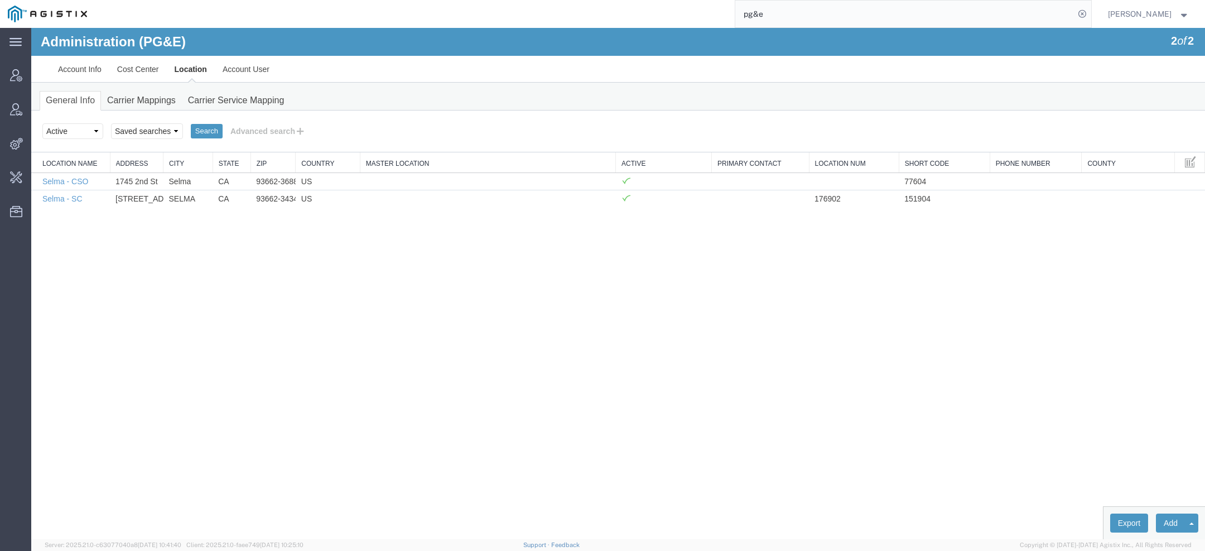
drag, startPoint x: 764, startPoint y: 15, endPoint x: 585, endPoint y: 8, distance: 179.2
click at [628, 8] on div "pg&e" at bounding box center [593, 14] width 996 height 28
type input "lkq c"
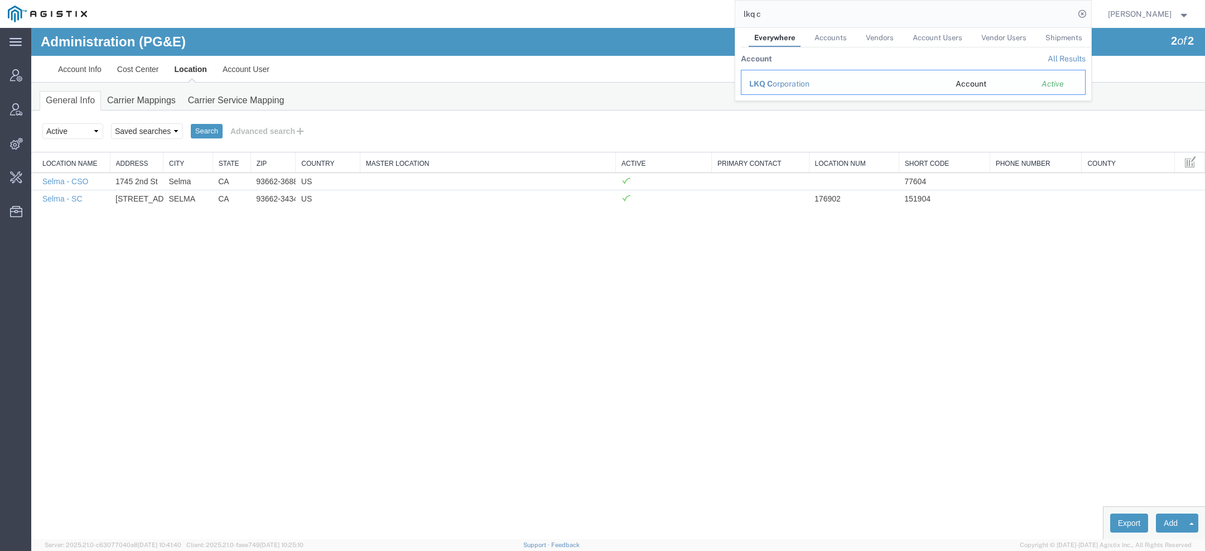
click at [792, 85] on div "LKQ C orporation" at bounding box center [844, 84] width 191 height 12
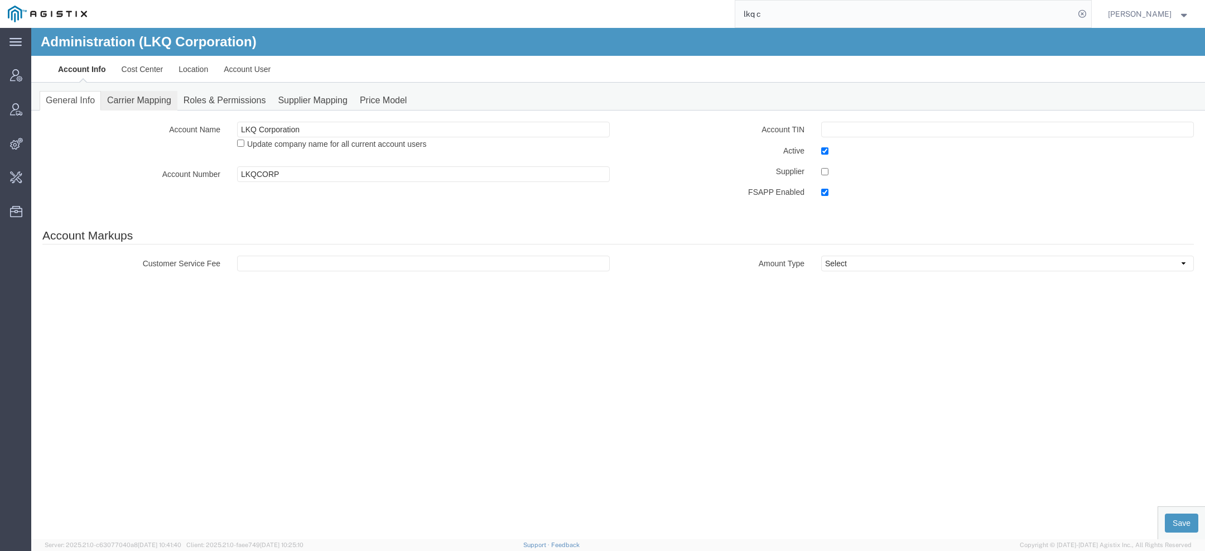
click at [155, 108] on link "Carrier Mapping" at bounding box center [139, 101] width 76 height 20
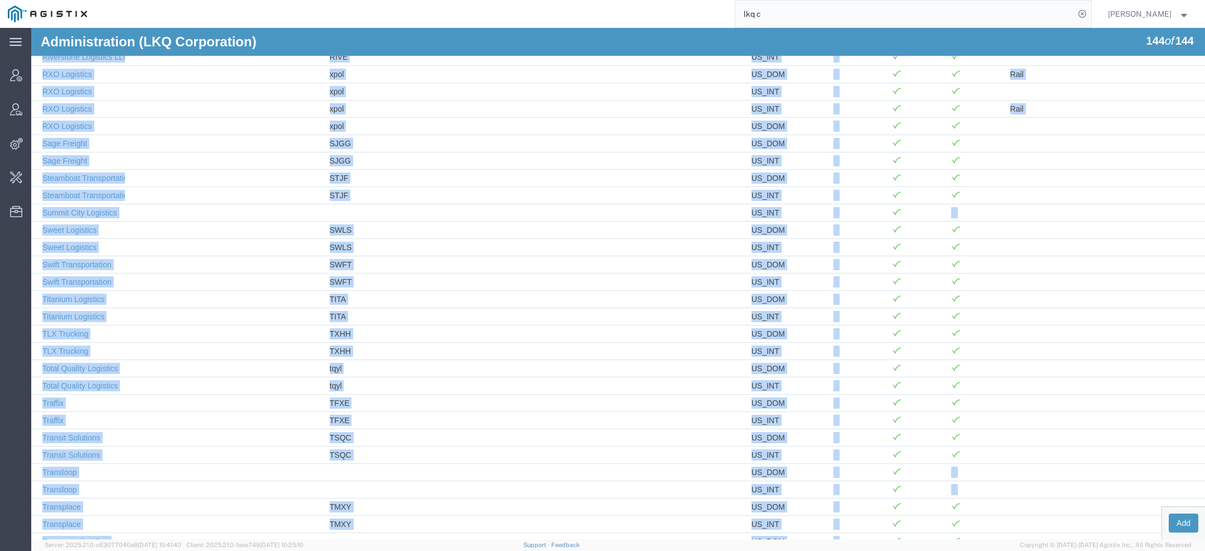
scroll to position [2114, 0]
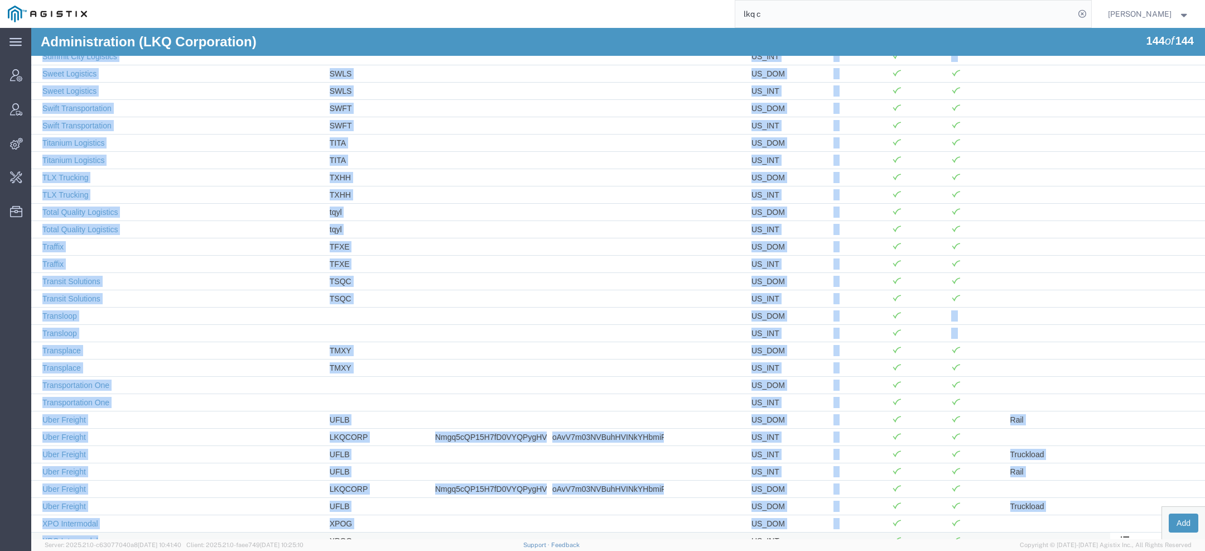
drag, startPoint x: 38, startPoint y: 177, endPoint x: 290, endPoint y: 522, distance: 426.8
copy tbody "ACI Guide test mach1api apitest US_DOM Activate/Deactivate Edit ACI Guide test …"
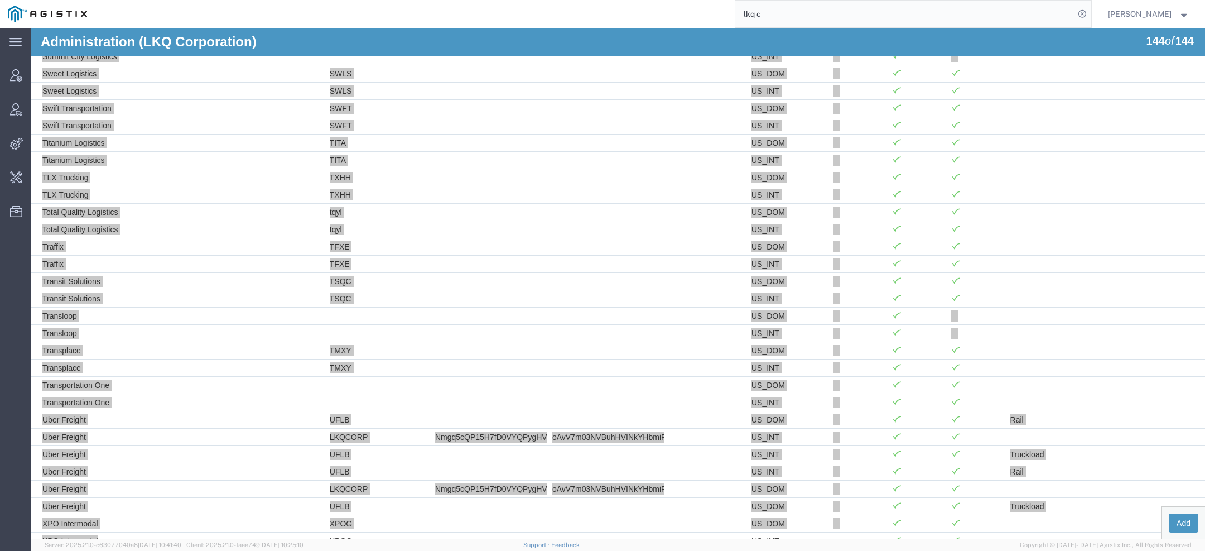
drag, startPoint x: 795, startPoint y: 20, endPoint x: 766, endPoint y: 20, distance: 29.0
click at [774, 20] on input "lkq c" at bounding box center [904, 14] width 339 height 27
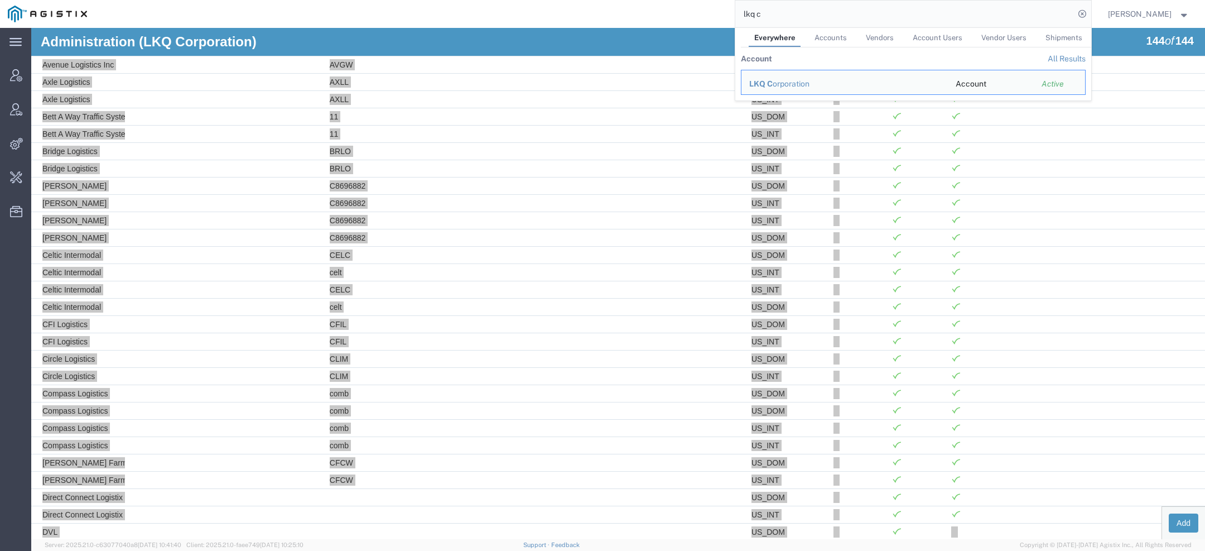
scroll to position [0, 0]
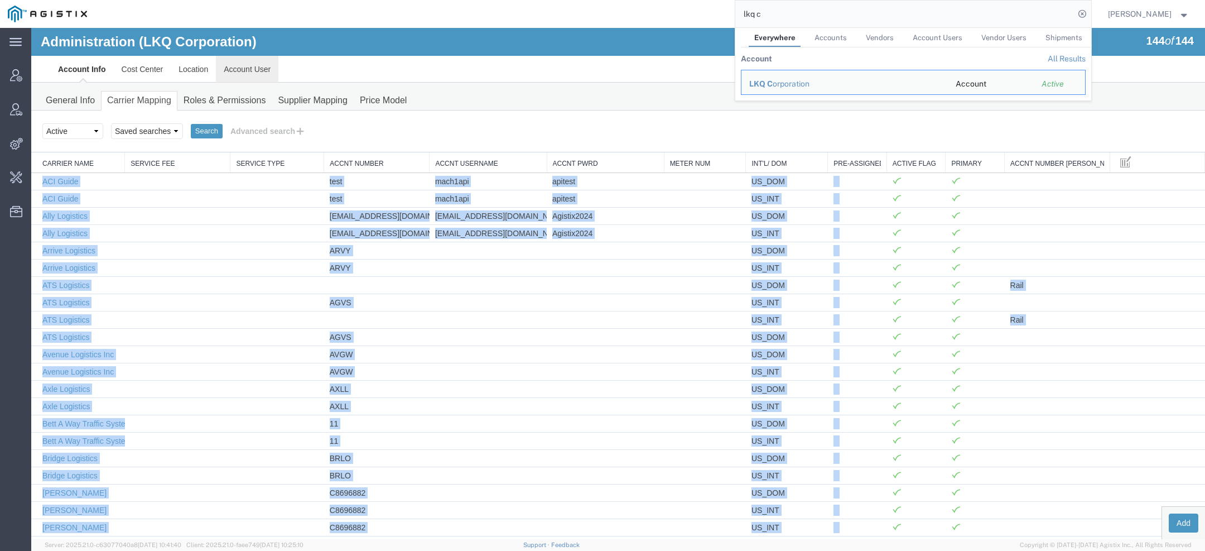
click at [235, 72] on link "Account User" at bounding box center [247, 69] width 62 height 27
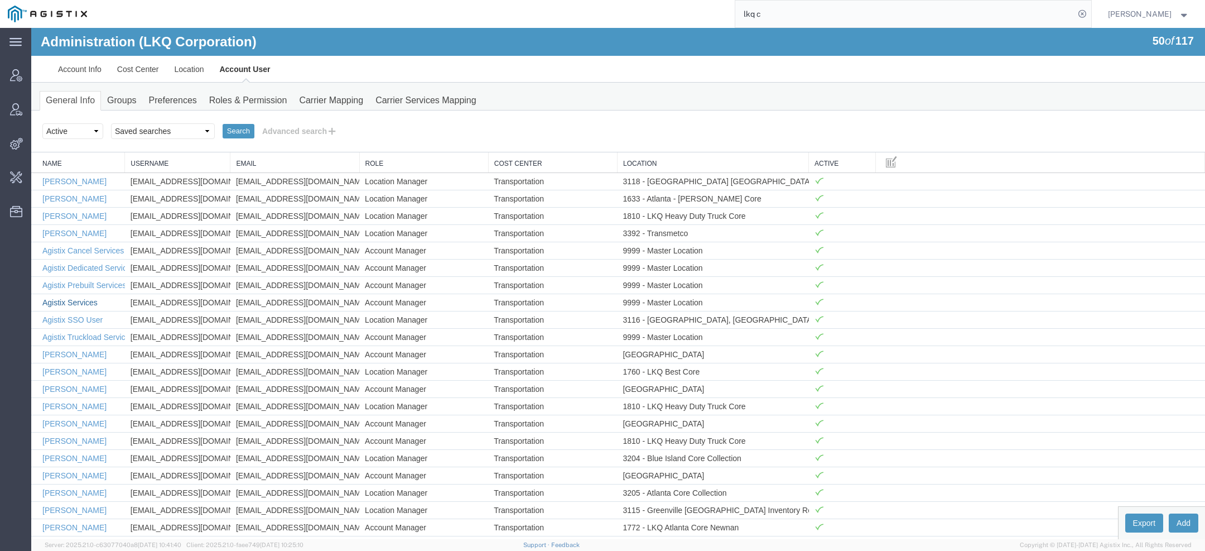
click at [90, 300] on link "Agistix Services" at bounding box center [69, 302] width 55 height 9
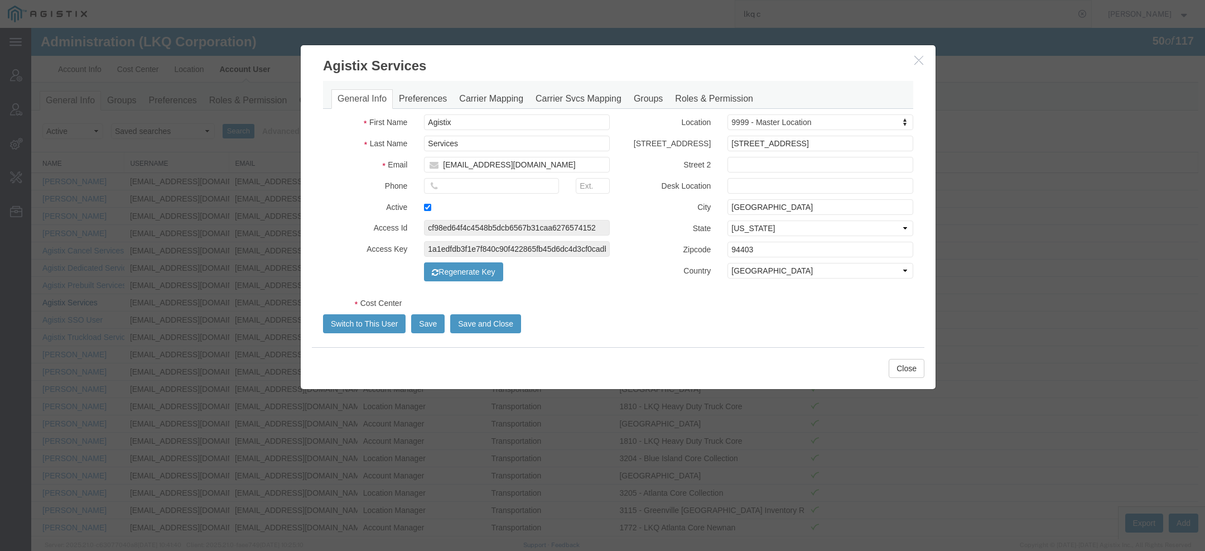
select select "COSTCENTER"
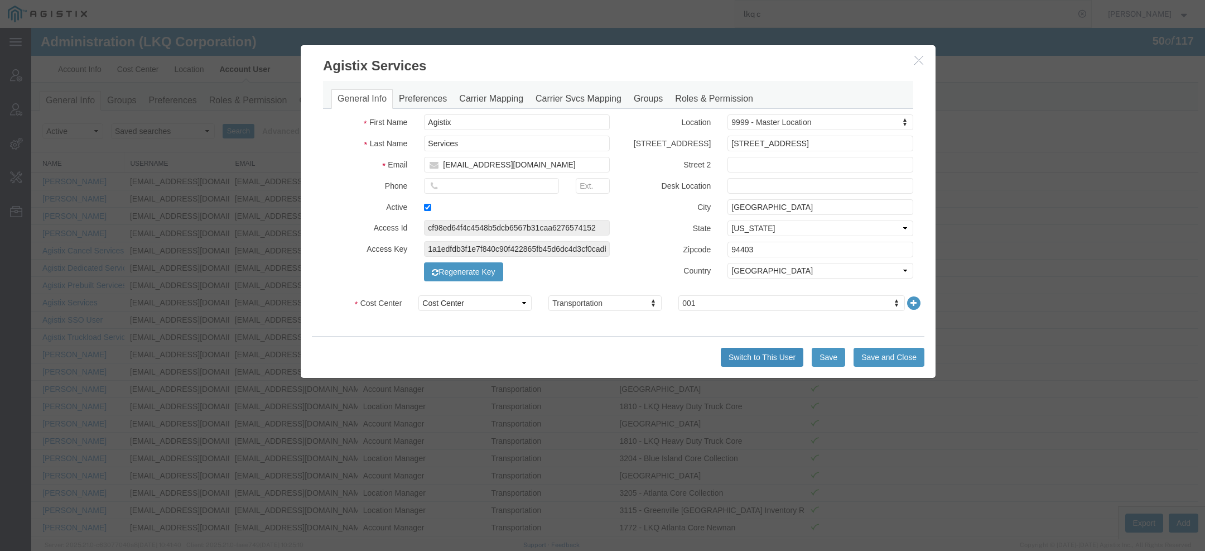
click at [780, 362] on button "Switch to This User" at bounding box center [762, 357] width 83 height 19
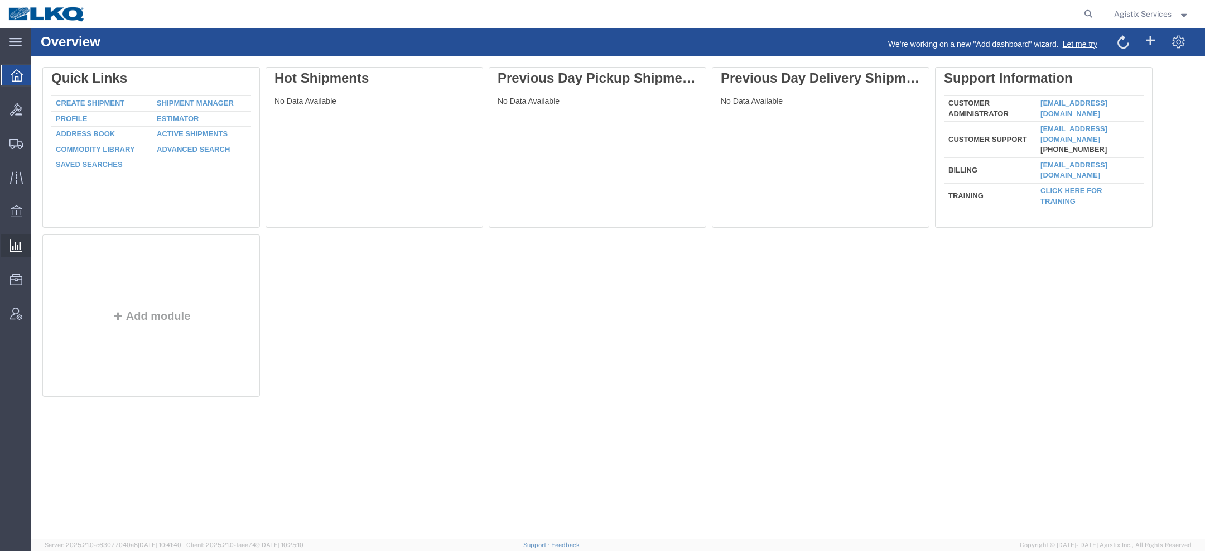
click at [0, 0] on span "Saved Reports" at bounding box center [0, 0] width 0 height 0
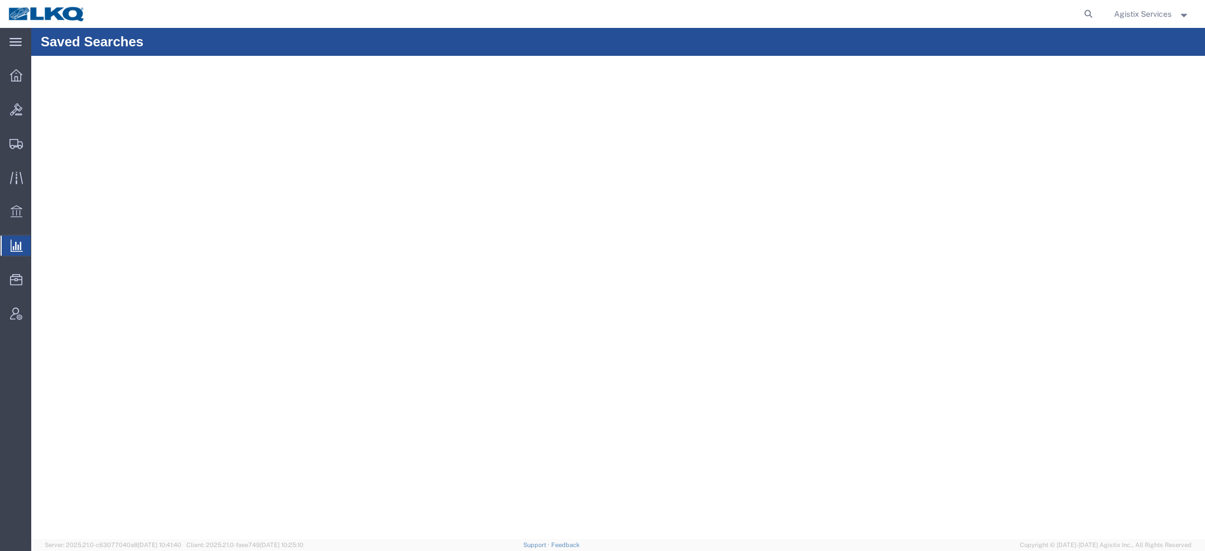
click at [0, 0] on span "Saved Reports" at bounding box center [0, 0] width 0 height 0
click at [1126, 14] on span "Agistix Services" at bounding box center [1142, 14] width 57 height 12
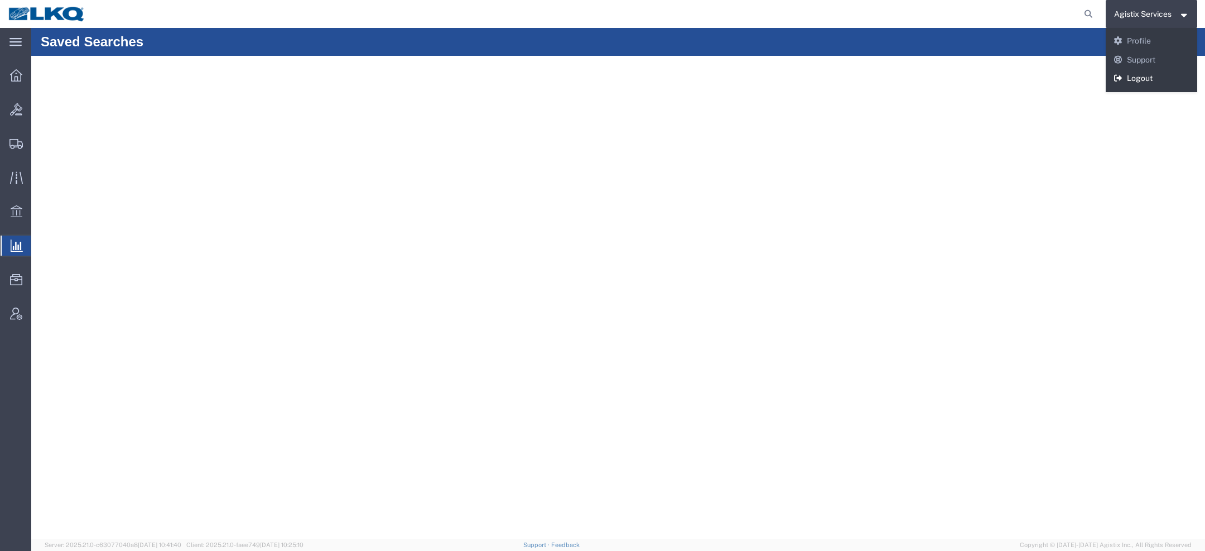
click at [1141, 81] on link "Logout" at bounding box center [1152, 78] width 92 height 19
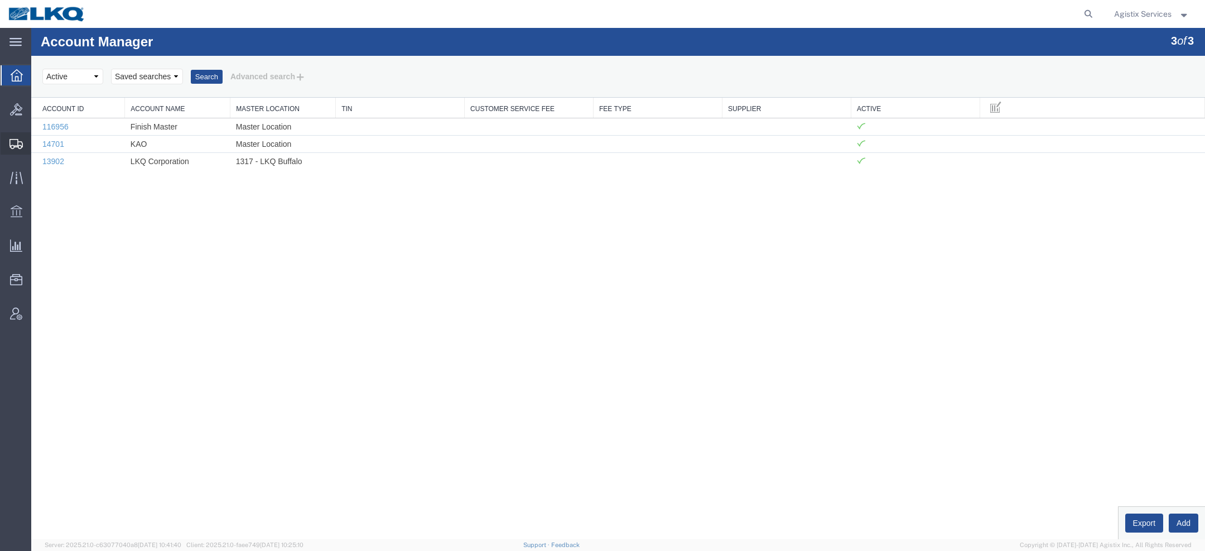
click at [14, 134] on div at bounding box center [16, 143] width 31 height 22
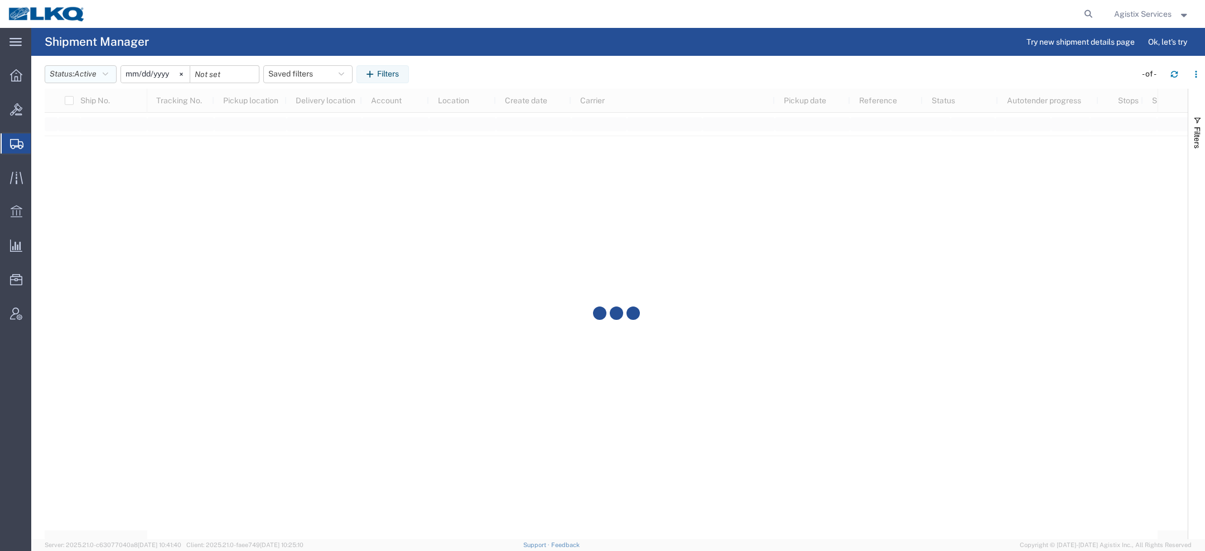
click at [99, 66] on button "Status: Active" at bounding box center [81, 74] width 72 height 18
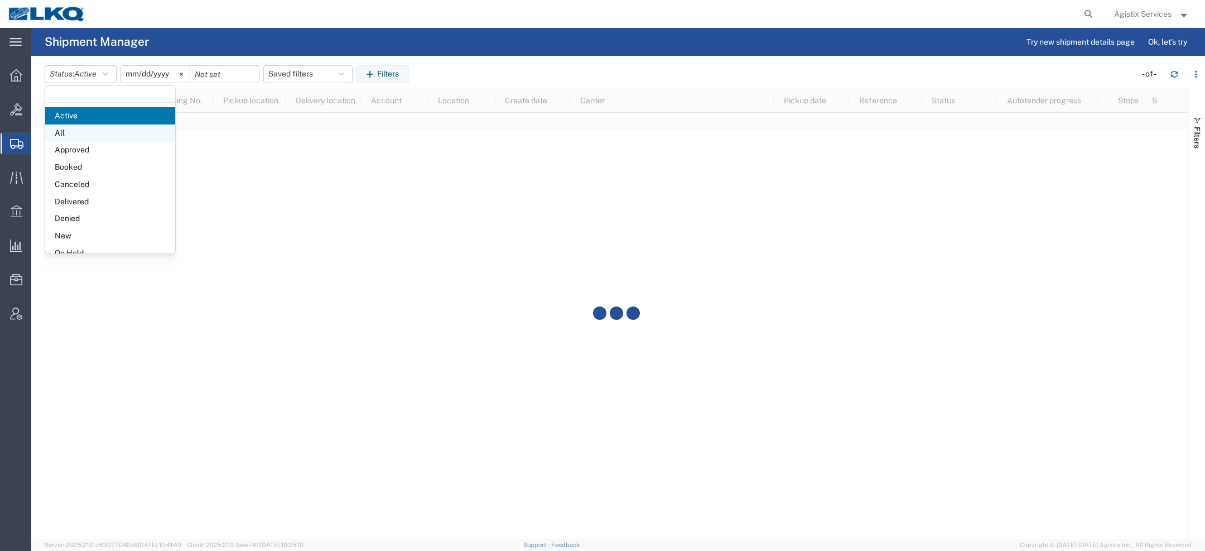
click at [66, 131] on span "All" at bounding box center [110, 132] width 130 height 17
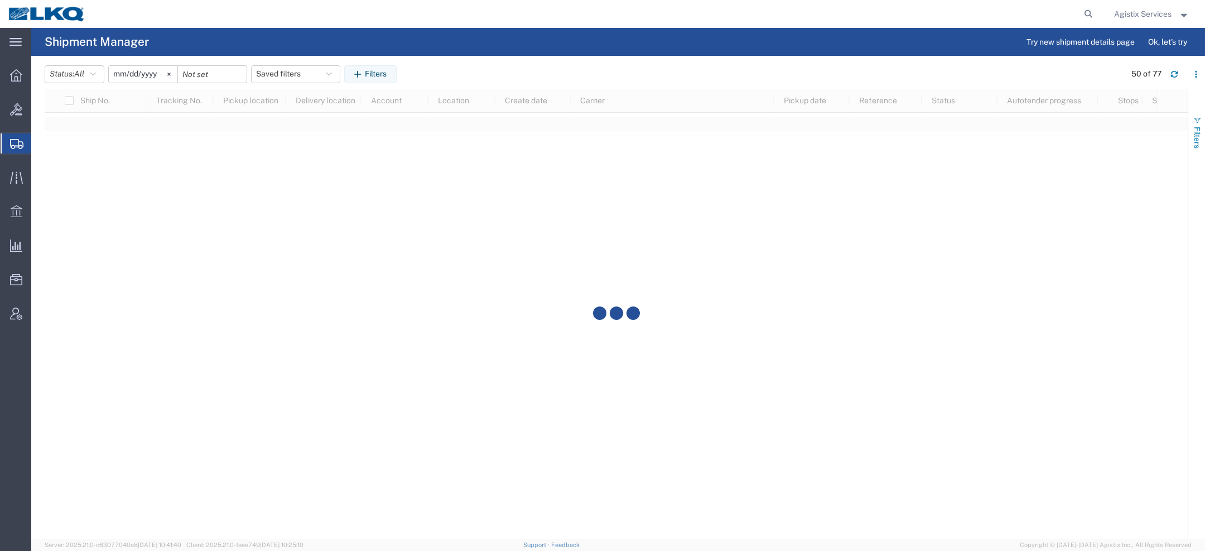
click at [1190, 143] on button "Filters" at bounding box center [1196, 132] width 17 height 60
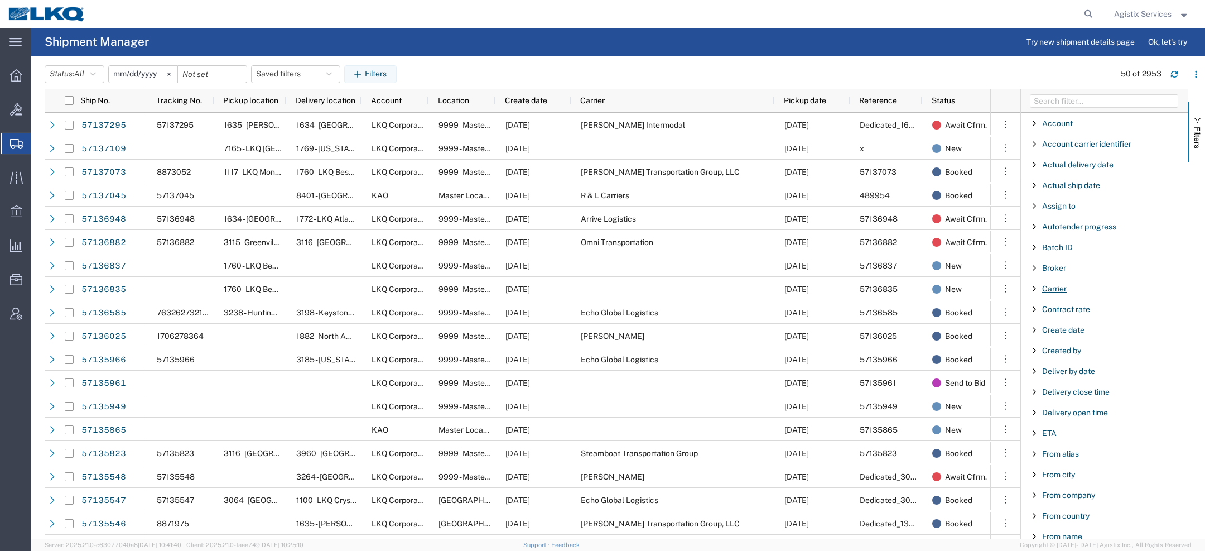
click at [1055, 285] on span "Carrier" at bounding box center [1054, 288] width 25 height 9
click at [1058, 314] on div "starts with" at bounding box center [1105, 316] width 128 height 9
click at [1052, 314] on div "starts with" at bounding box center [1105, 316] width 128 height 9
click at [1057, 334] on input "Filter Value" at bounding box center [1108, 335] width 146 height 13
paste input "ACI Guide"
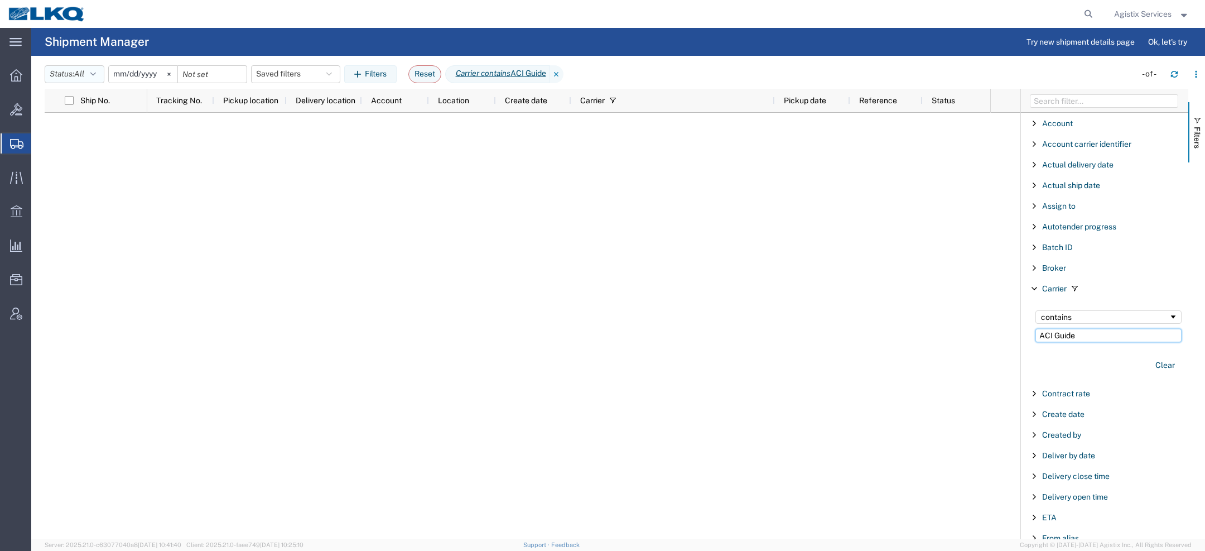
type input "ACI Guide"
click at [96, 73] on icon "button" at bounding box center [93, 74] width 6 height 8
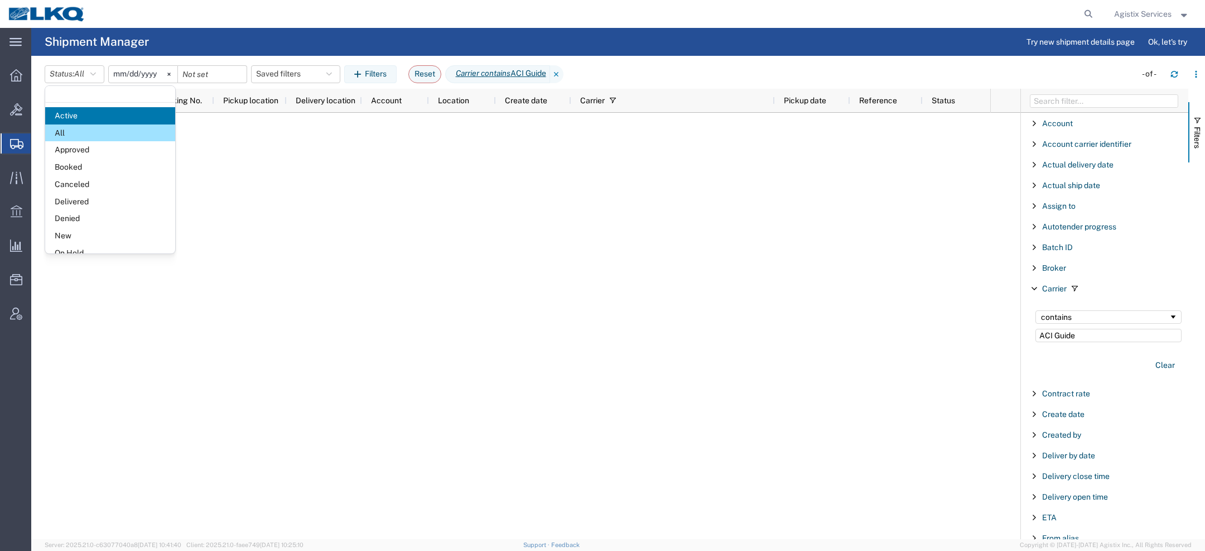
click at [123, 71] on input "2025-09-15" at bounding box center [143, 74] width 69 height 17
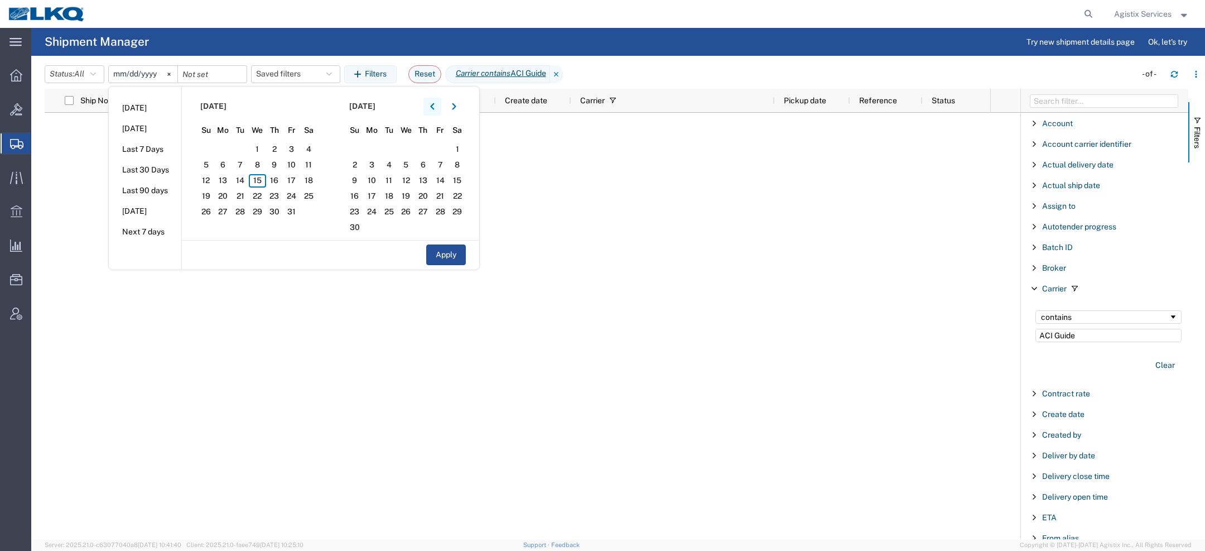
click at [434, 103] on icon "button" at bounding box center [432, 106] width 4 height 7
click at [434, 104] on icon "button" at bounding box center [432, 106] width 4 height 7
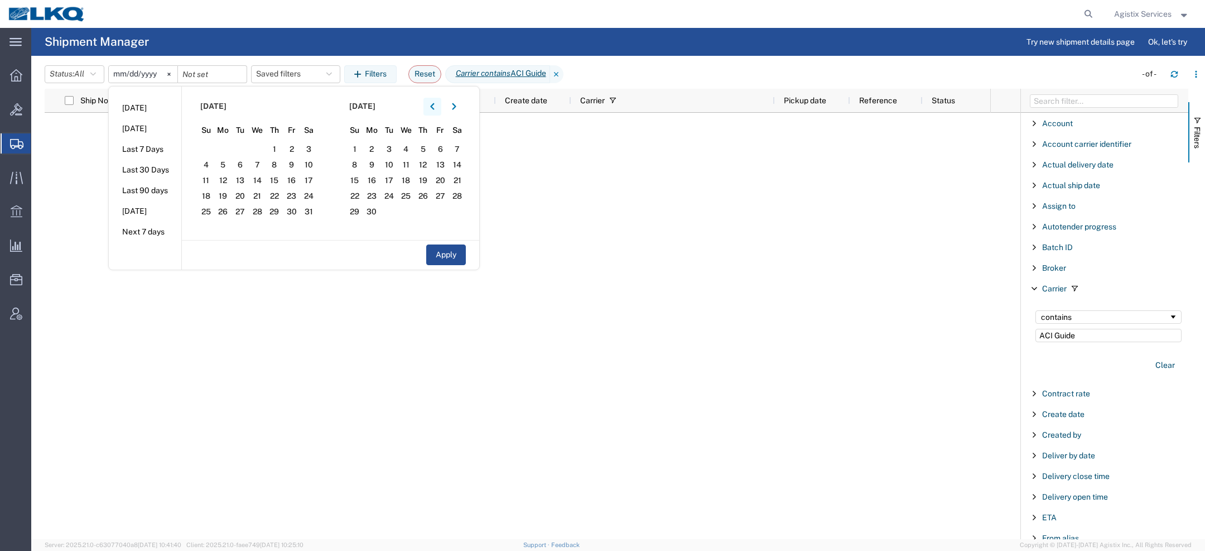
click at [434, 104] on icon "button" at bounding box center [432, 106] width 4 height 7
click at [258, 150] on span "1" at bounding box center [257, 149] width 17 height 13
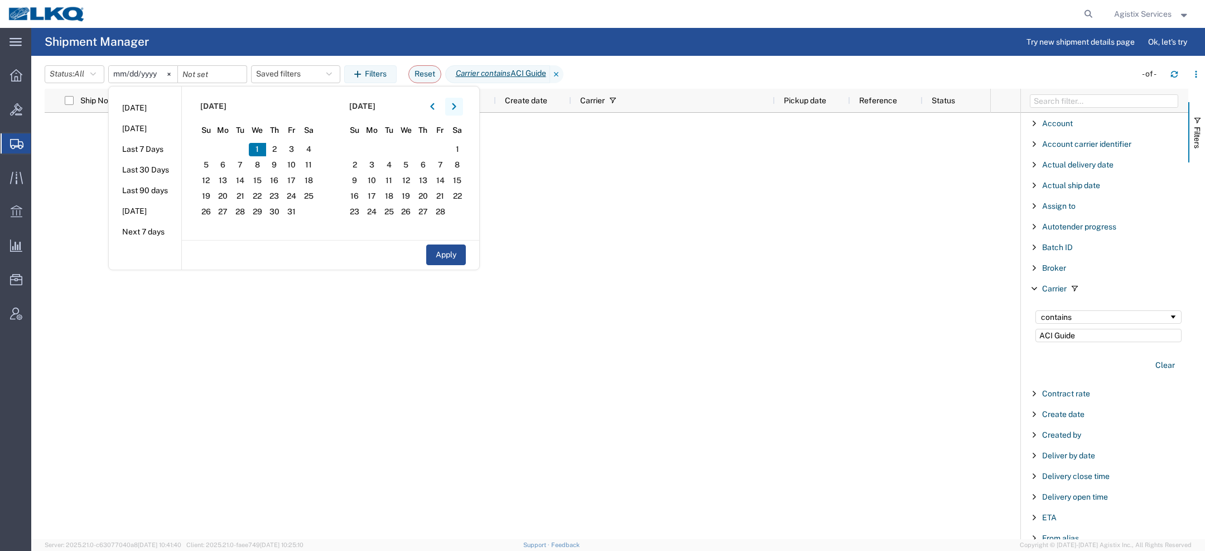
click at [460, 108] on button "button" at bounding box center [454, 107] width 18 height 18
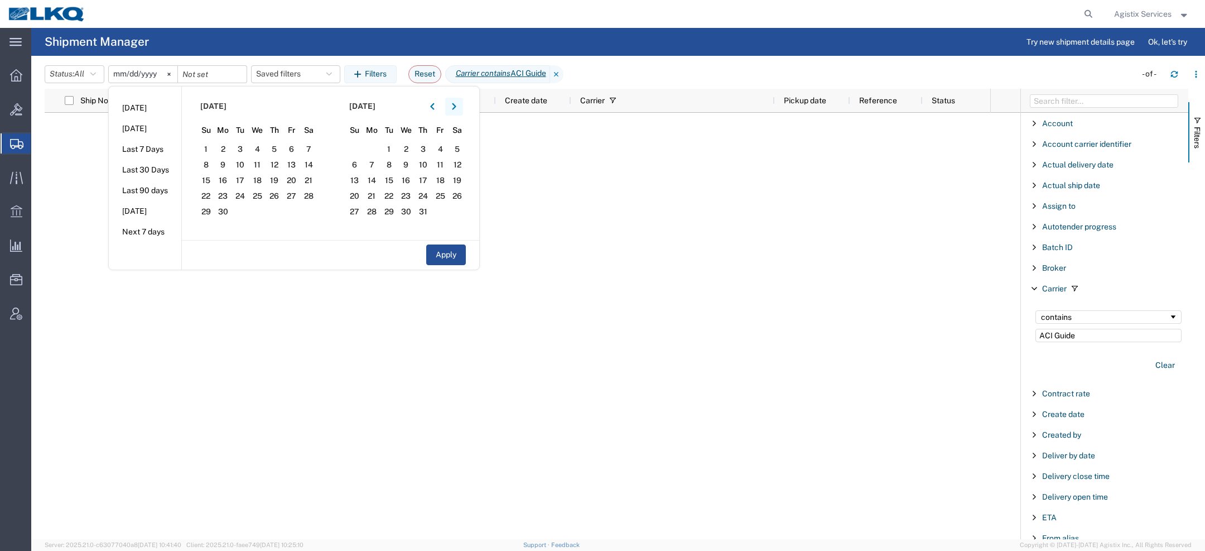
click at [460, 108] on button "button" at bounding box center [454, 107] width 18 height 18
click at [413, 182] on span "15" at bounding box center [405, 180] width 17 height 13
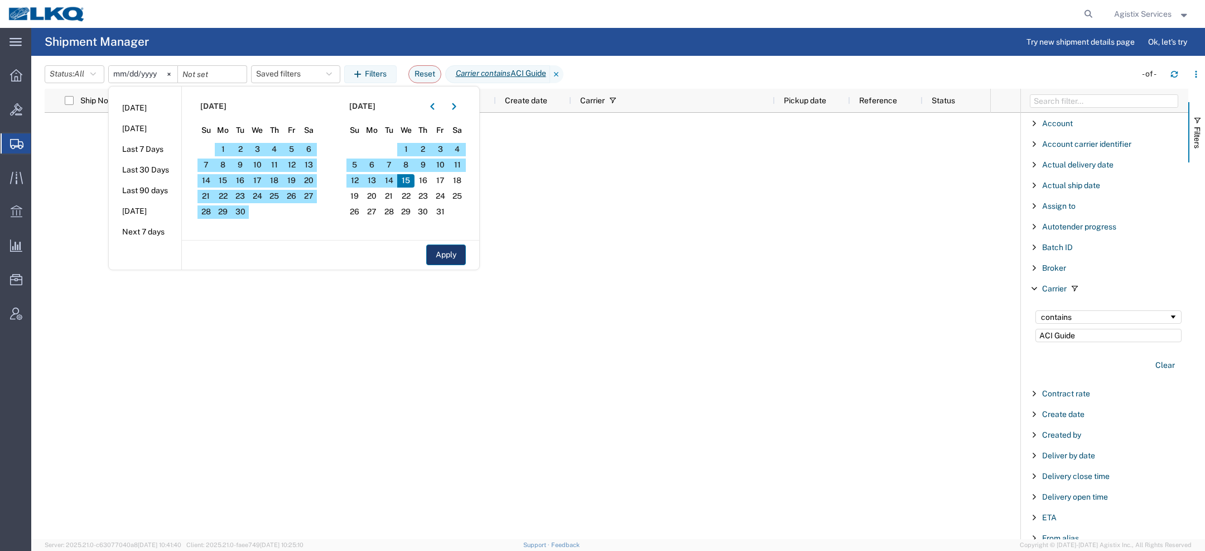
click at [439, 259] on button "Apply" at bounding box center [446, 254] width 40 height 21
type input "2025-01-01"
type input "2025-10-15"
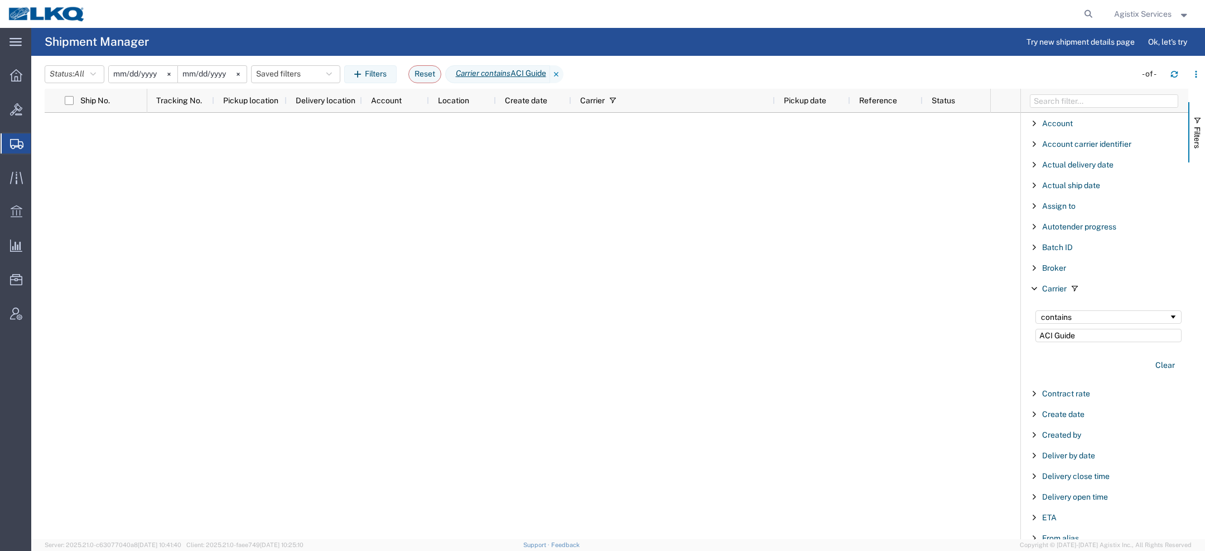
drag, startPoint x: 1082, startPoint y: 341, endPoint x: 937, endPoint y: 297, distance: 151.1
click at [963, 298] on div "Ship No. Tracking No. Pickup location Delivery location Account Location Create…" at bounding box center [625, 314] width 1160 height 450
click at [1045, 337] on input "ACI Guide" at bounding box center [1108, 335] width 146 height 13
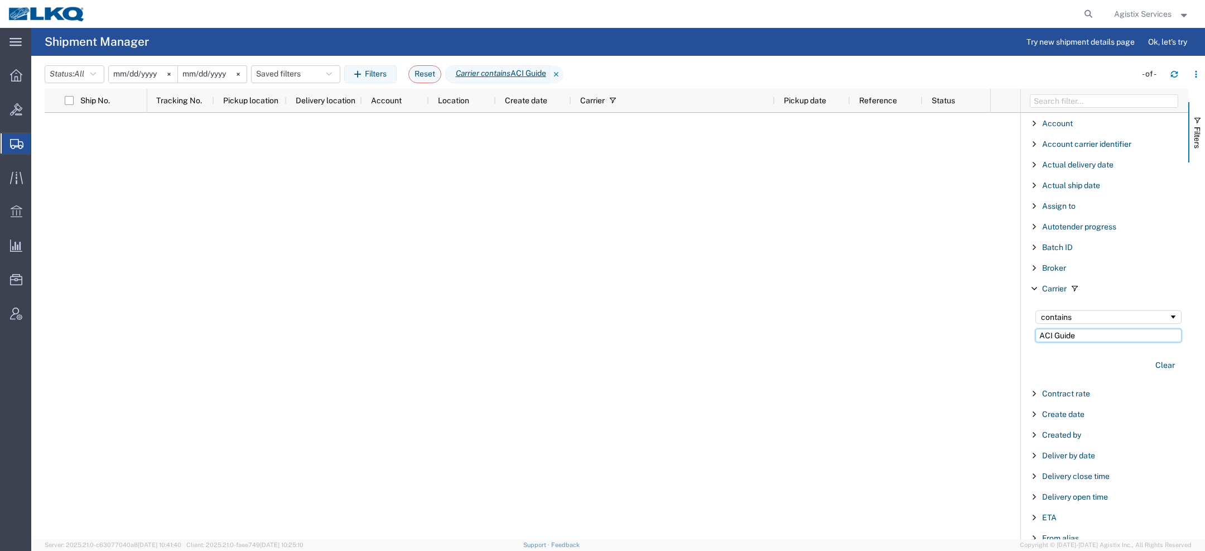
paste input "lly Logistics"
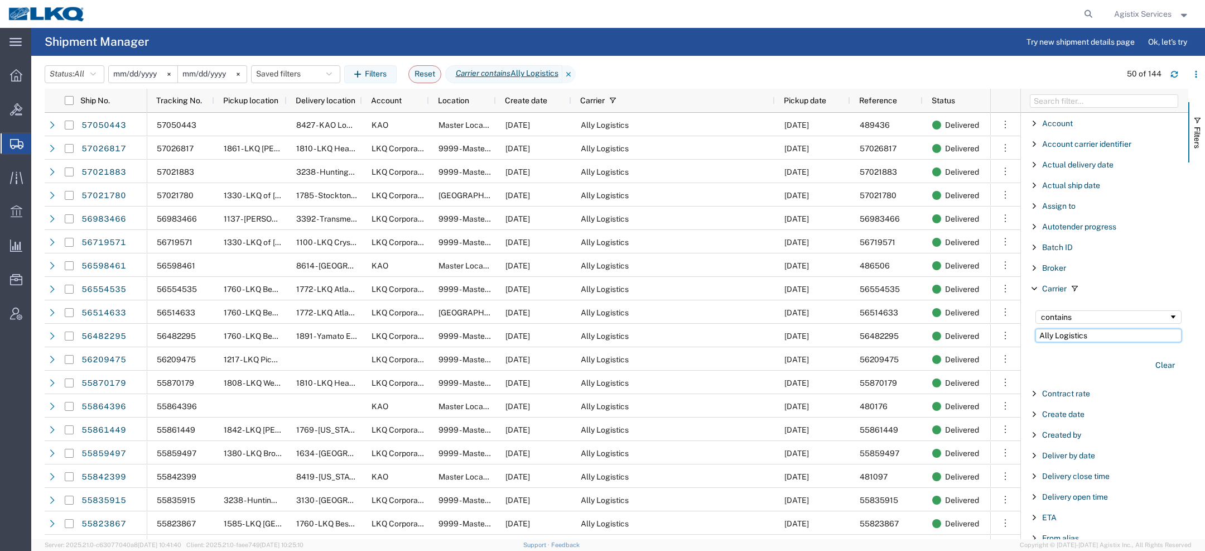
type input "Ally Logistics"
click at [0, 0] on span "Saved Reports" at bounding box center [0, 0] width 0 height 0
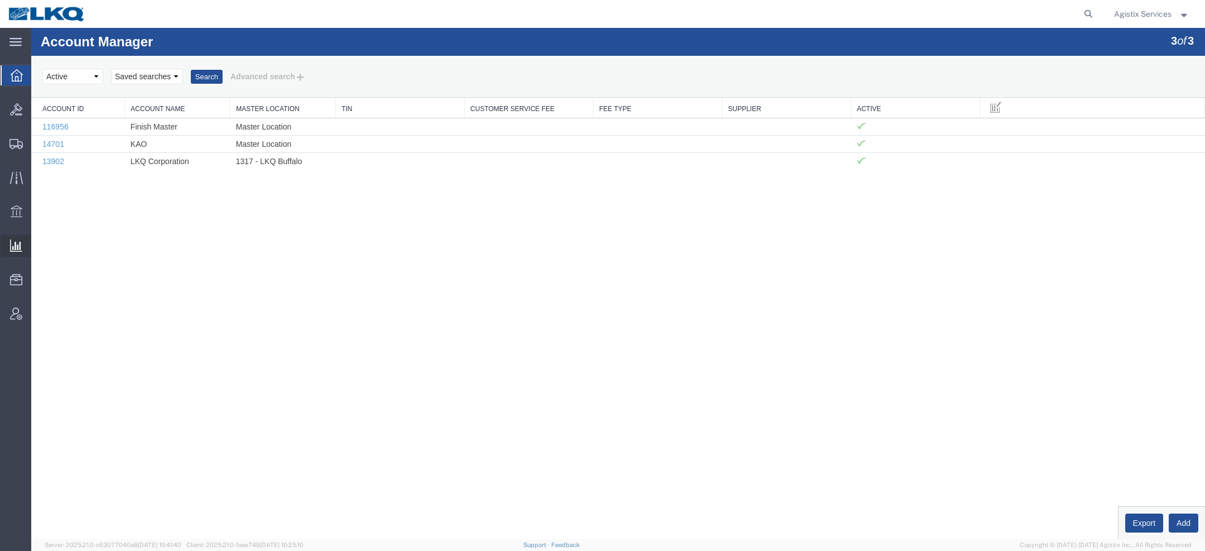
click at [0, 0] on span "Saved Reports" at bounding box center [0, 0] width 0 height 0
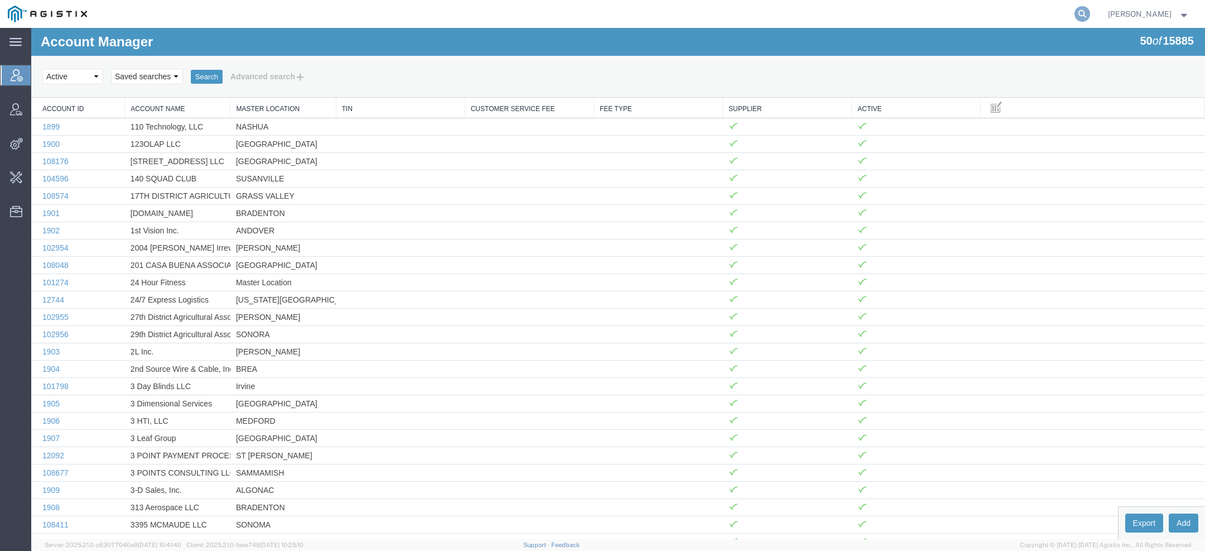
click at [1087, 18] on icon at bounding box center [1082, 14] width 16 height 16
paste input "Arrive Logistics"
type input "Arrive Logistics"
